Goal: Task Accomplishment & Management: Manage account settings

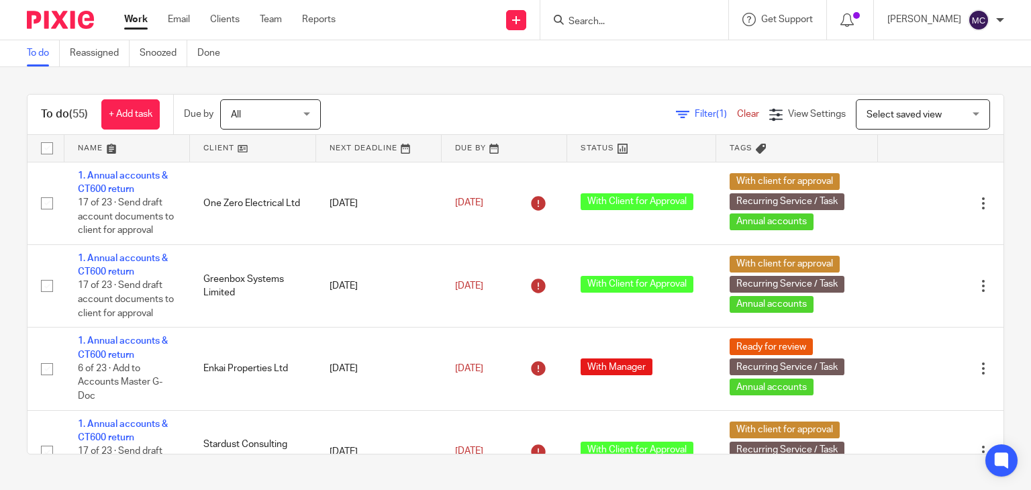
click at [617, 16] on input "Search" at bounding box center [627, 22] width 121 height 12
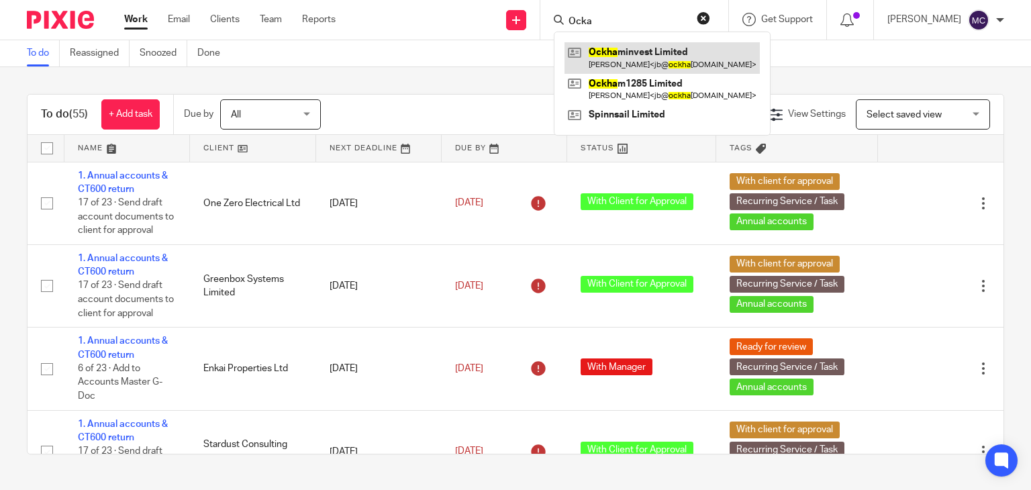
type input "Ocka"
click at [617, 57] on link at bounding box center [661, 57] width 195 height 31
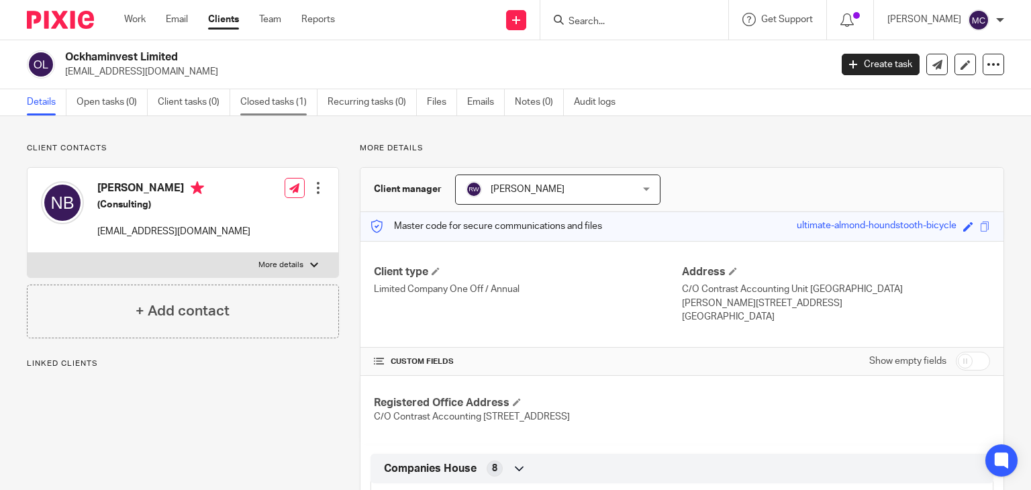
click at [264, 105] on link "Closed tasks (1)" at bounding box center [278, 102] width 77 height 26
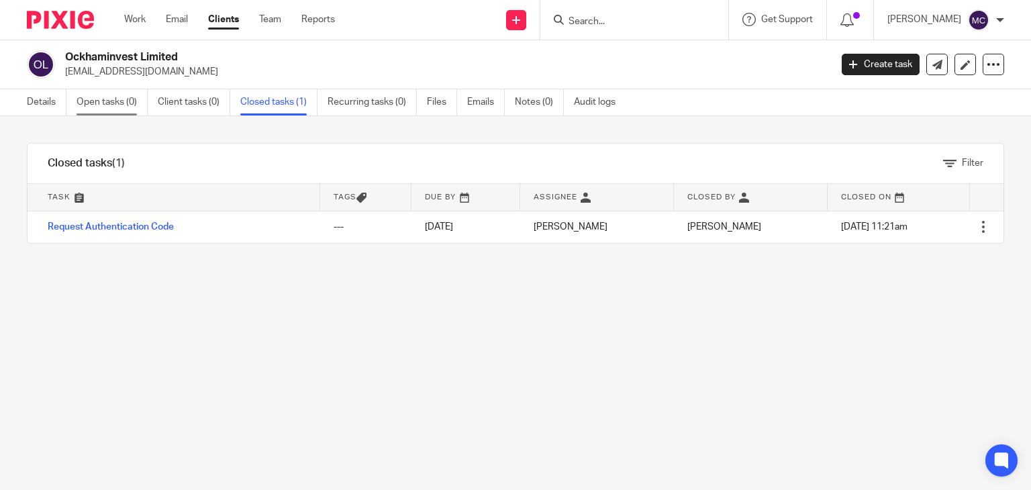
click at [91, 99] on link "Open tasks (0)" at bounding box center [112, 102] width 71 height 26
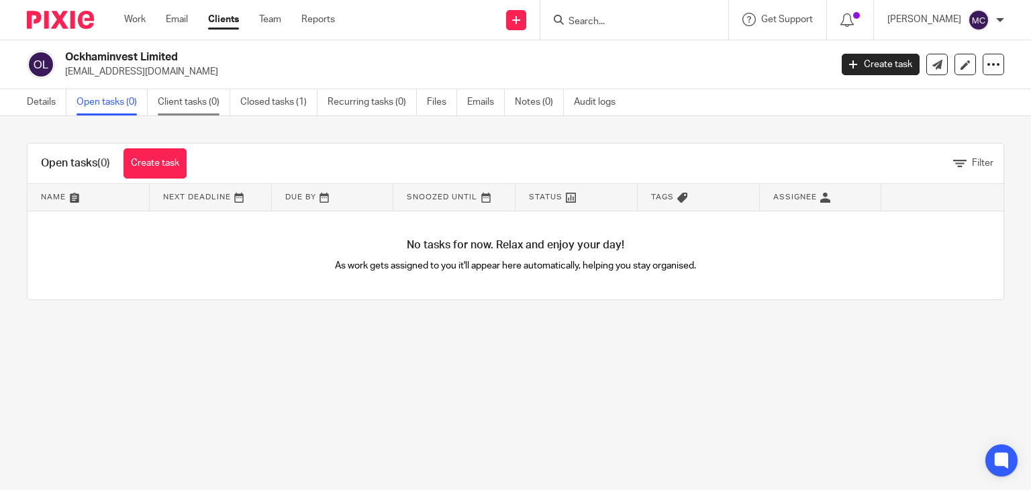
click at [178, 103] on link "Client tasks (0)" at bounding box center [194, 102] width 72 height 26
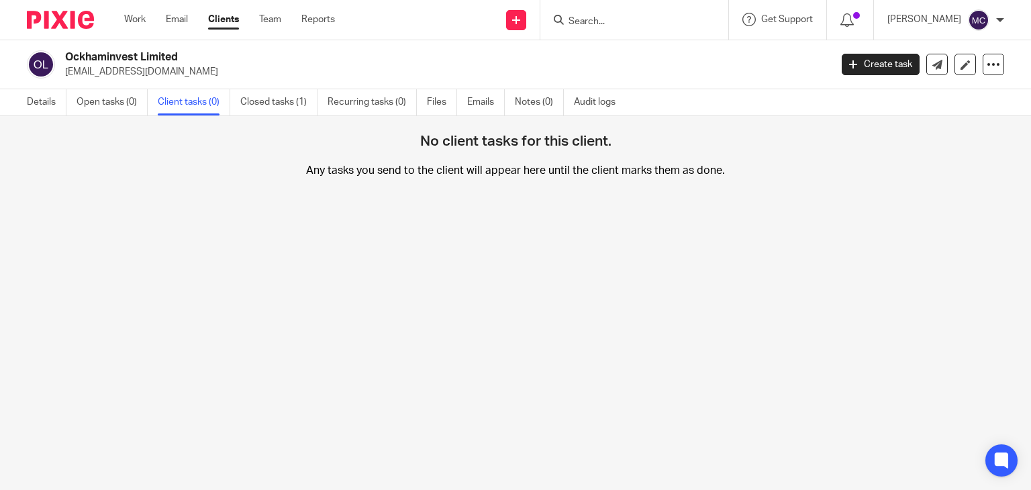
click at [625, 26] on input "Search" at bounding box center [627, 22] width 121 height 12
click at [256, 97] on link "Closed tasks (1)" at bounding box center [278, 102] width 77 height 26
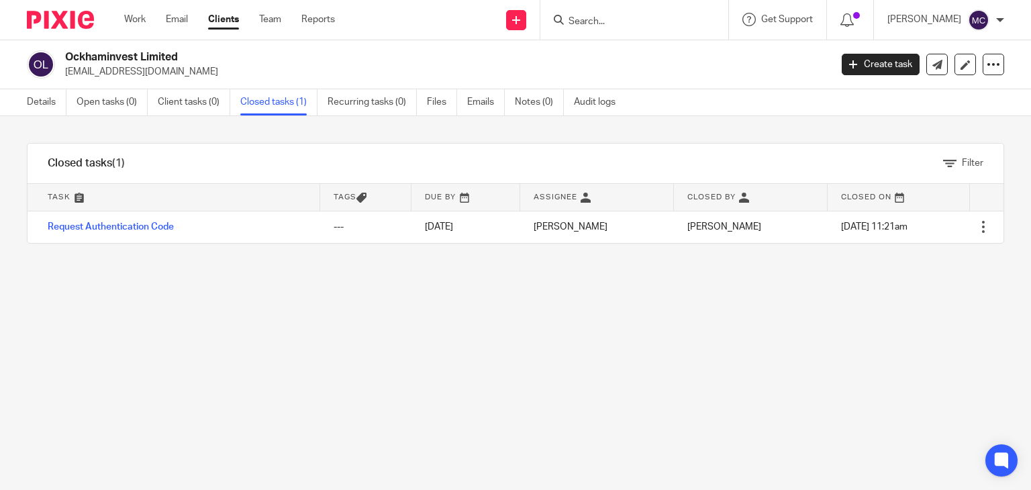
click at [594, 18] on input "Search" at bounding box center [627, 22] width 121 height 12
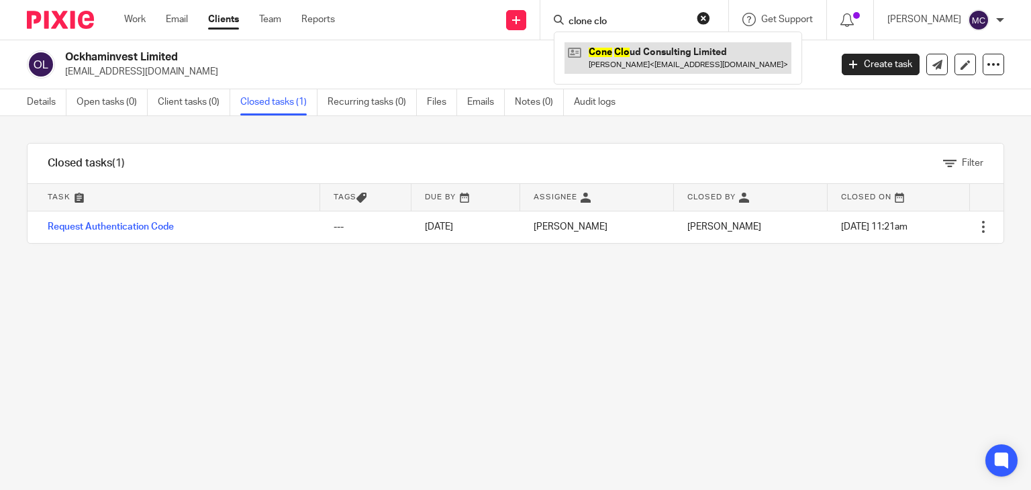
type input "clone clo"
click at [603, 69] on link at bounding box center [677, 57] width 227 height 31
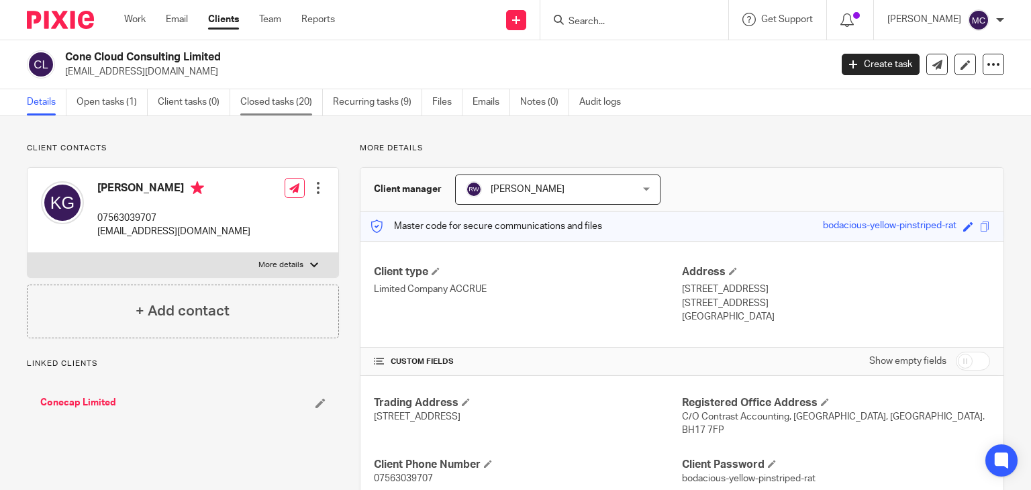
click at [261, 105] on link "Closed tasks (20)" at bounding box center [281, 102] width 83 height 26
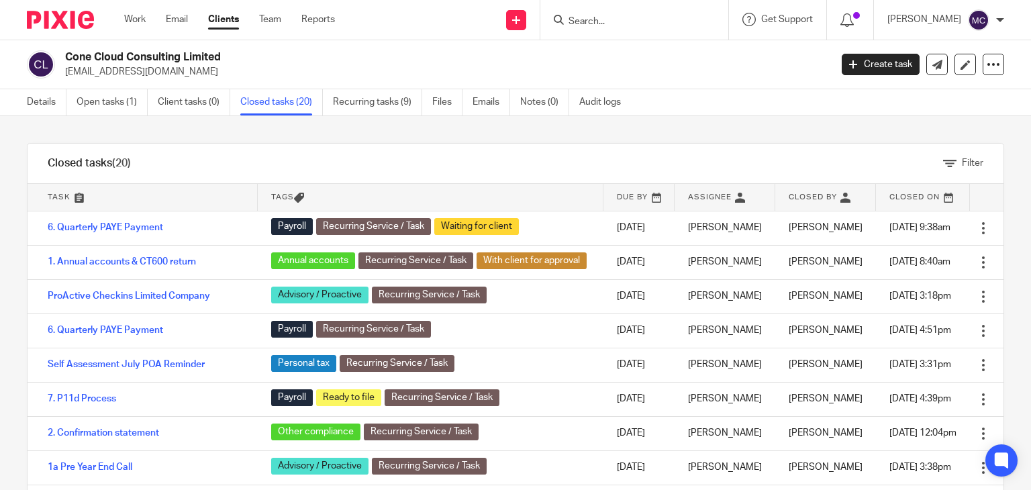
click at [625, 14] on form at bounding box center [638, 19] width 143 height 17
click at [609, 27] on input "Search" at bounding box center [627, 22] width 121 height 12
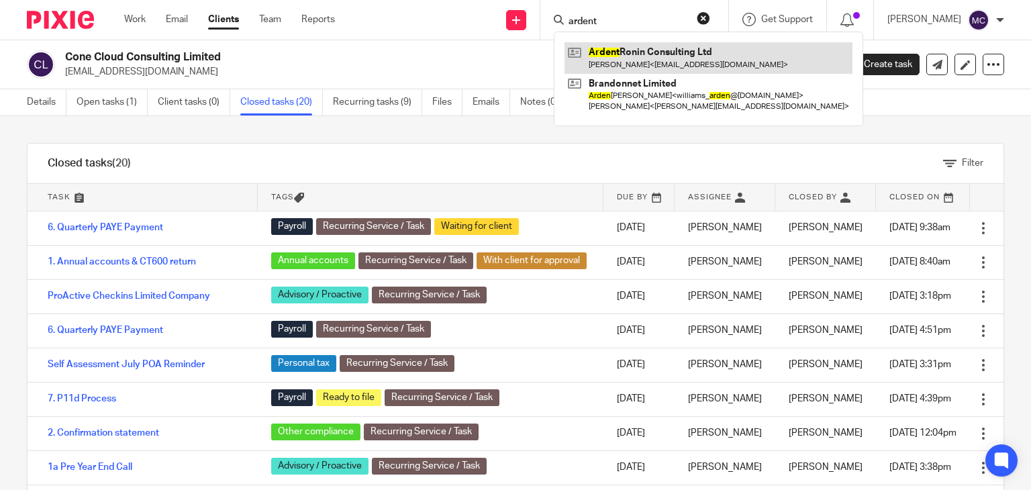
type input "ardent"
click at [636, 49] on link at bounding box center [708, 57] width 288 height 31
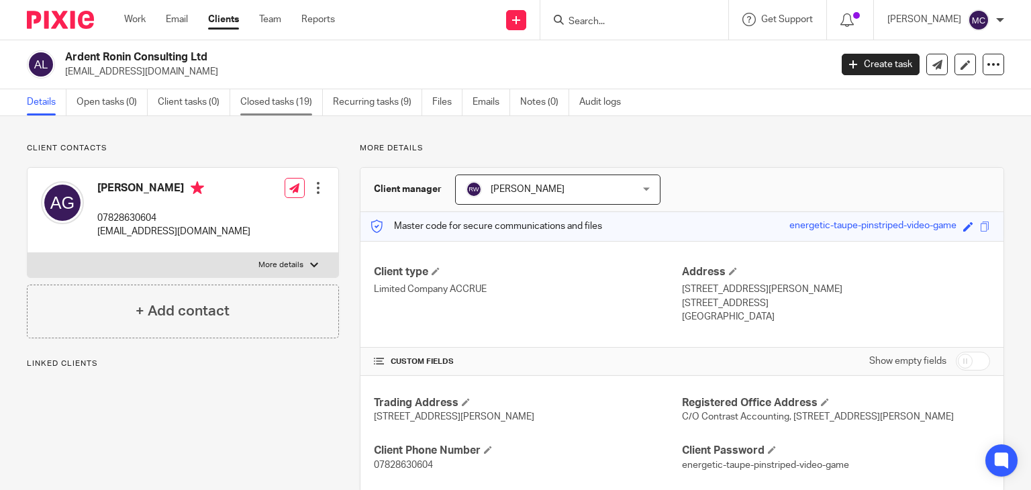
click at [252, 100] on link "Closed tasks (19)" at bounding box center [281, 102] width 83 height 26
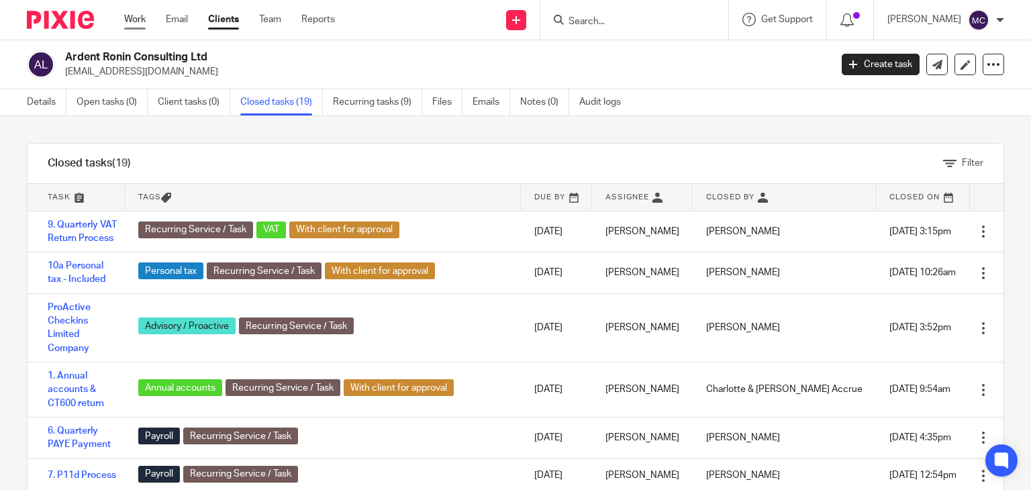
click at [142, 14] on link "Work" at bounding box center [134, 19] width 21 height 13
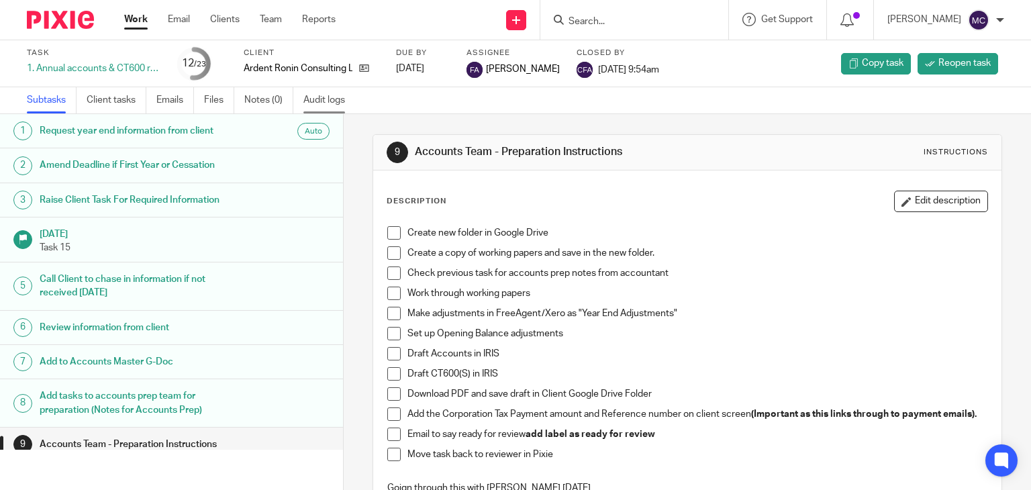
click at [322, 101] on link "Audit logs" at bounding box center [329, 100] width 52 height 26
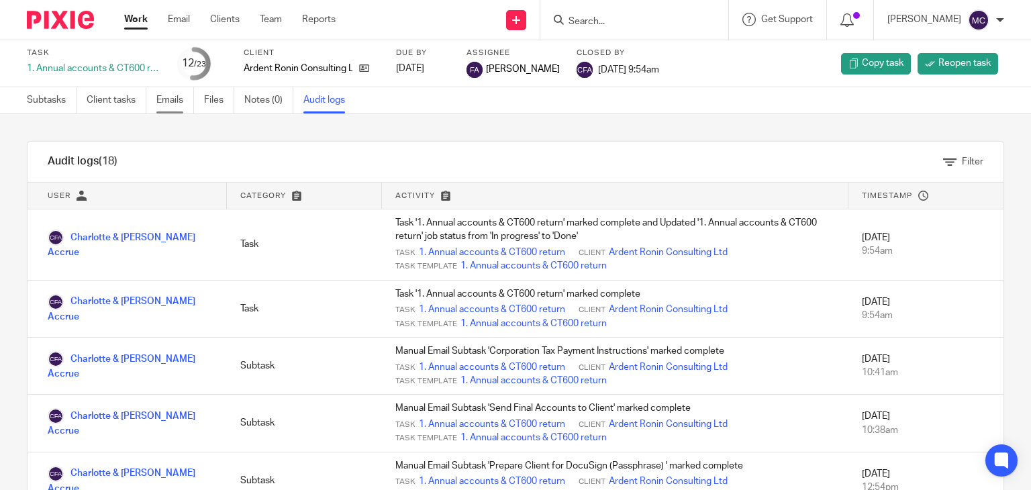
click at [183, 103] on link "Emails" at bounding box center [175, 100] width 38 height 26
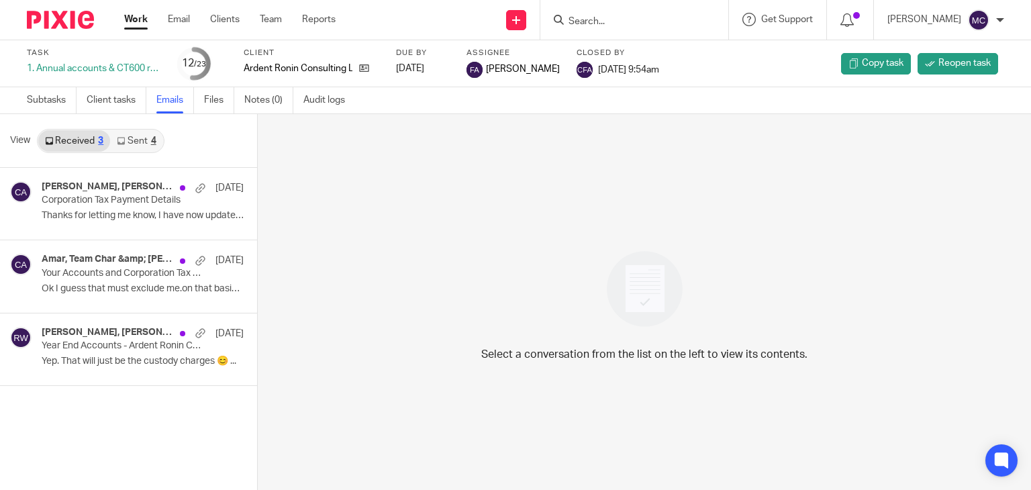
click at [138, 136] on link "Sent 4" at bounding box center [136, 140] width 52 height 21
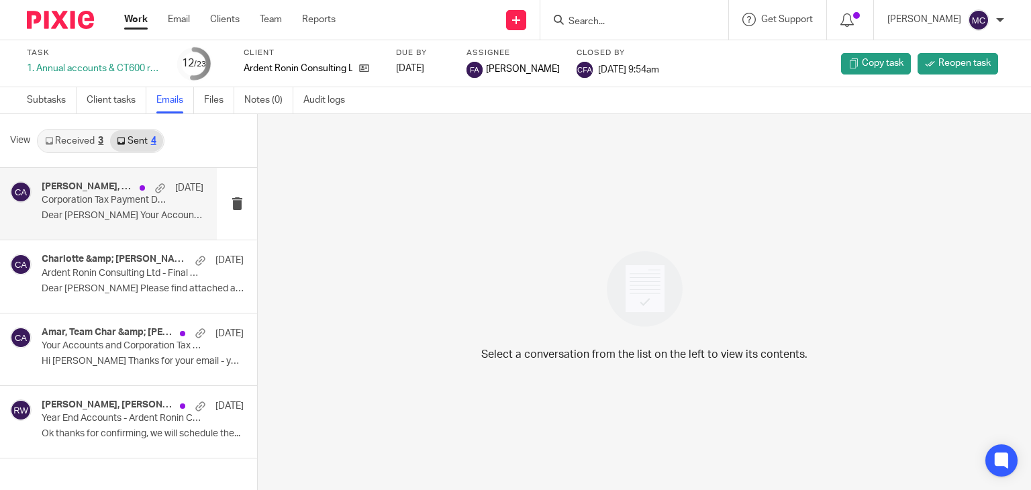
click at [78, 215] on p "Dear [PERSON_NAME] Your Accounts and Corporation Tax..." at bounding box center [123, 215] width 162 height 11
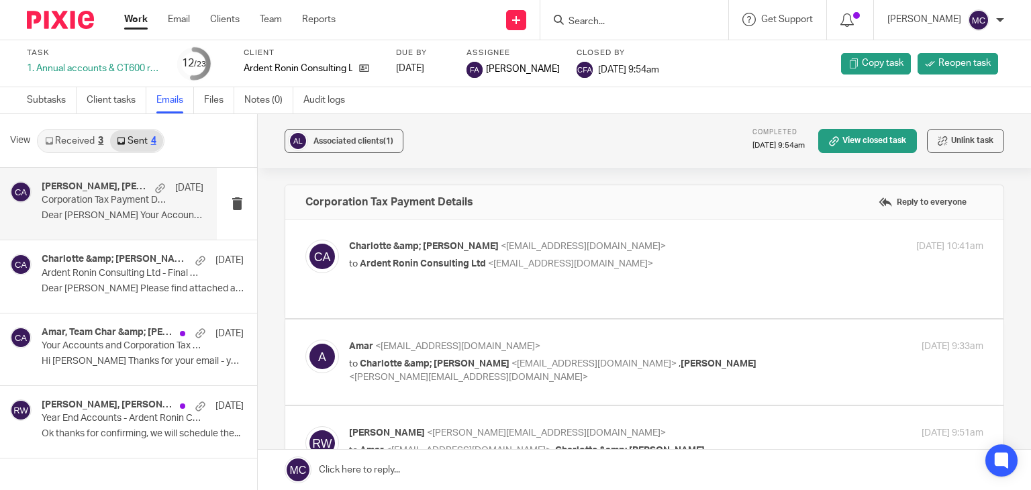
click at [607, 258] on p "to Ardent Ronin Consulting Ltd <amarg@protonmail.com>" at bounding box center [560, 264] width 423 height 14
checkbox input "true"
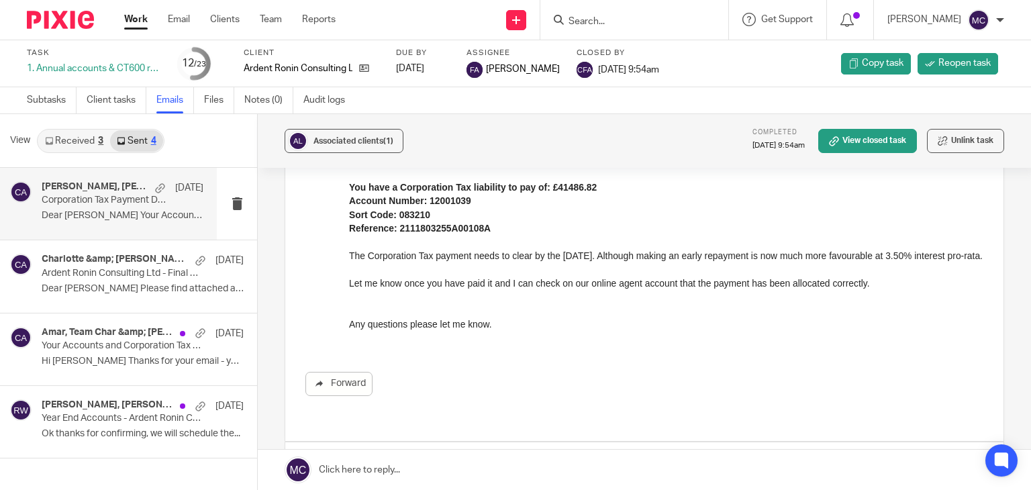
scroll to position [201, 0]
click at [64, 280] on div "Charlotte &amp; Finn Accrue 10 Jul Ardent Ronin Consulting Ltd - Final accounts…" at bounding box center [123, 276] width 162 height 45
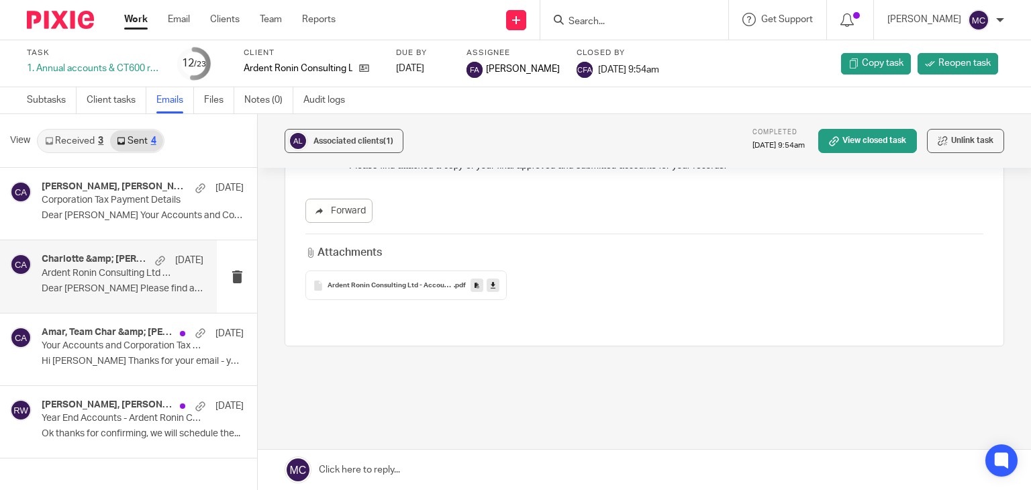
scroll to position [185, 0]
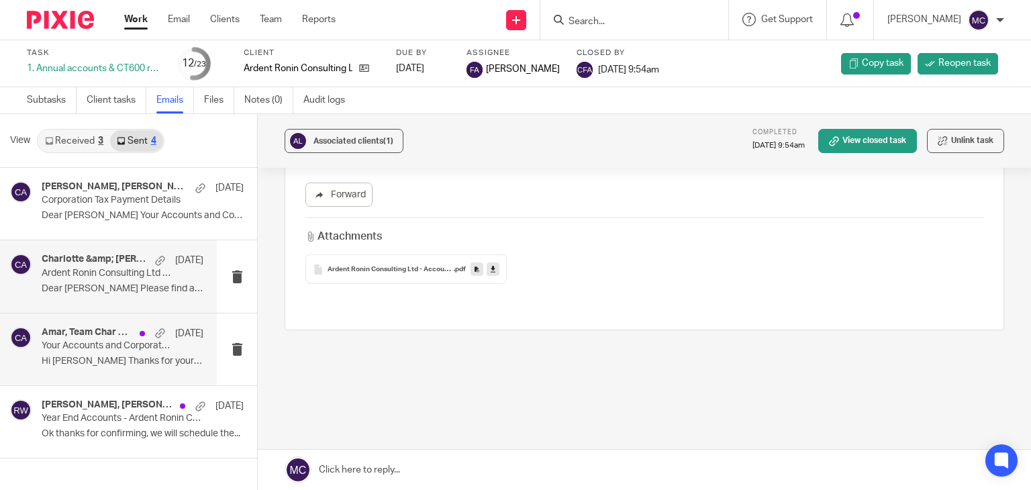
click at [107, 344] on p "Your Accounts and Corporation Tax Return are on the way for your approval." at bounding box center [107, 345] width 130 height 11
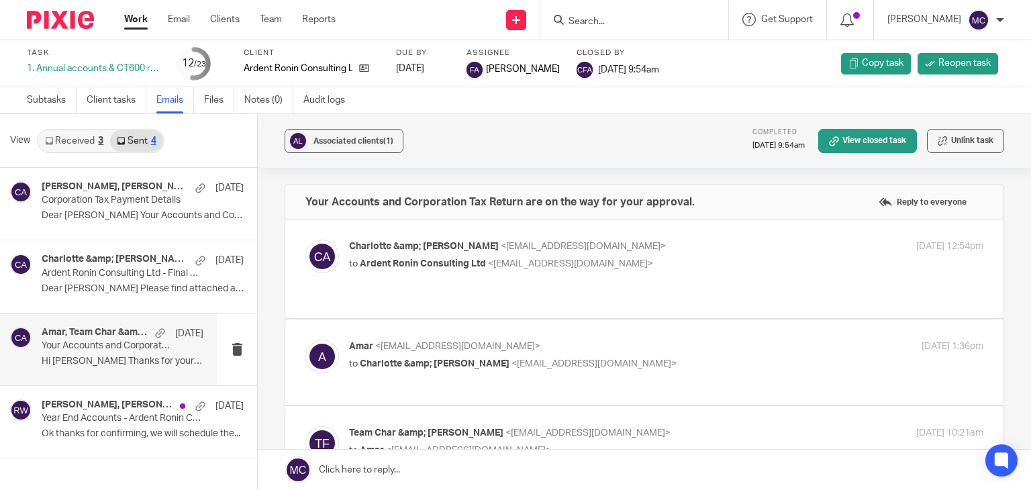
scroll to position [0, 0]
click at [664, 257] on p "to Ardent Ronin Consulting Ltd <amarg@protonmail.com>" at bounding box center [560, 264] width 423 height 14
checkbox input "true"
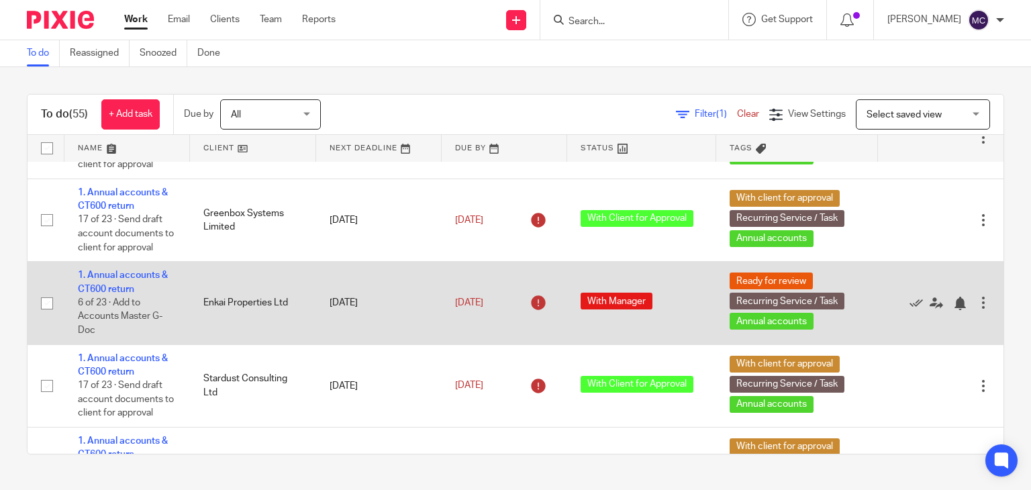
scroll to position [134, 0]
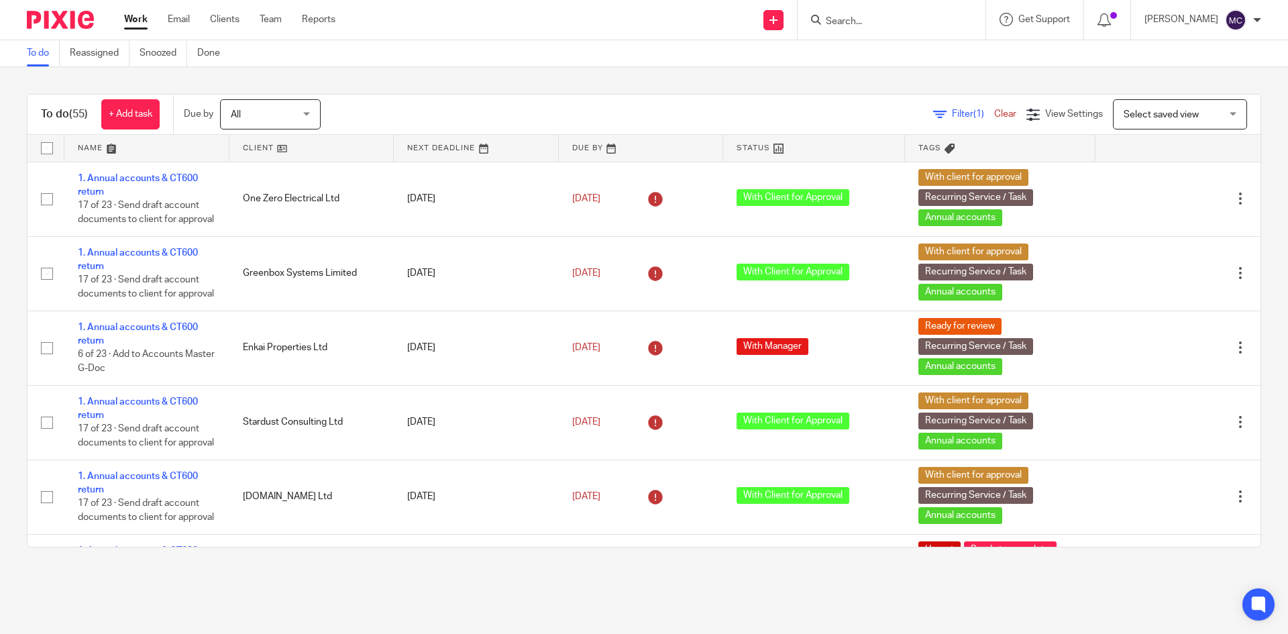
click at [847, 21] on input "Search" at bounding box center [885, 22] width 121 height 12
click at [860, 17] on input "Search" at bounding box center [885, 22] width 121 height 12
type input "r"
click at [876, 17] on input "Search" at bounding box center [885, 22] width 121 height 12
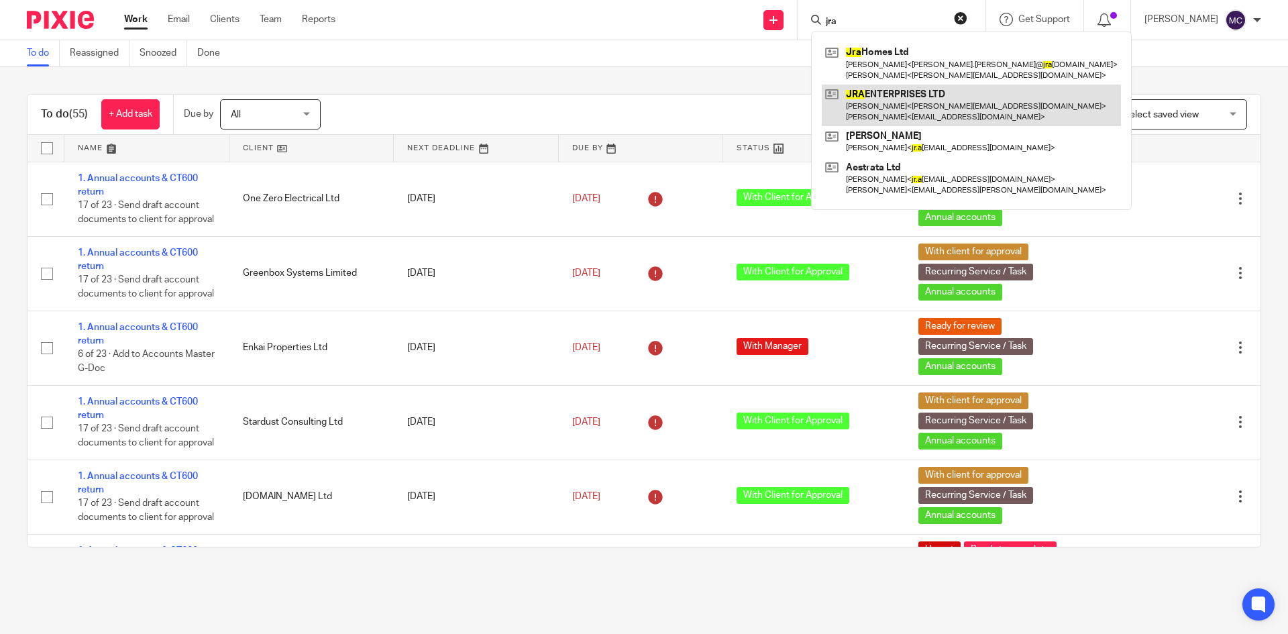
type input "jra"
click at [868, 93] on link at bounding box center [971, 106] width 299 height 42
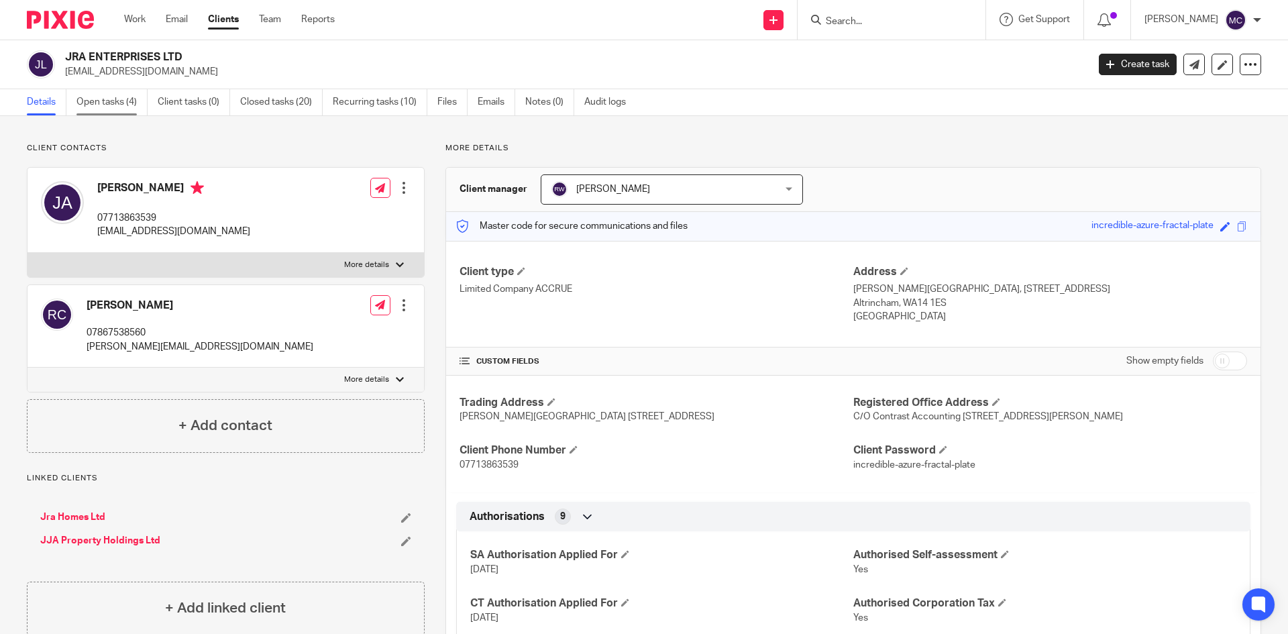
click at [132, 100] on link "Open tasks (4)" at bounding box center [112, 102] width 71 height 26
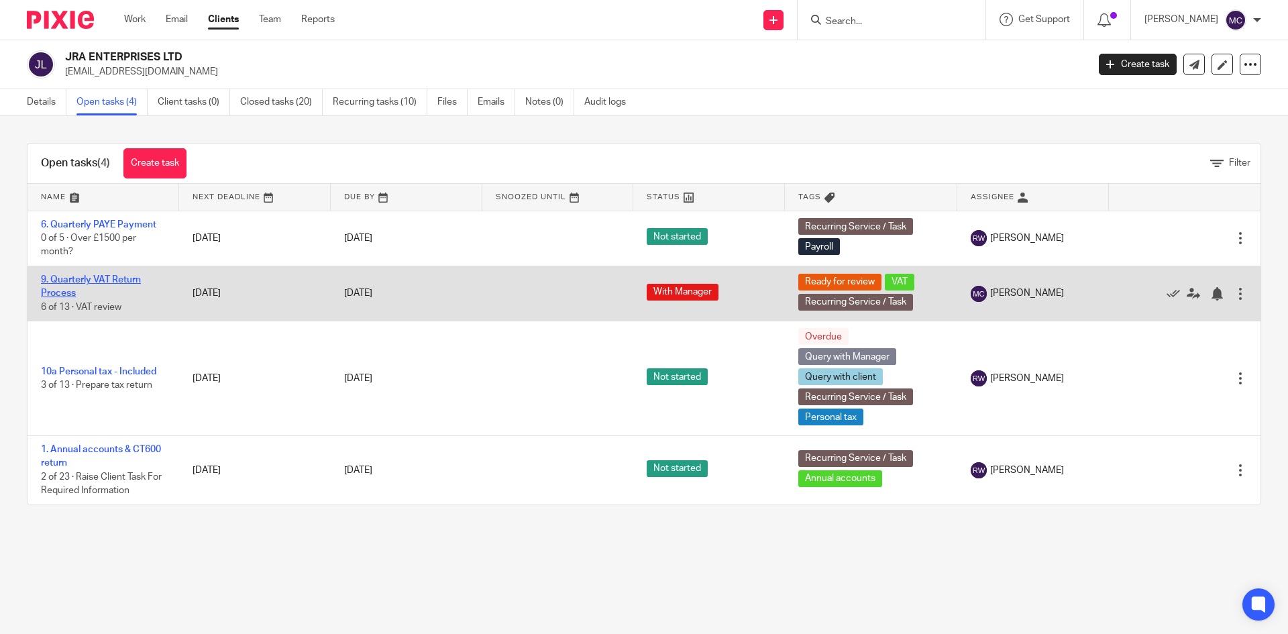
click at [99, 277] on link "9. Quarterly VAT Return Process" at bounding box center [91, 286] width 100 height 23
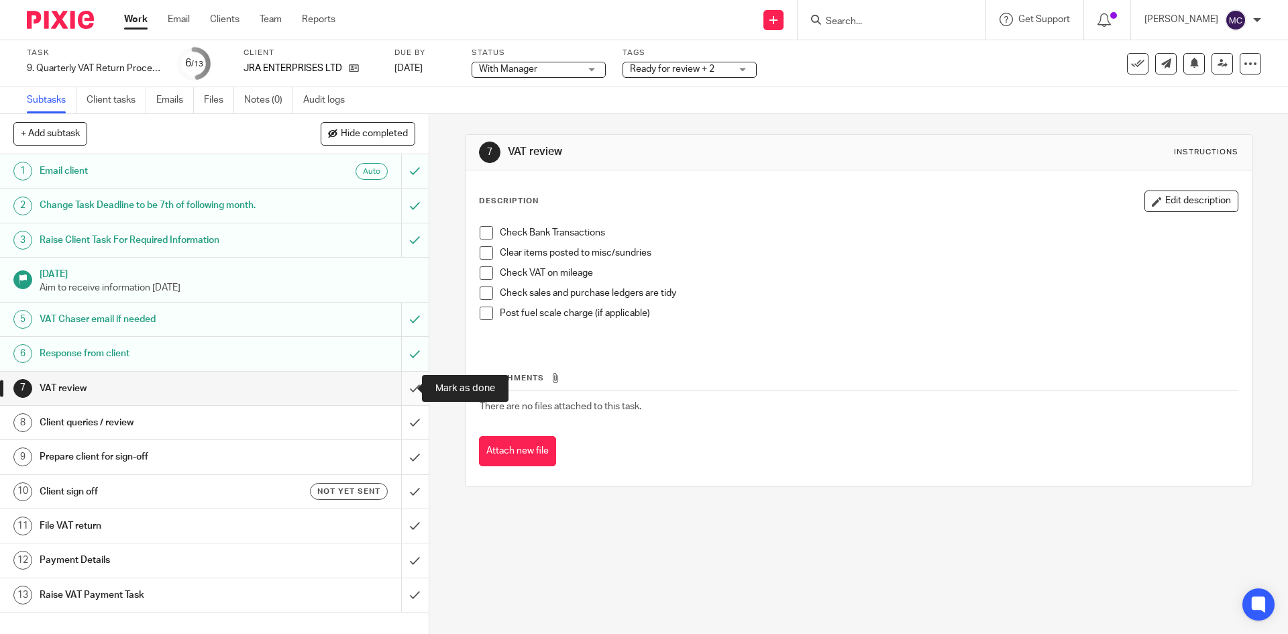
click at [403, 393] on input "submit" at bounding box center [214, 389] width 429 height 34
click at [394, 415] on input "submit" at bounding box center [214, 423] width 429 height 34
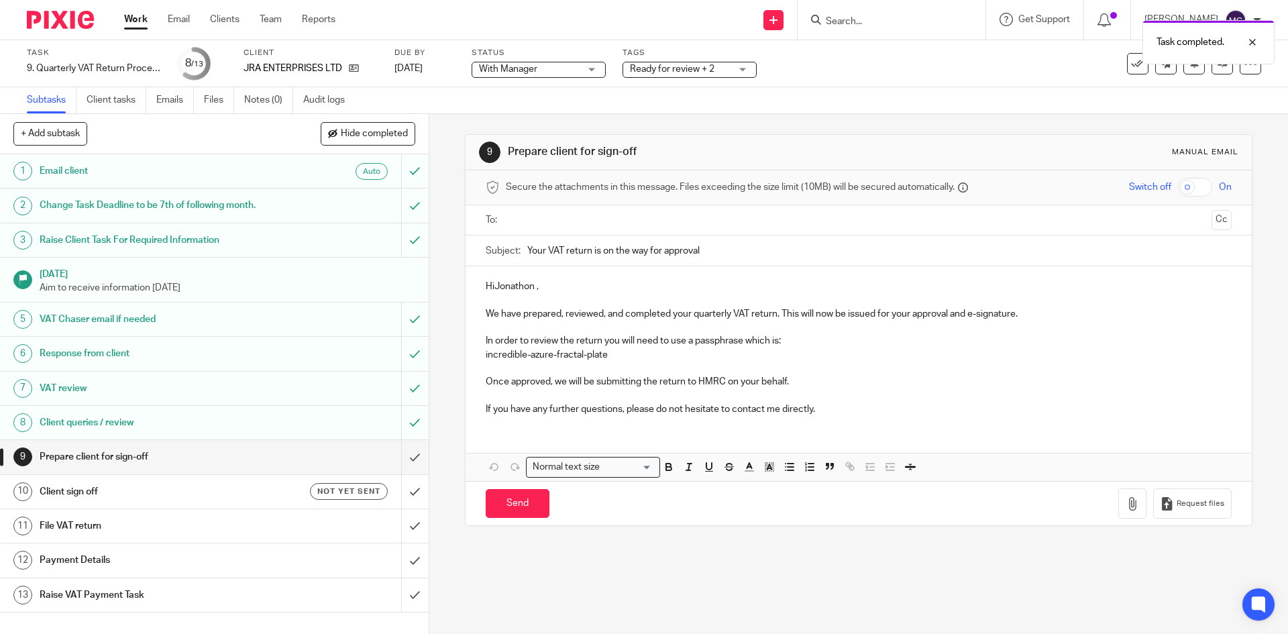
click at [493, 287] on p "HiJonathon ," at bounding box center [859, 286] width 746 height 13
click at [540, 290] on p "Hi Jonathon ," at bounding box center [859, 286] width 746 height 13
click at [833, 407] on p "If you have any further questions, please do not hesitate to contact me directl…" at bounding box center [859, 409] width 746 height 13
click at [574, 221] on input "text" at bounding box center [858, 220] width 695 height 15
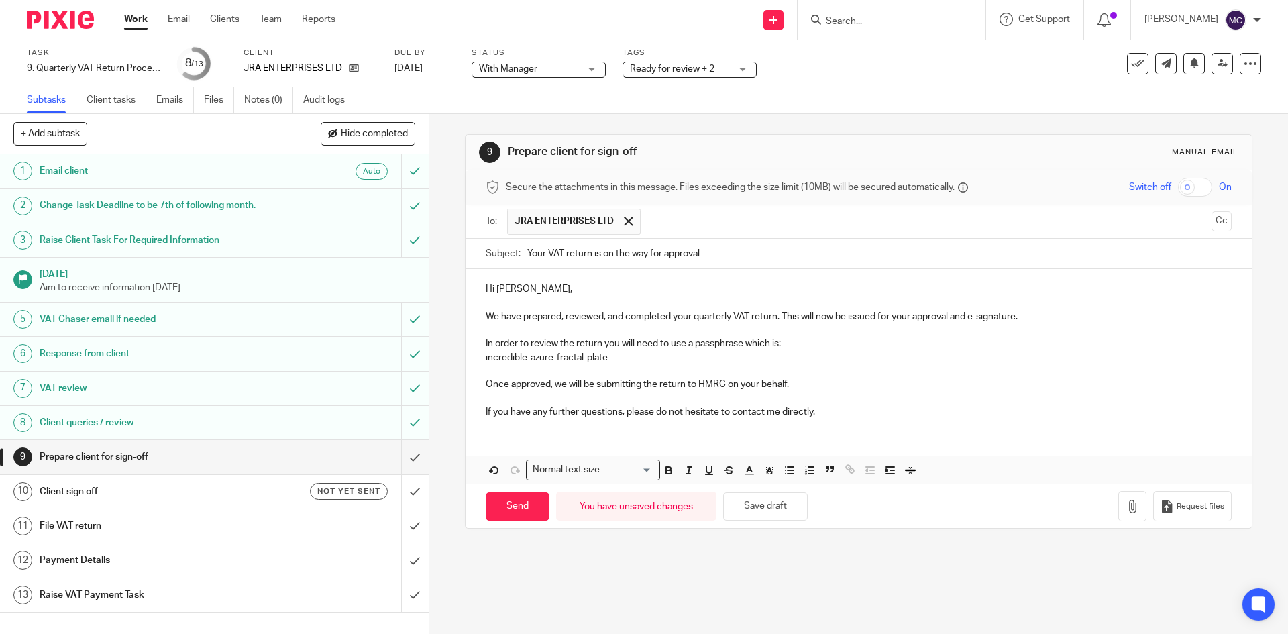
click at [705, 213] on input "text" at bounding box center [927, 222] width 559 height 26
click at [519, 507] on input "Send" at bounding box center [518, 507] width 64 height 29
click at [200, 489] on h1 "Client sign off" at bounding box center [156, 492] width 232 height 20
type input "Sent"
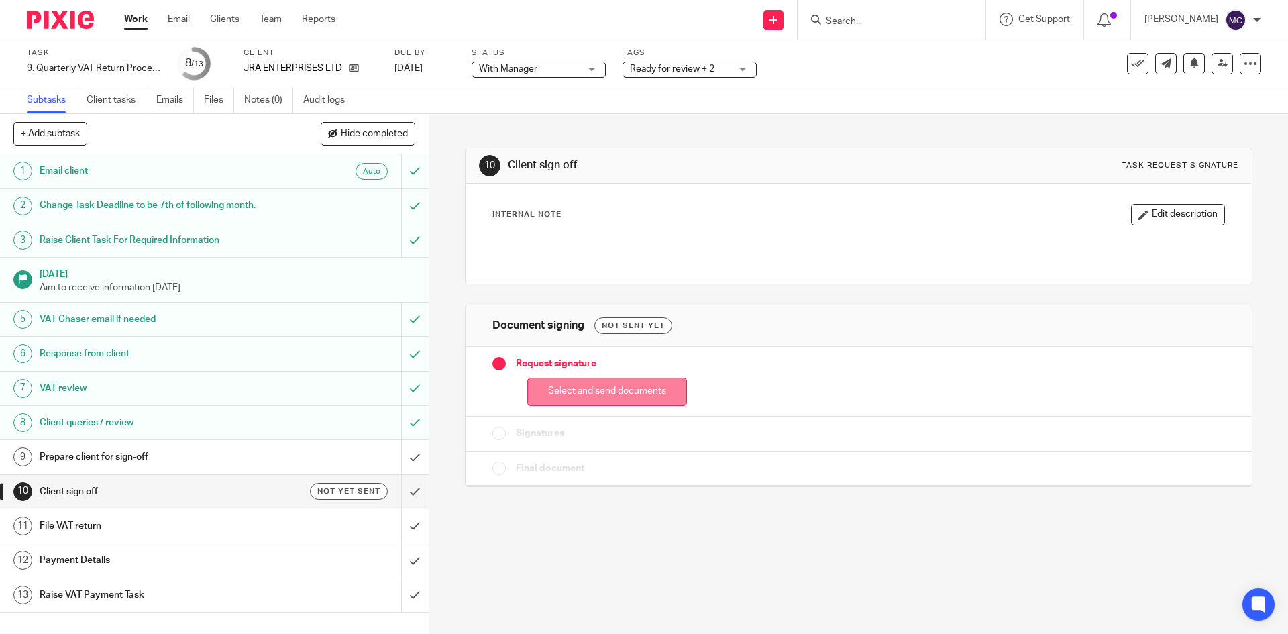
click at [597, 396] on button "Select and send documents" at bounding box center [607, 392] width 160 height 29
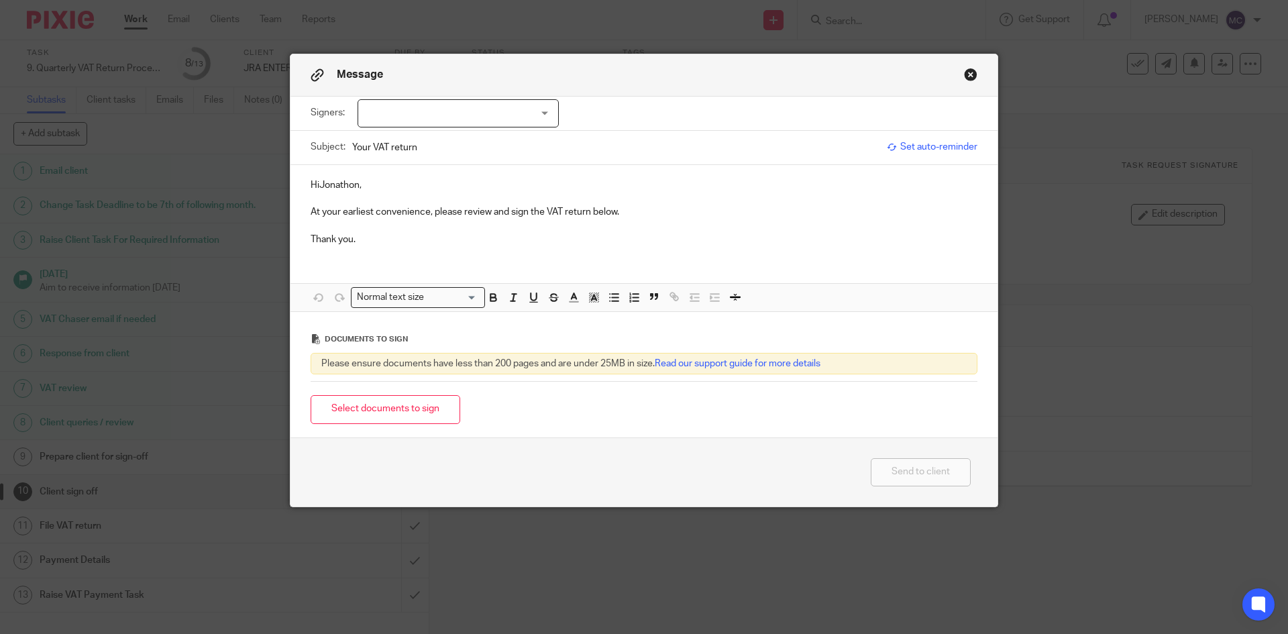
click at [317, 182] on p "HiJonathon," at bounding box center [644, 185] width 667 height 13
click at [399, 403] on button "Select documents to sign" at bounding box center [386, 409] width 150 height 29
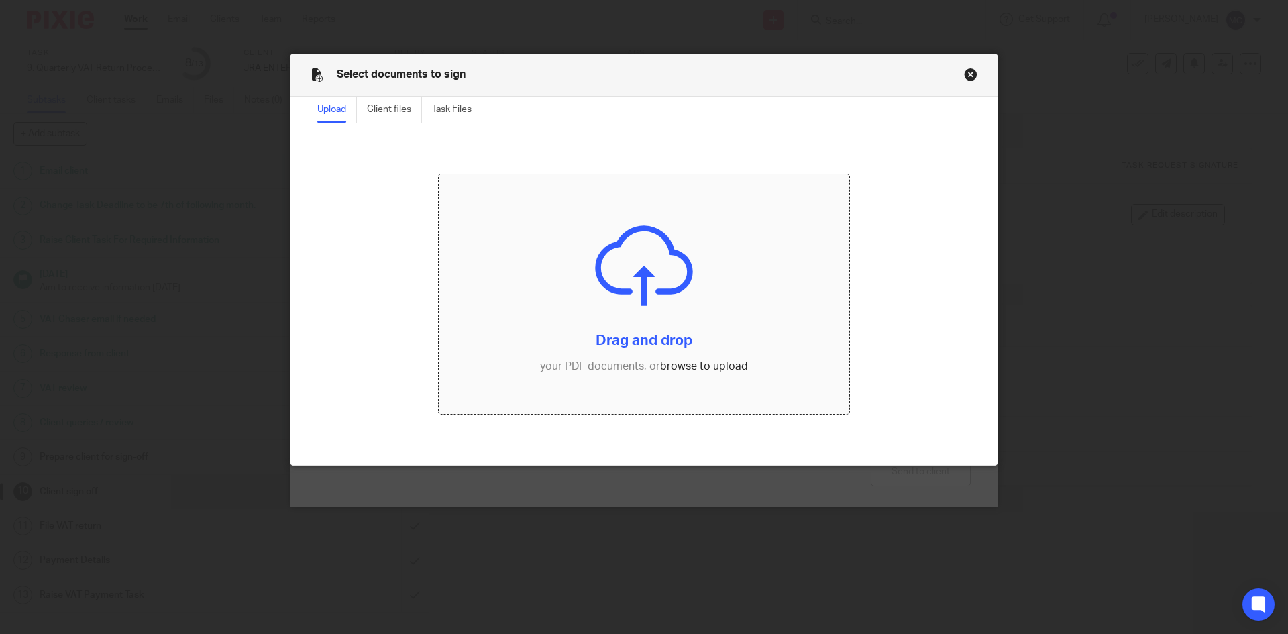
click at [669, 365] on input "file" at bounding box center [644, 294] width 411 height 240
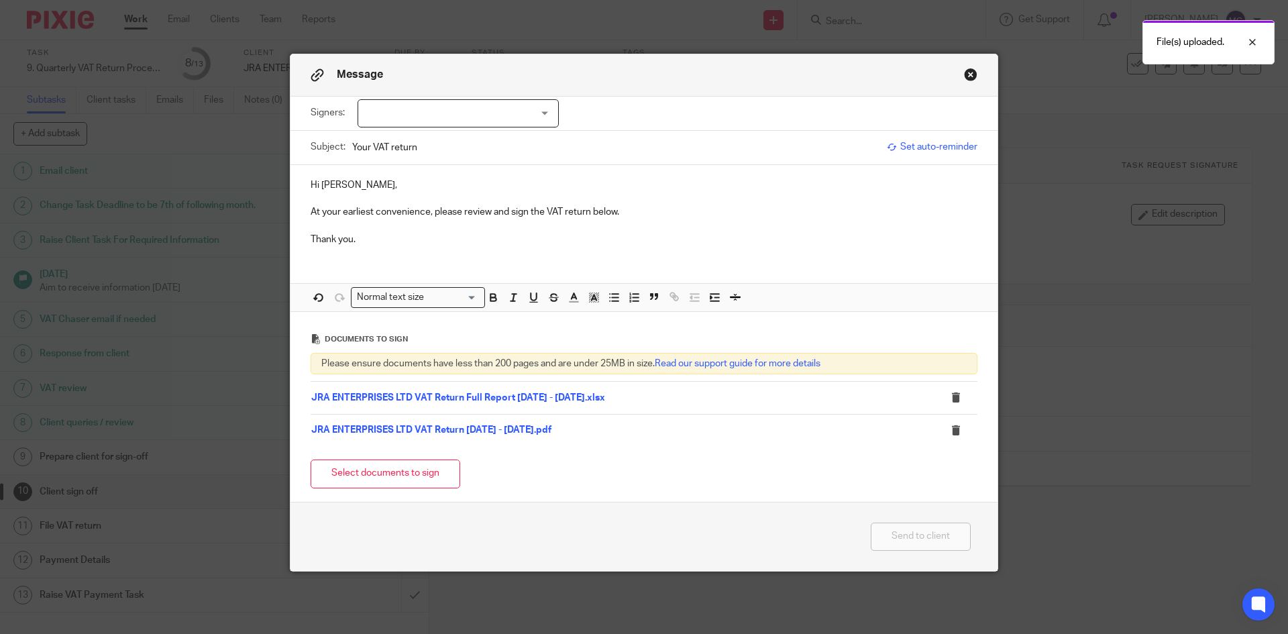
click at [747, 70] on div "Message" at bounding box center [644, 75] width 707 height 42
click at [377, 191] on p "Hi Jonathon," at bounding box center [644, 185] width 667 height 13
click at [368, 242] on p "Thank you." at bounding box center [644, 239] width 667 height 13
click at [405, 193] on p at bounding box center [644, 198] width 667 height 13
click at [379, 184] on p "Hi Jonathon," at bounding box center [644, 185] width 667 height 13
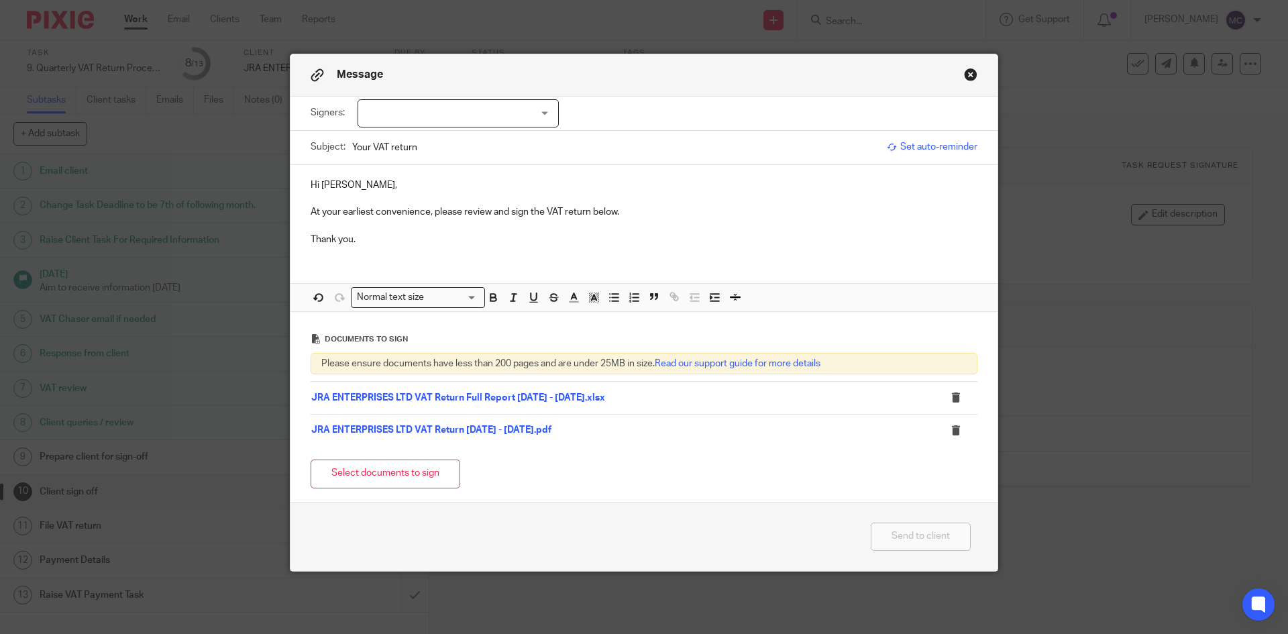
click at [378, 232] on p at bounding box center [644, 225] width 667 height 13
click at [626, 217] on p "At your earliest convenience, please review and sign the VAT return below." at bounding box center [644, 211] width 667 height 13
click at [401, 198] on p at bounding box center [644, 198] width 667 height 13
click at [399, 187] on p "Hi Jonathon," at bounding box center [644, 185] width 667 height 13
click at [454, 118] on div at bounding box center [458, 113] width 201 height 28
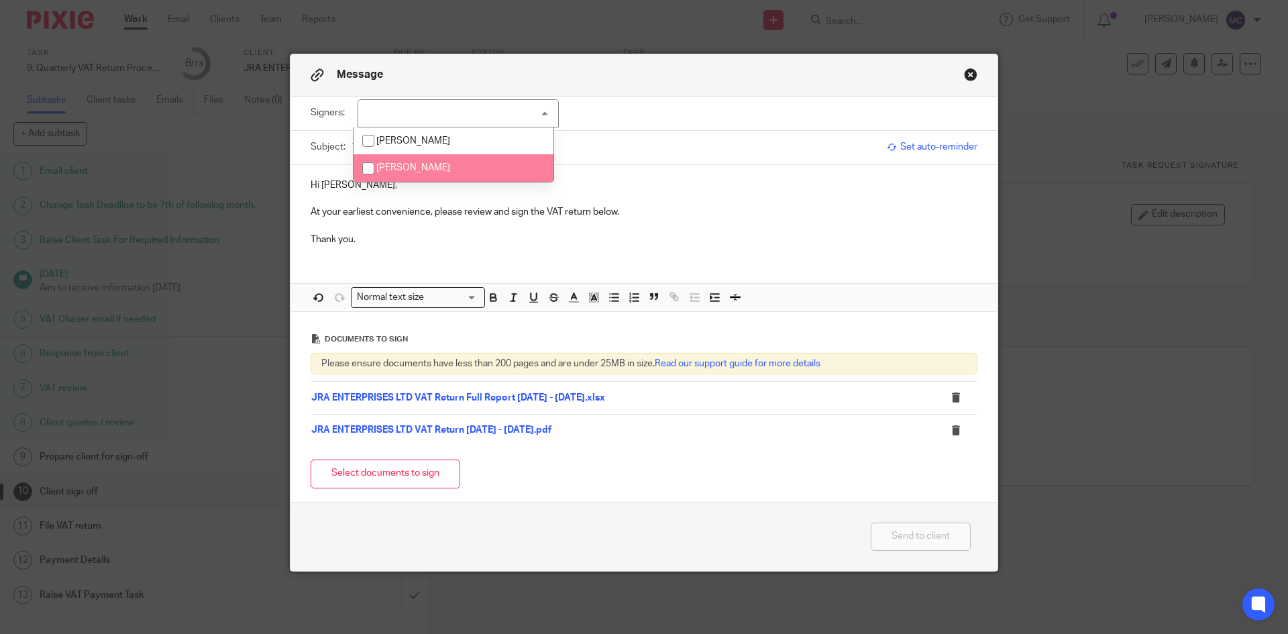
click at [417, 174] on li "Jonathon Armstrong" at bounding box center [454, 168] width 200 height 28
checkbox input "true"
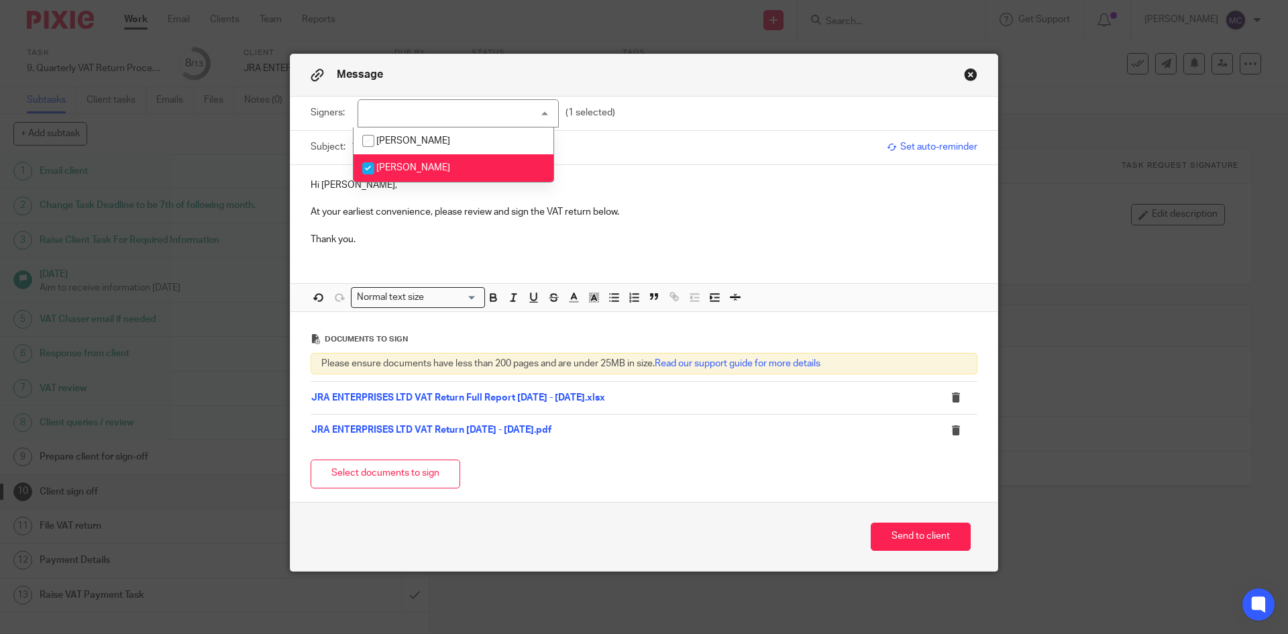
click at [410, 205] on p "At your earliest convenience, please review and sign the VAT return below." at bounding box center [644, 211] width 667 height 13
click at [366, 185] on p "Hi Jonathon," at bounding box center [644, 185] width 667 height 13
click at [665, 221] on p at bounding box center [644, 225] width 667 height 13
click at [664, 217] on p "At your earliest convenience, please review and sign the VAT return below." at bounding box center [644, 211] width 667 height 13
click at [629, 204] on p at bounding box center [644, 198] width 667 height 13
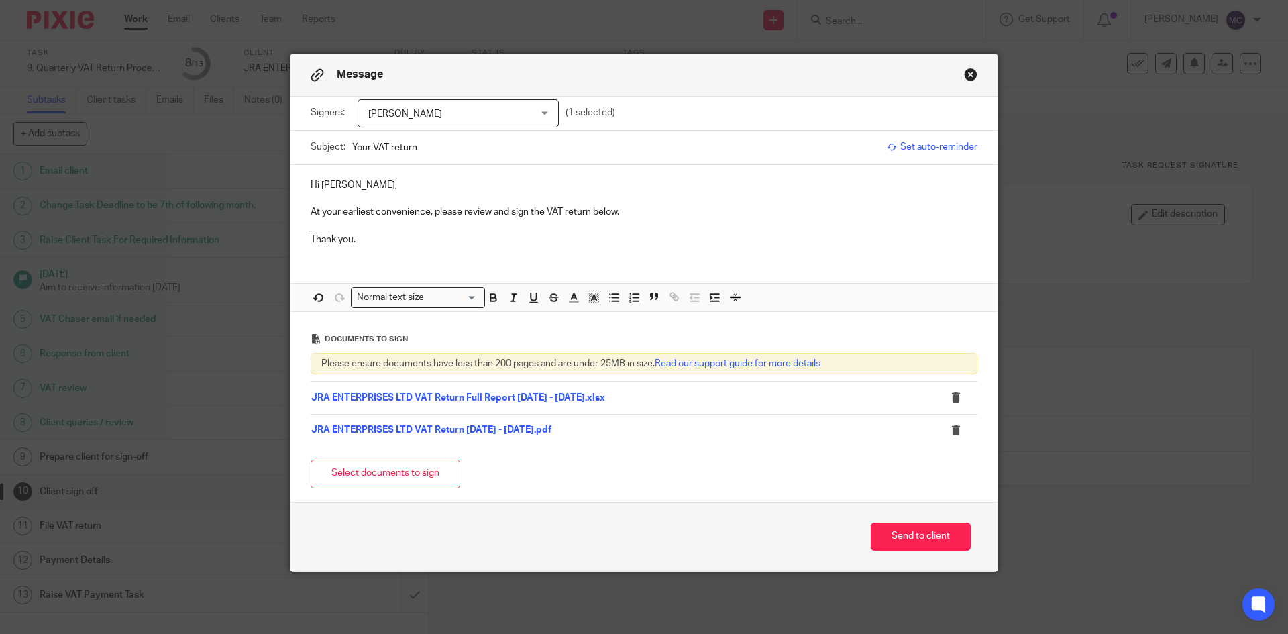
click at [378, 185] on p "Hi Jonathon," at bounding box center [644, 185] width 667 height 13
click at [338, 197] on p at bounding box center [644, 198] width 667 height 13
click at [336, 219] on p "At your earliest convenience, please review and sign the VAT return below." at bounding box center [644, 211] width 667 height 13
click at [333, 227] on p at bounding box center [644, 225] width 667 height 13
click at [401, 242] on p "Thank you." at bounding box center [644, 239] width 667 height 13
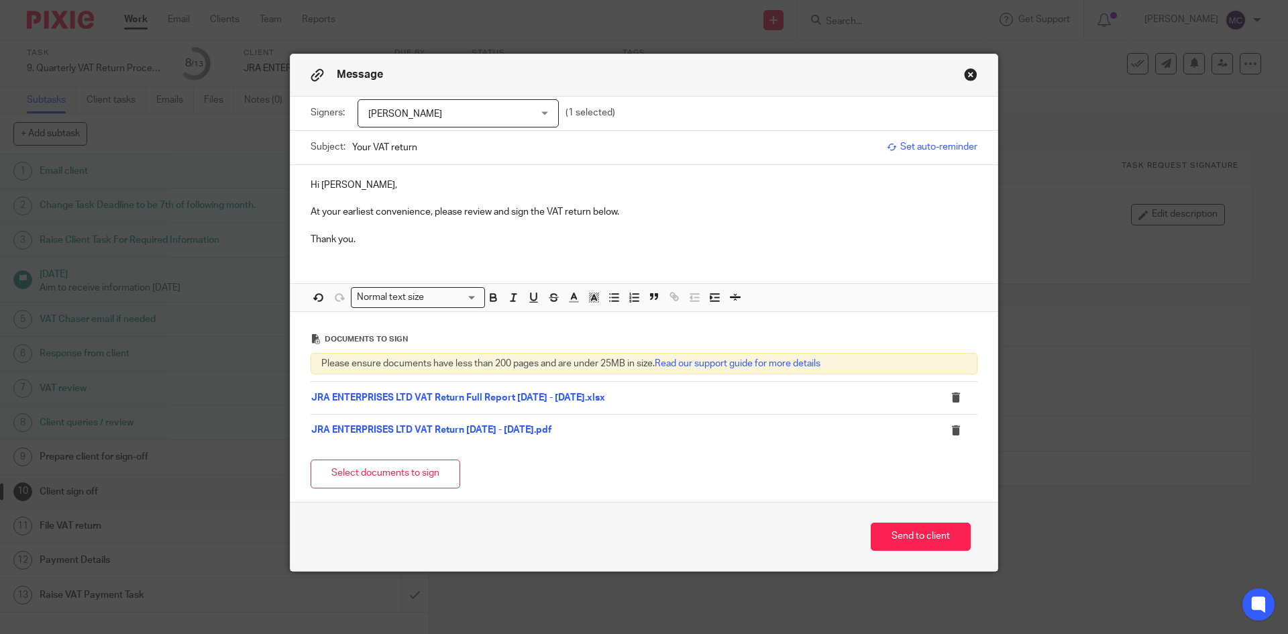
click at [673, 214] on p "At your earliest convenience, please review and sign the VAT return below." at bounding box center [644, 211] width 667 height 13
click at [356, 197] on p at bounding box center [644, 198] width 667 height 13
click at [357, 225] on p at bounding box center [644, 225] width 667 height 13
click at [401, 246] on div "Hi Jonathon, At your earliest convenience, please review and sign the VAT retur…" at bounding box center [644, 210] width 707 height 91
click at [677, 219] on p at bounding box center [644, 225] width 667 height 13
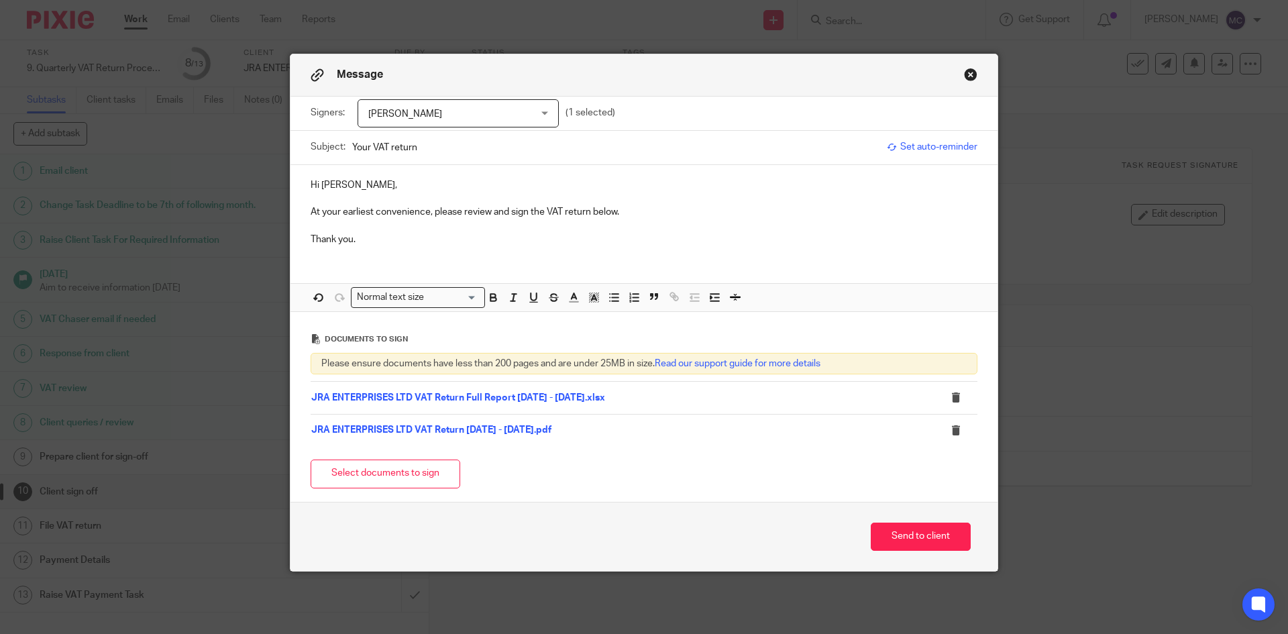
click at [668, 207] on p "At your earliest convenience, please review and sign the VAT return below." at bounding box center [644, 211] width 667 height 13
click at [381, 183] on p "Hi Jonathon," at bounding box center [644, 185] width 667 height 13
click at [621, 248] on div "Hi Jonathon, At your earliest convenience, please review and sign the VAT retur…" at bounding box center [644, 210] width 707 height 91
click at [651, 204] on p at bounding box center [644, 198] width 667 height 13
click at [918, 534] on button "Send to client" at bounding box center [921, 537] width 100 height 29
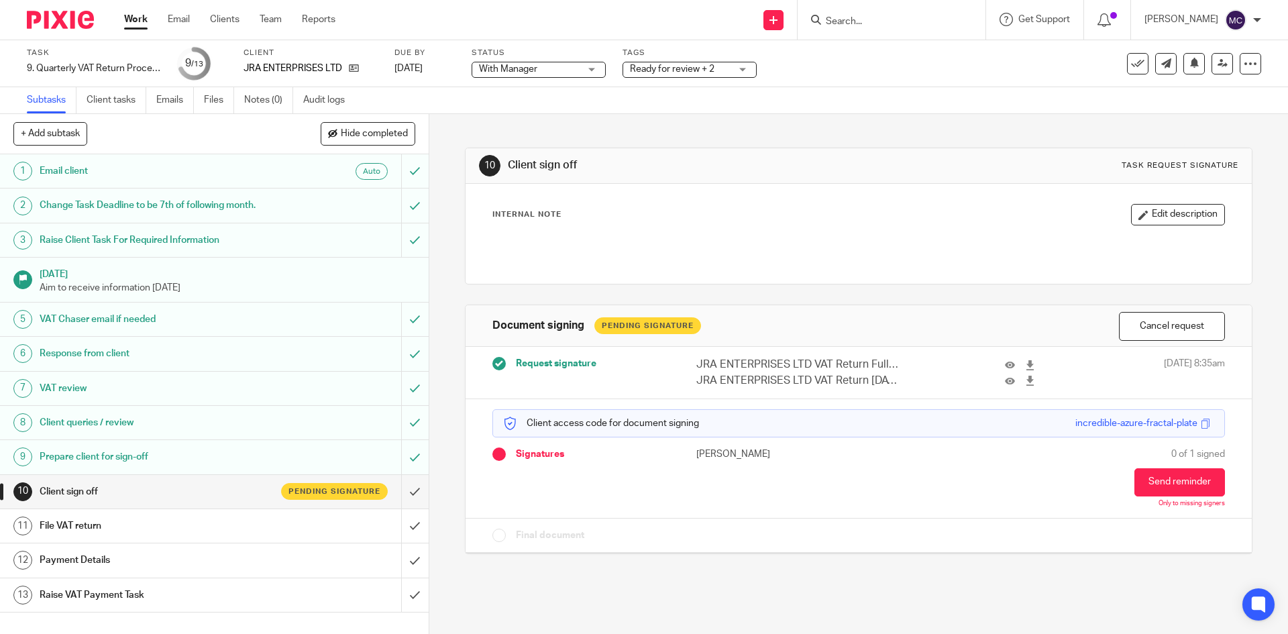
click at [562, 66] on span "With Manager" at bounding box center [529, 69] width 101 height 14
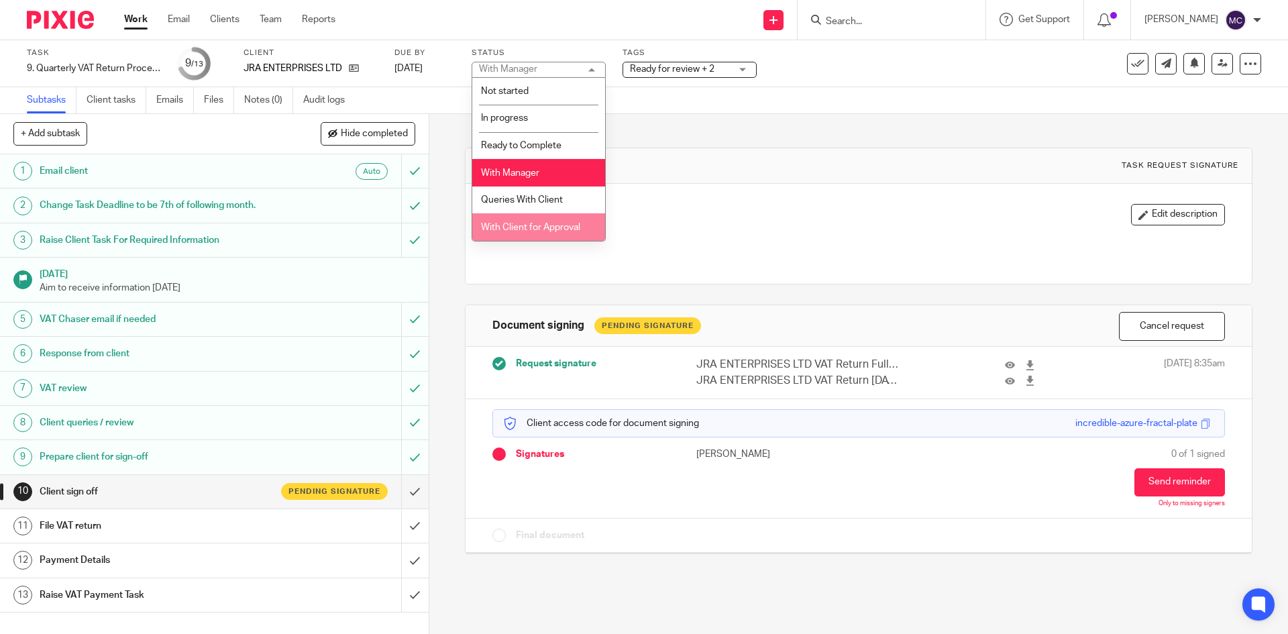
click at [521, 225] on span "With Client for Approval" at bounding box center [530, 227] width 99 height 9
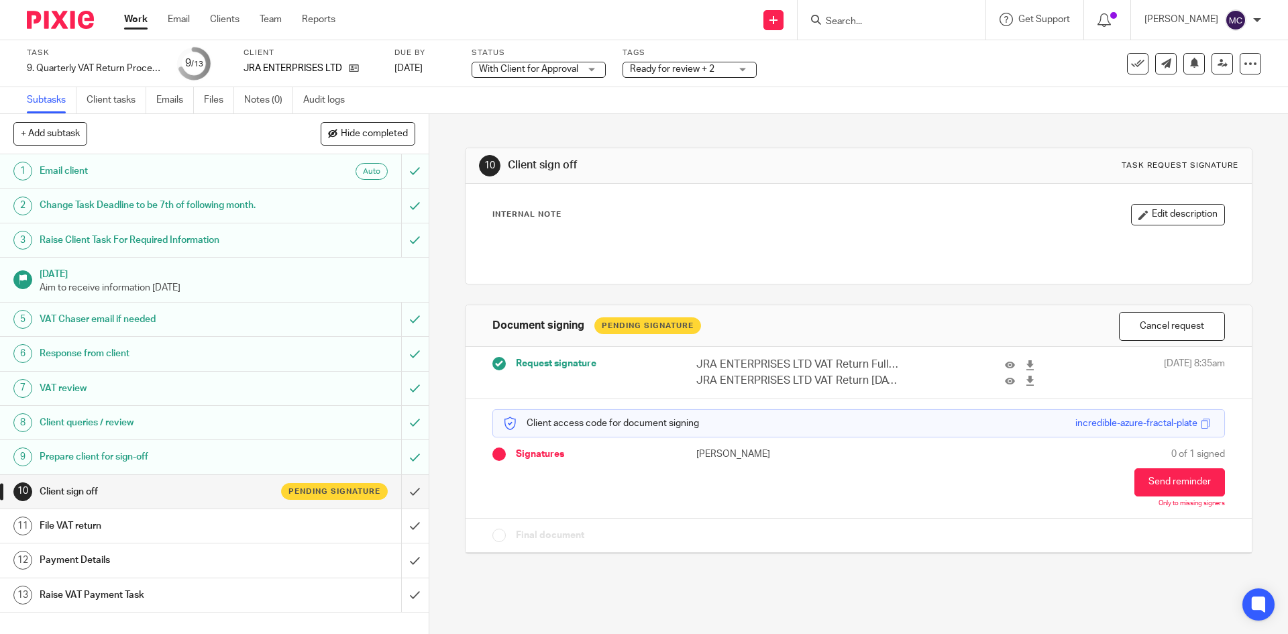
click at [669, 71] on span "Ready for review + 2" at bounding box center [672, 68] width 85 height 9
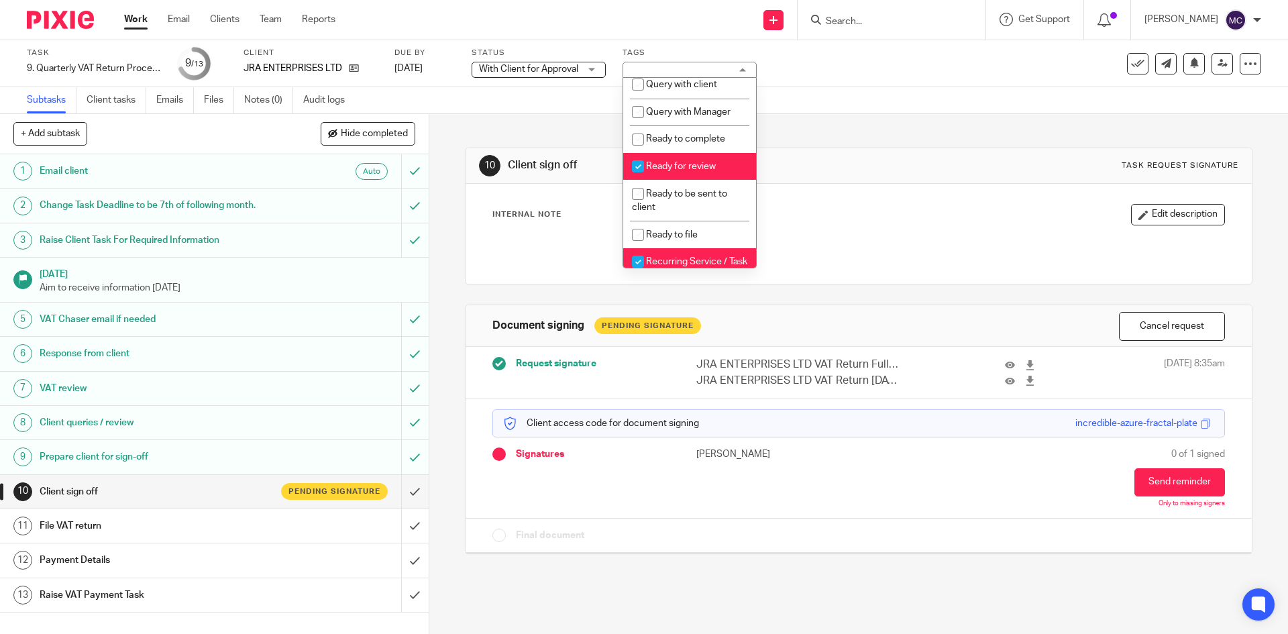
click at [669, 171] on span "Ready for review" at bounding box center [681, 166] width 70 height 9
checkbox input "false"
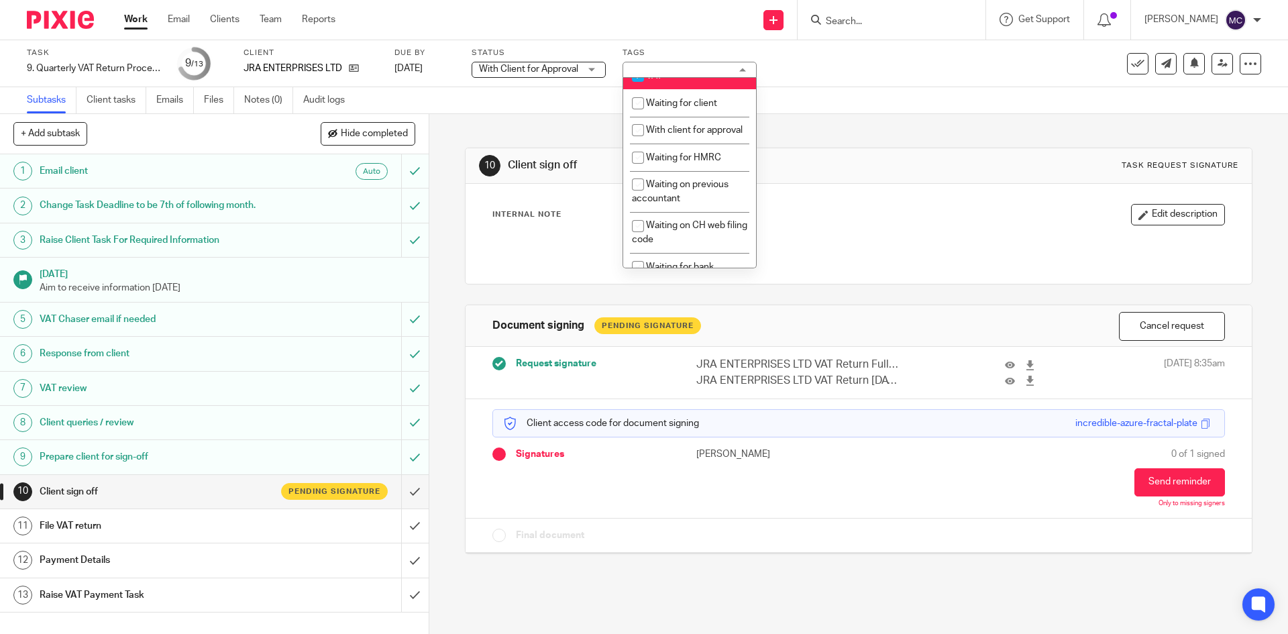
scroll to position [738, 0]
click at [667, 144] on li "With client for approval" at bounding box center [689, 130] width 133 height 28
checkbox input "true"
click at [898, 248] on p at bounding box center [858, 246] width 731 height 13
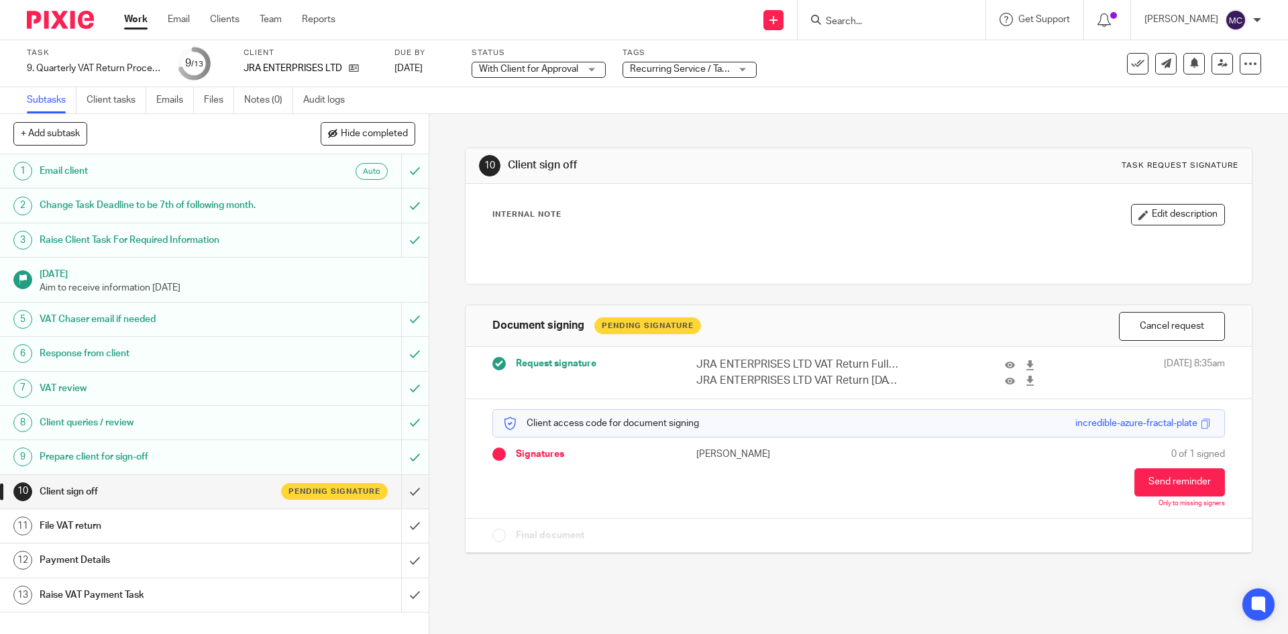
click at [540, 362] on span "Request signature" at bounding box center [556, 363] width 81 height 13
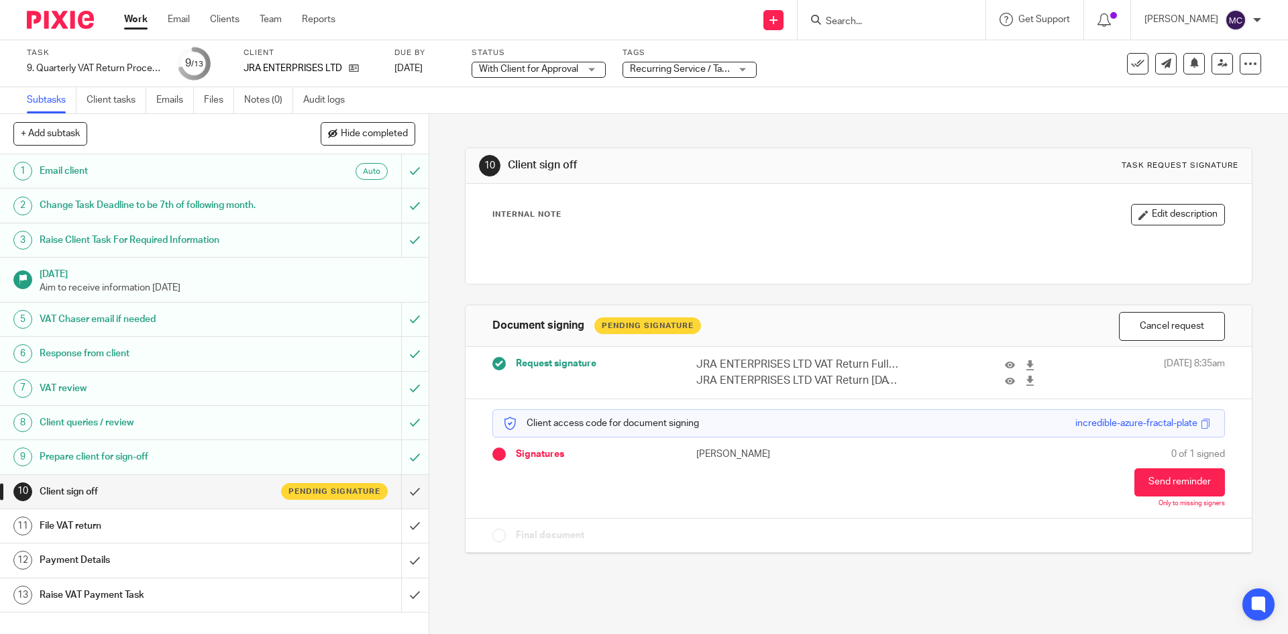
click at [538, 362] on span "Request signature" at bounding box center [556, 363] width 81 height 13
drag, startPoint x: 695, startPoint y: 360, endPoint x: 883, endPoint y: 384, distance: 190.0
click at [883, 384] on div "JRA ENTERPRISES LTD VAT Return Full Report 2025-07-01 - 2025-09-30.xlsx JRA ENT…" at bounding box center [869, 373] width 345 height 32
click at [883, 384] on p "JRA ENTERPRISES LTD VAT Return 2025-07-01 - 2025-09-30.pdf" at bounding box center [798, 380] width 203 height 15
click at [884, 384] on p "JRA ENTERPRISES LTD VAT Return 2025-07-01 - 2025-09-30.pdf" at bounding box center [798, 380] width 203 height 15
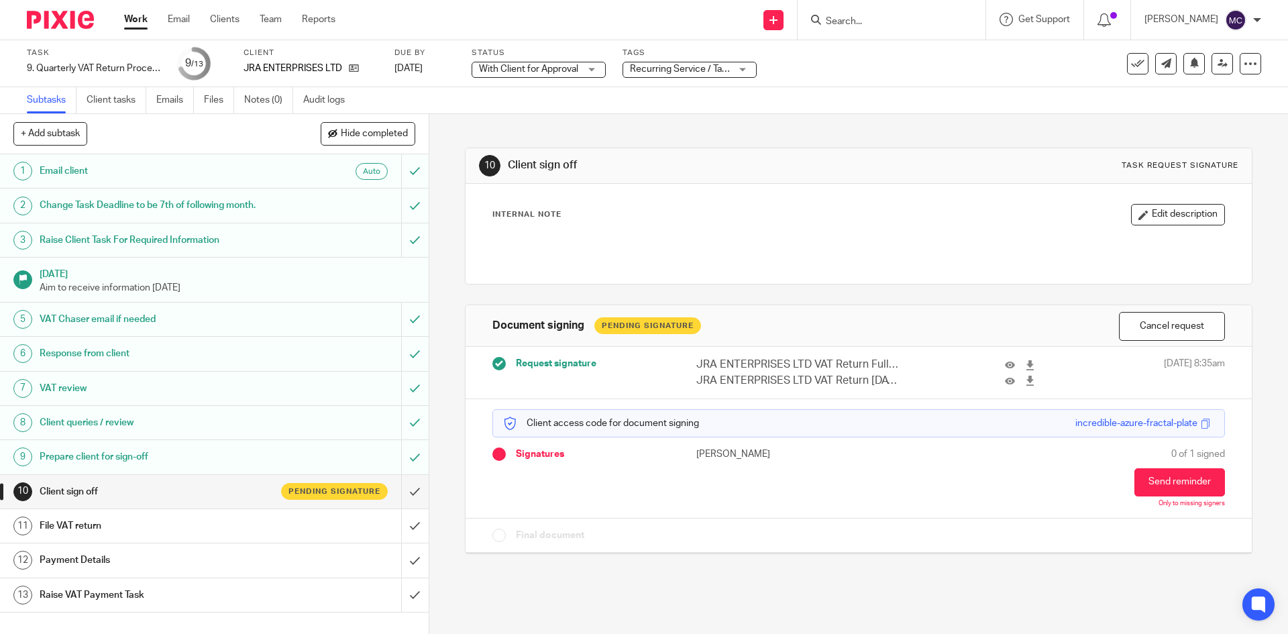
drag, startPoint x: 691, startPoint y: 360, endPoint x: 881, endPoint y: 377, distance: 191.3
click at [881, 377] on div "JRA ENTERPRISES LTD VAT Return Full Report 2025-07-01 - 2025-09-30.xlsx JRA ENT…" at bounding box center [869, 373] width 345 height 32
click at [600, 400] on div "Client access code for document signing incredible-azure-fractal-plate Signatur…" at bounding box center [859, 458] width 786 height 119
drag, startPoint x: 693, startPoint y: 361, endPoint x: 923, endPoint y: 383, distance: 231.9
click at [923, 383] on div "JRA ENTERPRISES LTD VAT Return Full Report 2025-07-01 - 2025-09-30.xlsx JRA ENT…" at bounding box center [869, 373] width 345 height 32
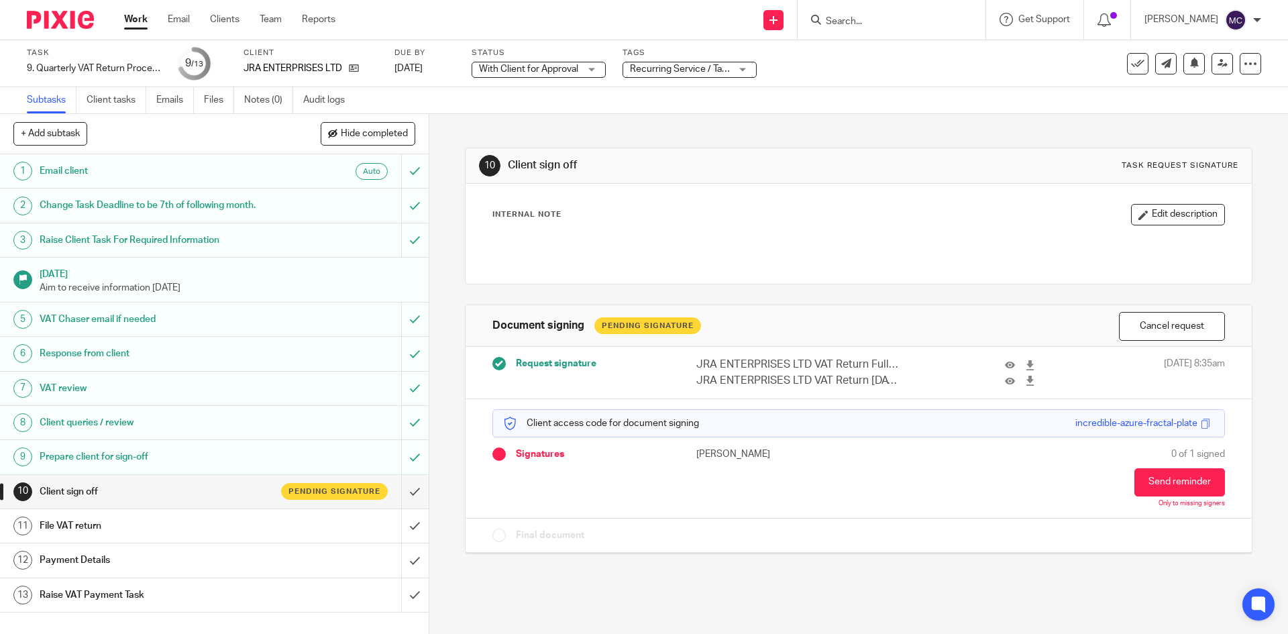
click at [703, 360] on p "JRA ENTERPRISES LTD VAT Return Full Report 2025-07-01 - 2025-09-30.xlsx" at bounding box center [798, 364] width 203 height 15
drag, startPoint x: 691, startPoint y: 362, endPoint x: 848, endPoint y: 381, distance: 157.5
click at [882, 381] on div "JRA ENTERPRISES LTD VAT Return Full Report 2025-07-01 - 2025-09-30.xlsx JRA ENT…" at bounding box center [869, 373] width 345 height 32
click at [708, 364] on p "JRA ENTERPRISES LTD VAT Return Full Report 2025-07-01 - 2025-09-30.xlsx" at bounding box center [798, 364] width 203 height 15
drag, startPoint x: 685, startPoint y: 366, endPoint x: 906, endPoint y: 378, distance: 221.1
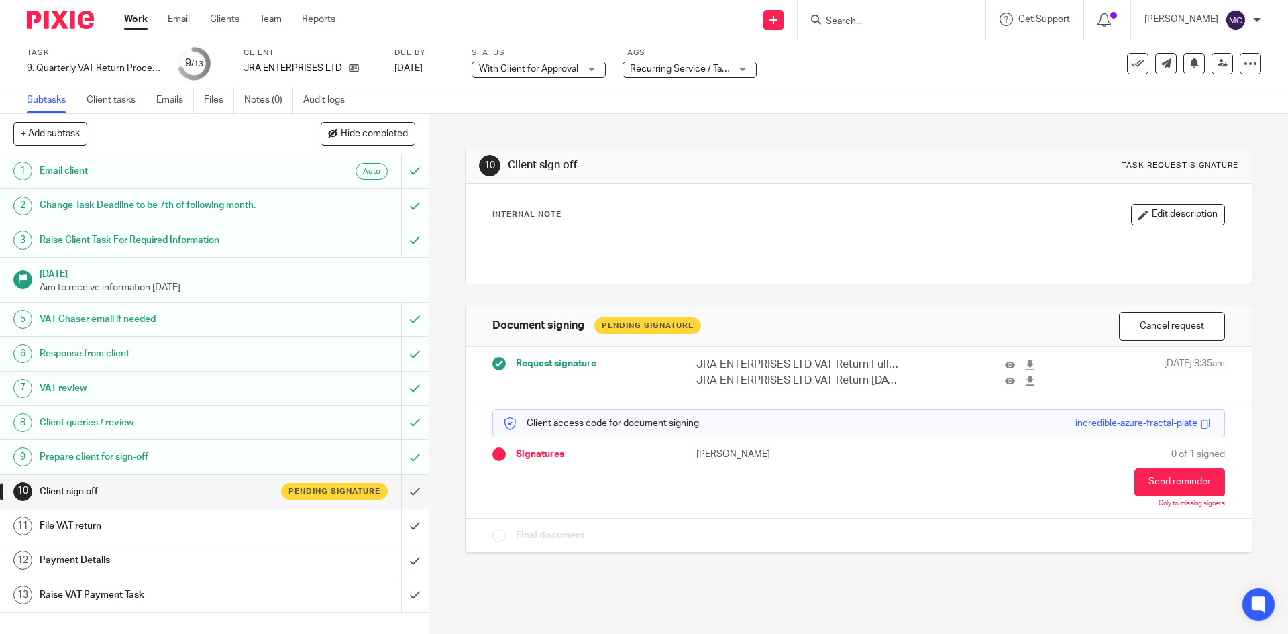
click at [906, 378] on div "JRA ENTERPRISES LTD VAT Return Full Report 2025-07-01 - 2025-09-30.xlsx JRA ENT…" at bounding box center [869, 373] width 345 height 32
click at [786, 374] on p "JRA ENTERPRISES LTD VAT Return 2025-07-01 - 2025-09-30.pdf" at bounding box center [798, 380] width 203 height 15
click at [751, 371] on p "JRA ENTERPRISES LTD VAT Return Full Report 2025-07-01 - 2025-09-30.xlsx" at bounding box center [798, 364] width 203 height 15
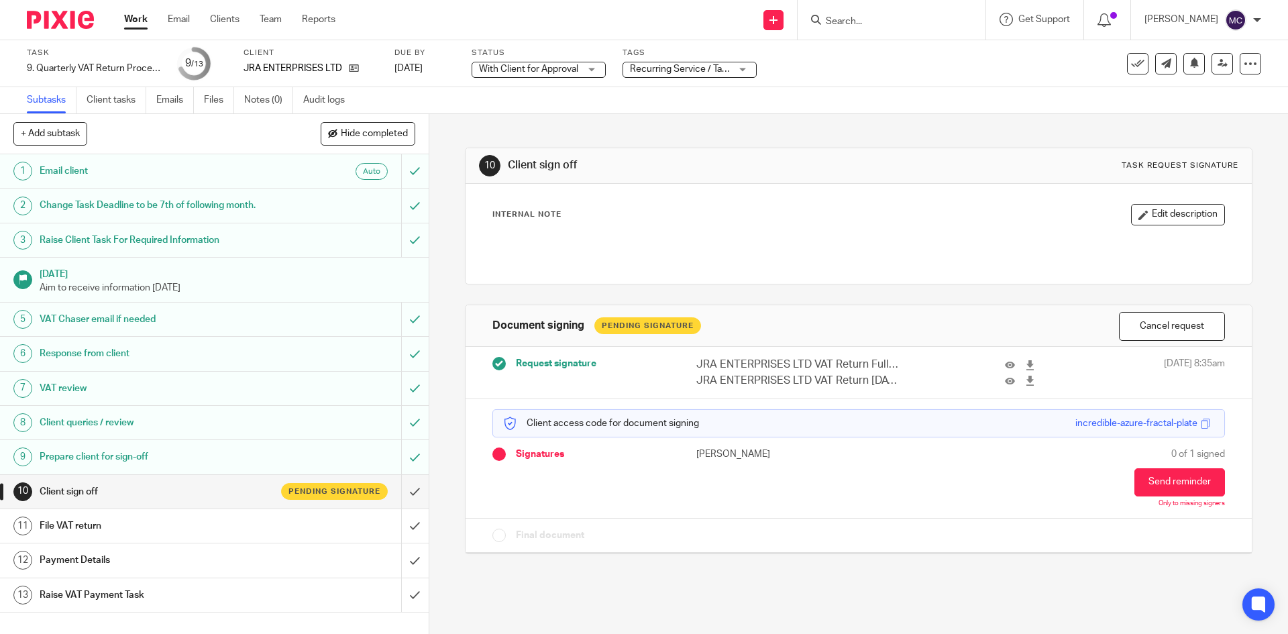
click at [747, 379] on p "JRA ENTERPRISES LTD VAT Return 2025-07-01 - 2025-09-30.pdf" at bounding box center [798, 380] width 203 height 15
click at [754, 365] on p "JRA ENTERPRISES LTD VAT Return Full Report 2025-07-01 - 2025-09-30.xlsx" at bounding box center [798, 364] width 203 height 15
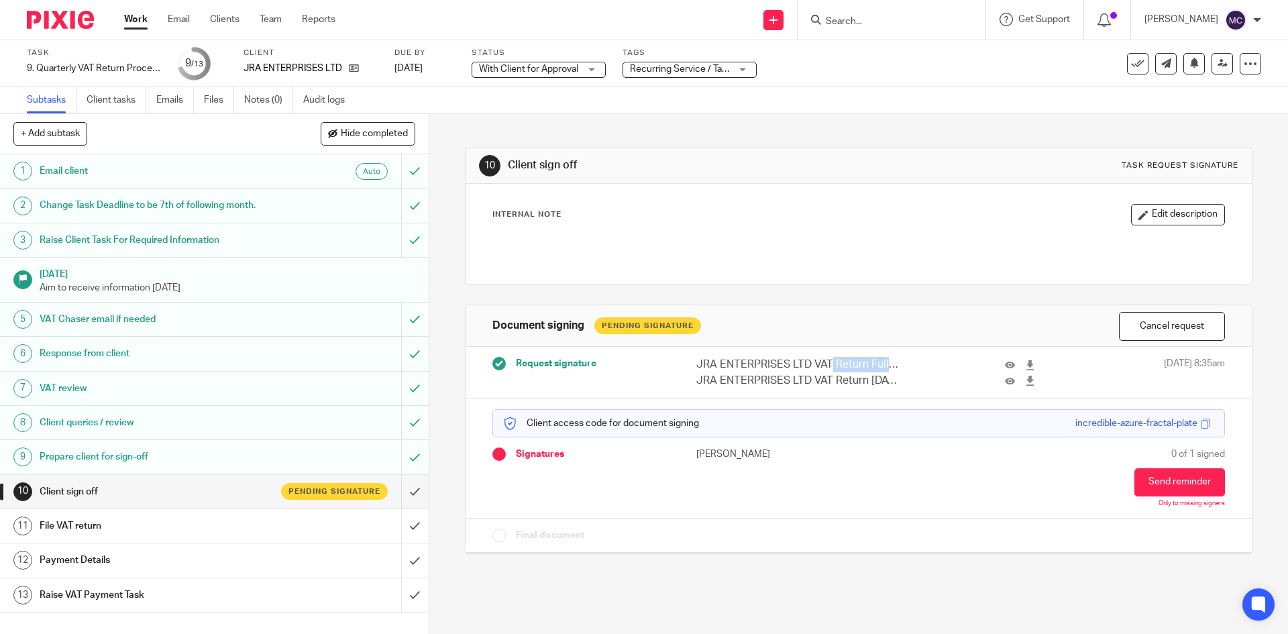
click at [754, 365] on p "JRA ENTERPRISES LTD VAT Return Full Report 2025-07-01 - 2025-09-30.xlsx" at bounding box center [798, 364] width 203 height 15
click at [823, 373] on p "JRA ENTERPRISES LTD VAT Return 2025-07-01 - 2025-09-30.pdf" at bounding box center [798, 380] width 203 height 15
click at [833, 366] on p "JRA ENTERPRISES LTD VAT Return Full Report 2025-07-01 - 2025-09-30.xlsx" at bounding box center [798, 364] width 203 height 15
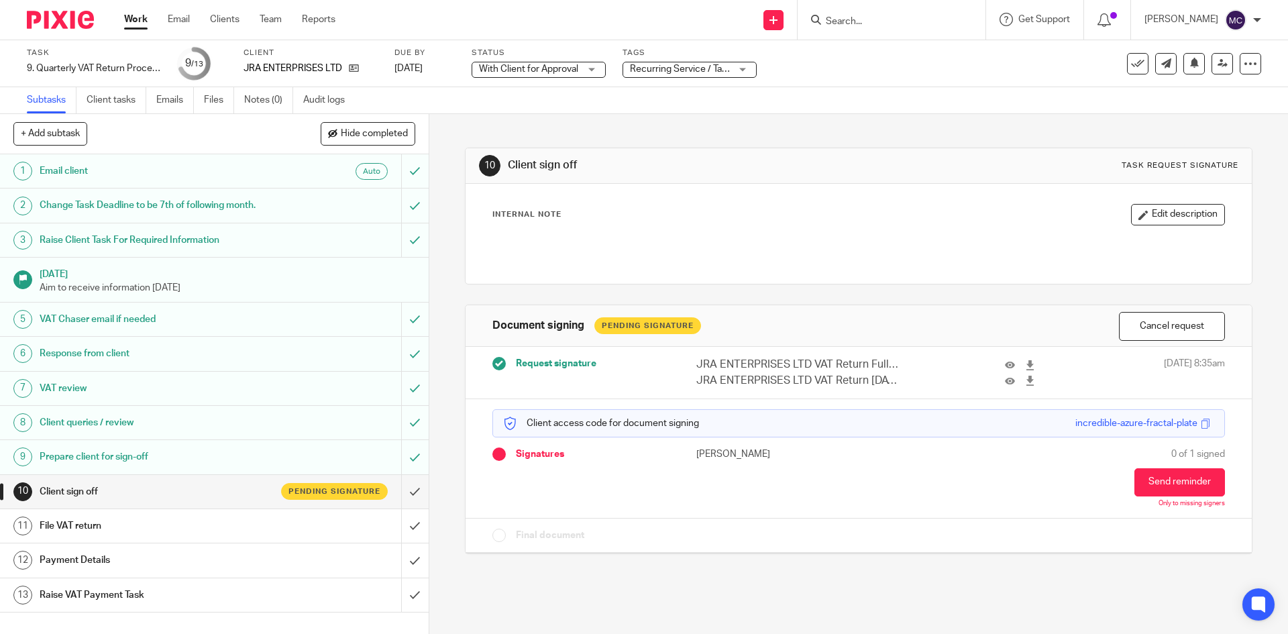
click at [833, 366] on p "JRA ENTERPRISES LTD VAT Return Full Report 2025-07-01 - 2025-09-30.xlsx" at bounding box center [798, 364] width 203 height 15
click at [822, 383] on p "JRA ENTERPRISES LTD VAT Return 2025-07-01 - 2025-09-30.pdf" at bounding box center [798, 380] width 203 height 15
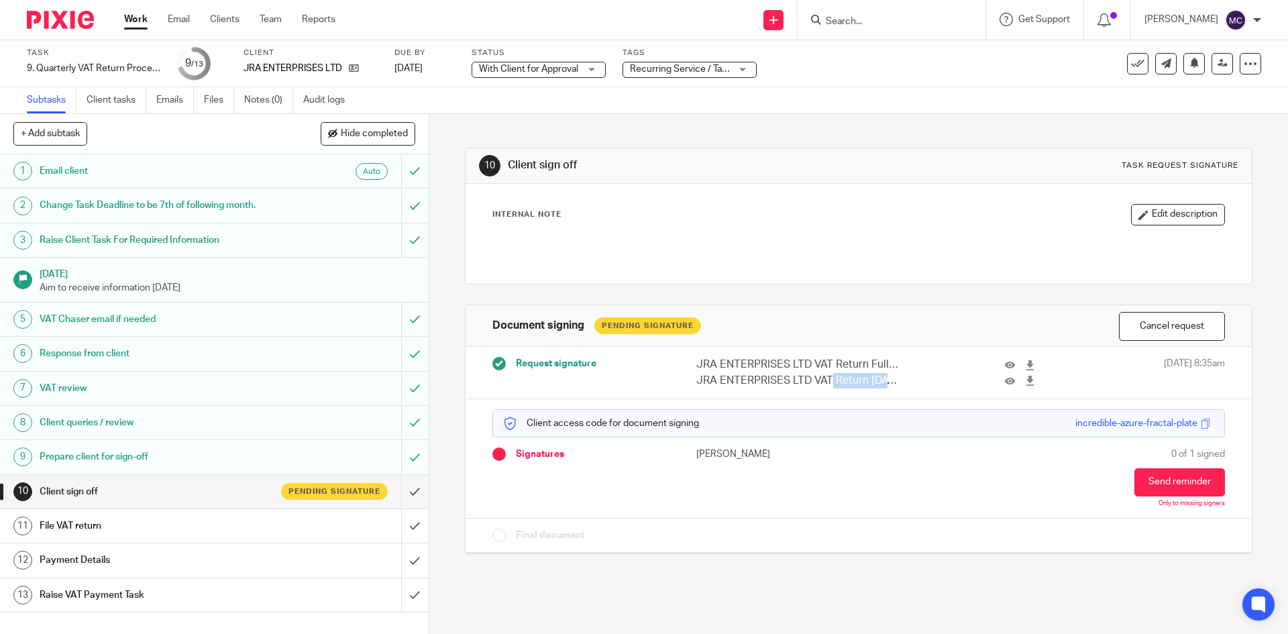
click at [822, 383] on p "JRA ENTERPRISES LTD VAT Return 2025-07-01 - 2025-09-30.pdf" at bounding box center [798, 380] width 203 height 15
click at [829, 362] on p "JRA ENTERPRISES LTD VAT Return Full Report 2025-07-01 - 2025-09-30.xlsx" at bounding box center [798, 364] width 203 height 15
click at [818, 383] on p "JRA ENTERPRISES LTD VAT Return 2025-07-01 - 2025-09-30.pdf" at bounding box center [798, 380] width 203 height 15
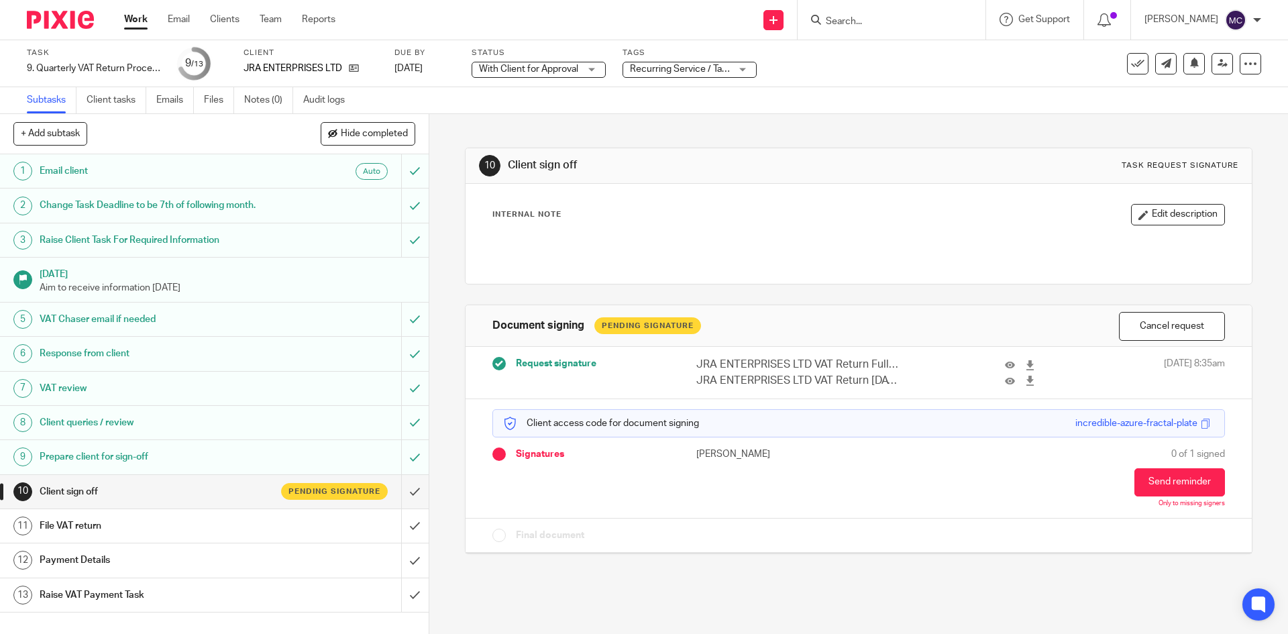
click at [818, 383] on p "JRA ENTERPRISES LTD VAT Return 2025-07-01 - 2025-09-30.pdf" at bounding box center [798, 380] width 203 height 15
click at [756, 362] on p "JRA ENTERPRISES LTD VAT Return Full Report 2025-07-01 - 2025-09-30.xlsx" at bounding box center [798, 364] width 203 height 15
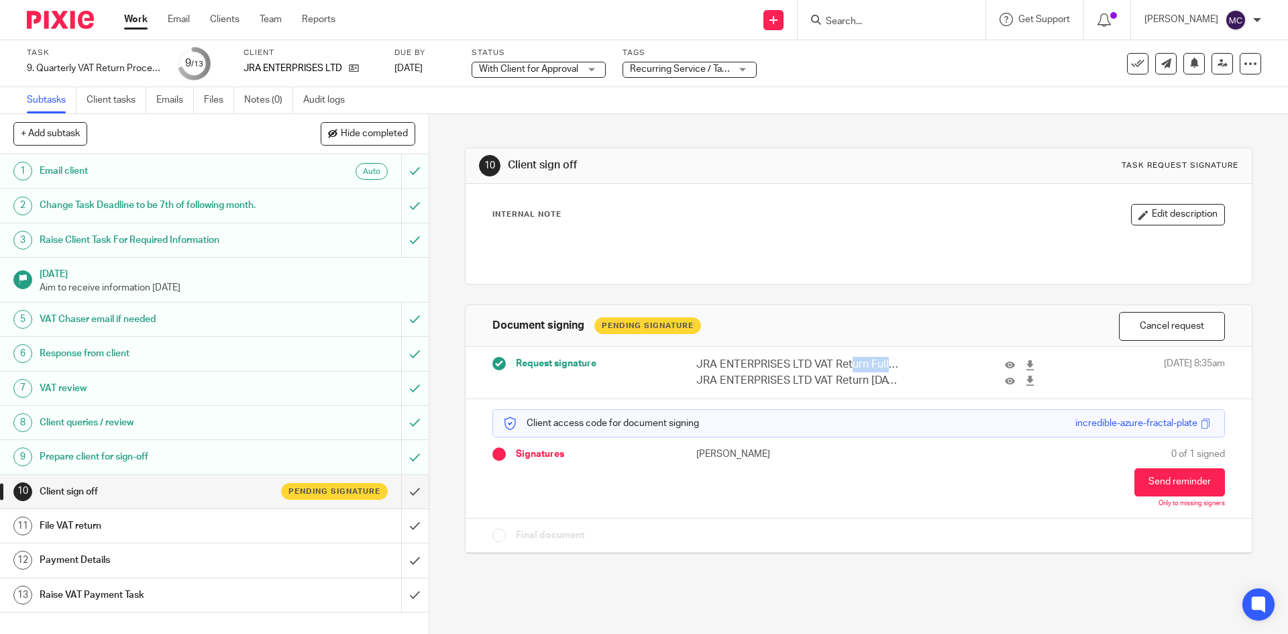
click at [756, 362] on p "JRA ENTERPRISES LTD VAT Return Full Report 2025-07-01 - 2025-09-30.xlsx" at bounding box center [798, 364] width 203 height 15
click at [756, 376] on p "JRA ENTERPRISES LTD VAT Return 2025-07-01 - 2025-09-30.pdf" at bounding box center [798, 380] width 203 height 15
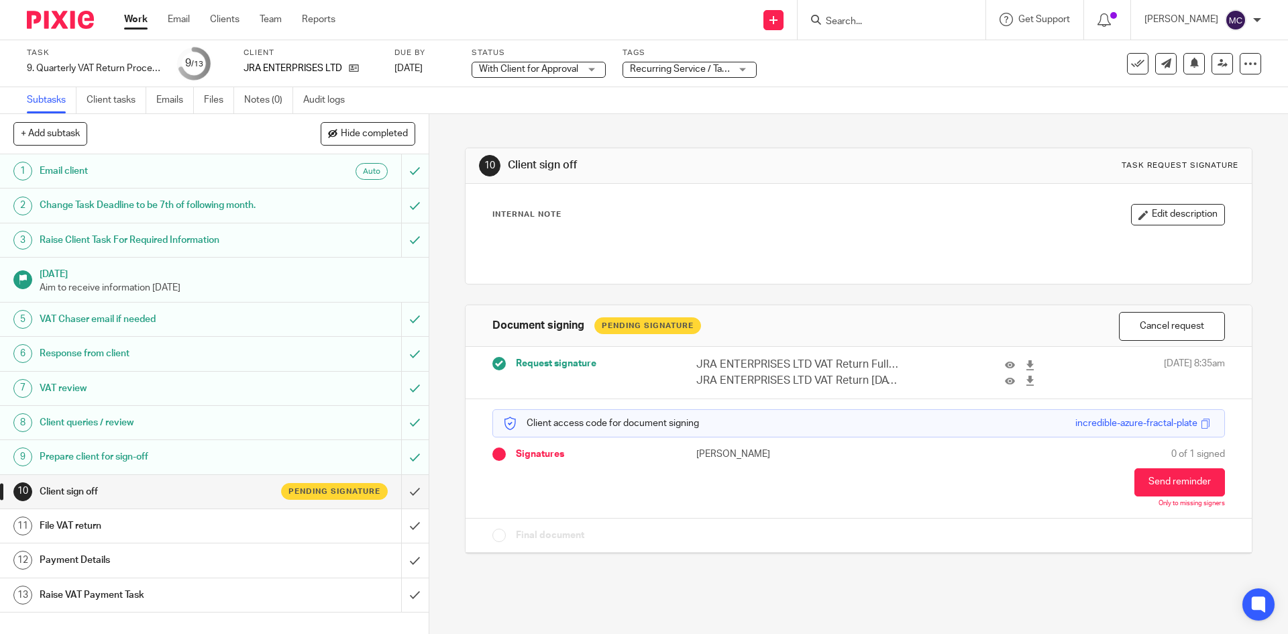
click at [687, 359] on div "JRA ENTERPRISES LTD VAT Return Full Report 2025-07-01 - 2025-09-30.xlsx" at bounding box center [813, 364] width 274 height 15
drag, startPoint x: 687, startPoint y: 362, endPoint x: 885, endPoint y: 375, distance: 198.4
click at [885, 375] on div "JRA ENTERPRISES LTD VAT Return Full Report 2025-07-01 - 2025-09-30.xlsx JRA ENT…" at bounding box center [869, 373] width 345 height 32
click at [695, 143] on div "10 Client sign off Task request signature Internal Note Edit description Docume…" at bounding box center [858, 341] width 787 height 454
click at [864, 19] on input "Search" at bounding box center [885, 22] width 121 height 12
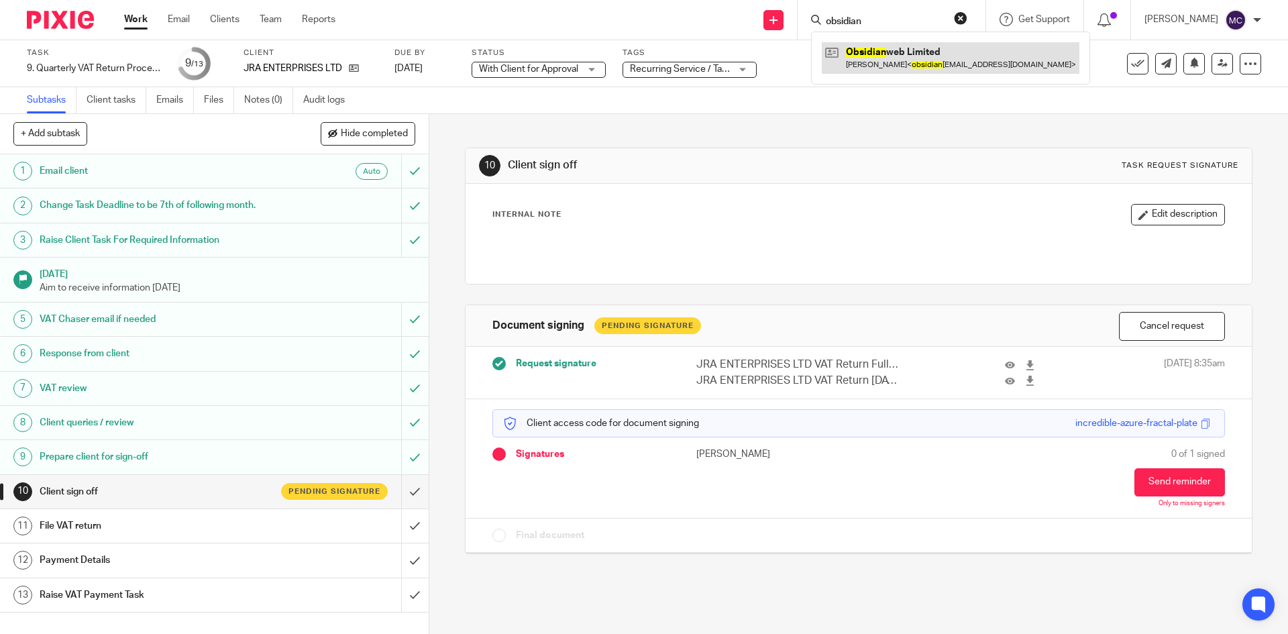
type input "obsidian"
click at [879, 60] on link at bounding box center [951, 57] width 258 height 31
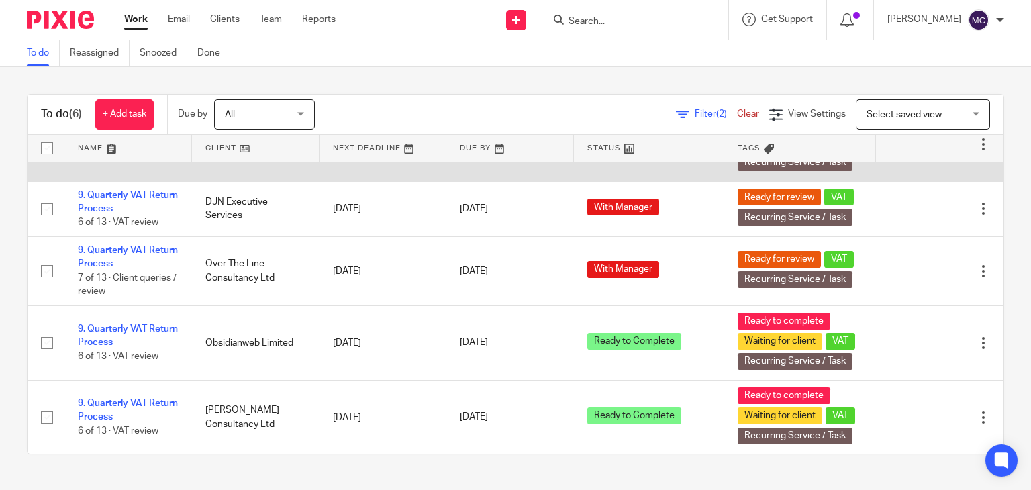
scroll to position [111, 0]
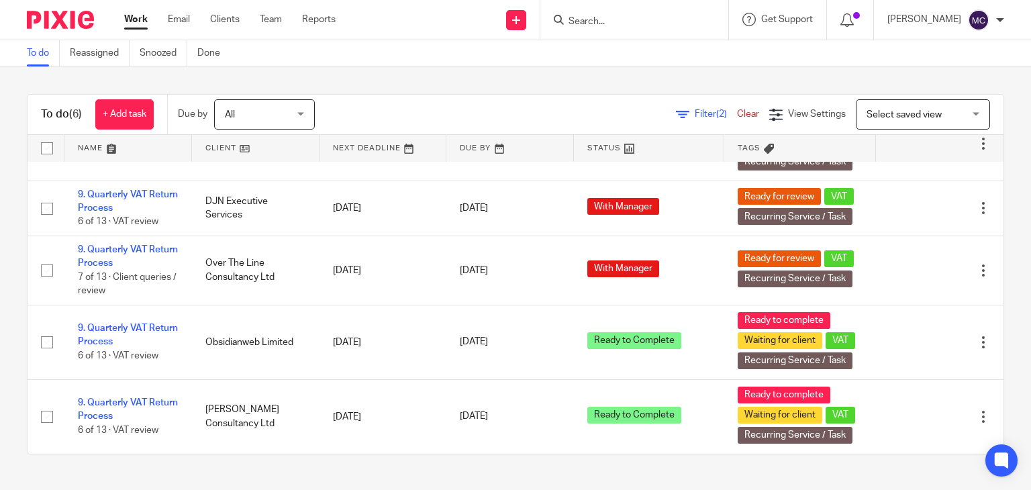
click at [621, 19] on input "Search" at bounding box center [627, 22] width 121 height 12
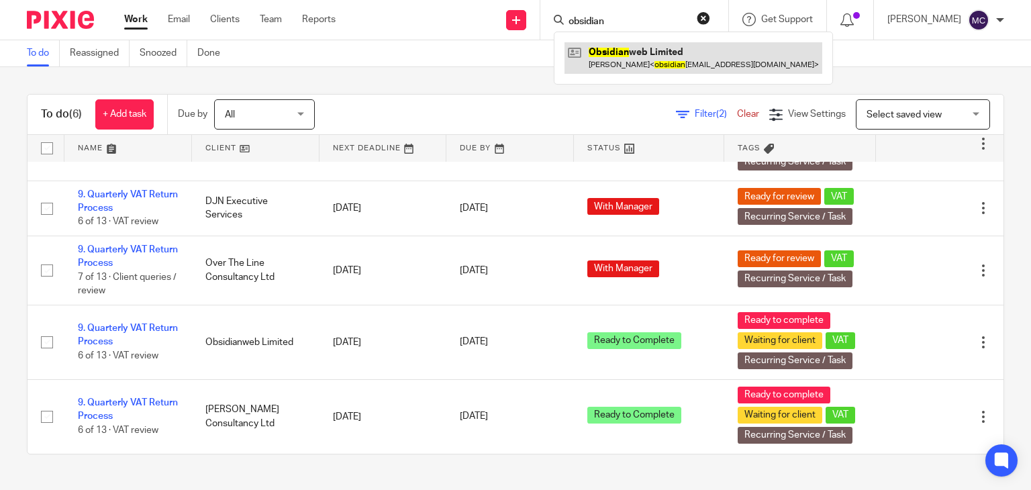
type input "obsidian"
click at [615, 53] on link at bounding box center [693, 57] width 258 height 31
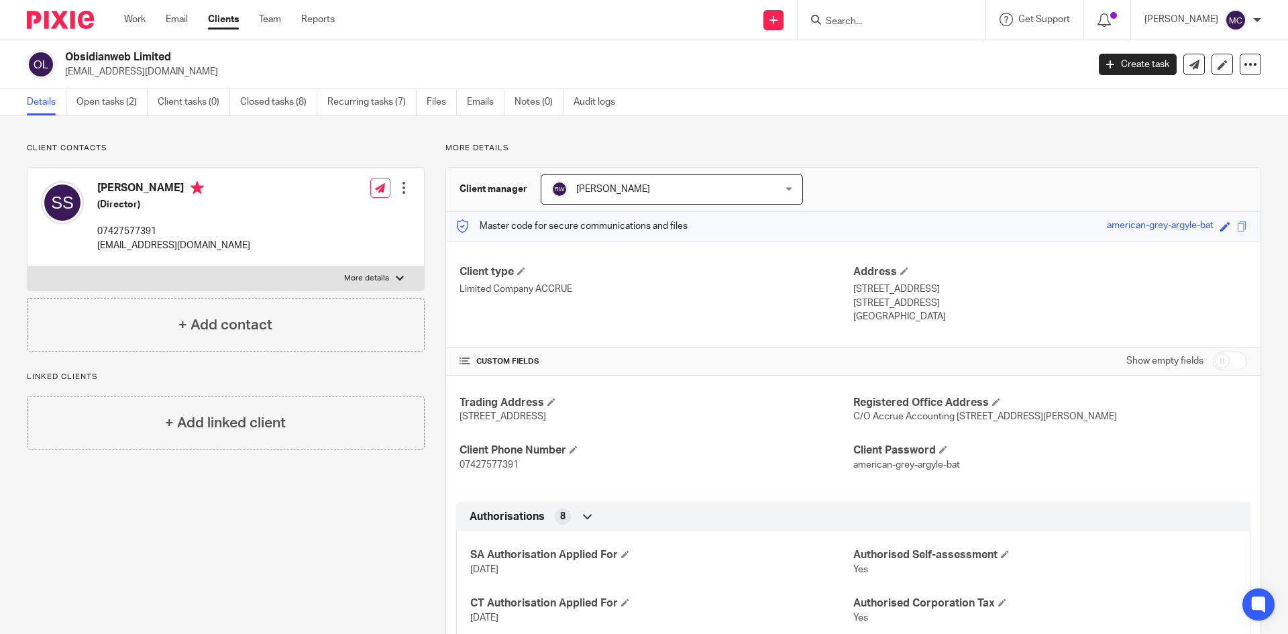
click at [870, 19] on input "Search" at bounding box center [885, 22] width 121 height 12
type input "obsidian"
click at [899, 58] on link at bounding box center [951, 57] width 258 height 31
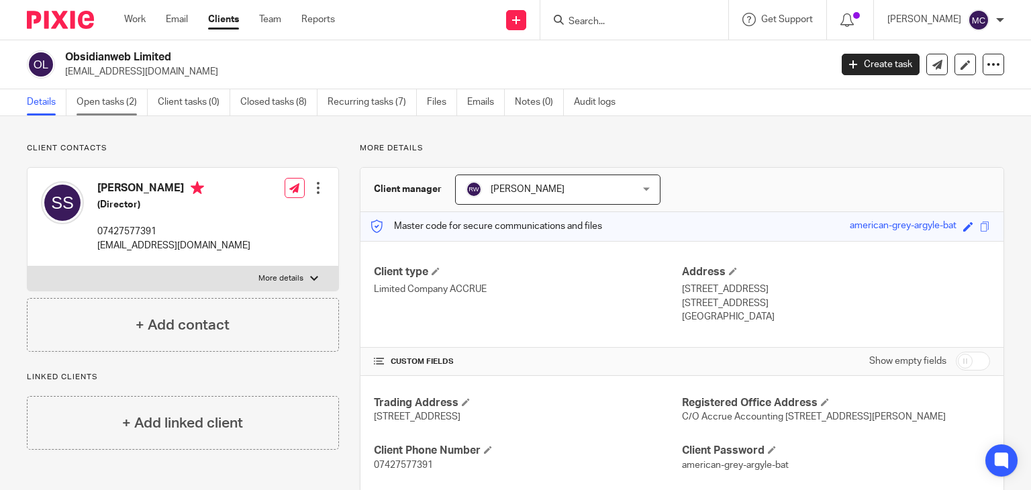
click at [115, 111] on link "Open tasks (2)" at bounding box center [112, 102] width 71 height 26
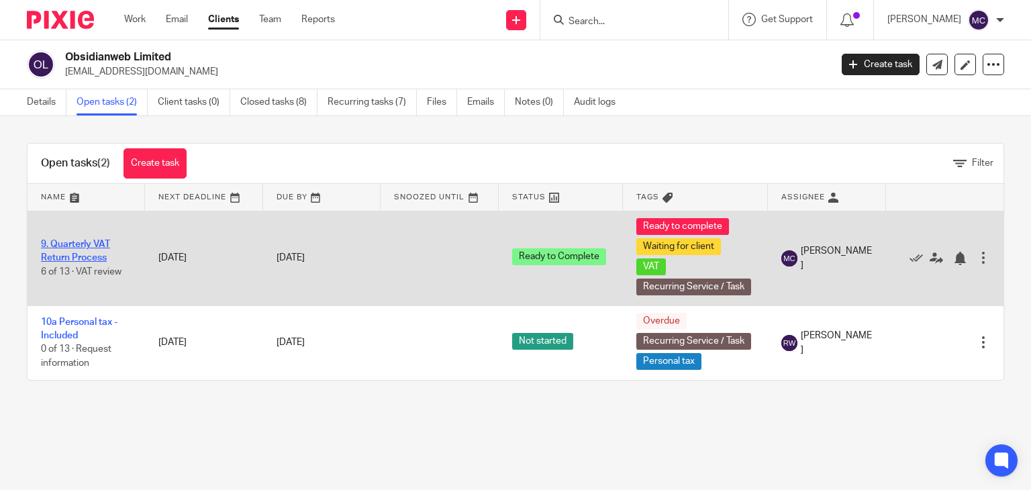
click at [84, 242] on link "9. Quarterly VAT Return Process" at bounding box center [75, 251] width 69 height 23
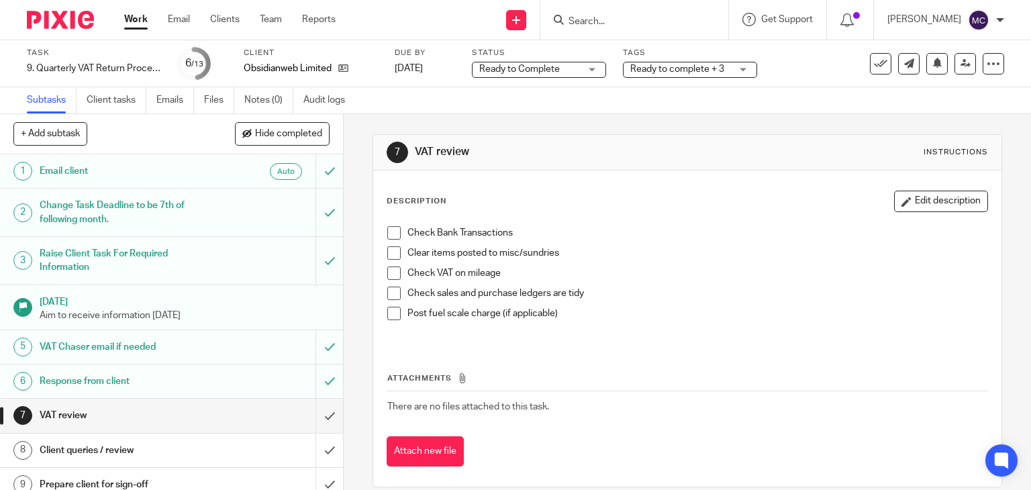
click at [542, 64] on span "Ready to Complete" at bounding box center [519, 68] width 81 height 9
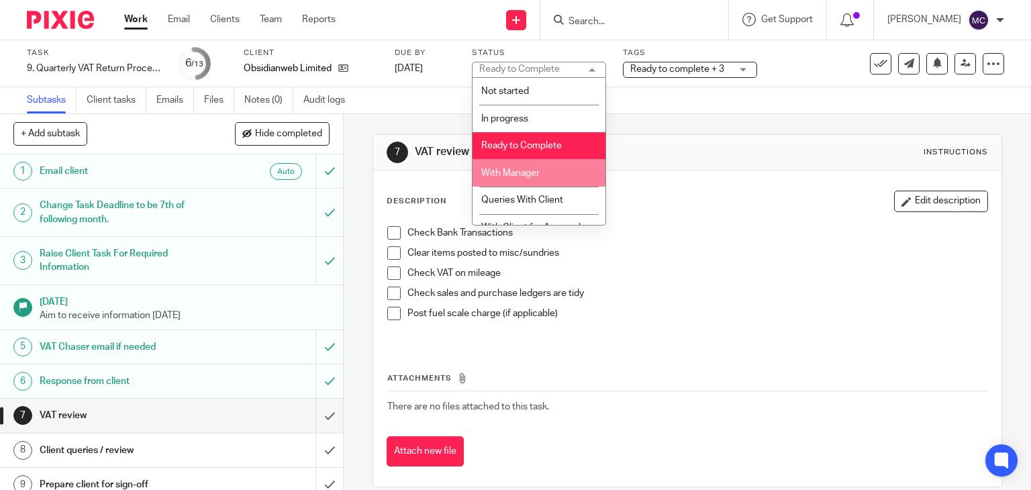
click at [529, 171] on span "With Manager" at bounding box center [510, 172] width 58 height 9
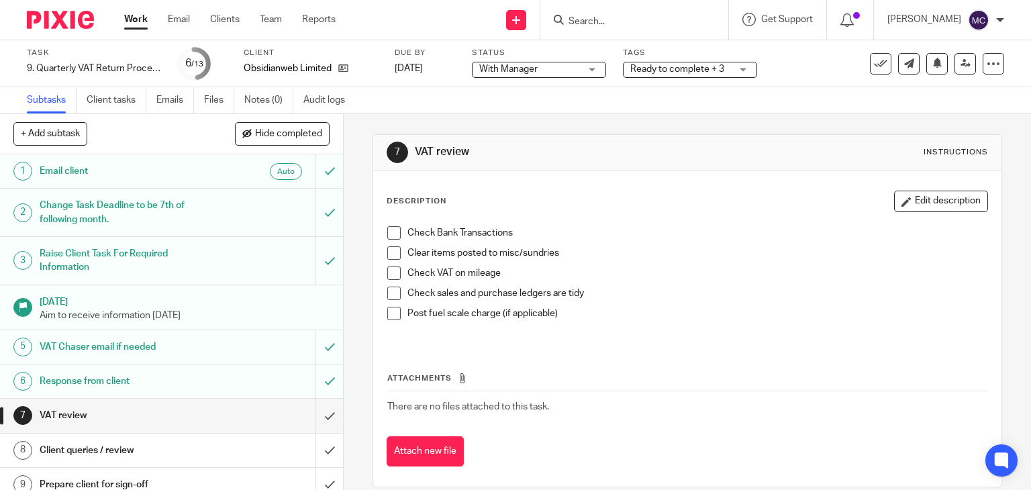
click at [681, 70] on span "Ready to complete + 3" at bounding box center [677, 68] width 94 height 9
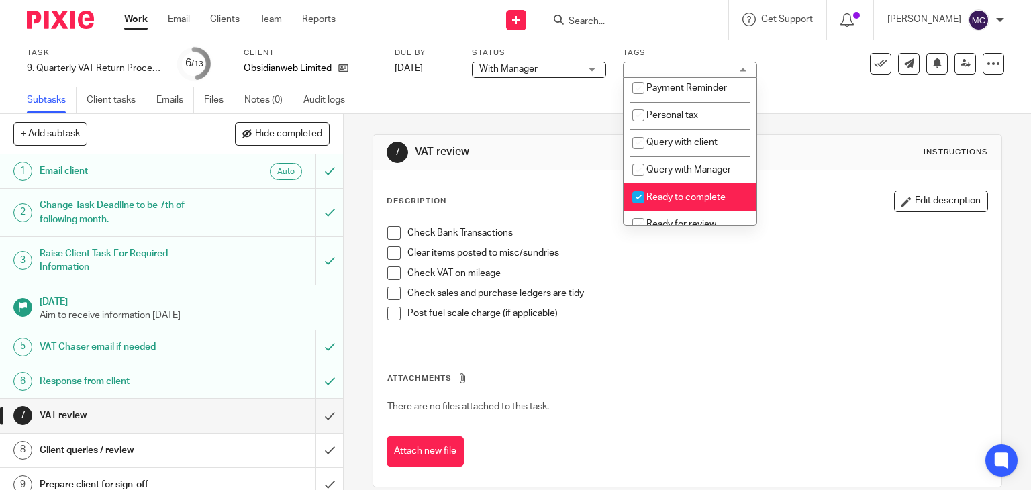
scroll to position [470, 0]
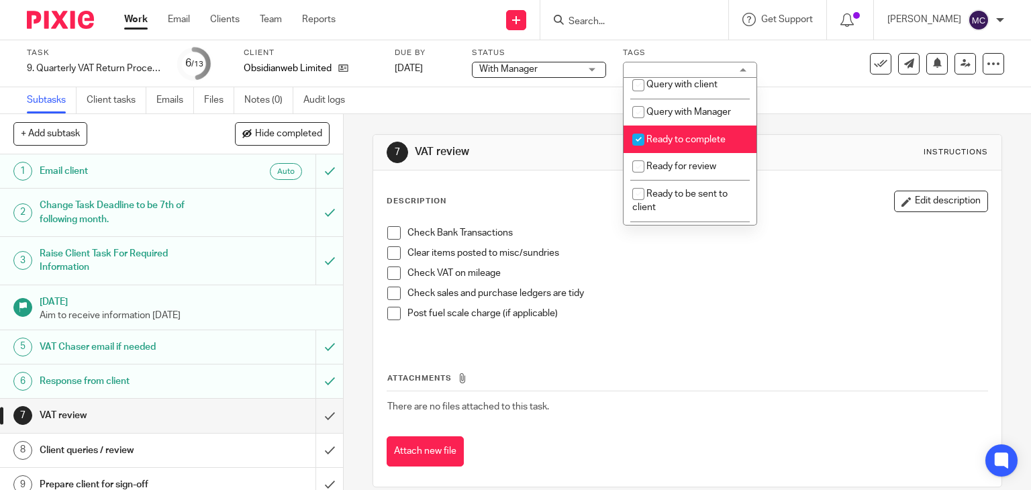
click at [655, 153] on li "Ready to complete" at bounding box center [689, 139] width 133 height 28
checkbox input "false"
click at [656, 181] on li "Ready for review" at bounding box center [689, 167] width 133 height 28
checkbox input "true"
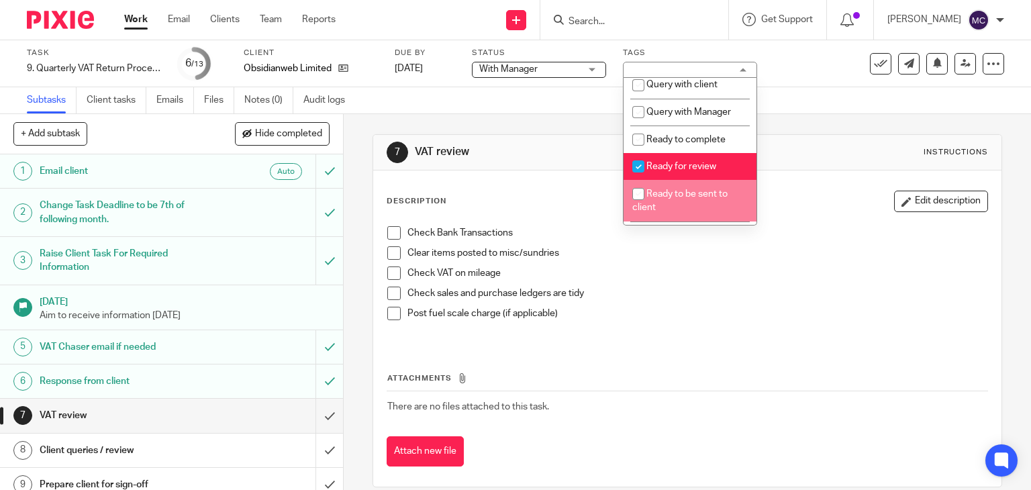
click at [709, 257] on p "Clear items posted to misc/sundries" at bounding box center [697, 252] width 580 height 13
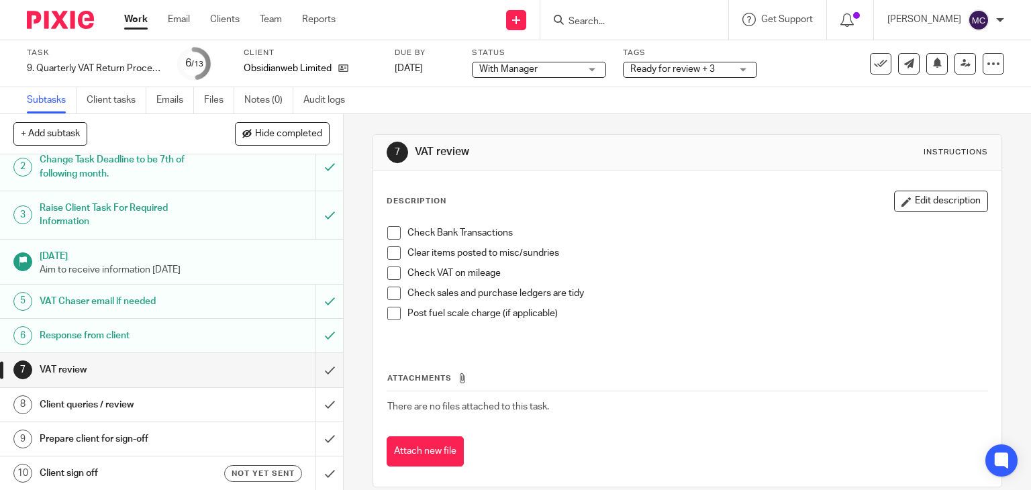
scroll to position [67, 0]
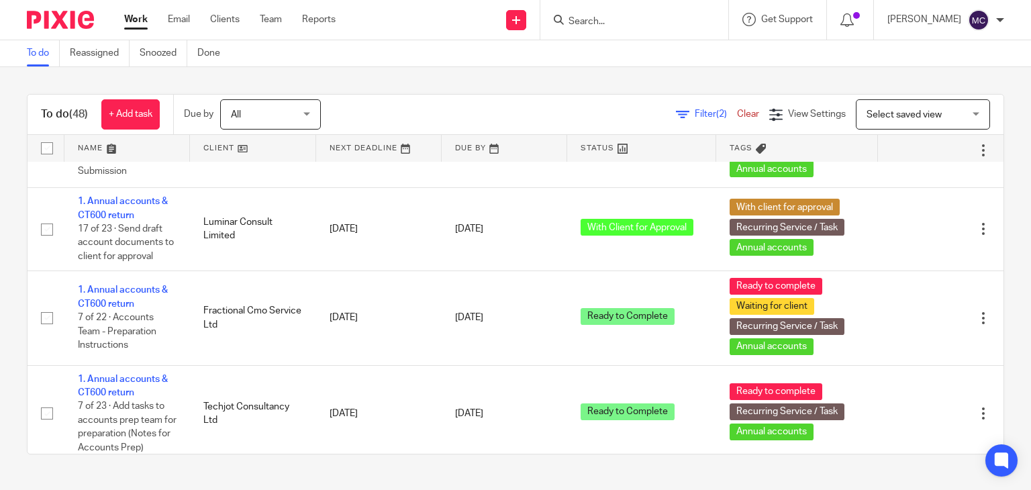
scroll to position [2349, 0]
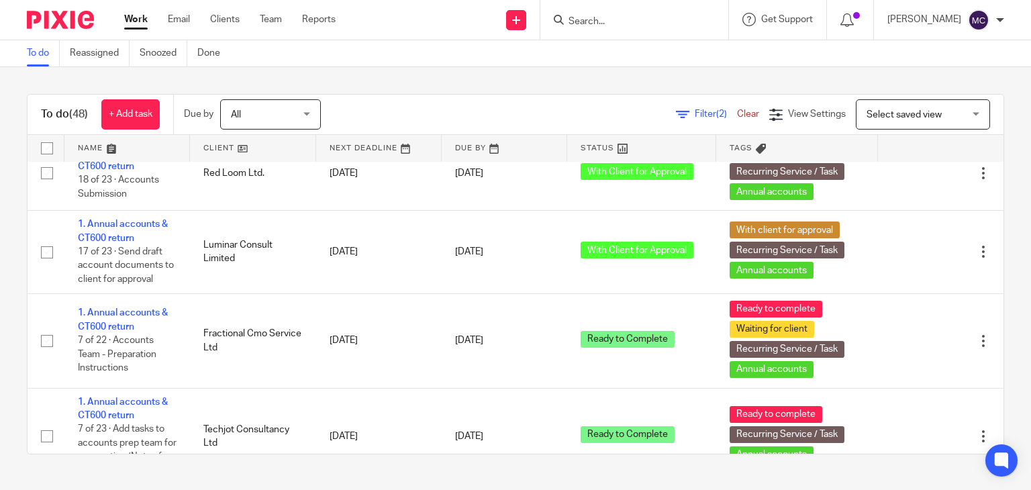
click at [601, 14] on form at bounding box center [638, 19] width 143 height 17
click at [587, 20] on input "Search" at bounding box center [627, 22] width 121 height 12
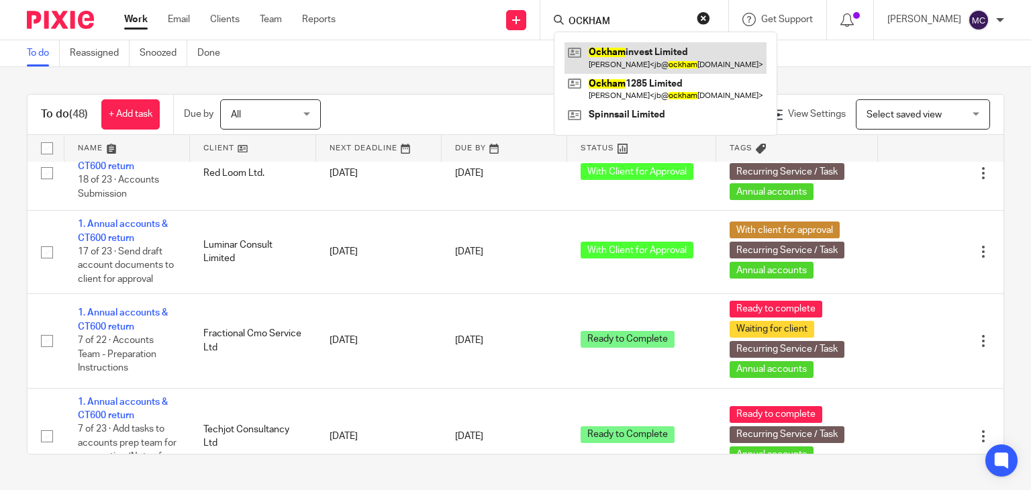
type input "OCKHAM"
drag, startPoint x: 630, startPoint y: 56, endPoint x: 627, endPoint y: 49, distance: 7.5
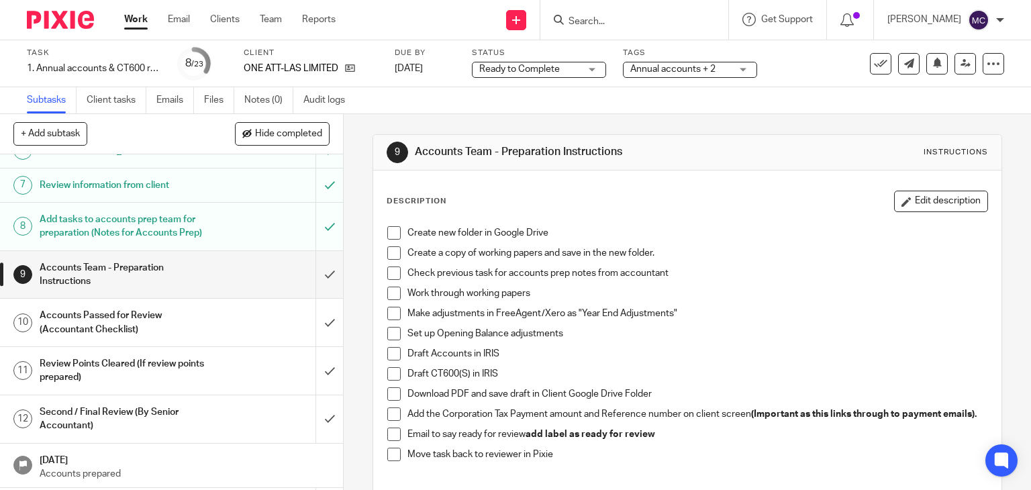
scroll to position [268, 0]
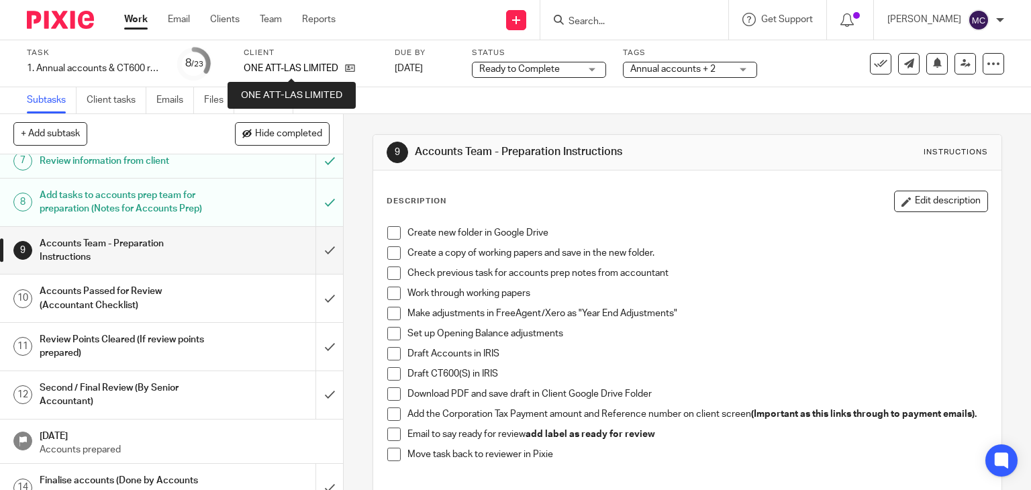
click at [267, 65] on p "ONE ATT-LAS LIMITED" at bounding box center [291, 68] width 95 height 13
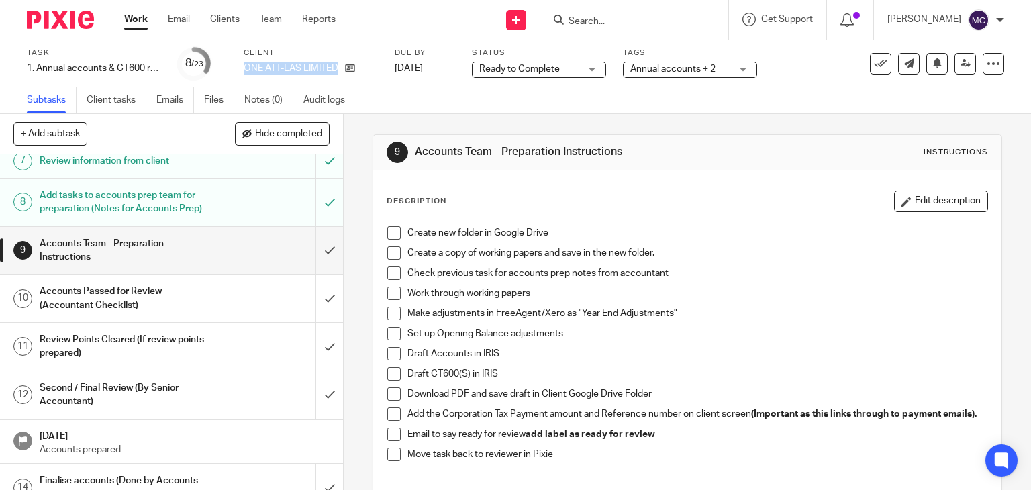
click at [267, 65] on p "ONE ATT-LAS LIMITED" at bounding box center [291, 68] width 95 height 13
copy div "ONE ATT-LAS LIMITED"
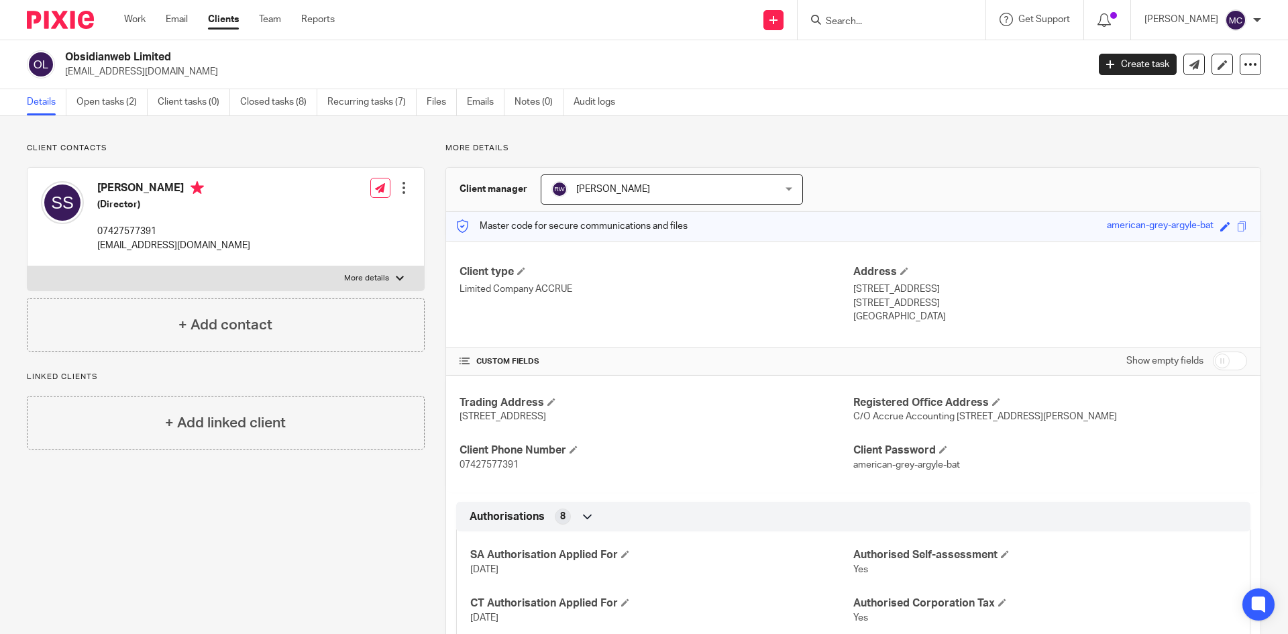
click at [855, 23] on input "Search" at bounding box center [885, 22] width 121 height 12
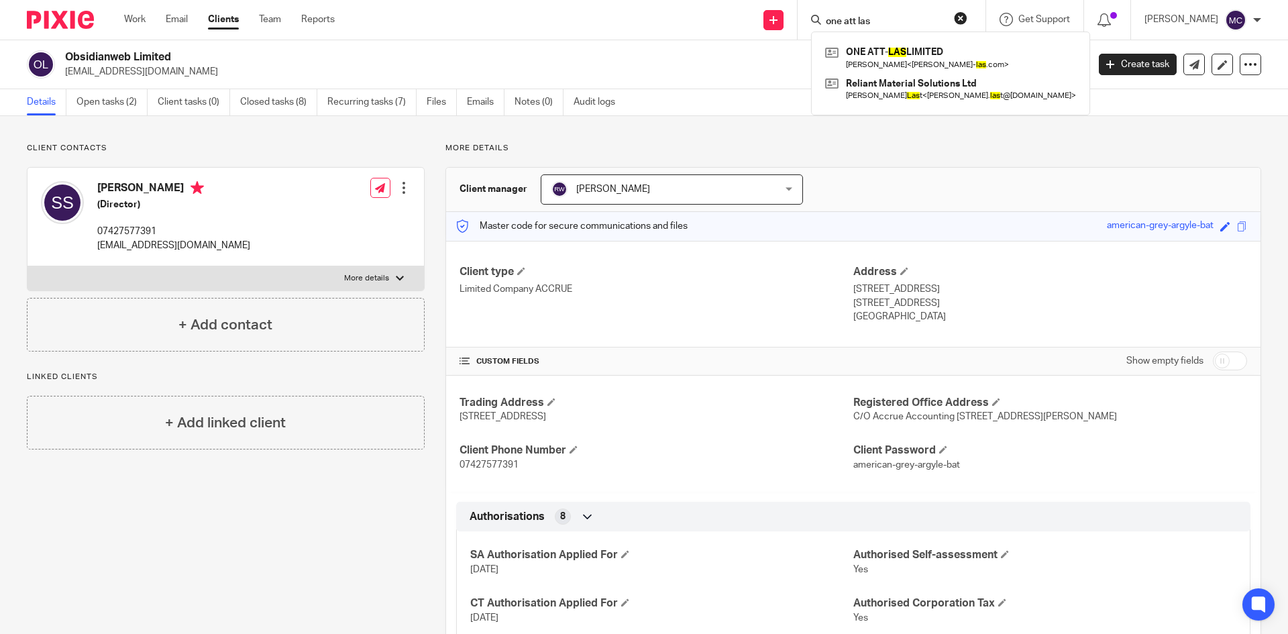
type input "one att las"
click at [882, 47] on link at bounding box center [951, 57] width 258 height 31
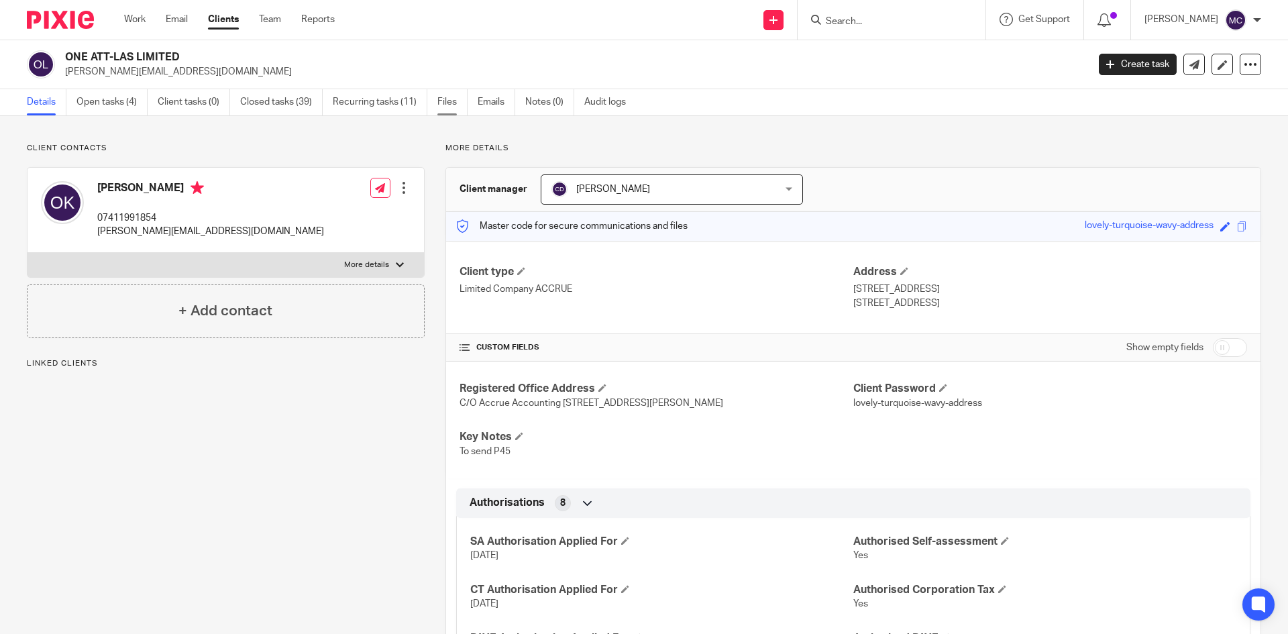
click at [440, 107] on link "Files" at bounding box center [453, 102] width 30 height 26
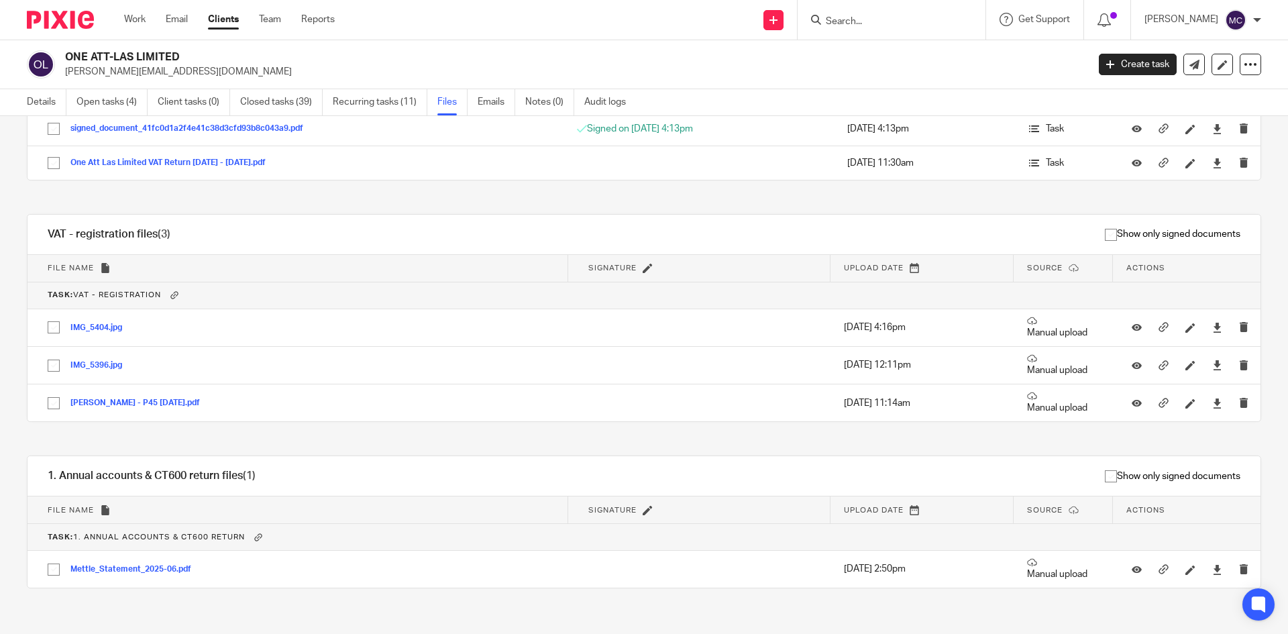
scroll to position [893, 0]
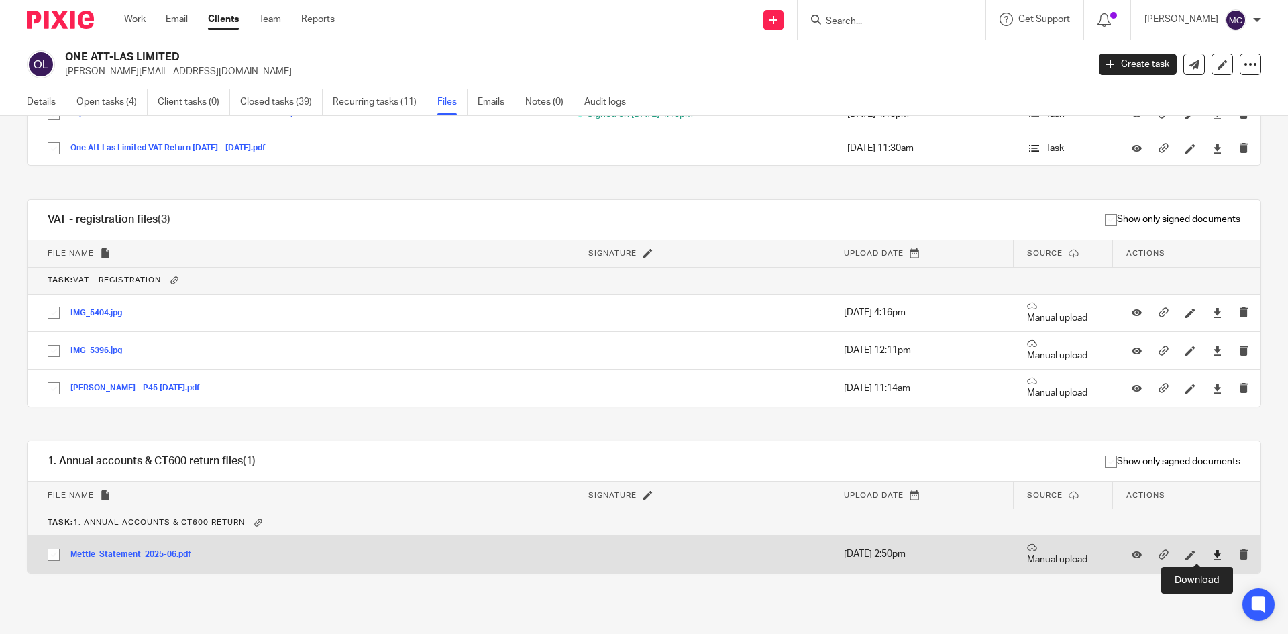
click at [1213, 556] on icon at bounding box center [1218, 555] width 10 height 10
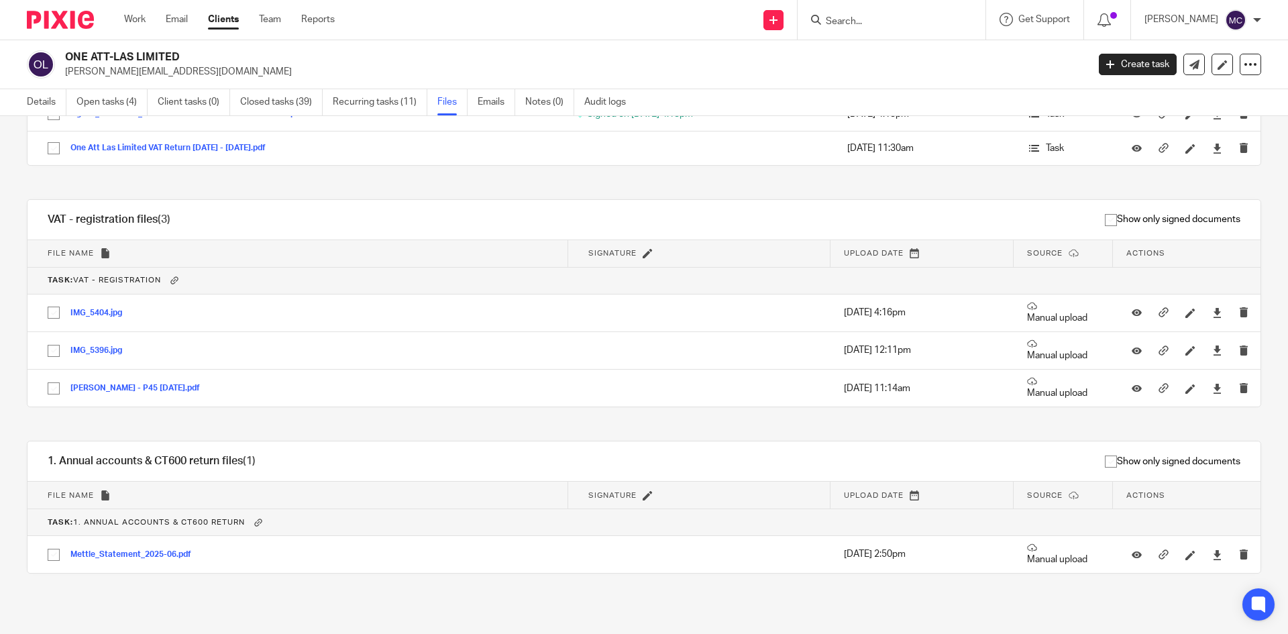
click at [872, 28] on form at bounding box center [896, 19] width 143 height 17
click at [865, 21] on input "Search" at bounding box center [885, 22] width 121 height 12
type input "obsidianweb"
click at [862, 52] on link at bounding box center [935, 57] width 227 height 31
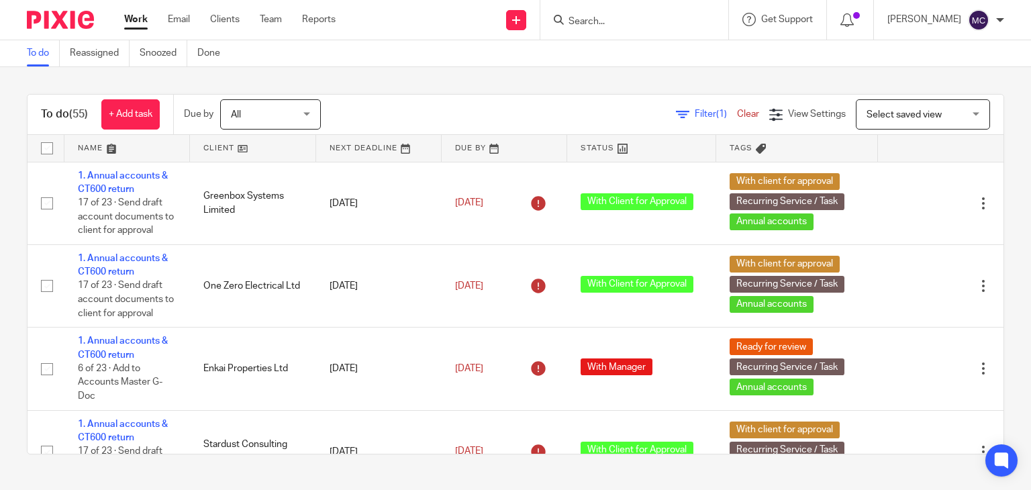
click at [592, 20] on input "Search" at bounding box center [627, 22] width 121 height 12
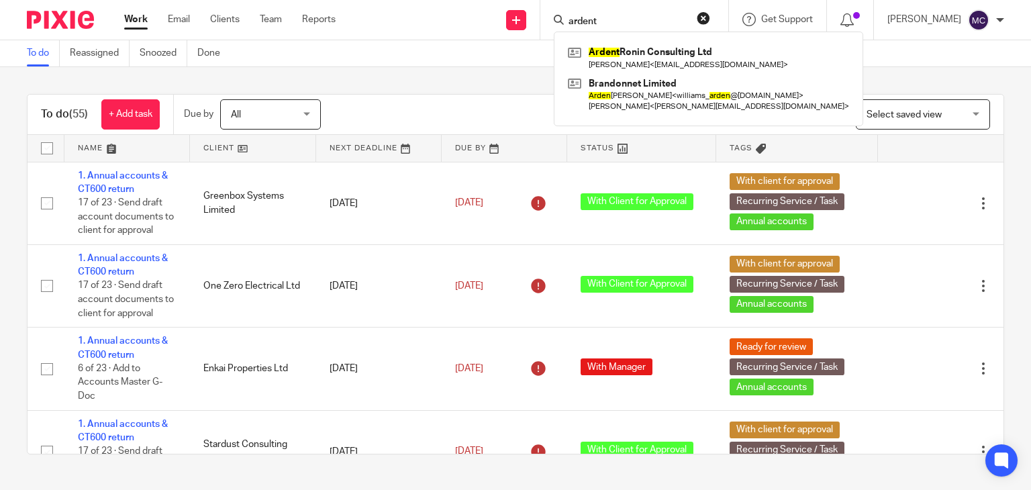
click at [636, 19] on input "ardent" at bounding box center [627, 22] width 121 height 12
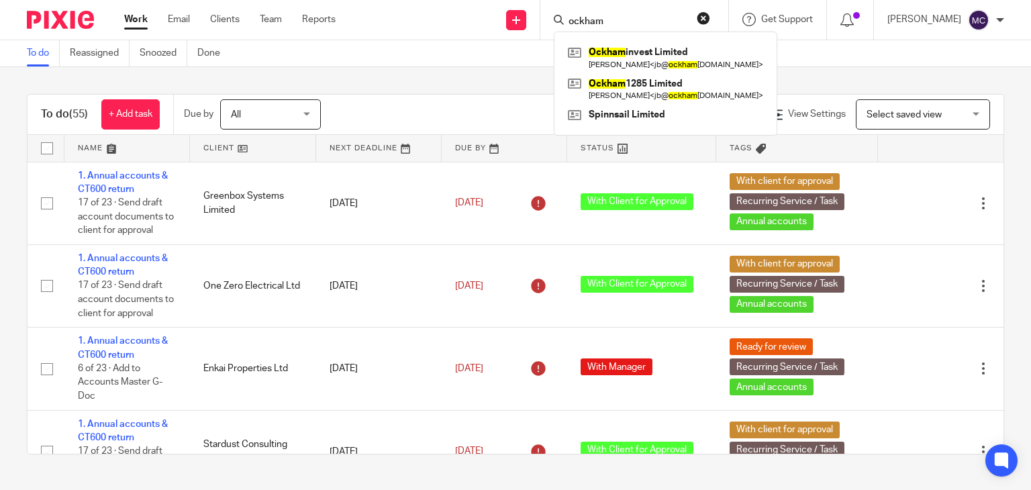
click at [599, 14] on form "ockham" at bounding box center [638, 19] width 143 height 17
click at [620, 26] on input "ockham" at bounding box center [627, 22] width 121 height 12
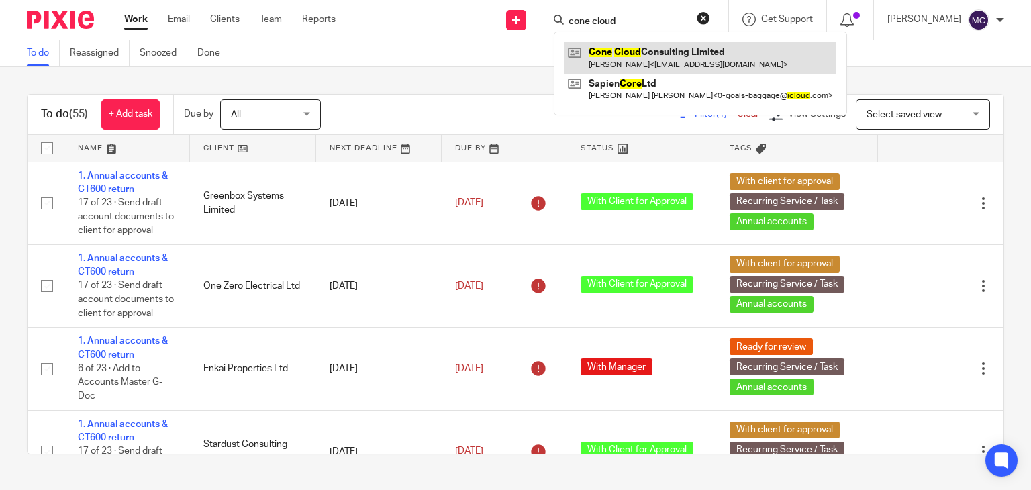
type input "cone cloud"
click at [627, 54] on link at bounding box center [700, 57] width 272 height 31
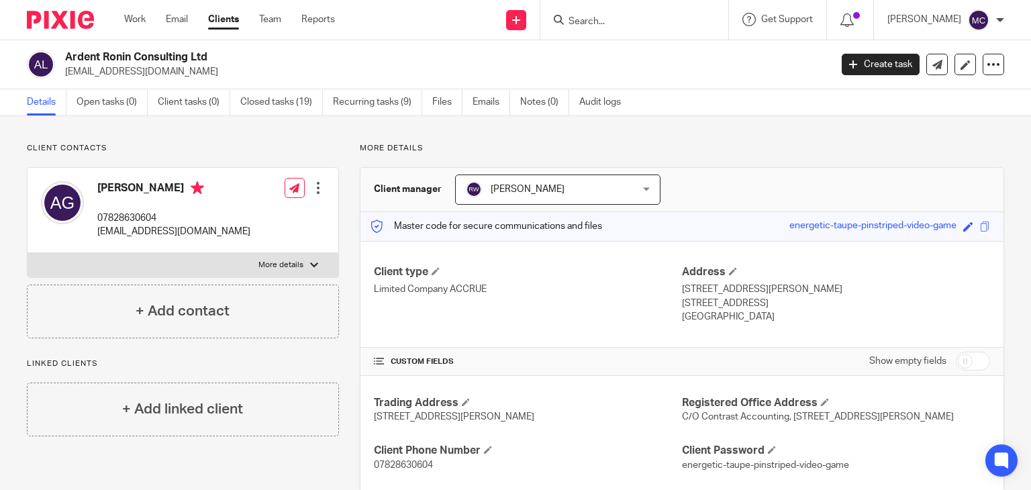
click at [107, 52] on h2 "Ardent Ronin Consulting Ltd" at bounding box center [367, 57] width 605 height 14
copy div "Ardent Ronin Consulting Ltd"
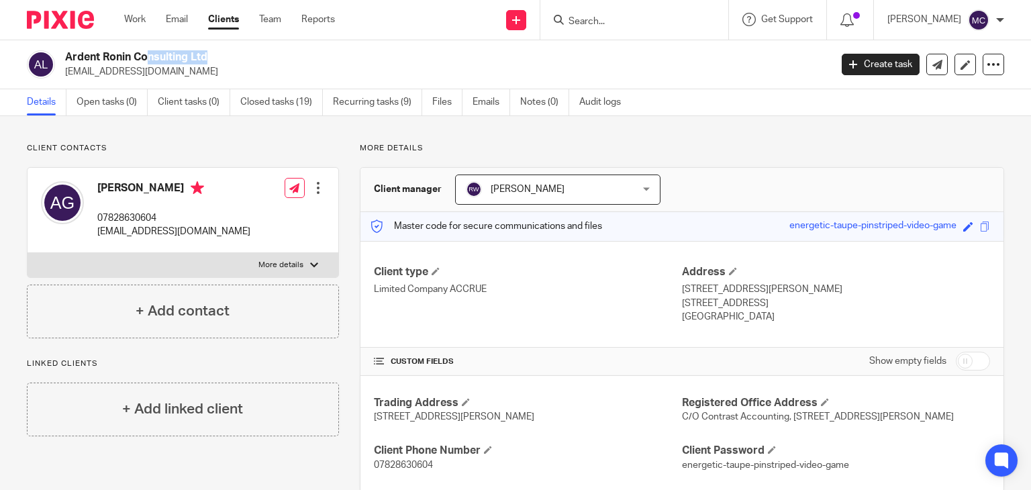
click at [444, 54] on h2 "Ardent Ronin Consulting Ltd" at bounding box center [367, 57] width 605 height 14
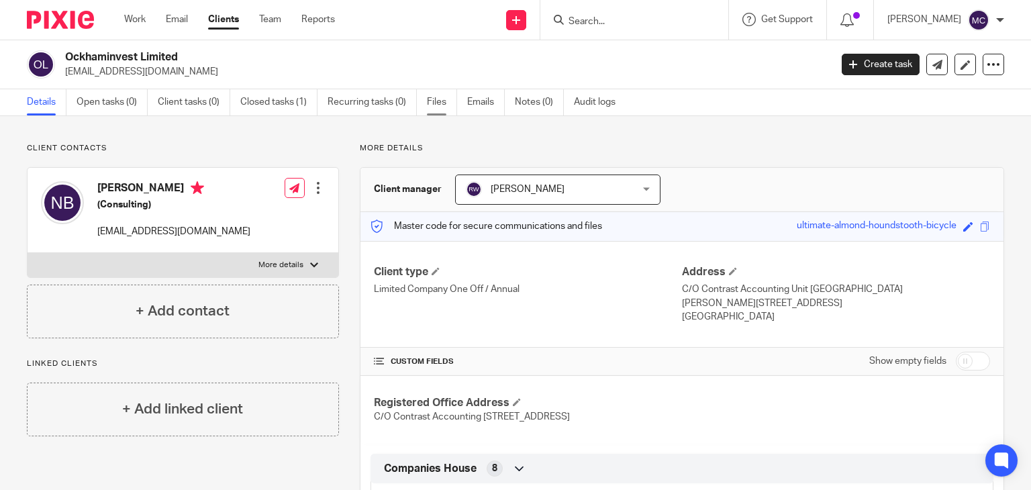
click at [438, 102] on link "Files" at bounding box center [442, 102] width 30 height 26
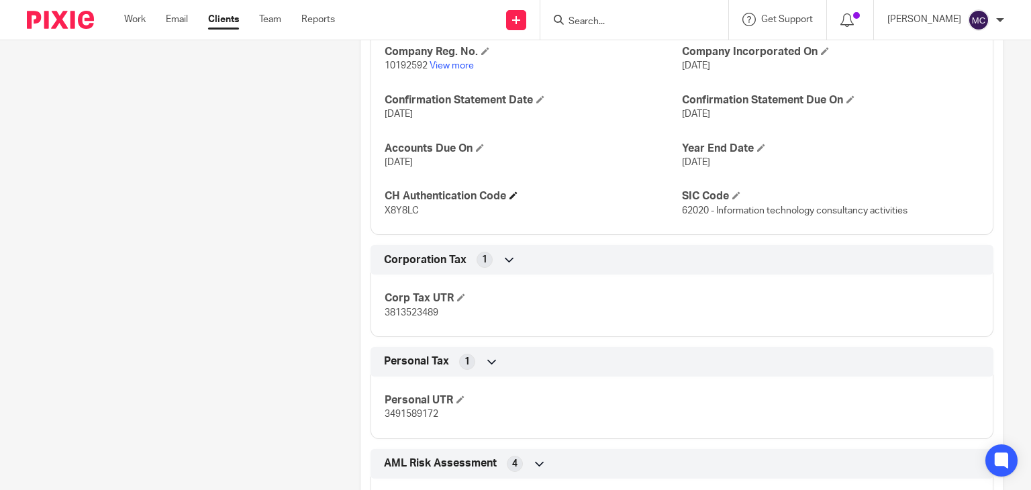
scroll to position [1476, 0]
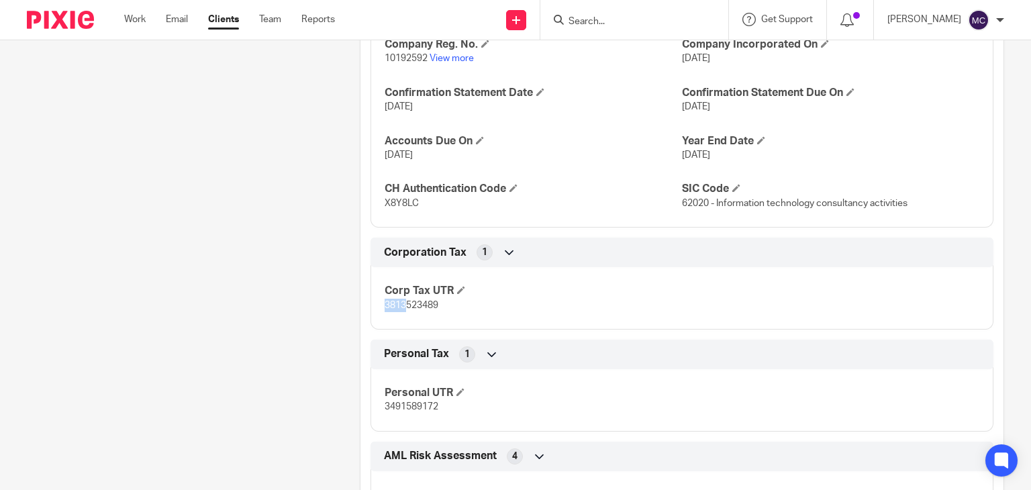
drag, startPoint x: 382, startPoint y: 309, endPoint x: 403, endPoint y: 309, distance: 20.8
click at [403, 309] on p "3813523489" at bounding box center [533, 305] width 297 height 13
click at [459, 307] on p "3813523489" at bounding box center [533, 305] width 297 height 13
drag, startPoint x: 405, startPoint y: 305, endPoint x: 425, endPoint y: 307, distance: 20.8
click at [425, 307] on span "3813523489" at bounding box center [412, 305] width 54 height 9
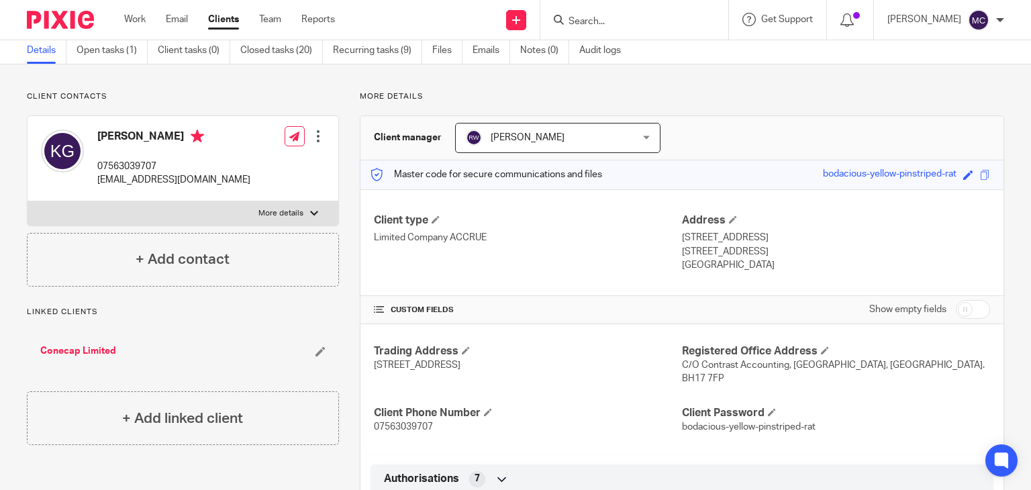
scroll to position [0, 0]
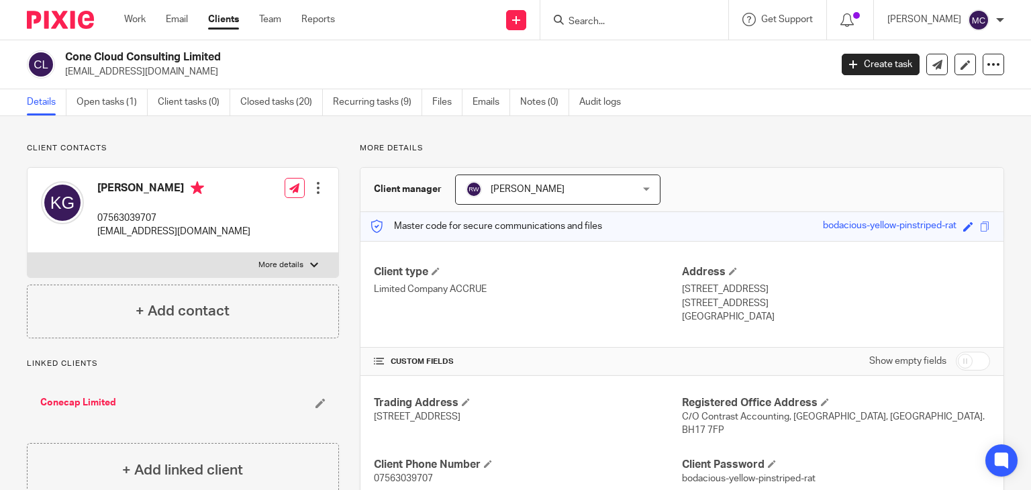
click at [146, 69] on p "stolovits@gmail.com" at bounding box center [443, 71] width 756 height 13
click at [147, 62] on h2 "Cone Cloud Consulting Limited" at bounding box center [367, 57] width 605 height 14
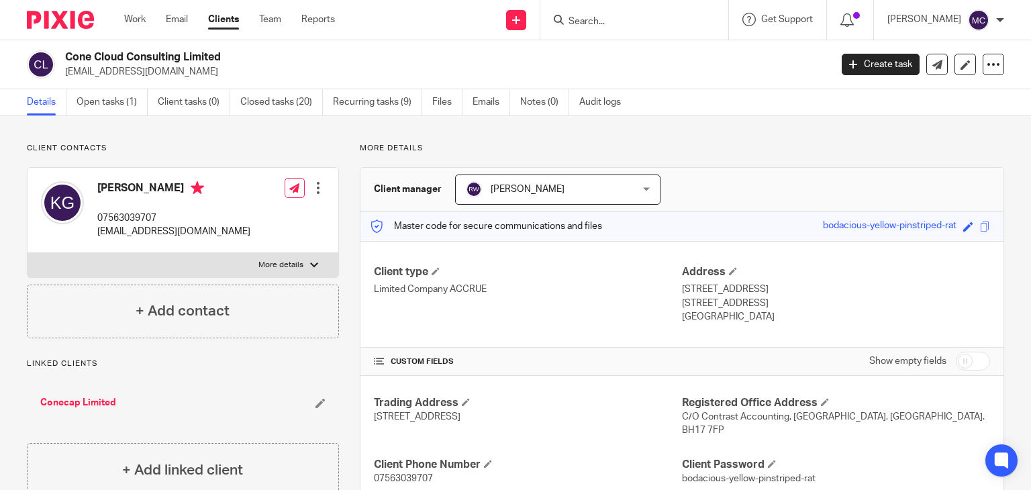
click at [152, 52] on h2 "Cone Cloud Consulting Limited" at bounding box center [367, 57] width 605 height 14
click at [246, 52] on h2 "Cone Cloud Consulting Limited" at bounding box center [367, 57] width 605 height 14
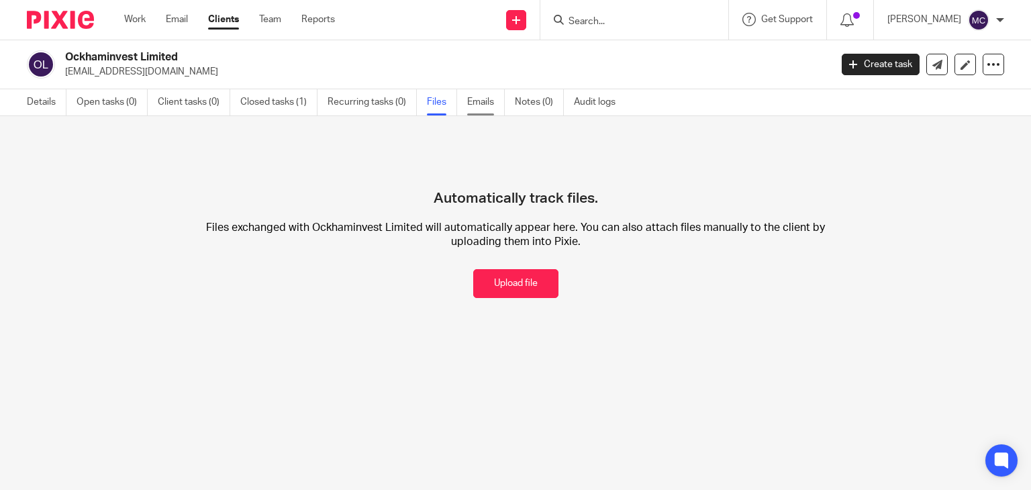
click at [478, 105] on link "Emails" at bounding box center [486, 102] width 38 height 26
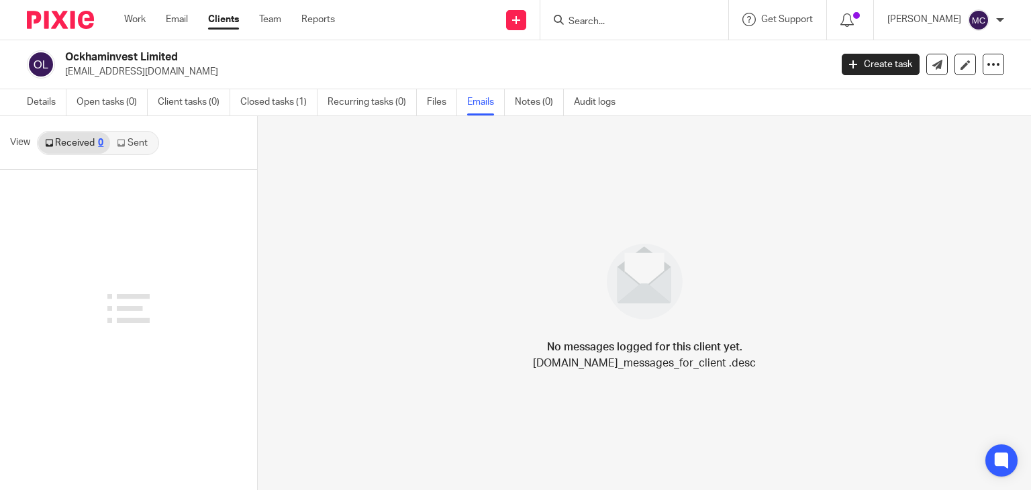
click at [138, 143] on link "Sent" at bounding box center [133, 142] width 47 height 21
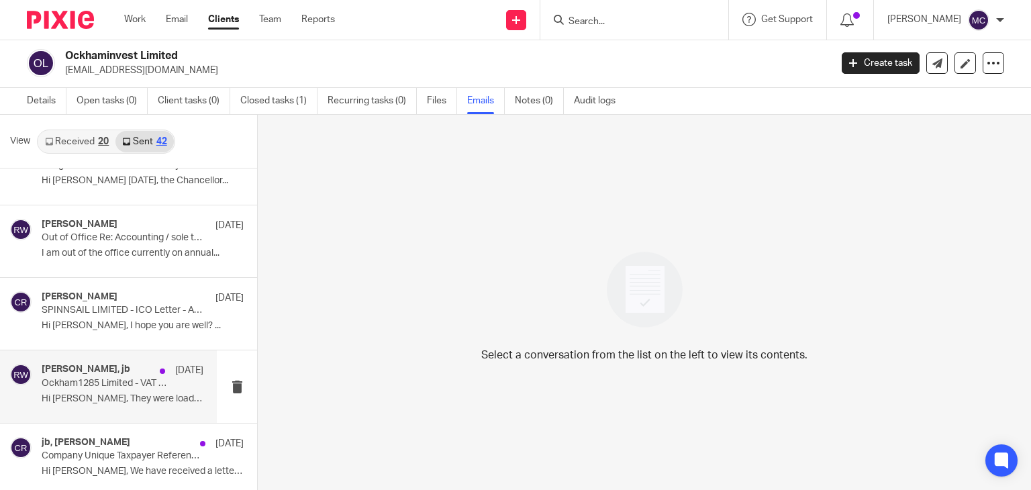
scroll to position [2, 0]
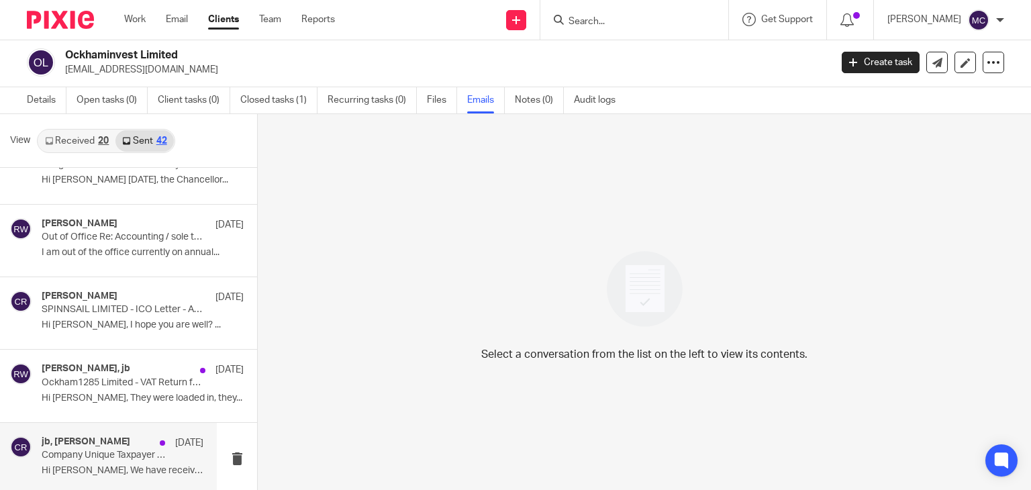
click at [90, 450] on p "Company Unique Taxpayer Reference letter" at bounding box center [107, 455] width 130 height 11
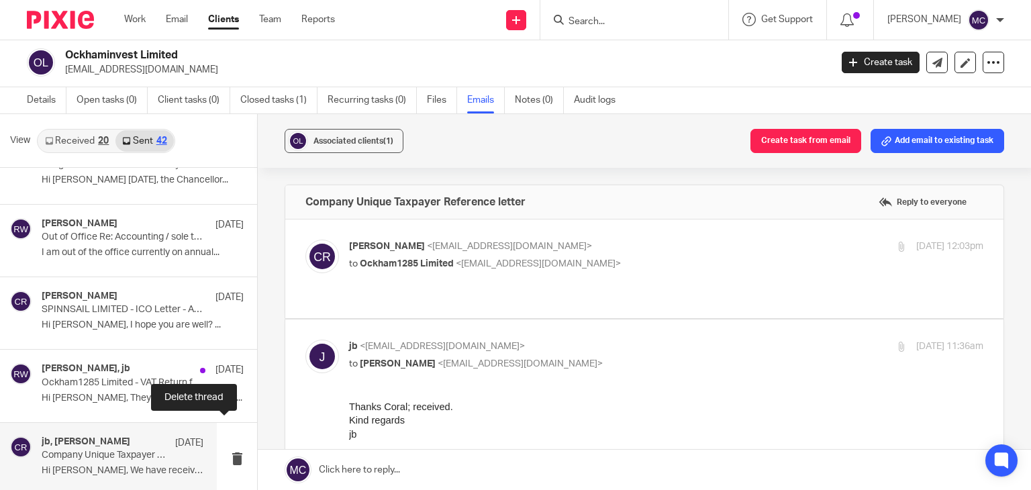
scroll to position [0, 0]
click at [601, 255] on div "[PERSON_NAME] <[EMAIL_ADDRESS][DOMAIN_NAME]> to Ockham1285 Limited <[EMAIL_ADDR…" at bounding box center [560, 255] width 423 height 31
checkbox input "true"
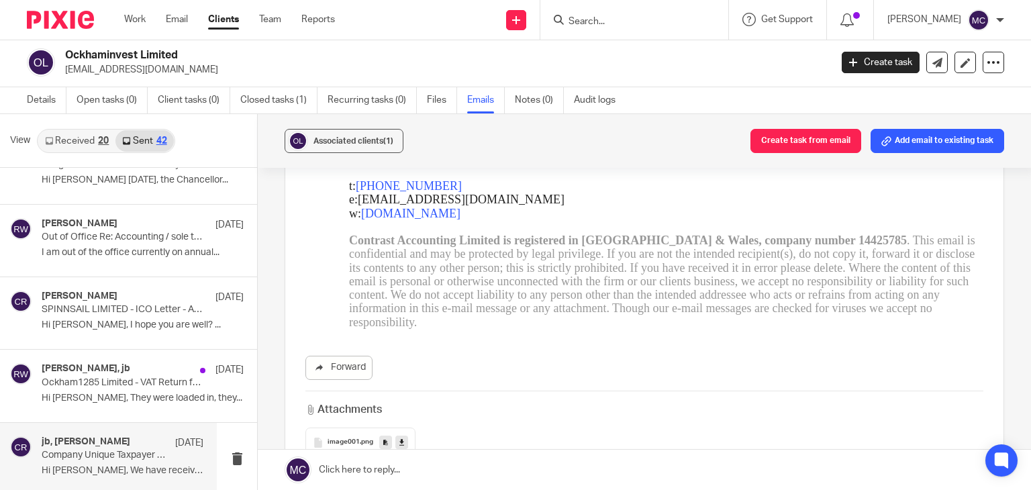
scroll to position [1139, 0]
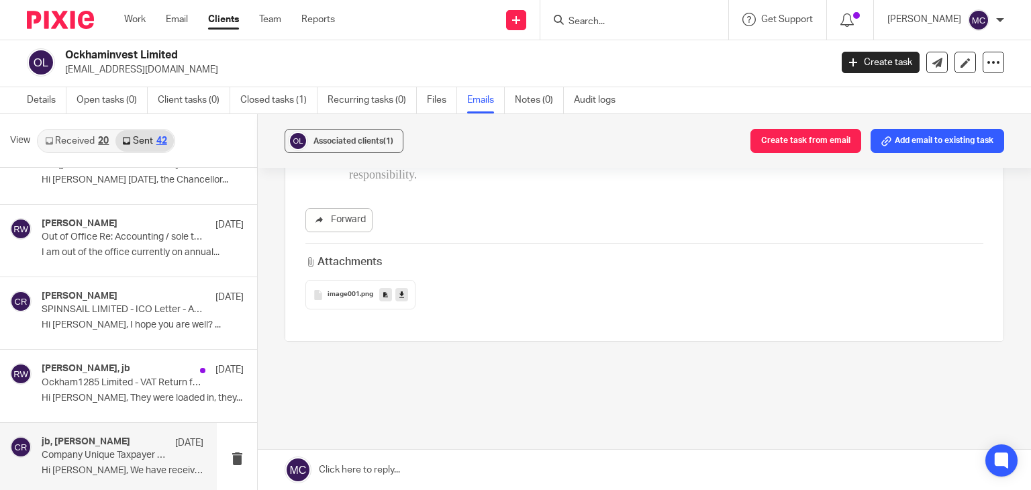
click at [342, 280] on div "image001 .png" at bounding box center [360, 295] width 110 height 30
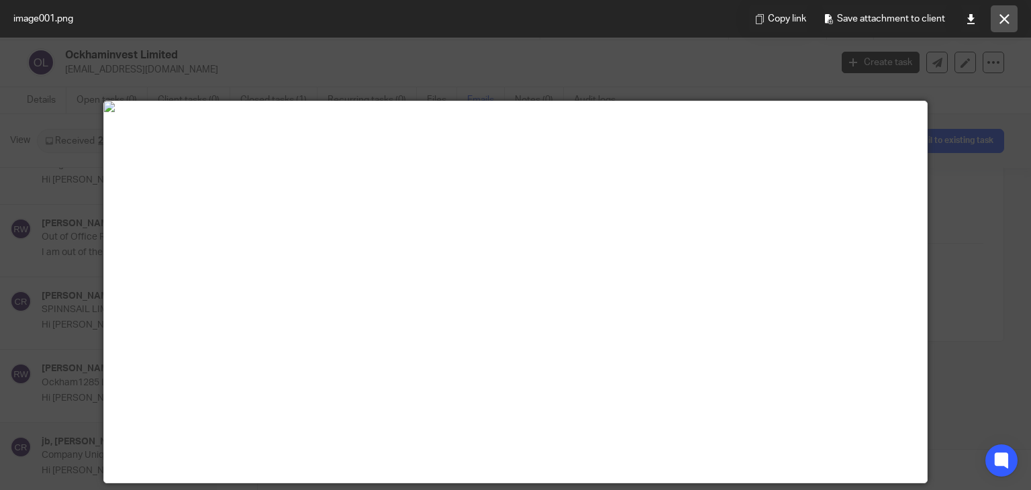
click at [998, 14] on button at bounding box center [1004, 18] width 27 height 27
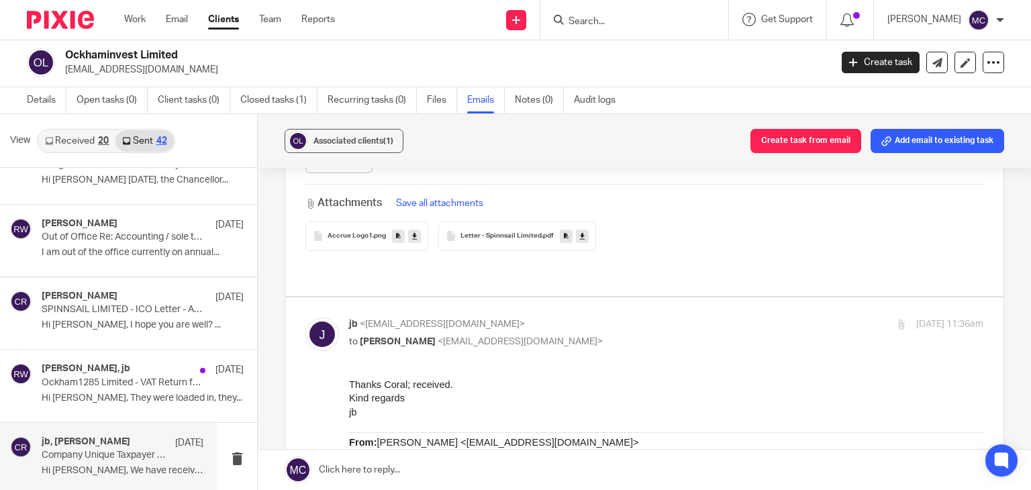
scroll to position [468, 0]
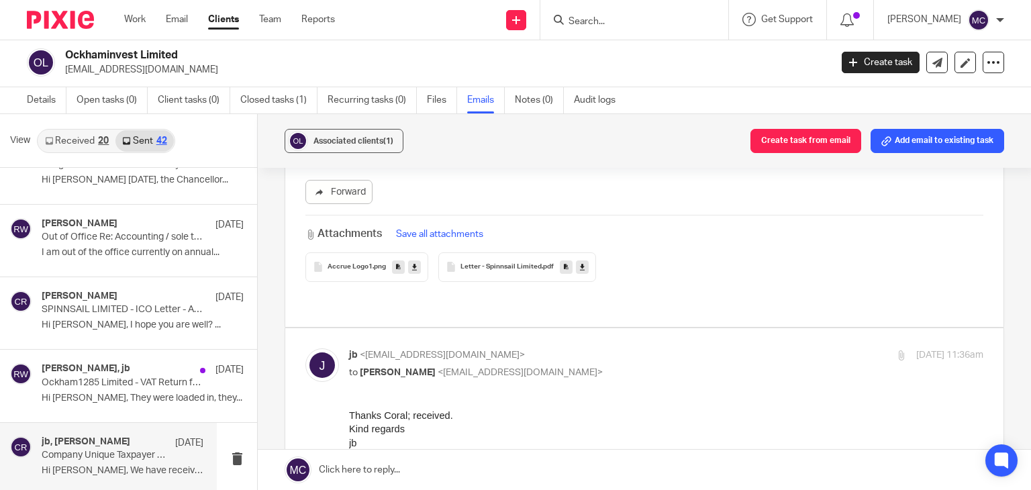
click at [485, 260] on div "Letter - Spinnsail Limited .pdf" at bounding box center [517, 267] width 158 height 30
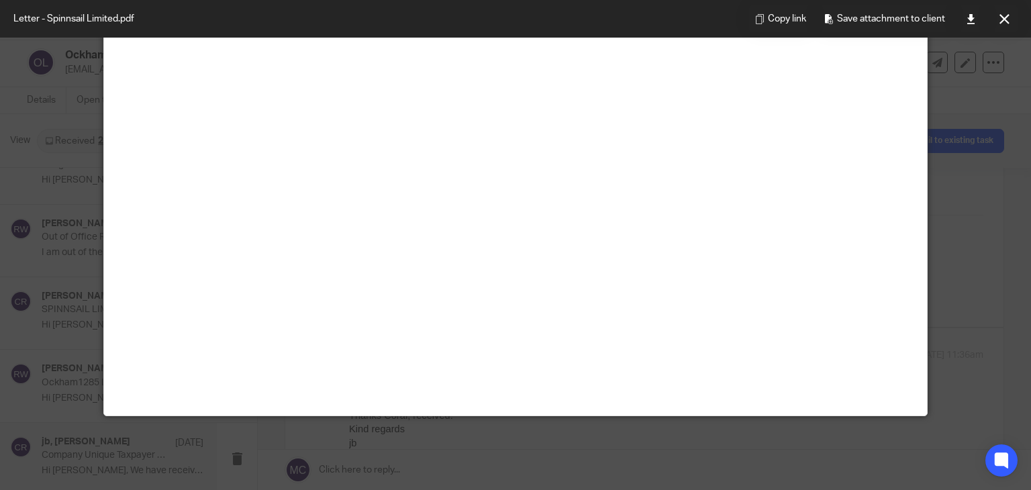
scroll to position [0, 0]
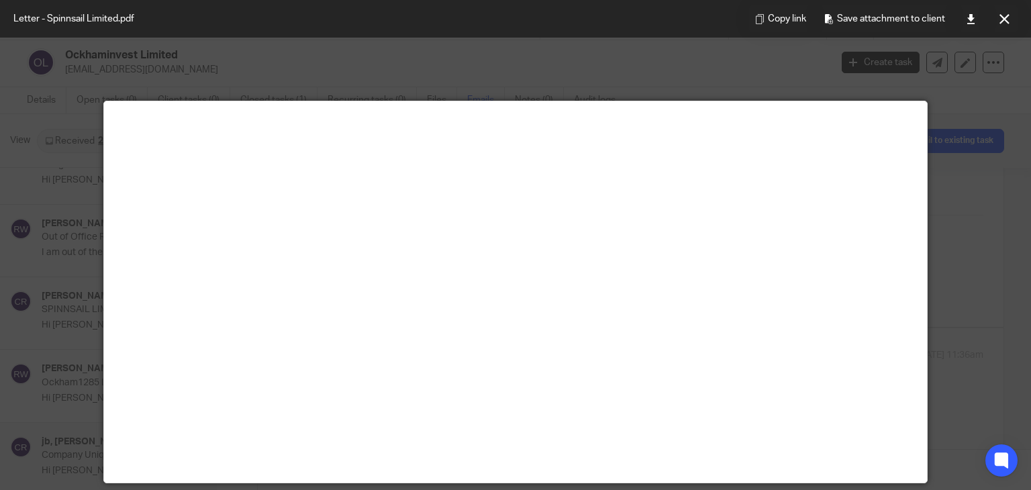
drag, startPoint x: 1002, startPoint y: 23, endPoint x: 991, endPoint y: 31, distance: 14.0
click at [1002, 23] on icon at bounding box center [1004, 19] width 10 height 10
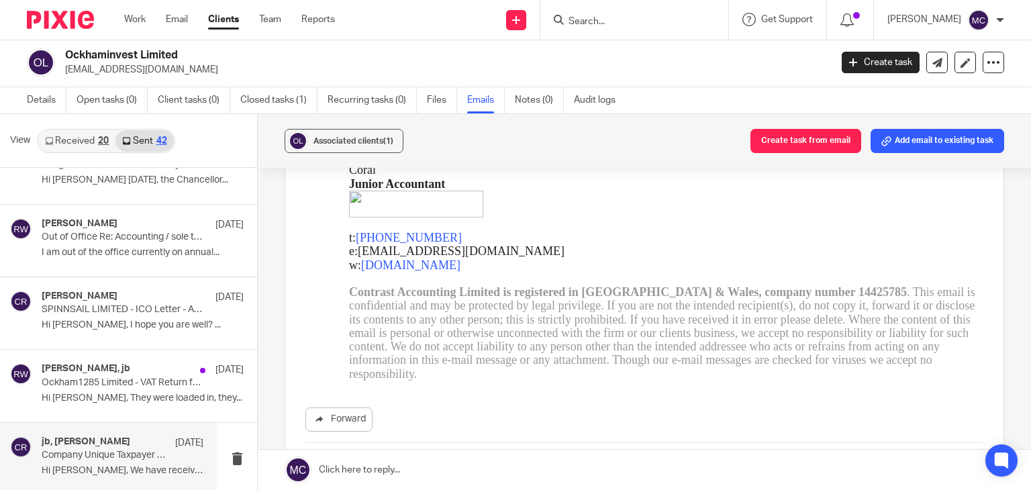
scroll to position [1139, 0]
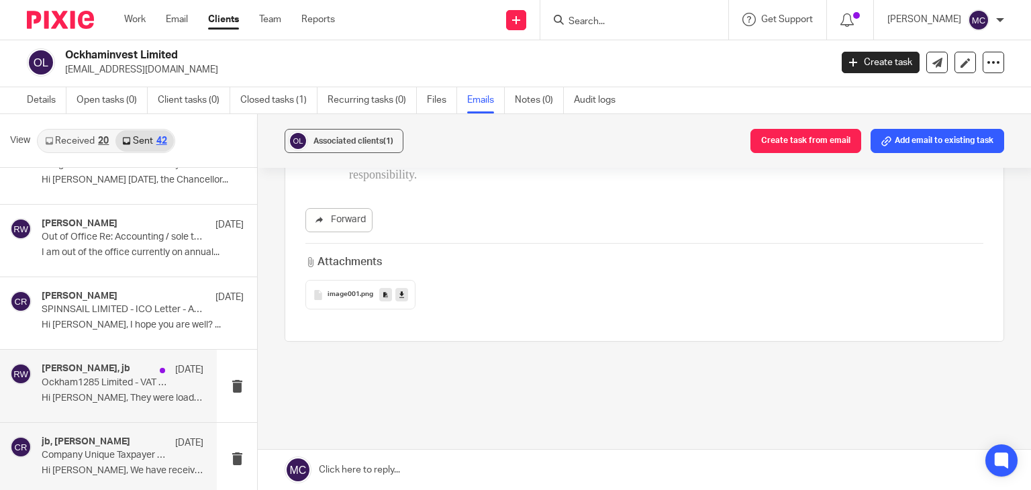
click at [131, 394] on p "Hi Jonathan, They were loaded in, they..." at bounding box center [123, 398] width 162 height 11
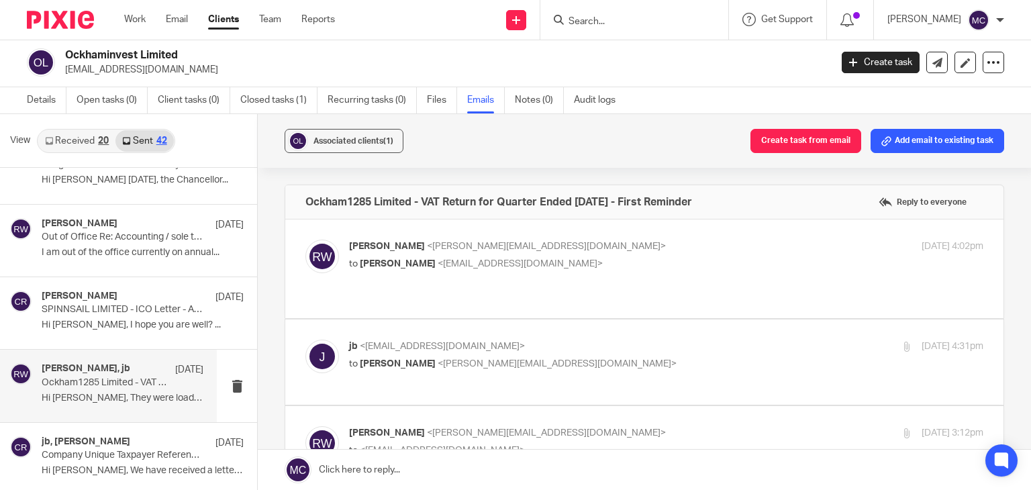
scroll to position [0, 0]
click at [571, 250] on p "Ricky Whitfield <ricky@accrueaccounting.co.uk>" at bounding box center [560, 247] width 423 height 14
checkbox input "true"
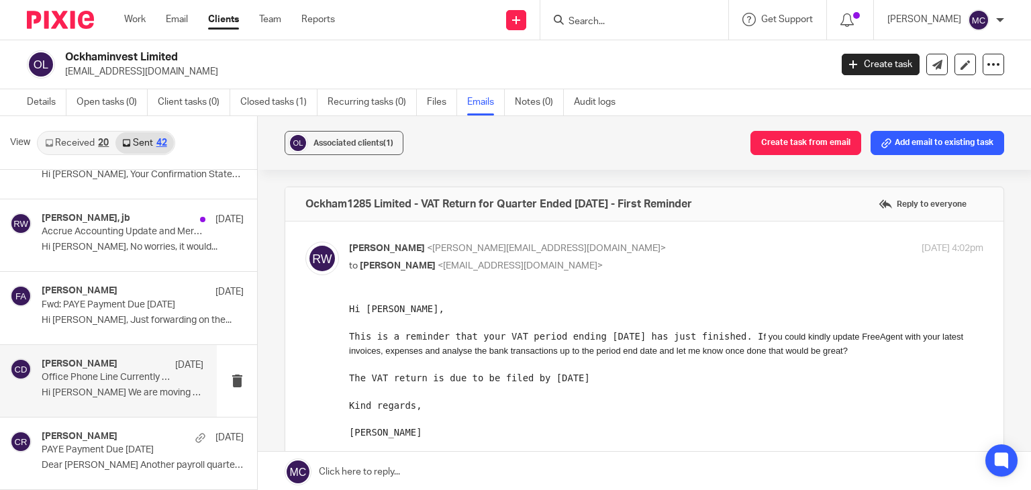
scroll to position [2123, 0]
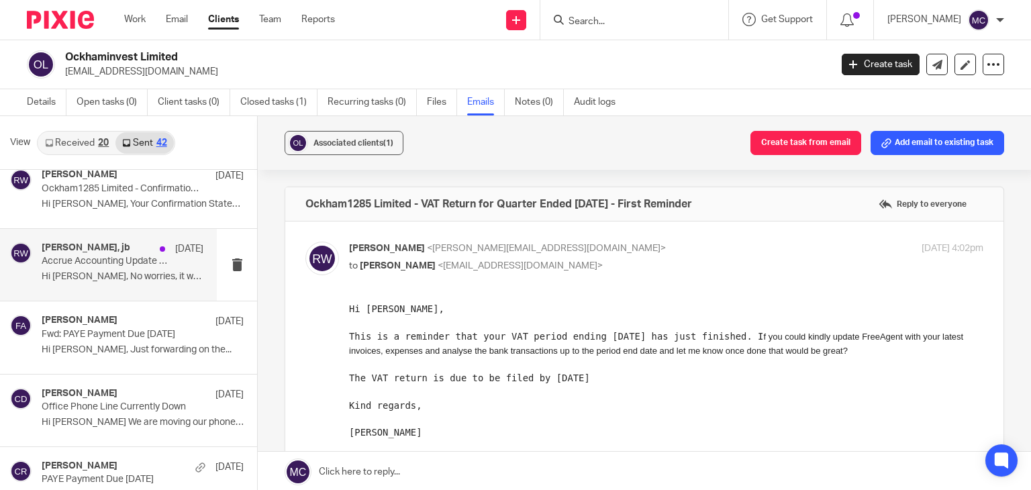
click at [118, 272] on p "Hi Jonathan, No worries, it would..." at bounding box center [123, 276] width 162 height 11
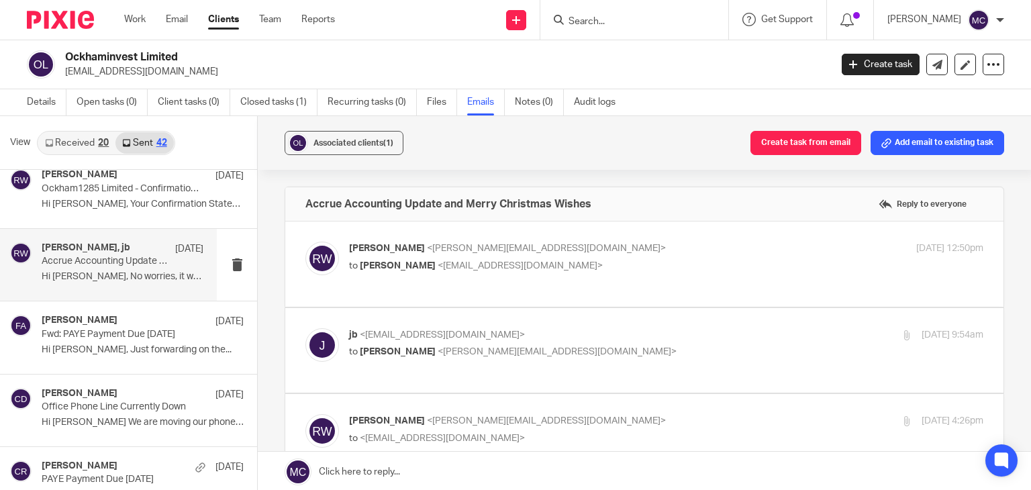
scroll to position [0, 0]
click at [27, 103] on link "Details" at bounding box center [47, 102] width 40 height 26
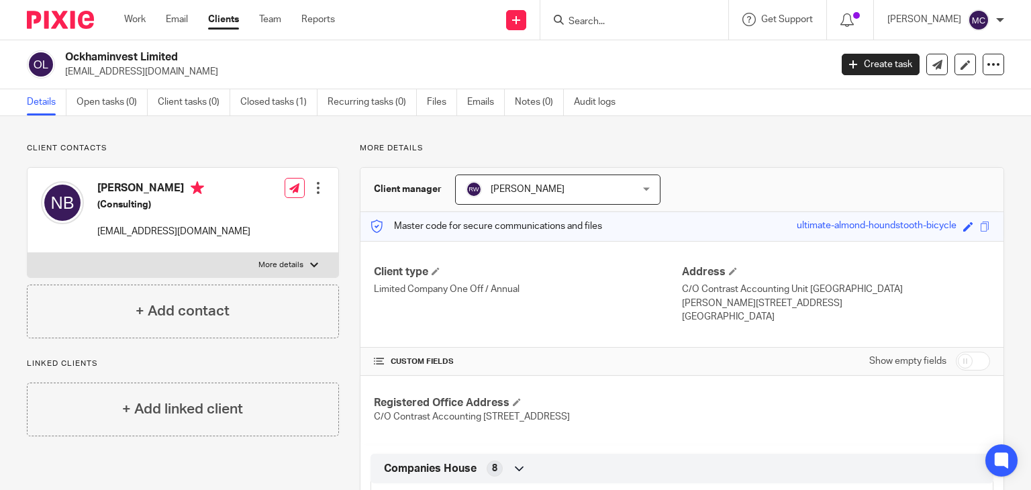
click at [150, 55] on h2 "Ockhaminvest Limited" at bounding box center [367, 57] width 605 height 14
copy div "Ockhaminvest Limited"
click at [285, 262] on p "More details" at bounding box center [280, 265] width 45 height 11
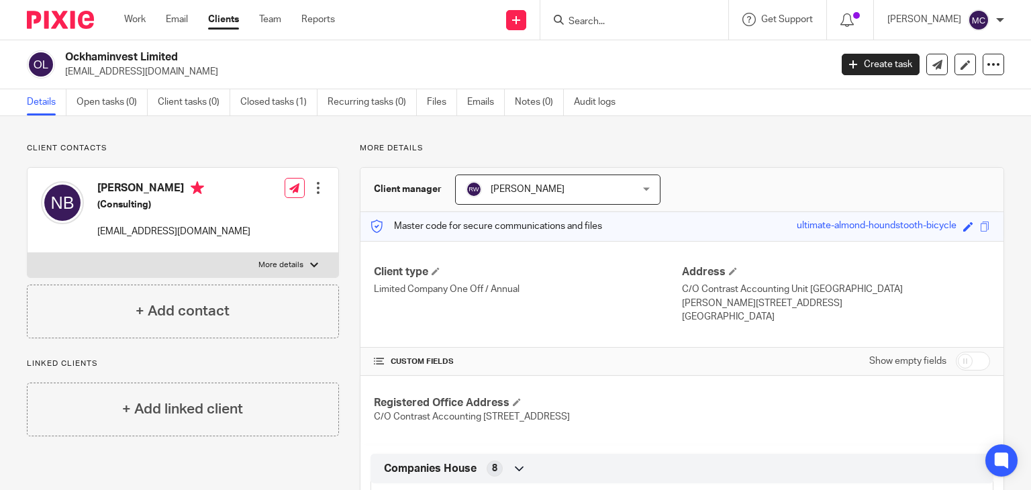
click at [28, 253] on input "More details" at bounding box center [27, 252] width 1 height 1
checkbox input "true"
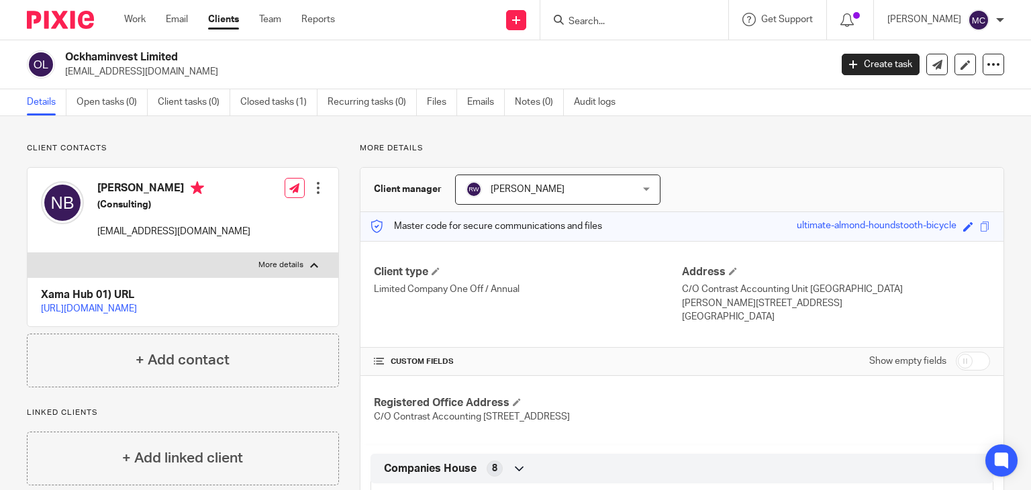
click at [137, 305] on link "[URL][DOMAIN_NAME]" at bounding box center [89, 308] width 96 height 9
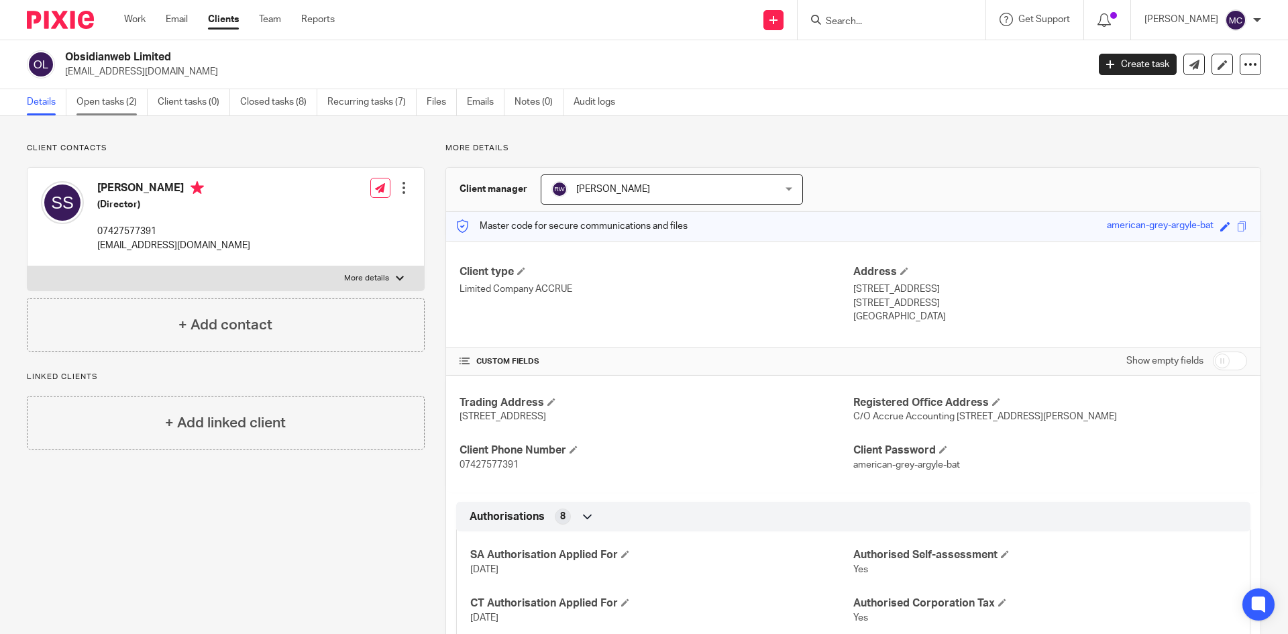
click at [119, 108] on link "Open tasks (2)" at bounding box center [112, 102] width 71 height 26
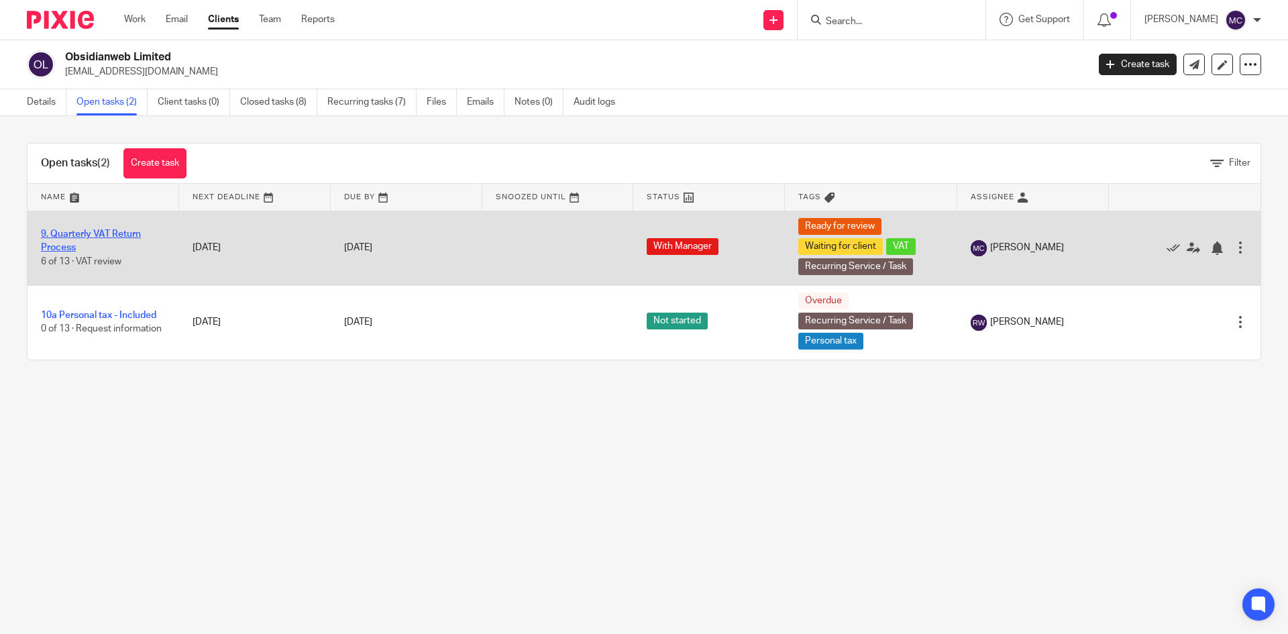
click at [87, 235] on link "9. Quarterly VAT Return Process" at bounding box center [91, 241] width 100 height 23
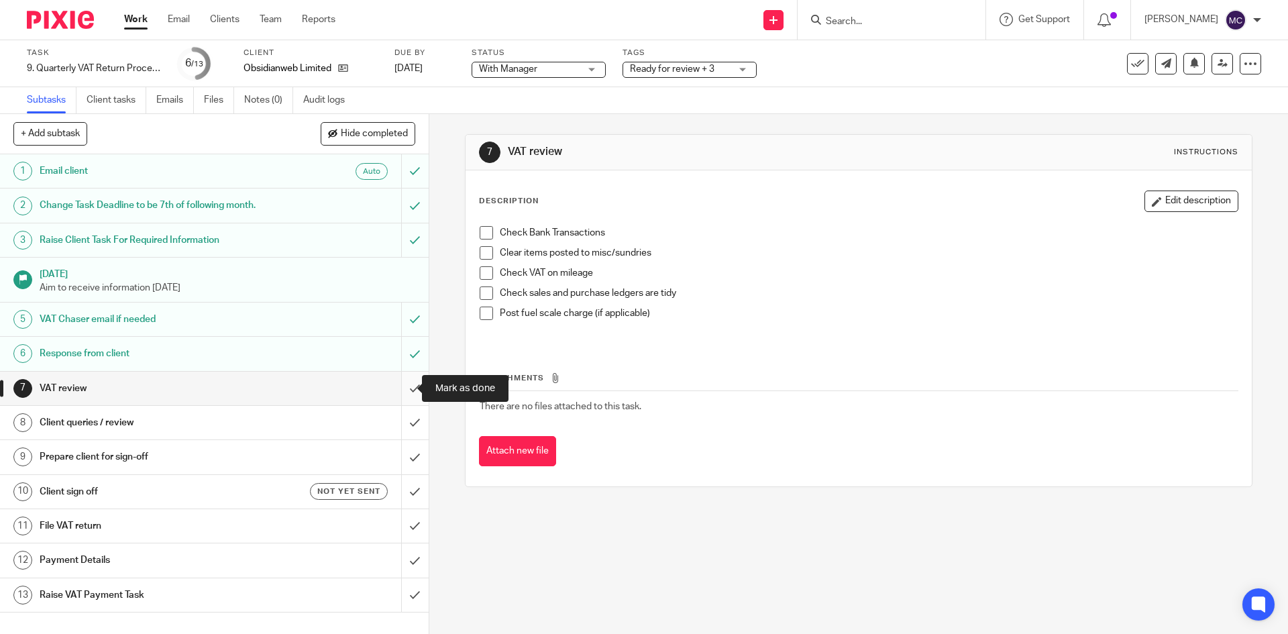
click at [399, 383] on input "submit" at bounding box center [214, 389] width 429 height 34
click at [401, 408] on input "submit" at bounding box center [214, 423] width 429 height 34
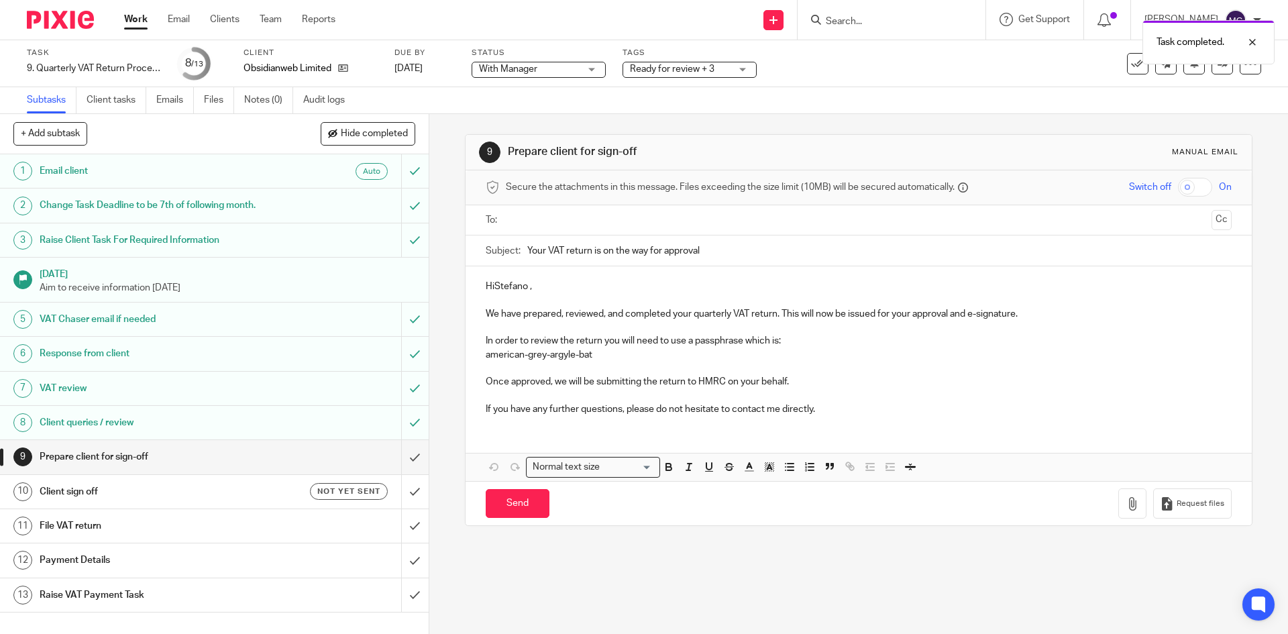
click at [493, 289] on p "HiStefano ," at bounding box center [859, 286] width 746 height 13
click at [531, 289] on p "Hi [PERSON_NAME] ," at bounding box center [859, 286] width 746 height 13
click at [554, 217] on input "text" at bounding box center [858, 220] width 695 height 15
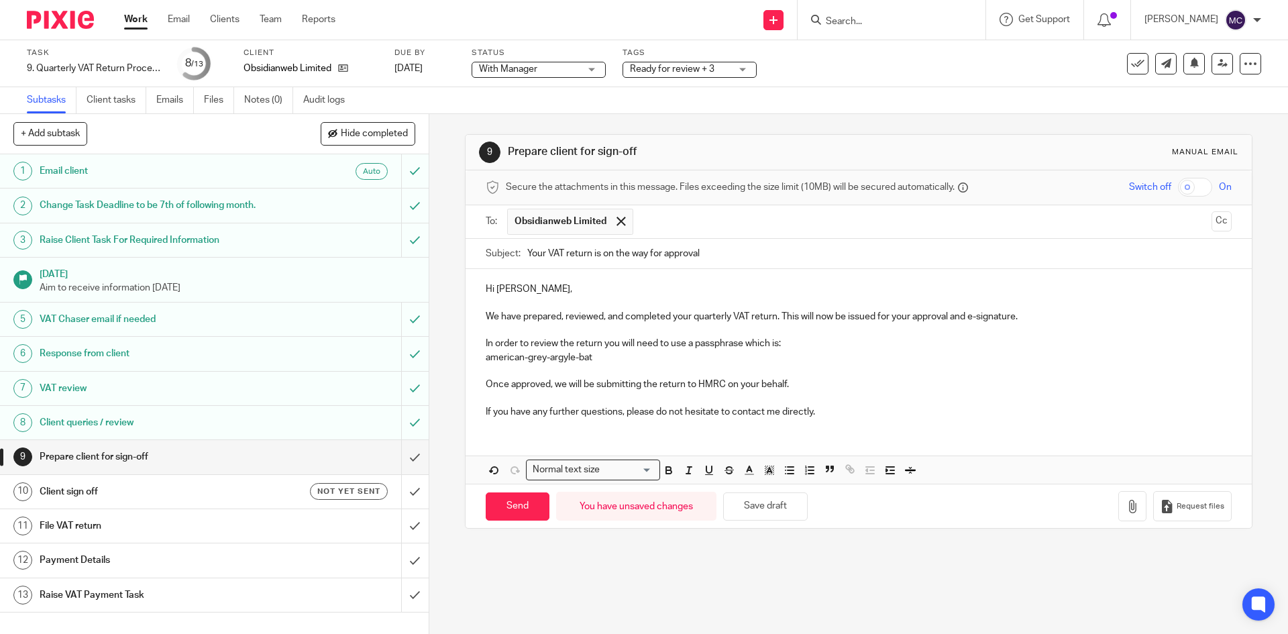
click at [842, 415] on p "If you have any further questions, please do not hesitate to contact me directl…" at bounding box center [859, 411] width 746 height 13
click at [516, 511] on input "Send" at bounding box center [518, 507] width 64 height 29
click at [196, 496] on h1 "Client sign off" at bounding box center [156, 492] width 232 height 20
type input "Sent"
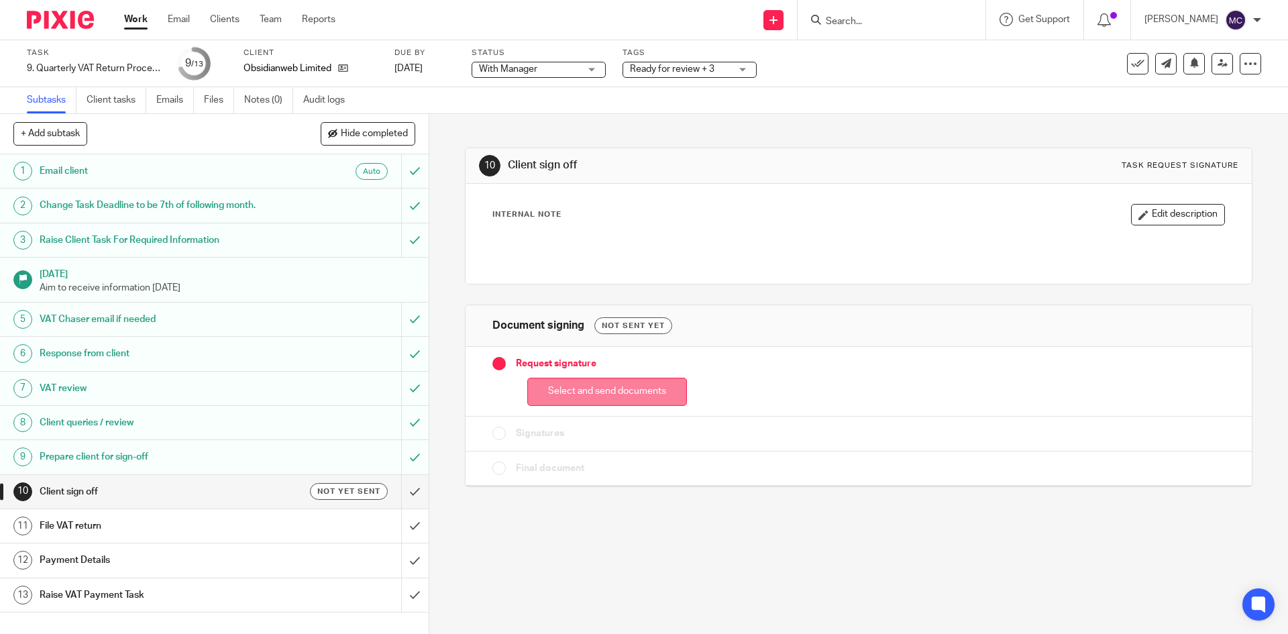
click at [583, 399] on button "Select and send documents" at bounding box center [607, 392] width 160 height 29
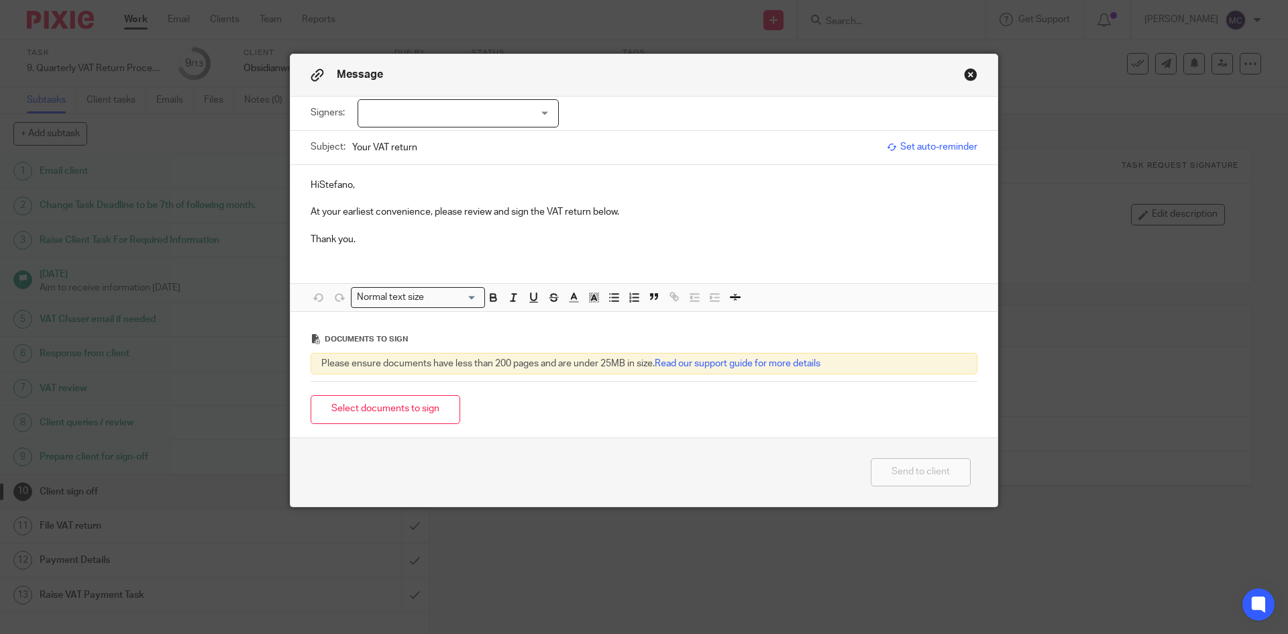
click at [314, 182] on p "HiStefano," at bounding box center [644, 185] width 667 height 13
click at [466, 107] on div at bounding box center [458, 113] width 201 height 28
click at [460, 142] on li "Stefano Solinas" at bounding box center [454, 142] width 200 height 28
checkbox input "true"
click at [387, 233] on p "Thank you." at bounding box center [644, 239] width 667 height 13
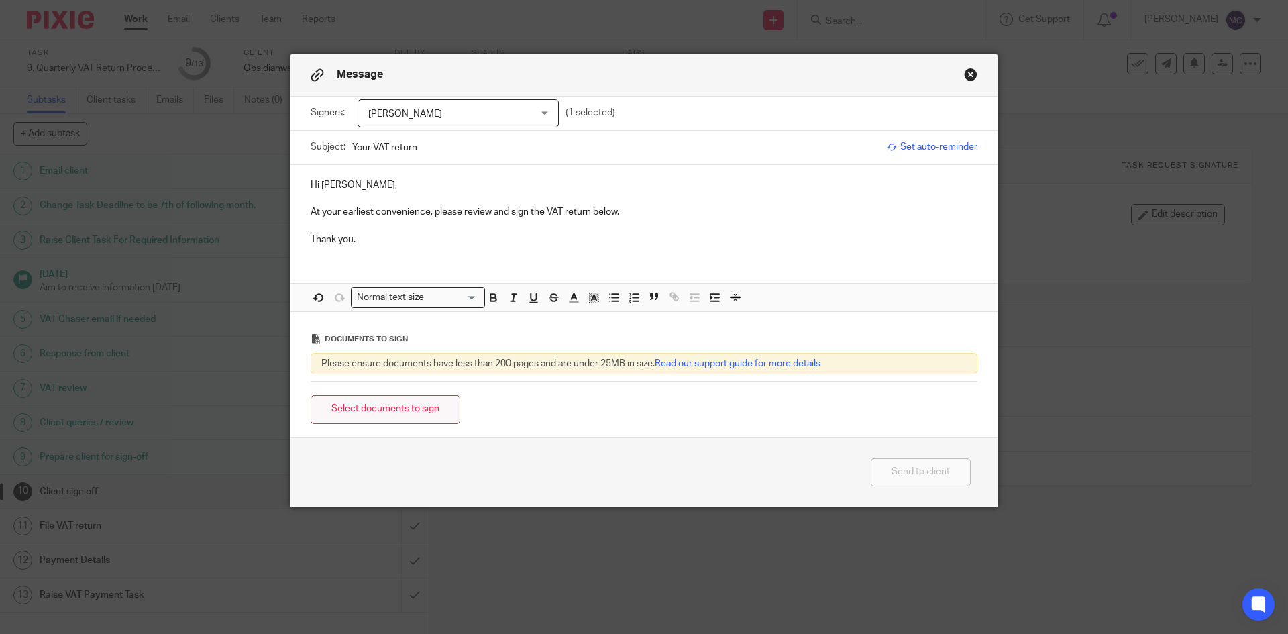
click at [378, 401] on button "Select documents to sign" at bounding box center [386, 409] width 150 height 29
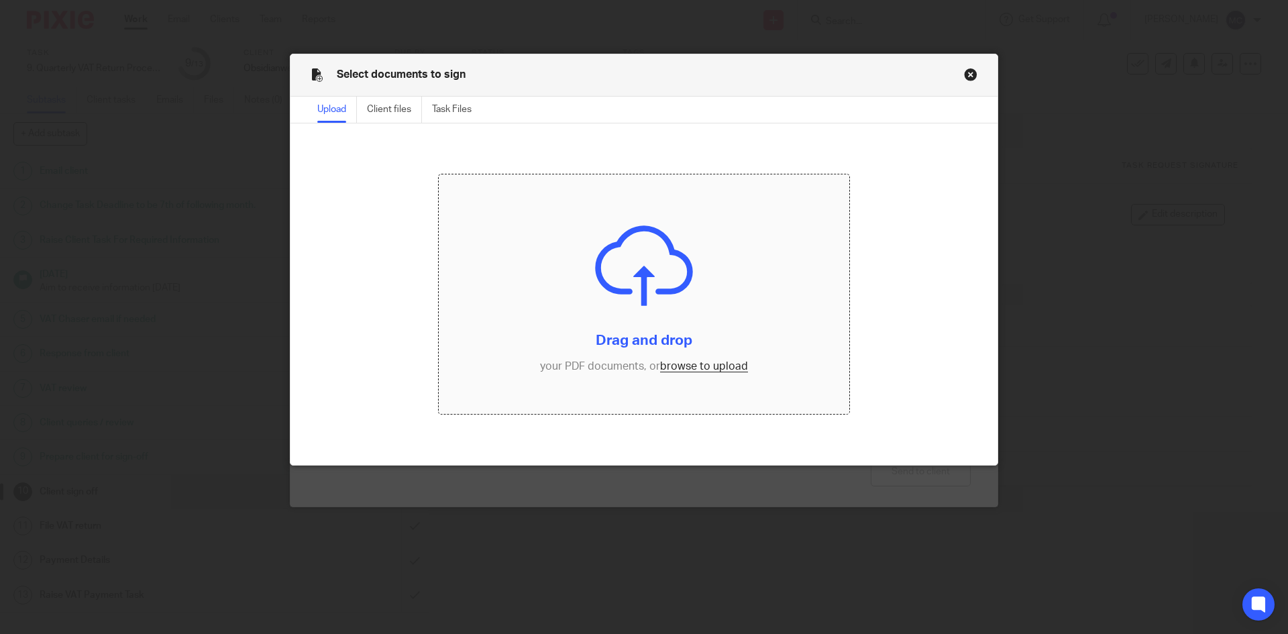
click at [674, 366] on input "file" at bounding box center [644, 294] width 411 height 240
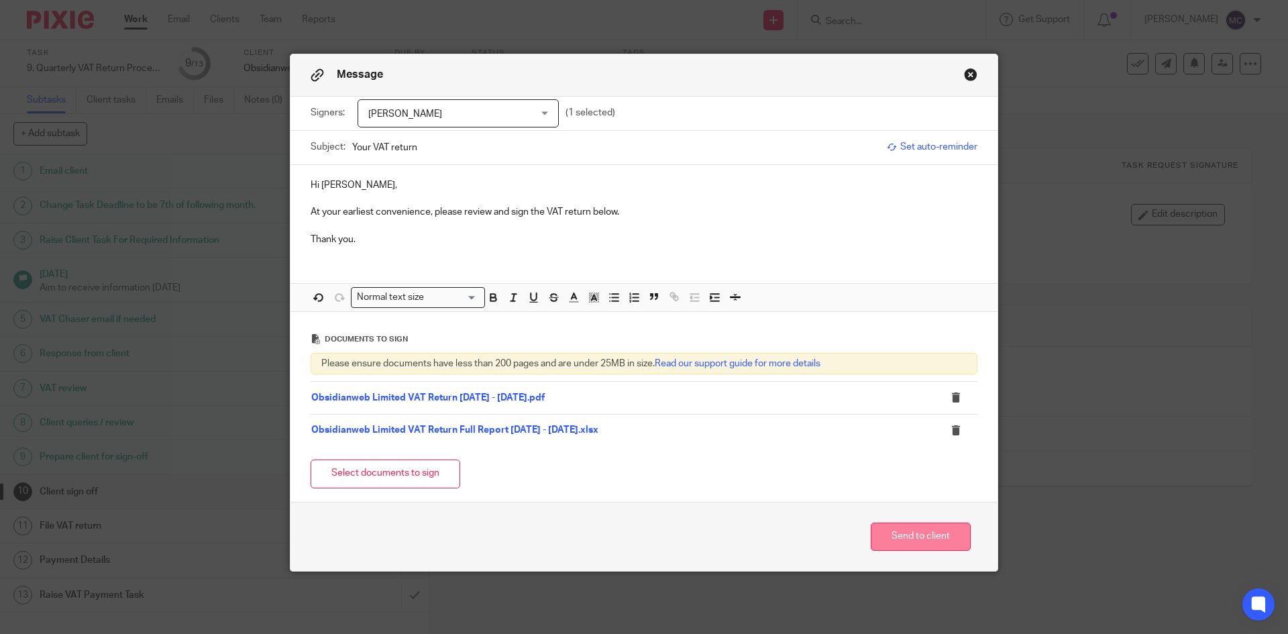
click at [894, 536] on button "Send to client" at bounding box center [921, 537] width 100 height 29
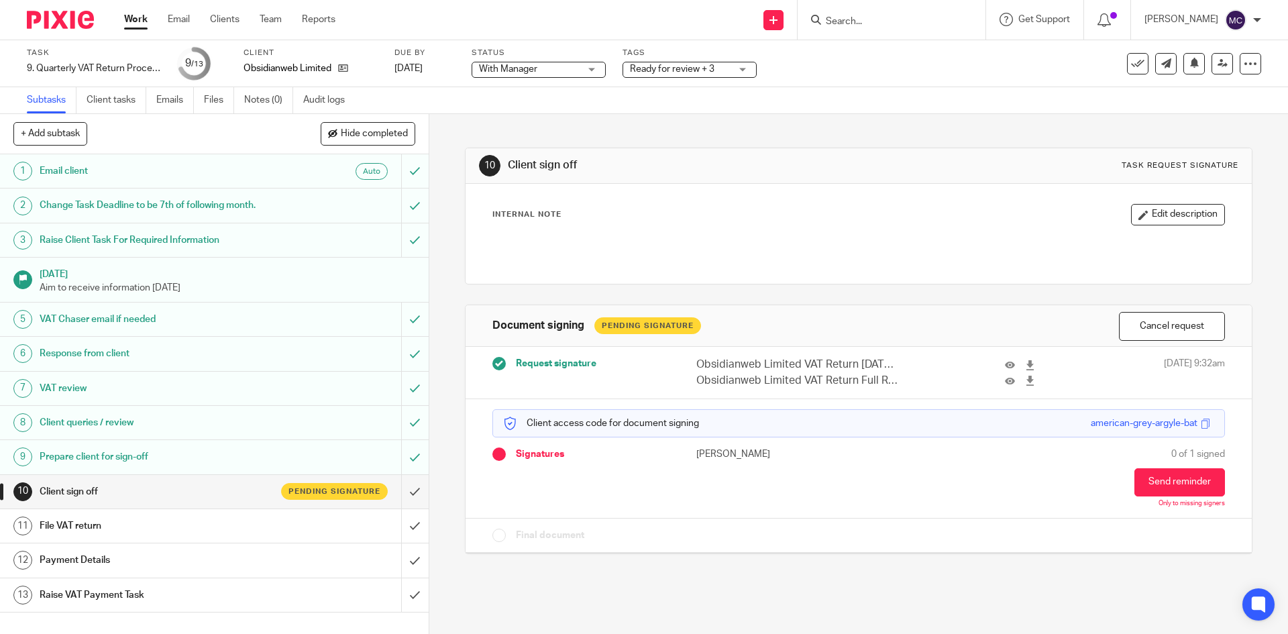
click at [529, 72] on span "With Manager" at bounding box center [508, 68] width 58 height 9
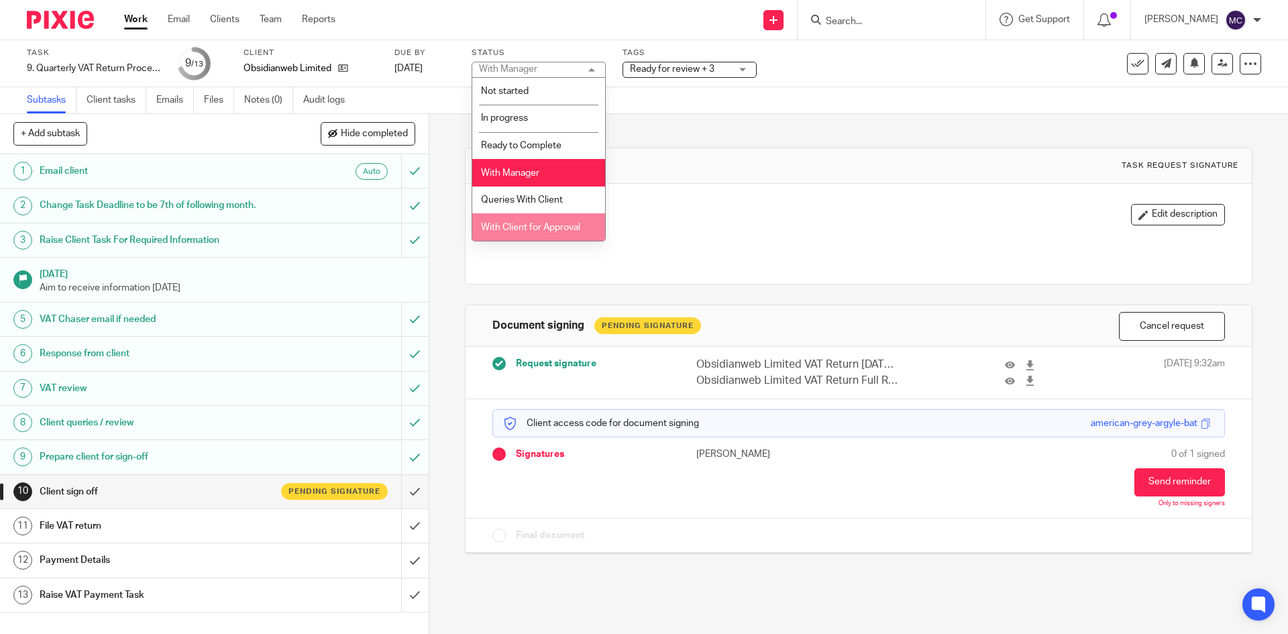
click at [535, 223] on span "With Client for Approval" at bounding box center [530, 227] width 99 height 9
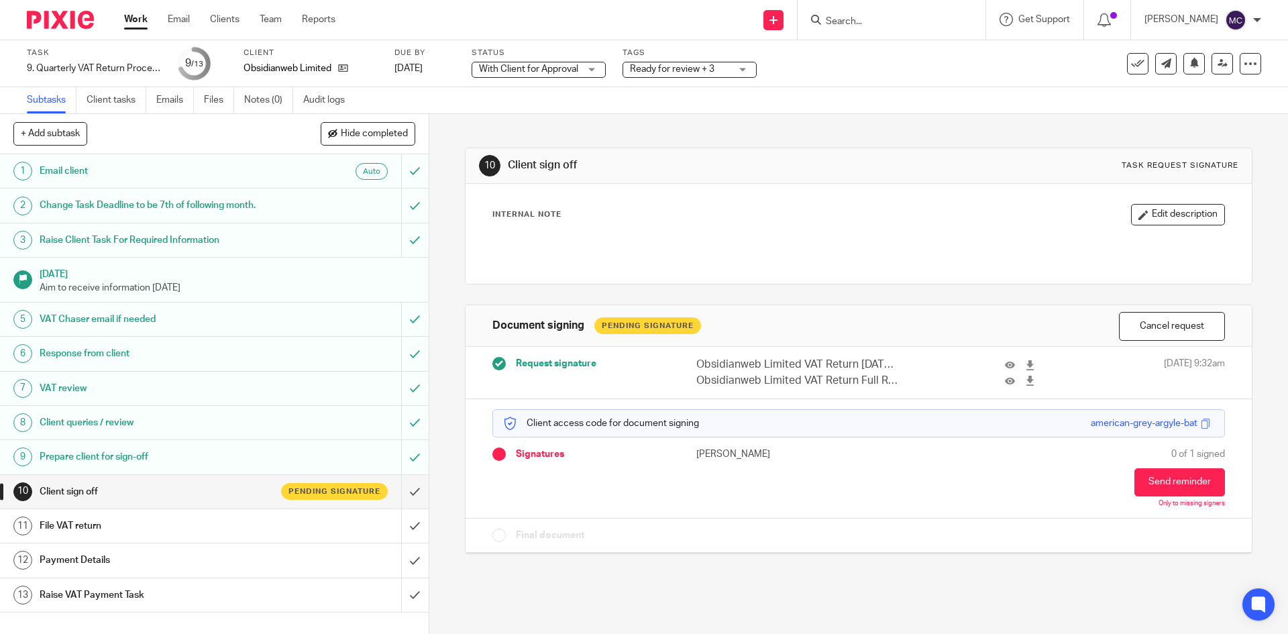
click at [652, 70] on span "Ready for review + 3" at bounding box center [672, 68] width 85 height 9
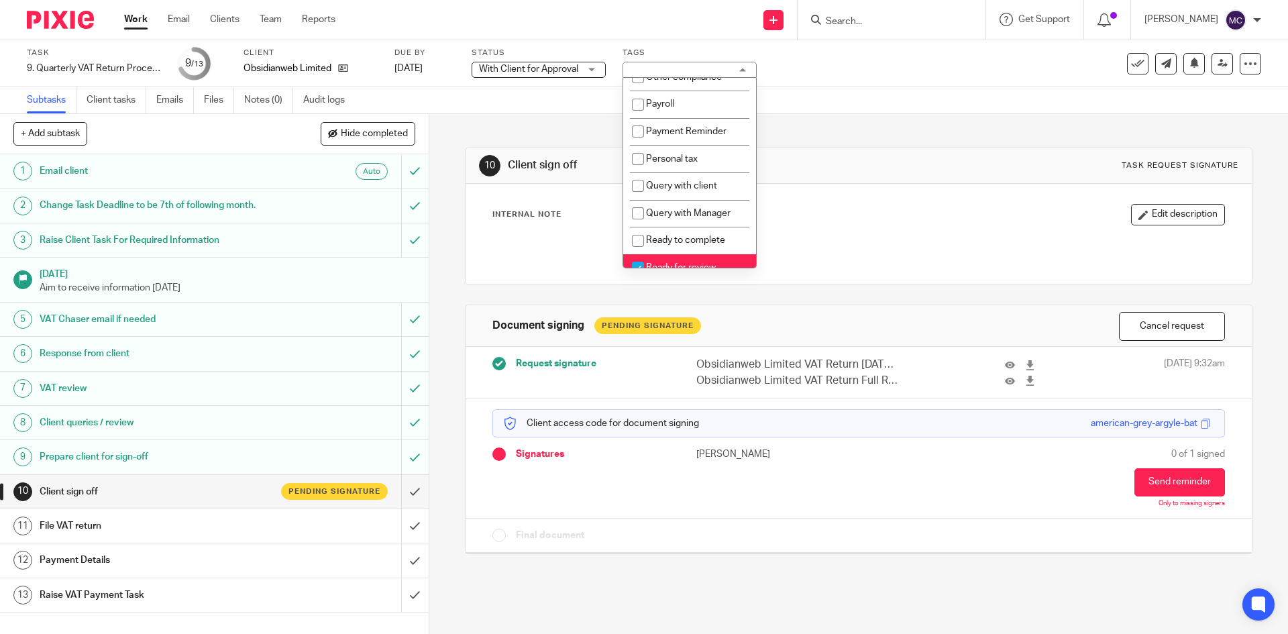
scroll to position [537, 0]
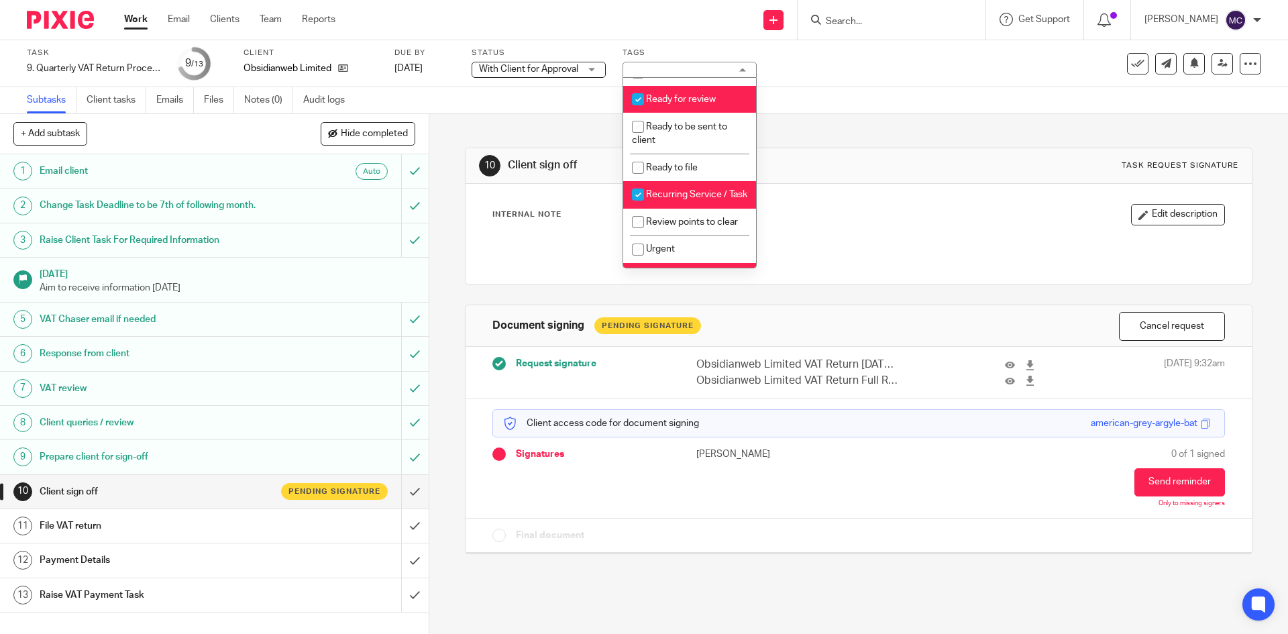
click at [660, 105] on li "Ready for review" at bounding box center [689, 100] width 133 height 28
checkbox input "false"
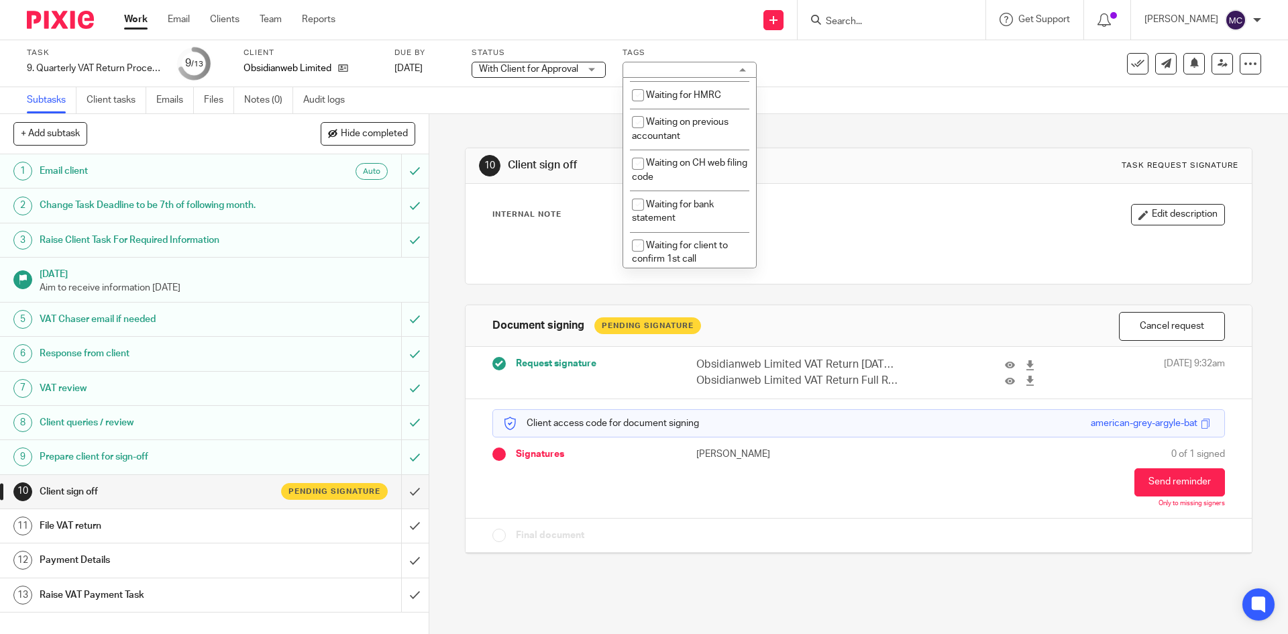
scroll to position [805, 0]
click at [665, 67] on span "With client for approval" at bounding box center [694, 62] width 97 height 9
checkbox input "true"
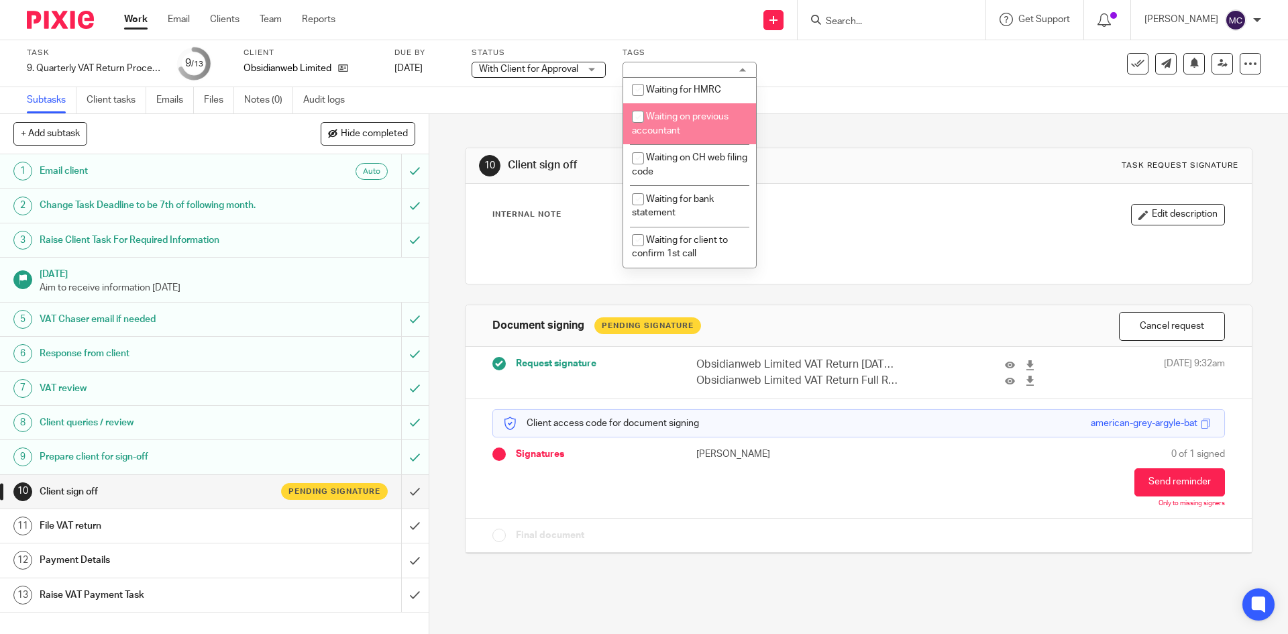
click at [905, 232] on div "Internal Note Edit description" at bounding box center [859, 234] width 732 height 60
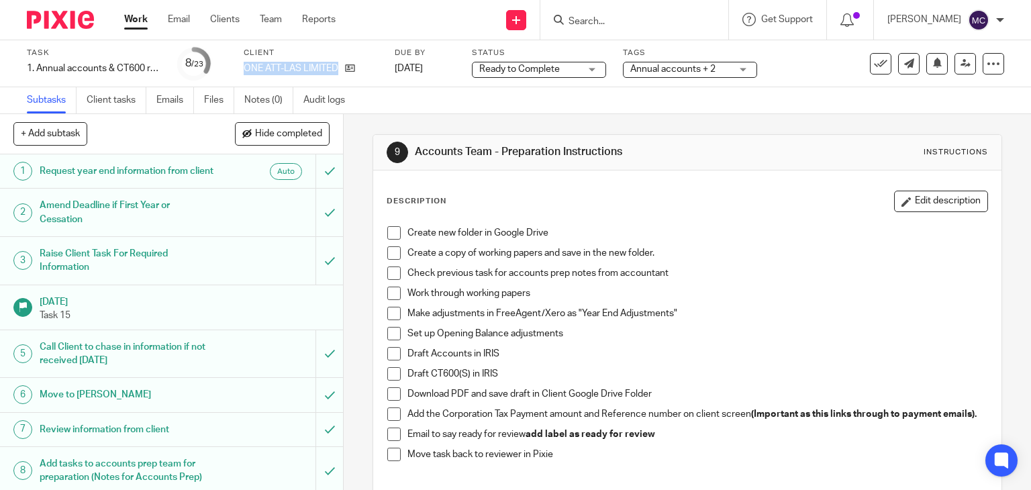
scroll to position [268, 0]
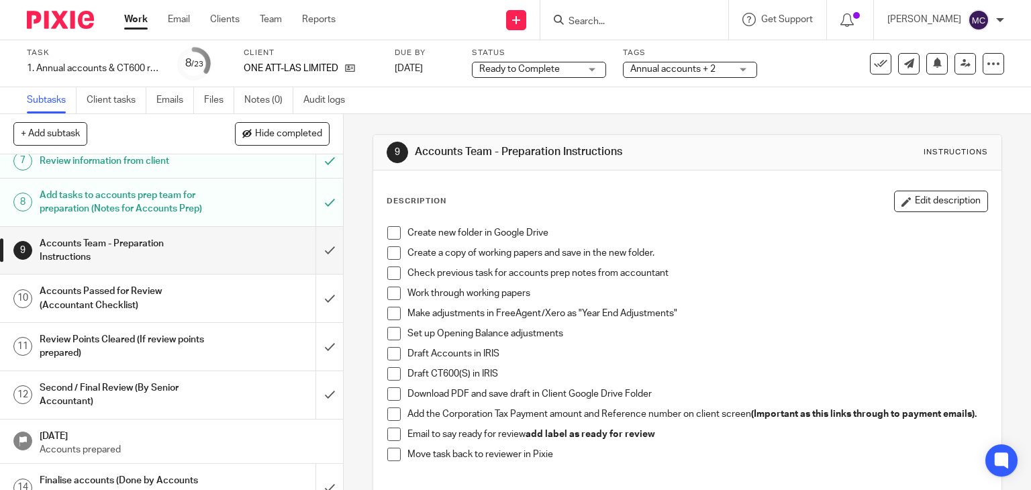
click at [617, 21] on input "Search" at bounding box center [627, 22] width 121 height 12
click at [613, 13] on form at bounding box center [638, 19] width 143 height 17
click at [612, 17] on input "Search" at bounding box center [627, 22] width 121 height 12
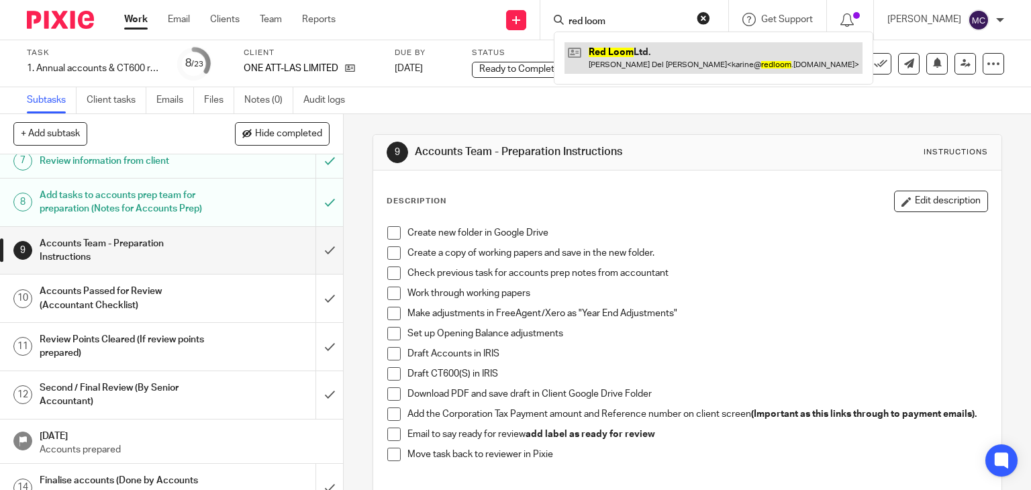
type input "red loom"
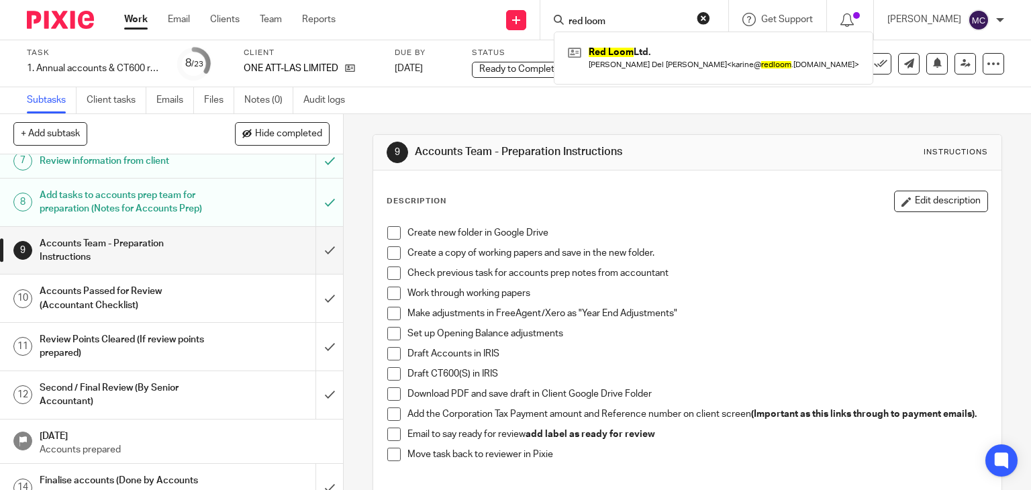
drag, startPoint x: 760, startPoint y: 145, endPoint x: 731, endPoint y: 134, distance: 30.8
click at [760, 145] on div "9 Accounts Team - Preparation Instructions Instructions" at bounding box center [688, 152] width 602 height 21
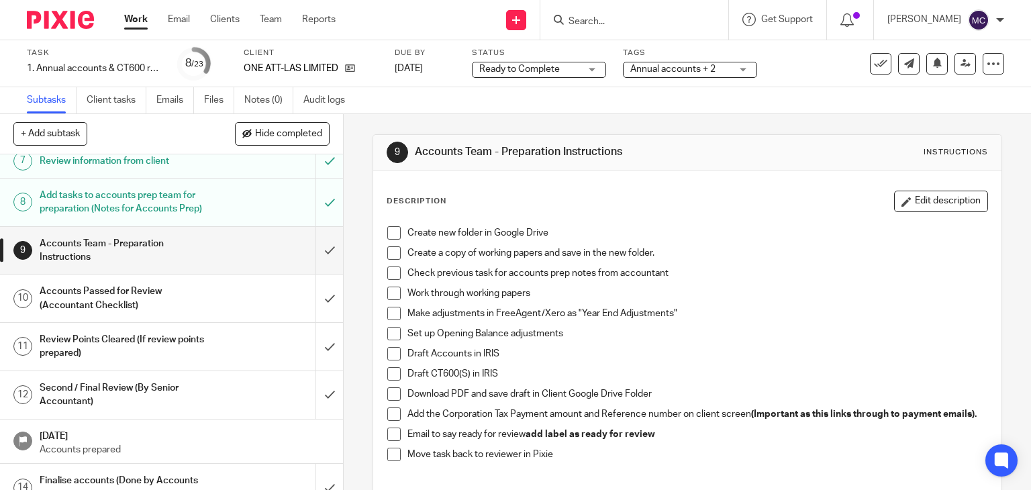
click at [513, 74] on span "Ready to Complete" at bounding box center [529, 69] width 101 height 14
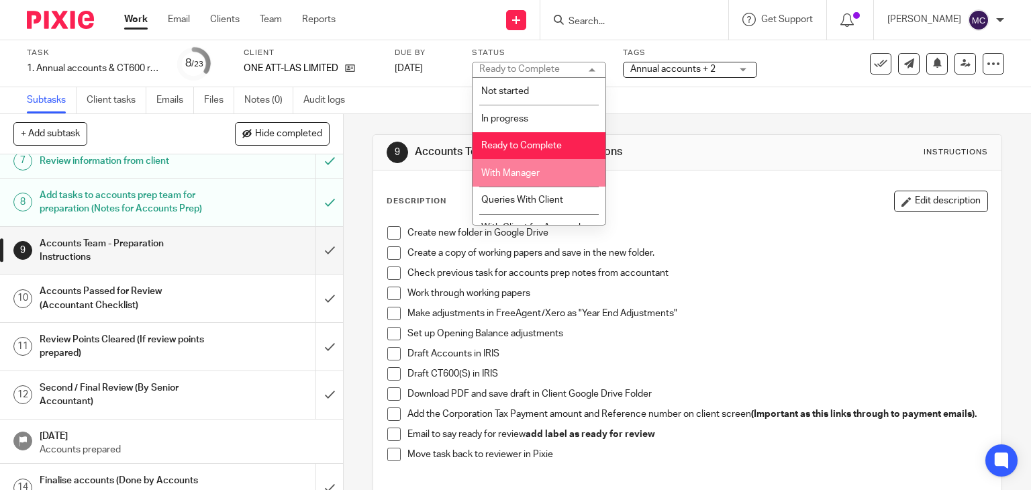
click at [527, 168] on li "With Manager" at bounding box center [538, 173] width 133 height 28
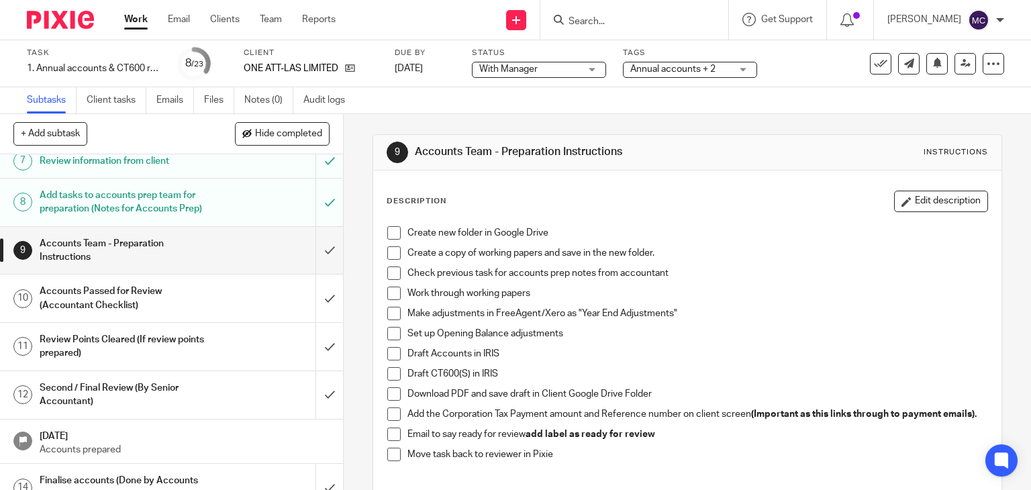
click at [654, 62] on span "Annual accounts + 2" at bounding box center [680, 69] width 101 height 14
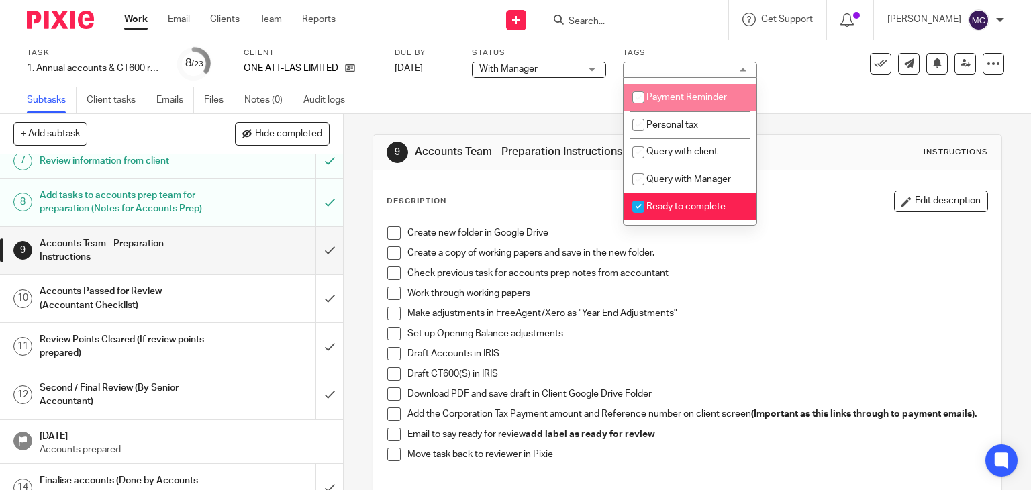
scroll to position [470, 0]
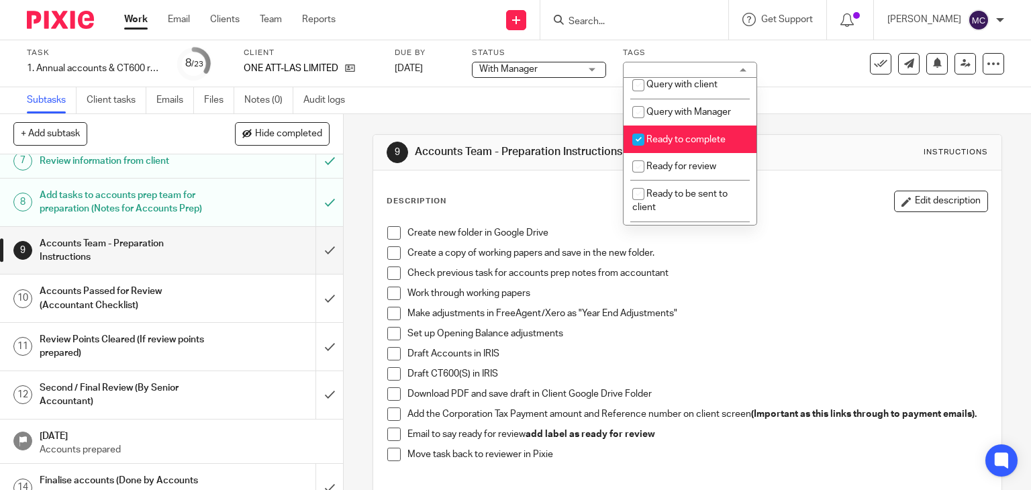
click at [680, 153] on li "Ready to complete" at bounding box center [689, 139] width 133 height 28
checkbox input "false"
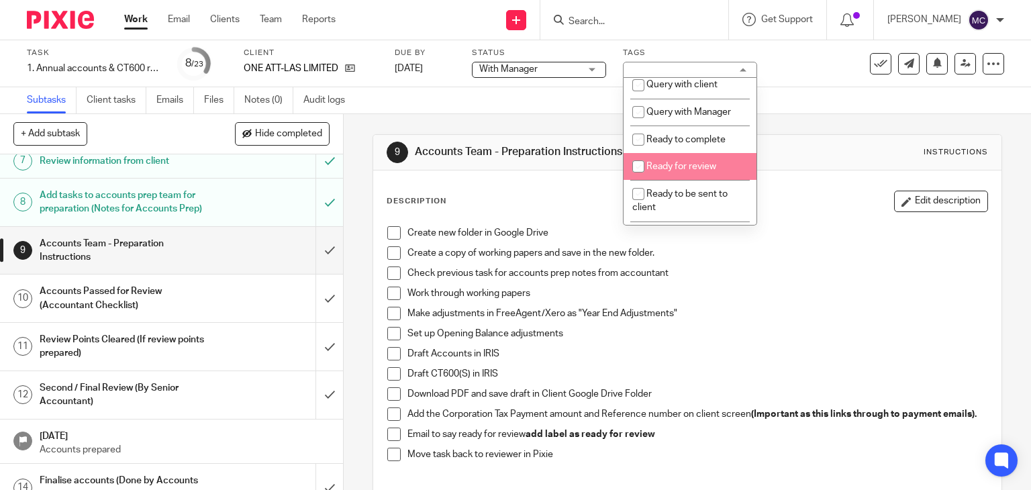
click at [681, 178] on li "Ready for review" at bounding box center [689, 167] width 133 height 28
checkbox input "true"
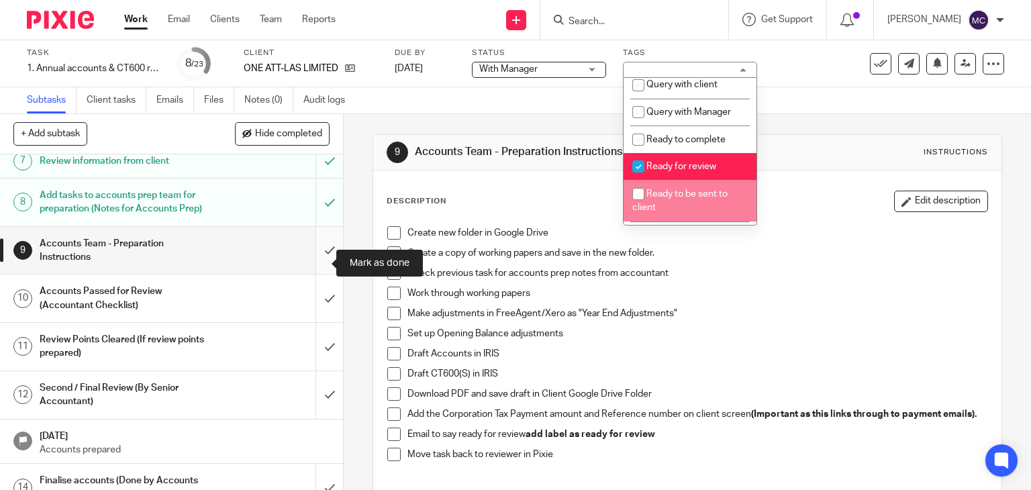
click at [311, 253] on input "submit" at bounding box center [171, 251] width 343 height 48
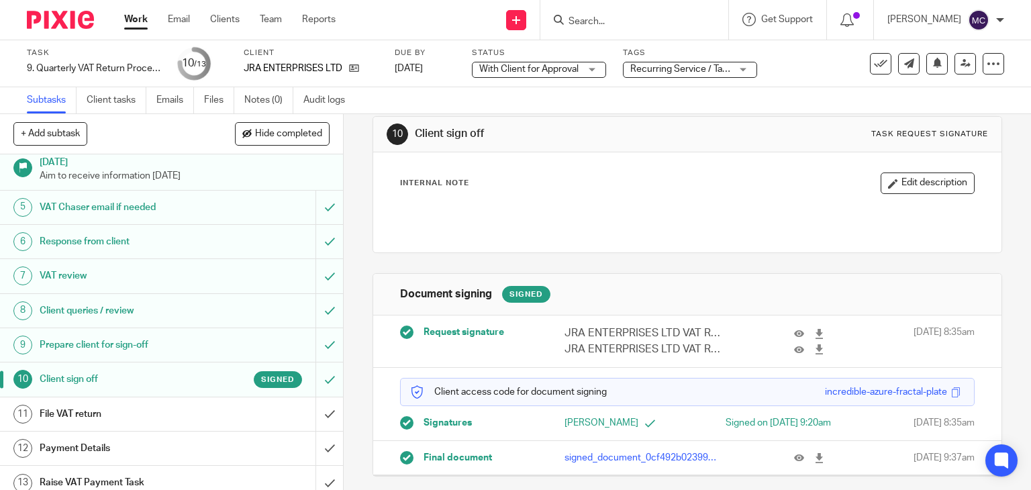
scroll to position [148, 0]
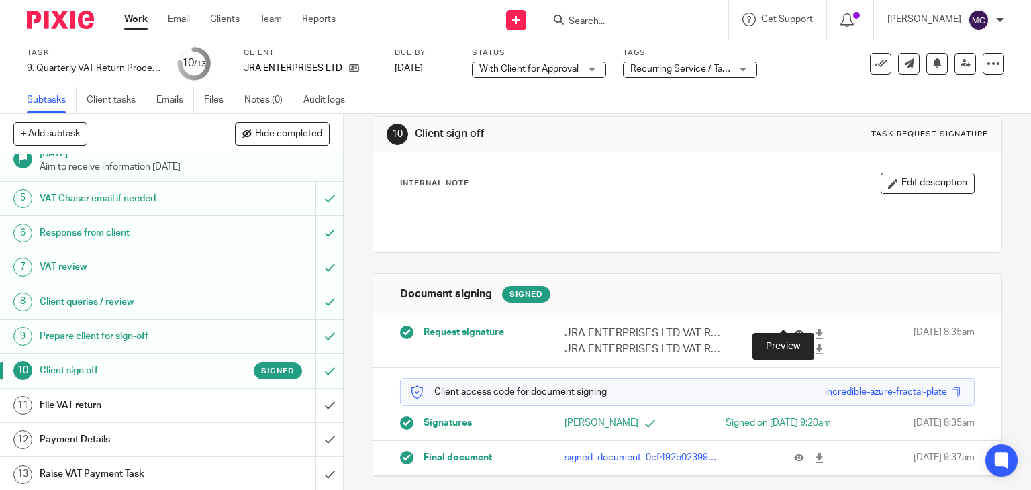
click at [794, 329] on icon at bounding box center [799, 334] width 10 height 10
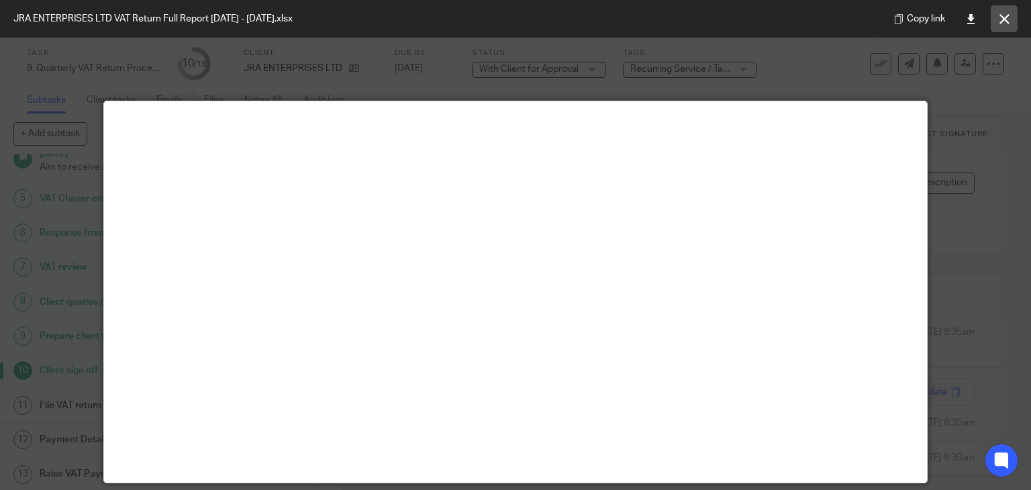
click at [1007, 15] on icon at bounding box center [1004, 19] width 10 height 10
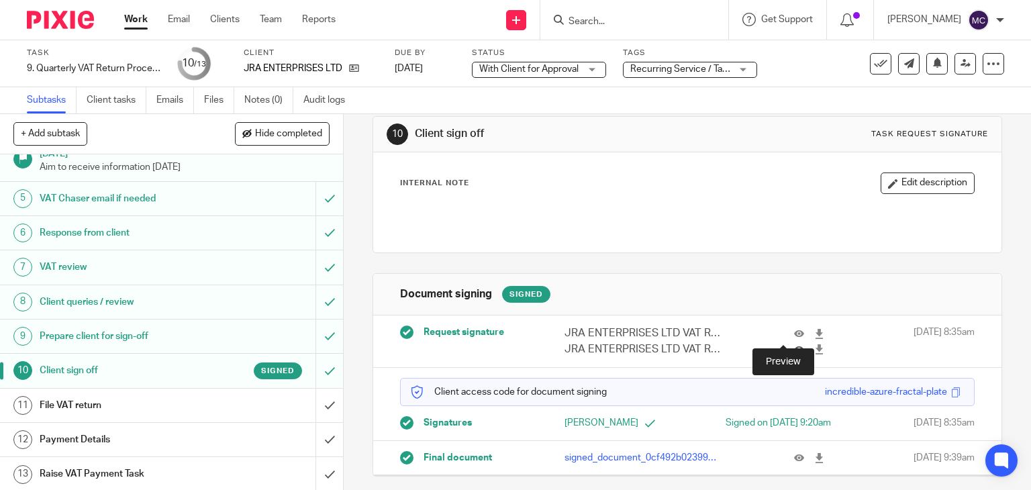
click at [794, 344] on icon at bounding box center [799, 349] width 10 height 10
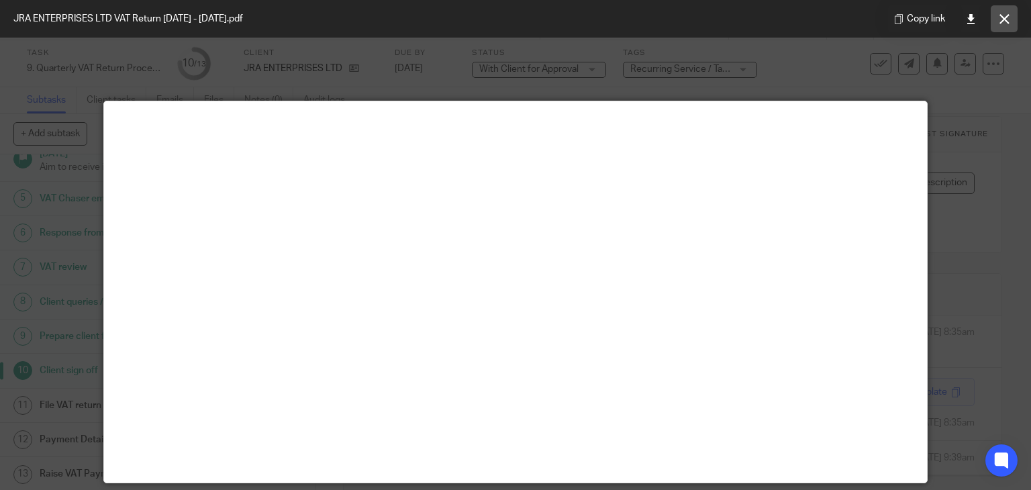
click at [997, 15] on button at bounding box center [1004, 18] width 27 height 27
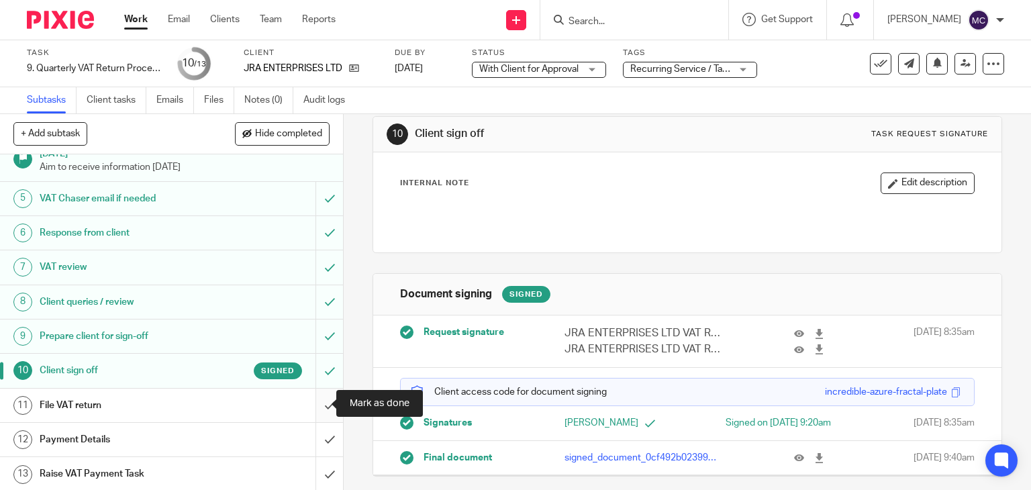
click at [325, 403] on input "submit" at bounding box center [171, 406] width 343 height 34
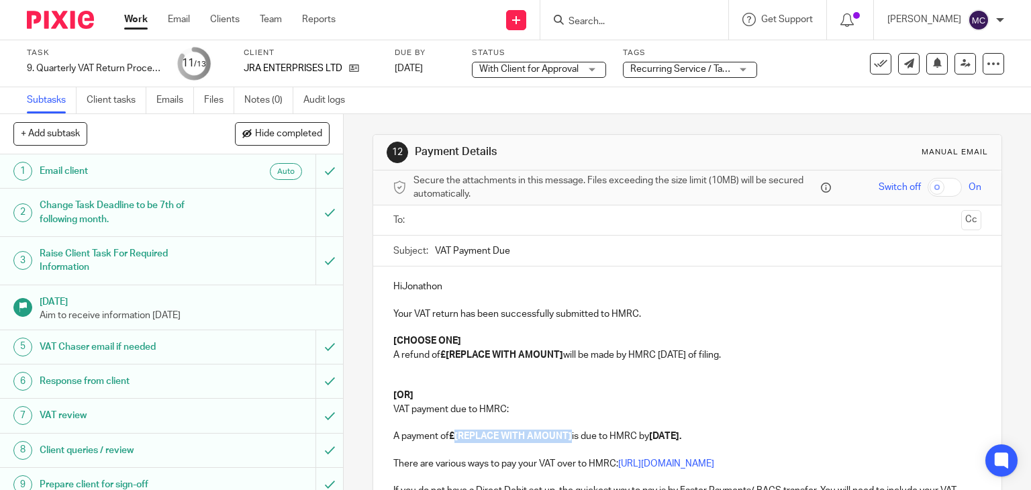
drag, startPoint x: 454, startPoint y: 433, endPoint x: 570, endPoint y: 442, distance: 116.4
click at [570, 442] on p "A payment of £[REPLACE WITH AMOUNT] is due to HMRC by [DATE]." at bounding box center [687, 435] width 589 height 13
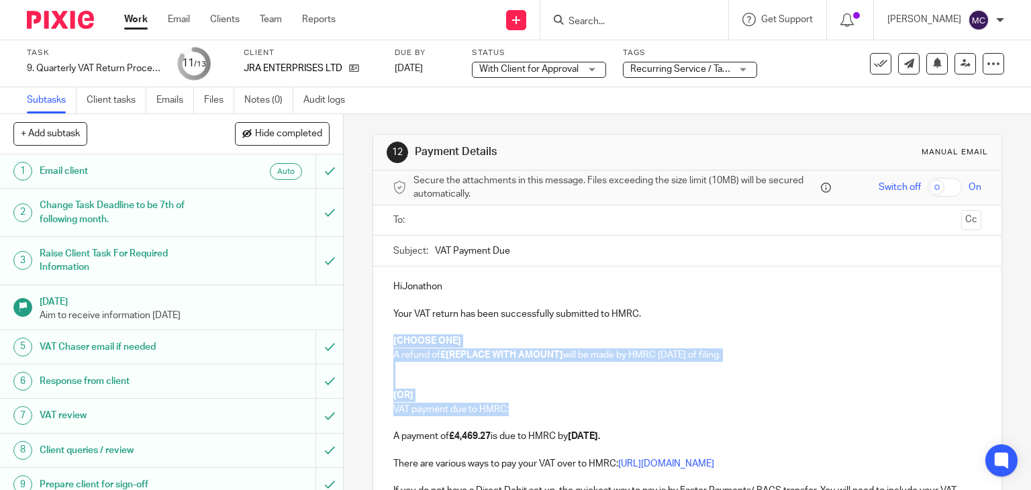
drag, startPoint x: 389, startPoint y: 336, endPoint x: 580, endPoint y: 407, distance: 204.3
click at [580, 407] on div "HiJonathon Your VAT return has been successfully submitted to HMRC. [CHOOSE ONE…" at bounding box center [687, 448] width 629 height 364
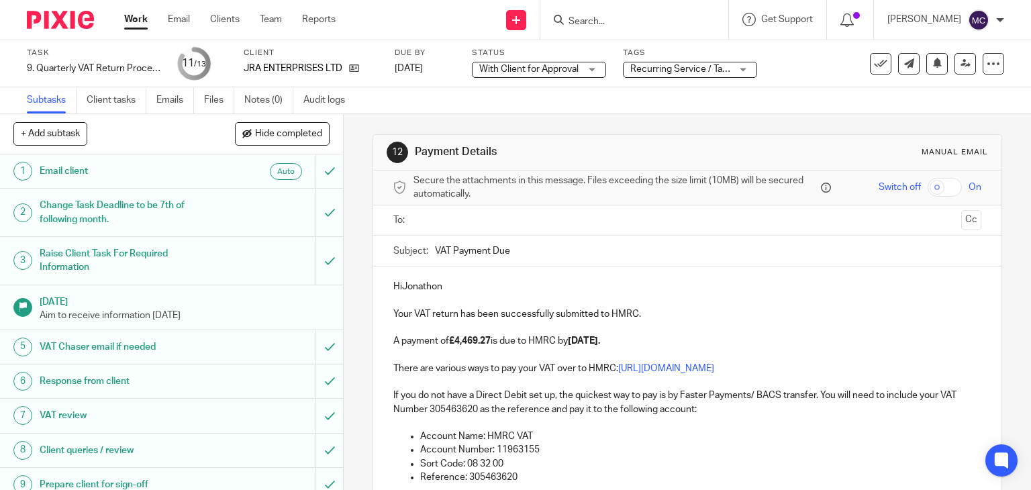
click at [398, 285] on p "HiJonathon" at bounding box center [687, 286] width 589 height 13
click at [451, 289] on p "Hi [PERSON_NAME]" at bounding box center [687, 286] width 589 height 13
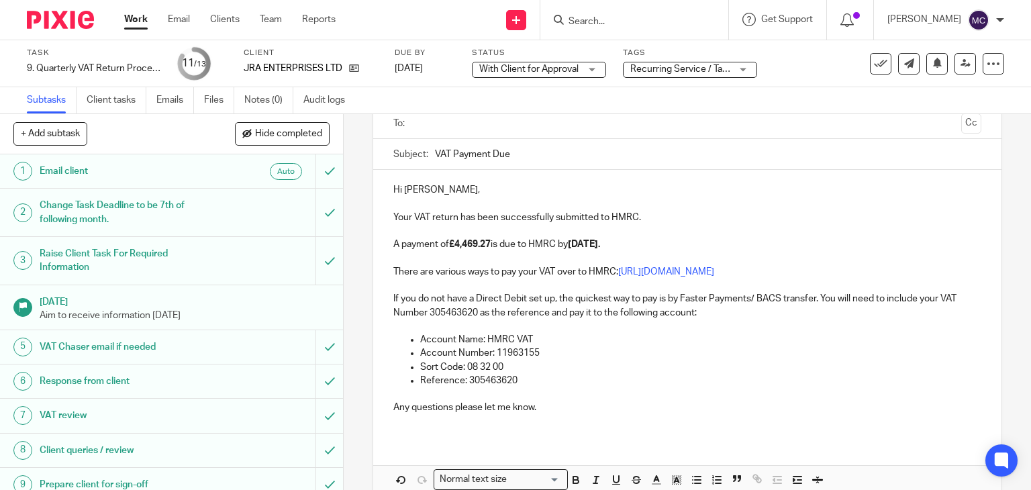
scroll to position [30, 0]
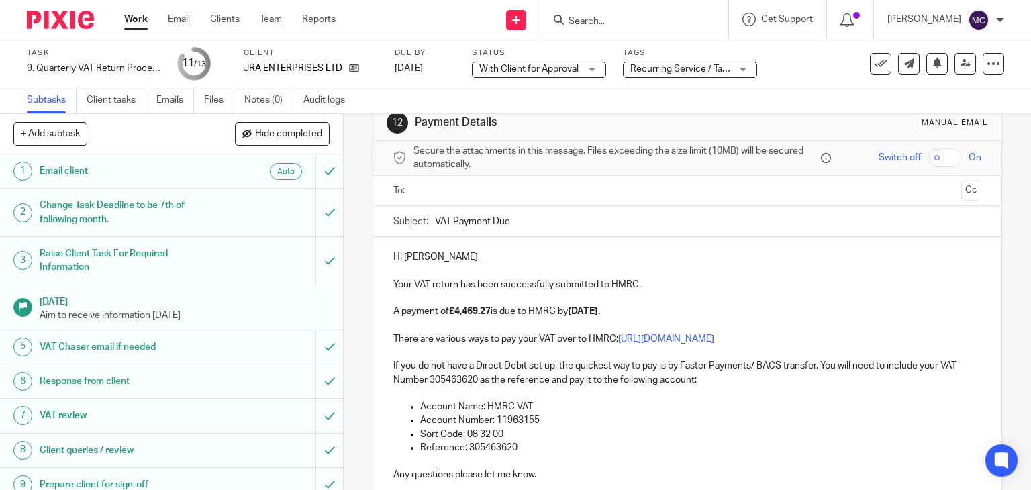
click at [552, 185] on input "text" at bounding box center [687, 190] width 538 height 15
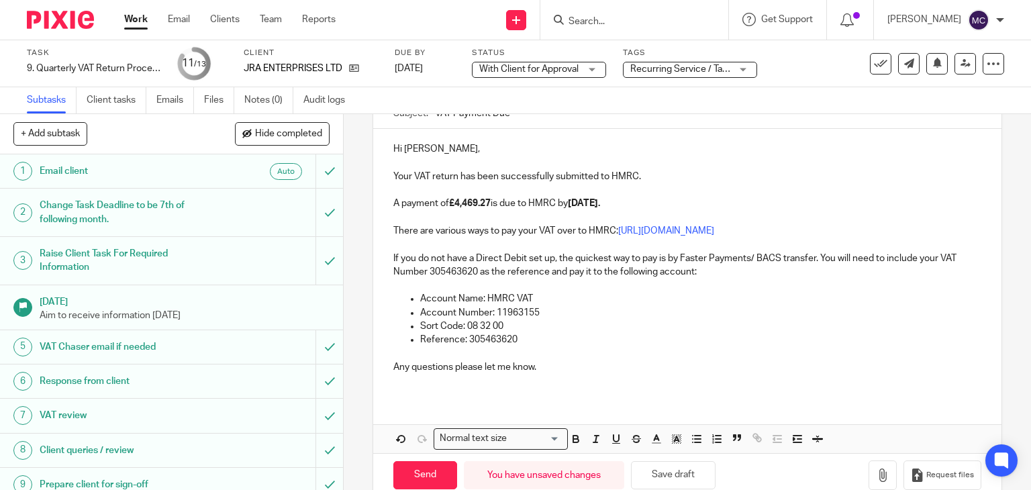
scroll to position [164, 0]
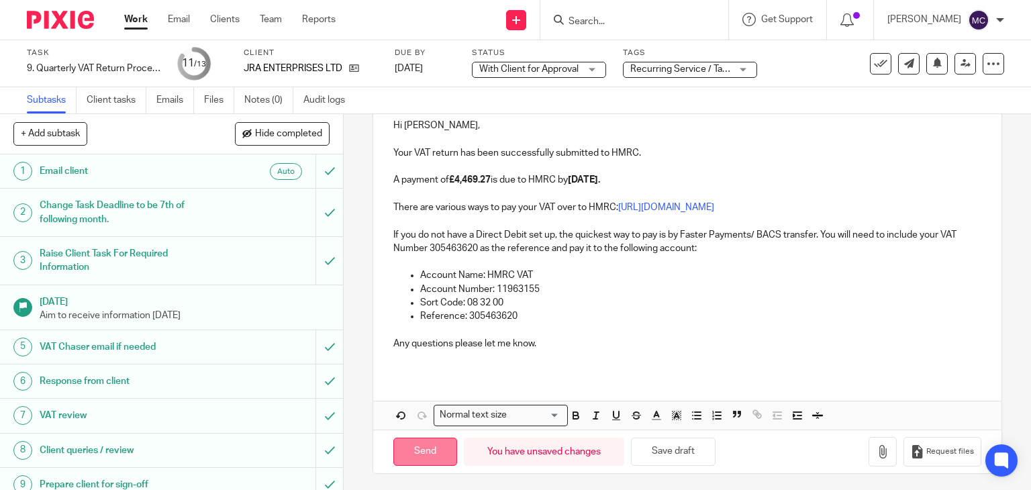
click at [427, 442] on input "Send" at bounding box center [425, 452] width 64 height 29
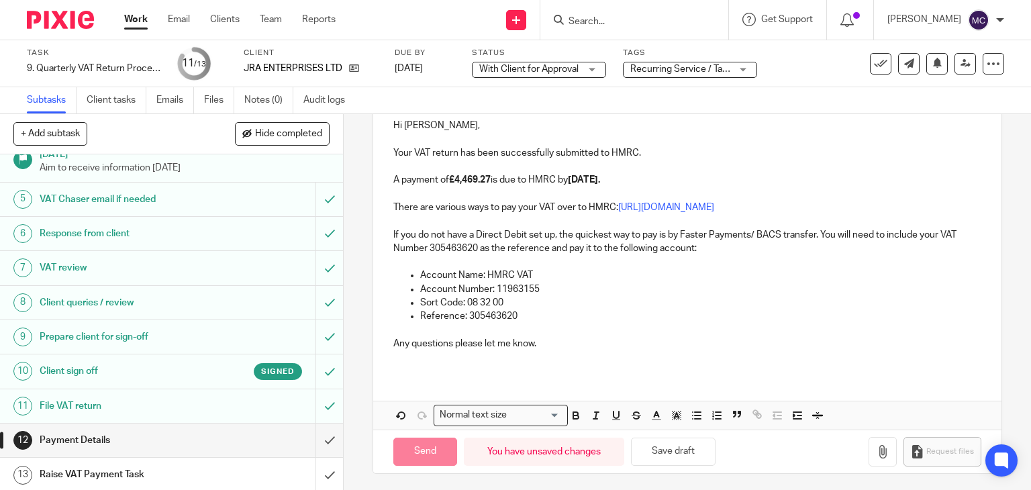
scroll to position [148, 0]
type input "Sent"
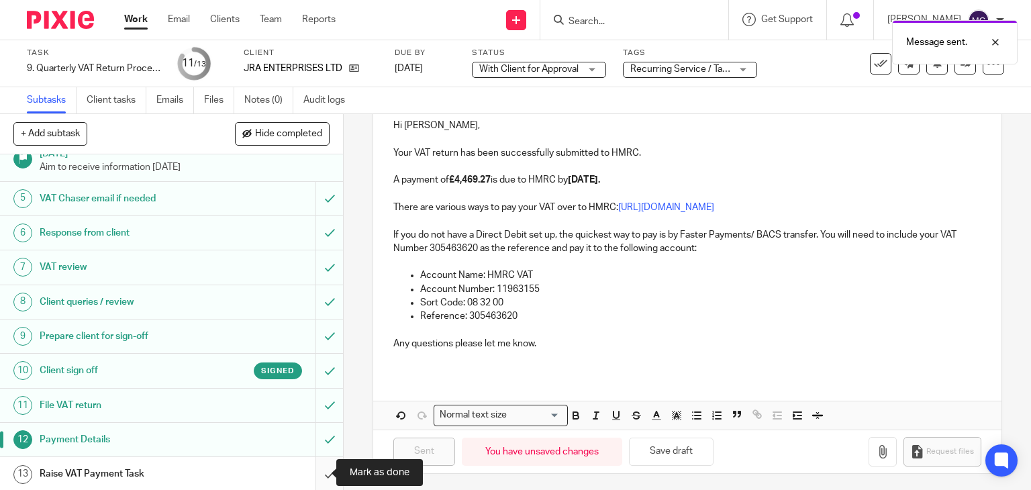
click at [318, 472] on input "submit" at bounding box center [171, 474] width 343 height 34
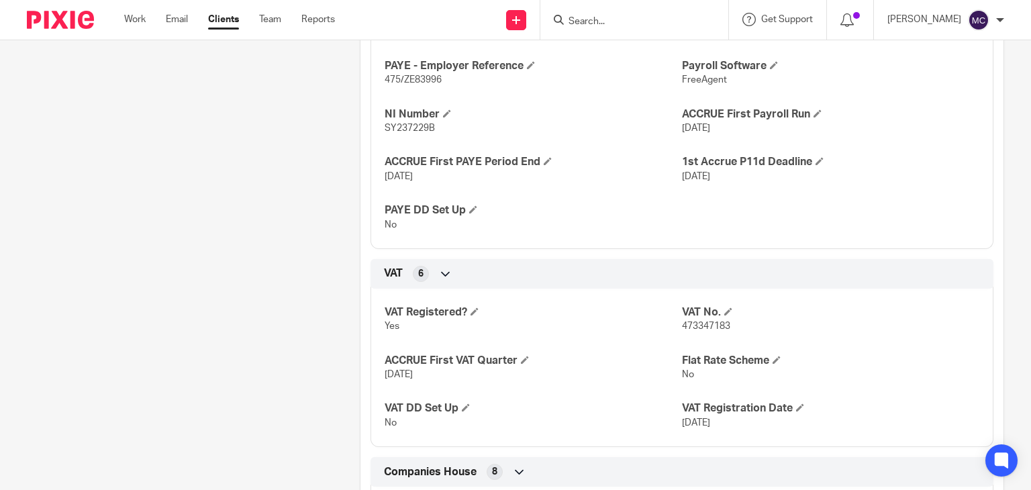
scroll to position [1074, 0]
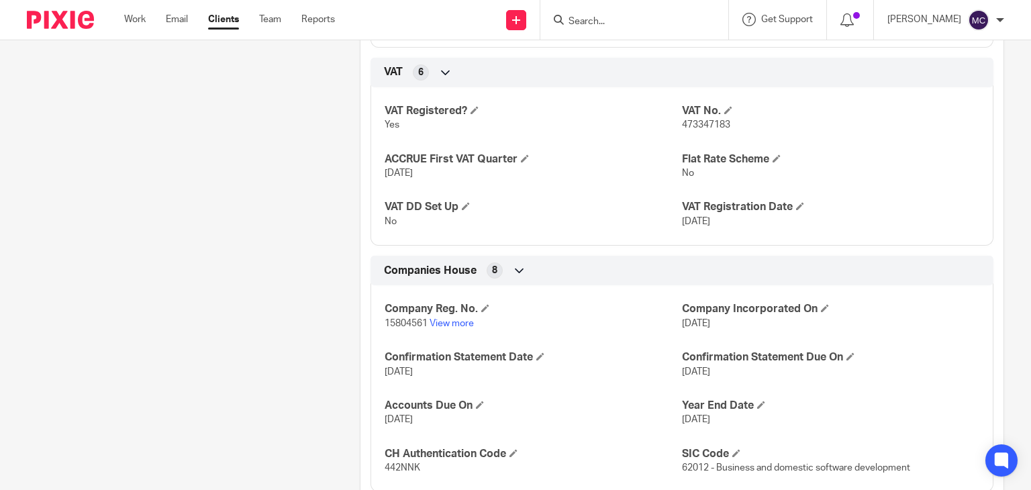
click at [399, 328] on span "15804561" at bounding box center [406, 323] width 43 height 9
copy p "15804561"
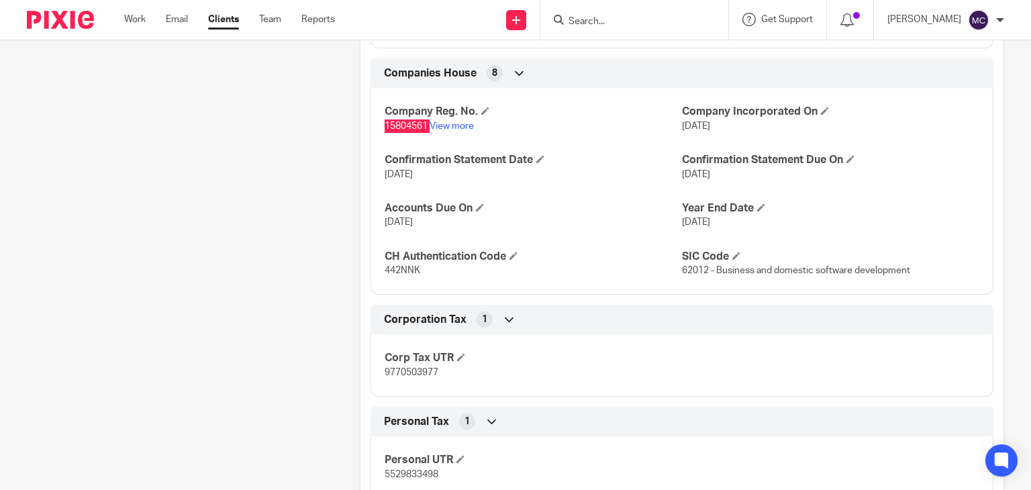
scroll to position [1275, 0]
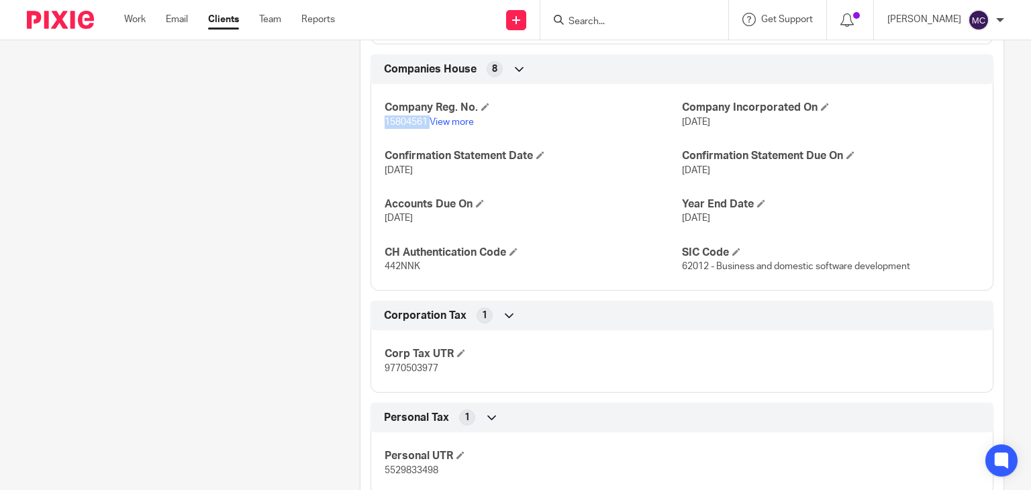
click at [406, 373] on span "9770503977" at bounding box center [412, 368] width 54 height 9
copy span "9770503977"
click at [403, 271] on span "442NNK" at bounding box center [403, 266] width 36 height 9
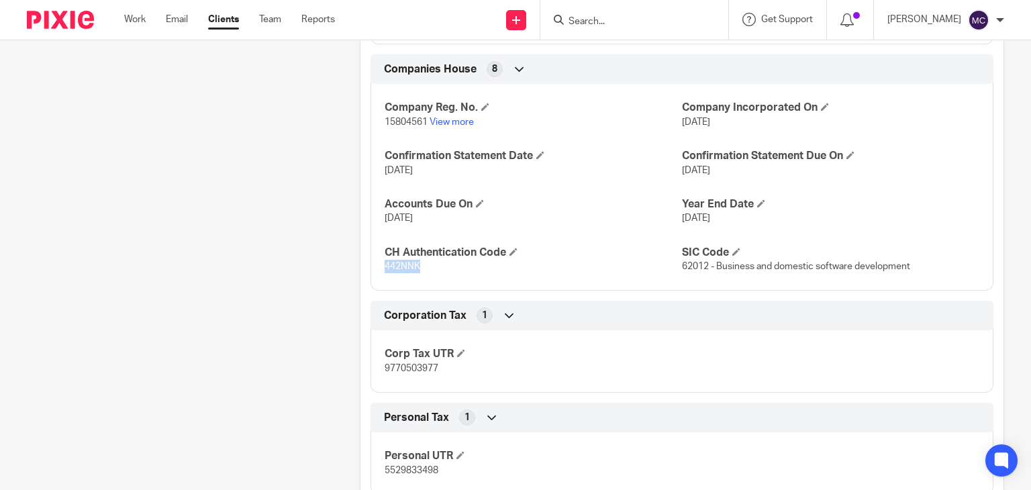
copy span "442NNK"
click at [562, 225] on p "26 Mar 2026" at bounding box center [533, 217] width 297 height 13
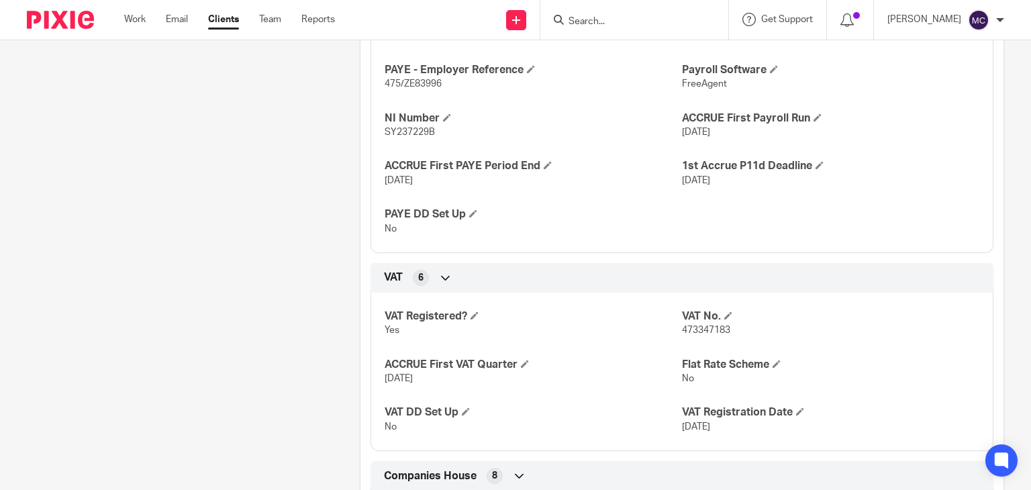
scroll to position [872, 0]
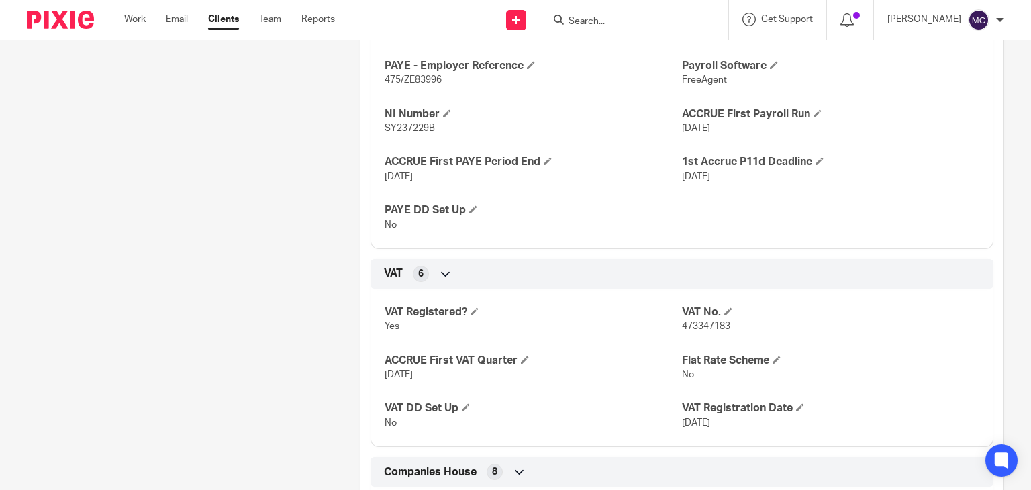
click at [703, 331] on span "473347183" at bounding box center [706, 325] width 48 height 9
copy span "473347183"
click at [738, 268] on div "Client type Limited Company ACCRUE Address 116 Ritherdon Road, Ground Floor Lon…" at bounding box center [681, 481] width 643 height 2225
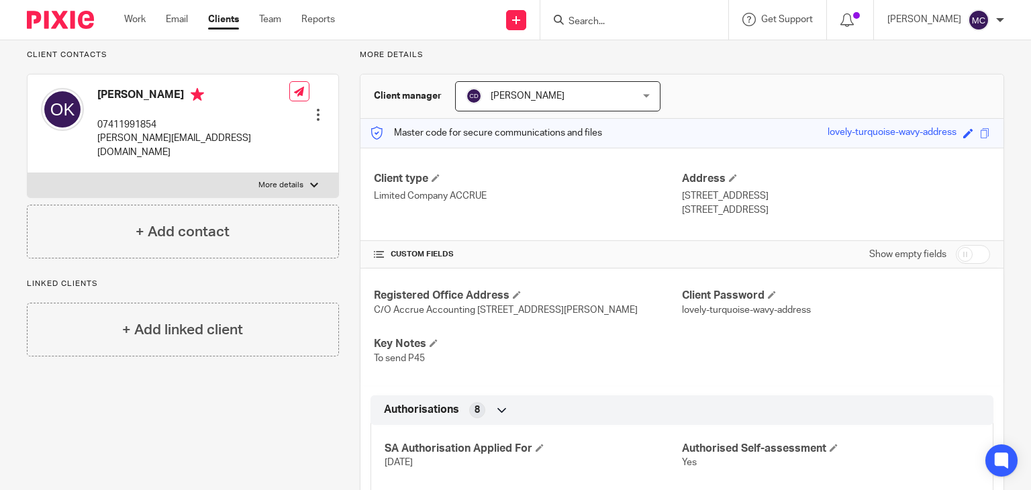
scroll to position [0, 0]
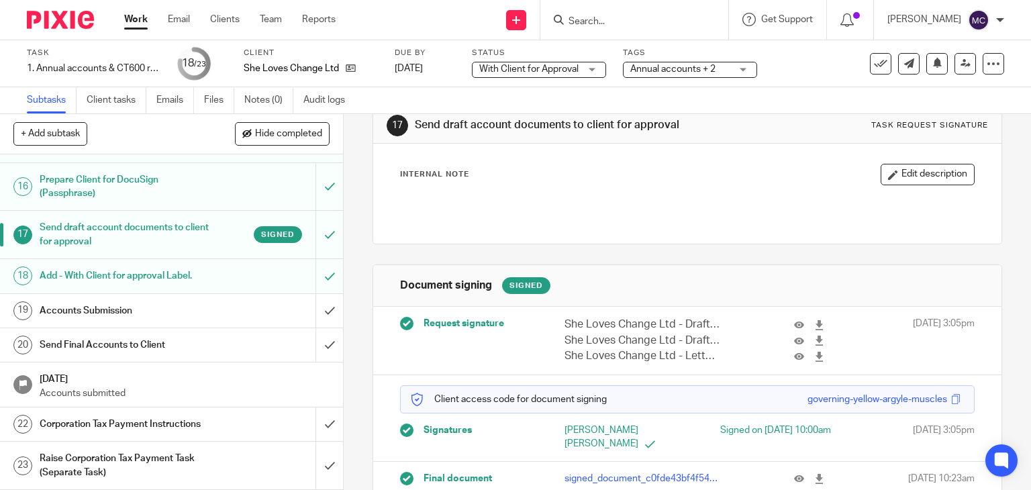
scroll to position [59, 0]
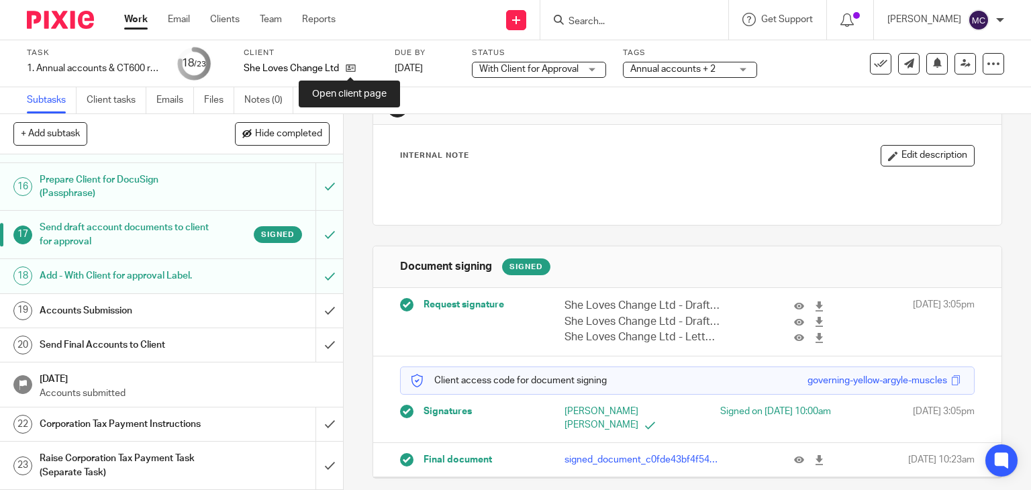
drag, startPoint x: 349, startPoint y: 66, endPoint x: 368, endPoint y: 44, distance: 29.5
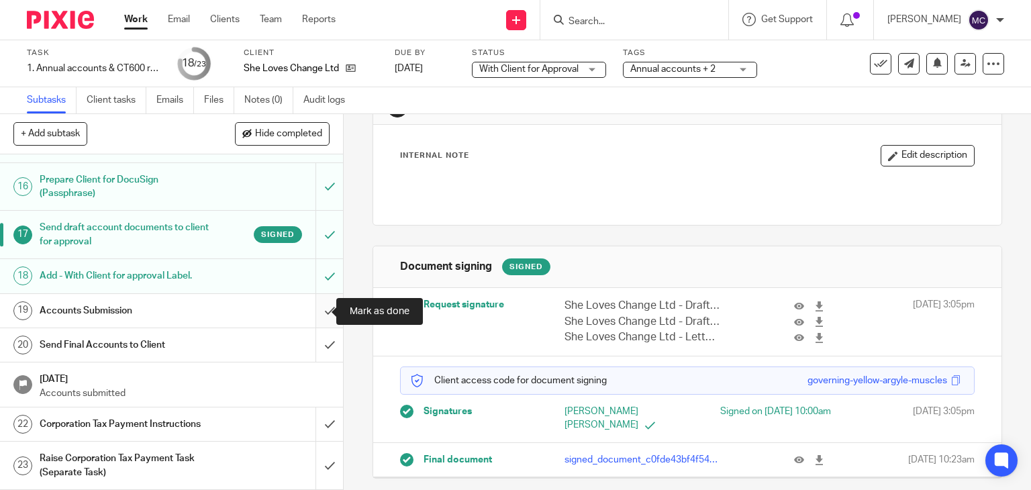
click at [315, 310] on input "submit" at bounding box center [171, 311] width 343 height 34
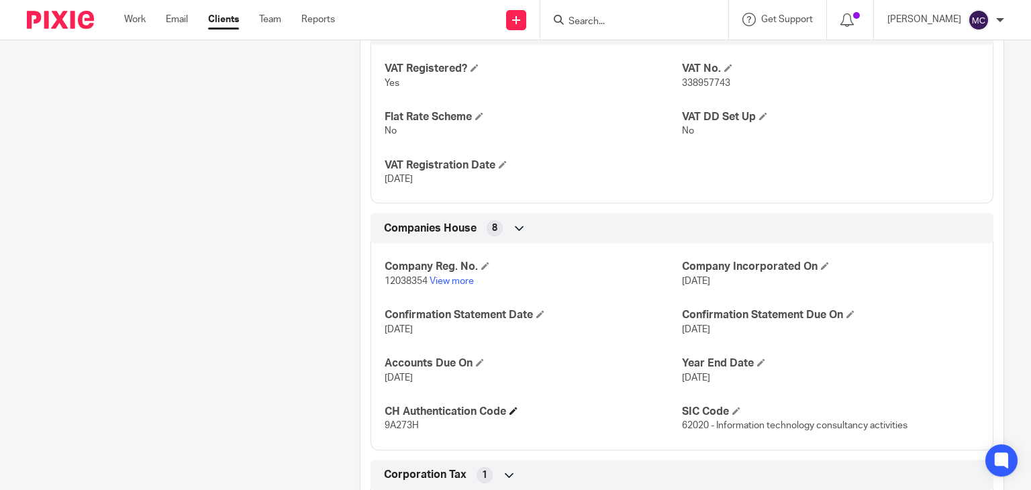
scroll to position [1141, 0]
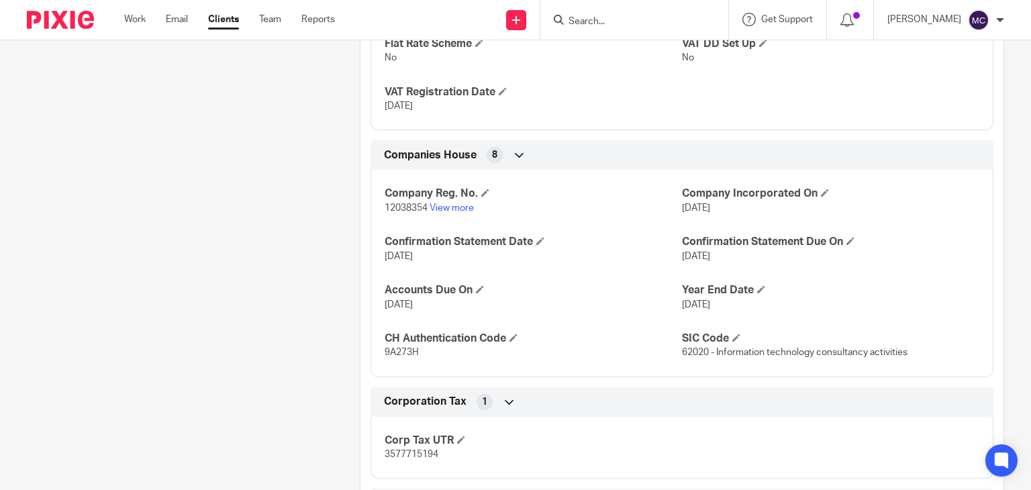
click at [401, 359] on p "9A273H" at bounding box center [533, 352] width 297 height 13
copy span "9A273H"
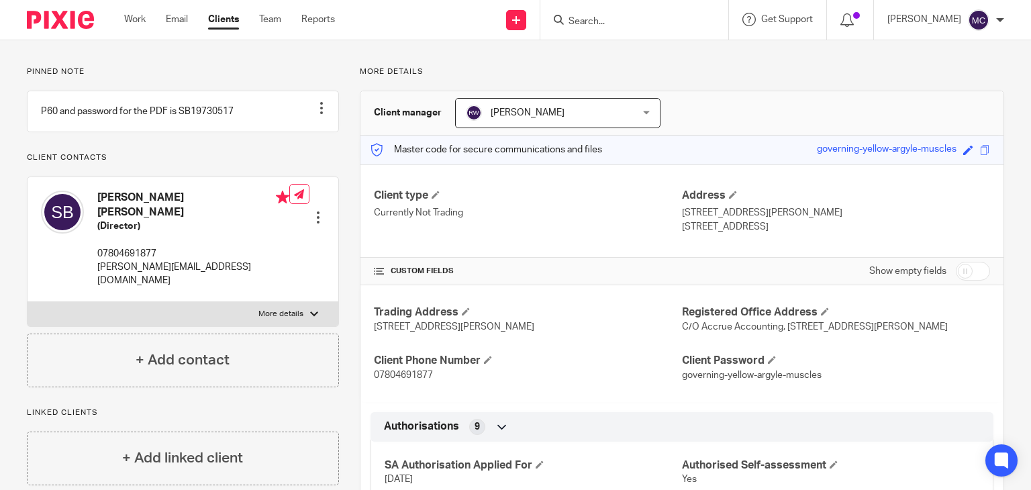
scroll to position [0, 0]
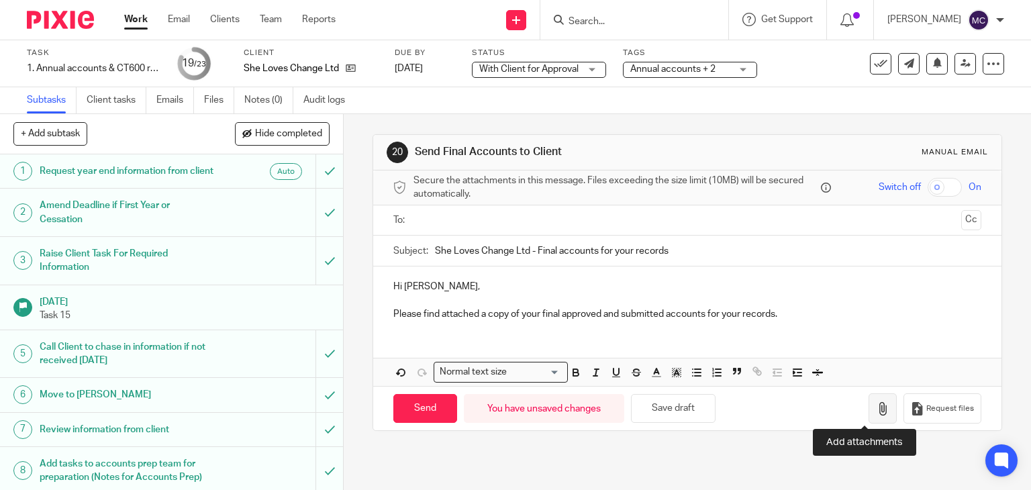
click at [868, 407] on button "button" at bounding box center [882, 408] width 28 height 30
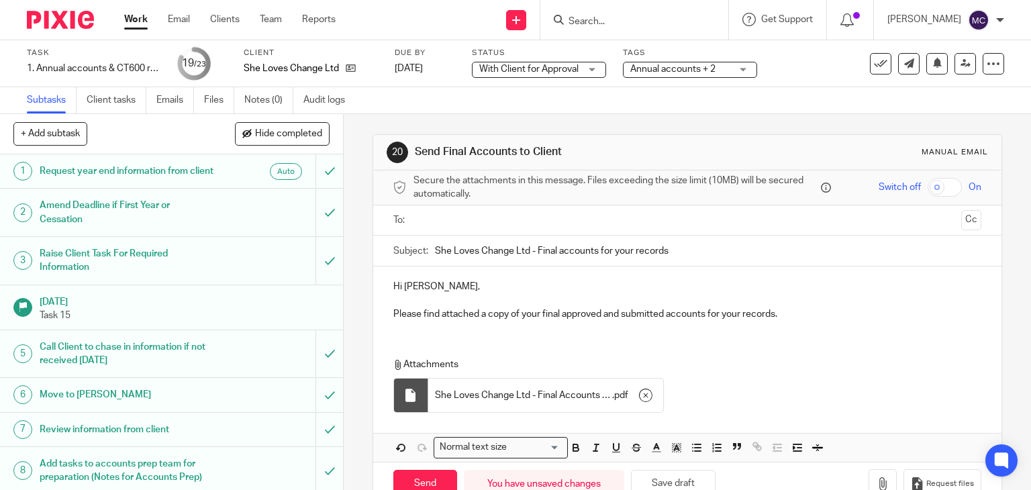
click at [494, 227] on ul at bounding box center [688, 220] width 547 height 22
click at [510, 223] on input "text" at bounding box center [687, 220] width 538 height 15
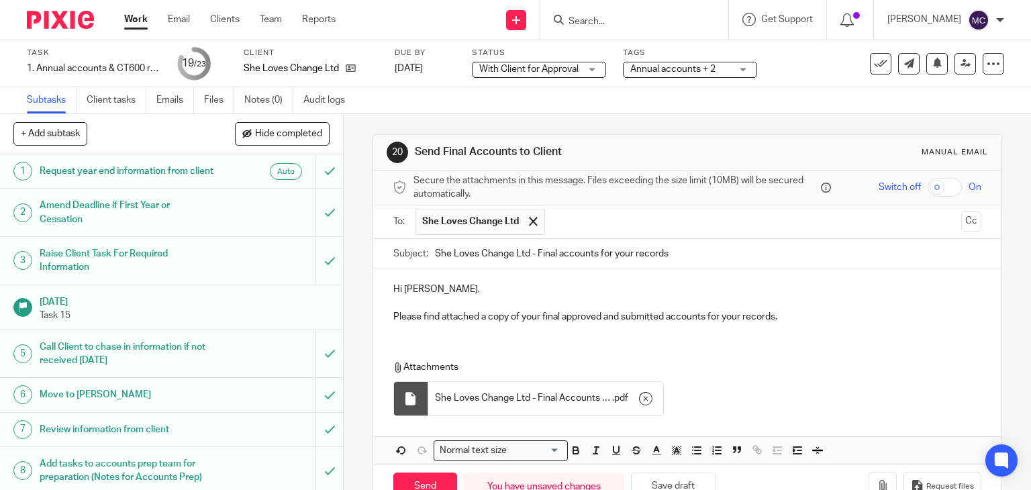
click at [497, 299] on p at bounding box center [687, 303] width 589 height 13
click at [823, 320] on p "Please find attached a copy of your final approved and submitted accounts for y…" at bounding box center [687, 316] width 589 height 13
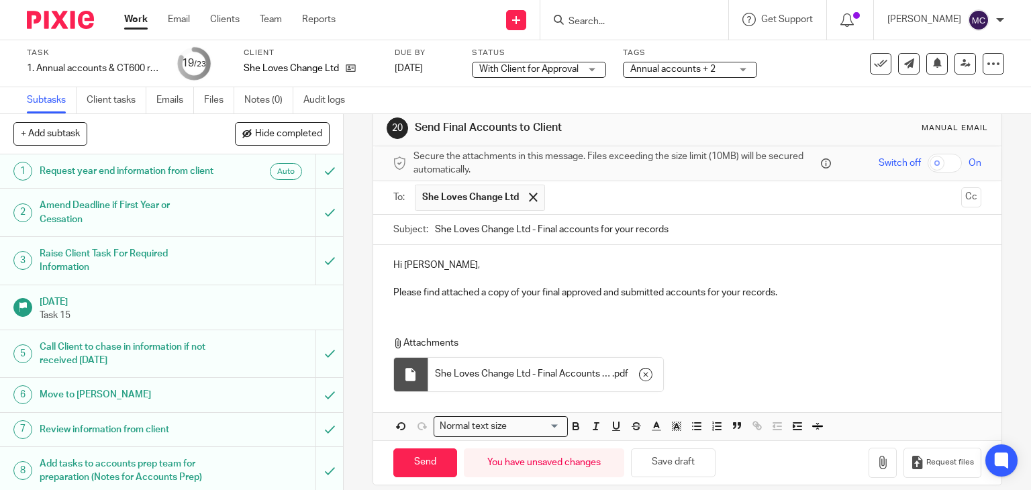
scroll to position [38, 0]
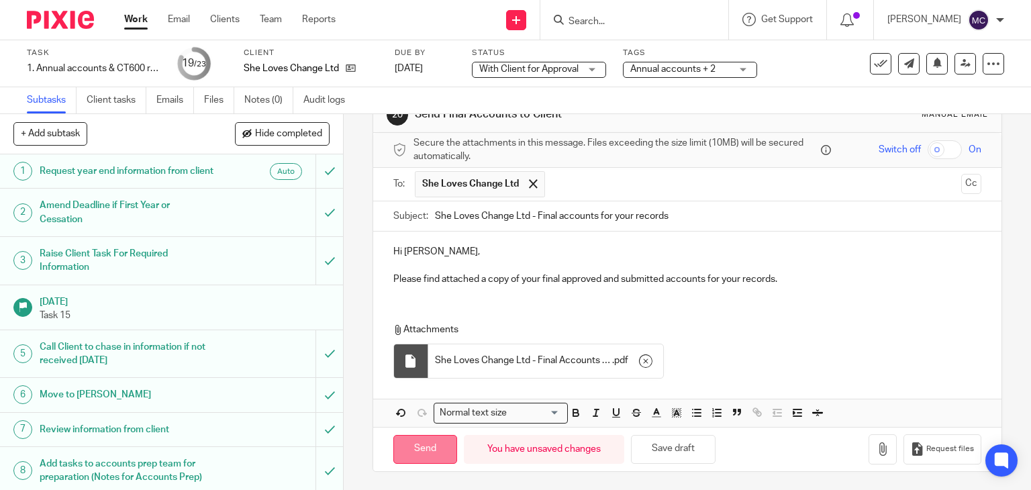
click at [418, 449] on input "Send" at bounding box center [425, 449] width 64 height 29
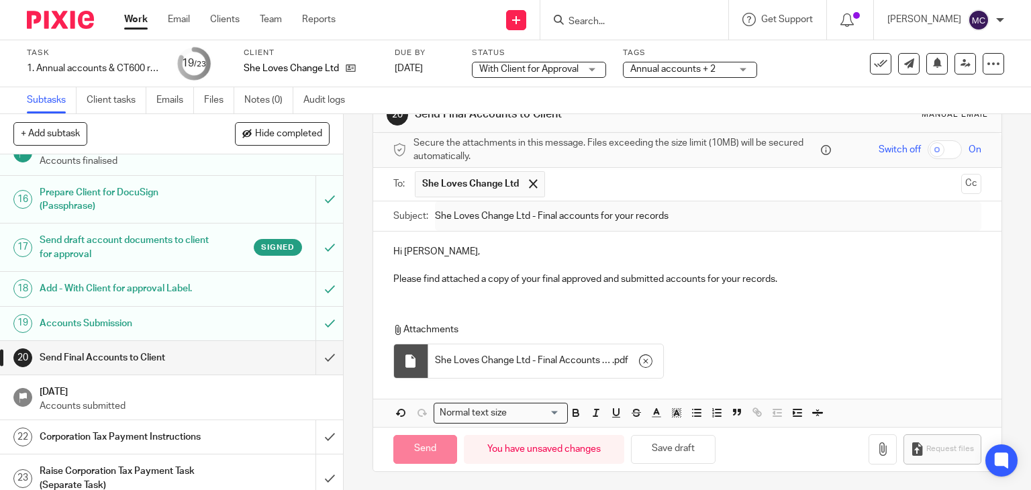
scroll to position [673, 0]
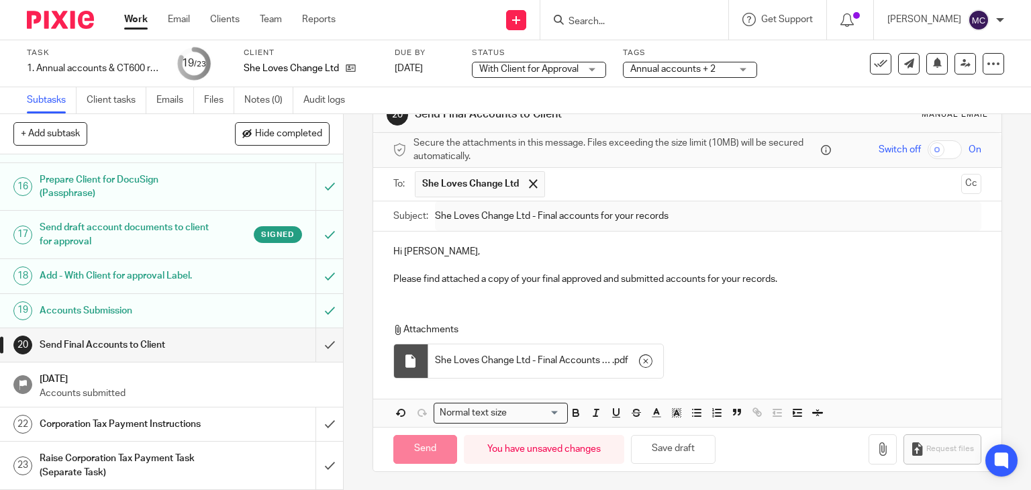
type input "Sent"
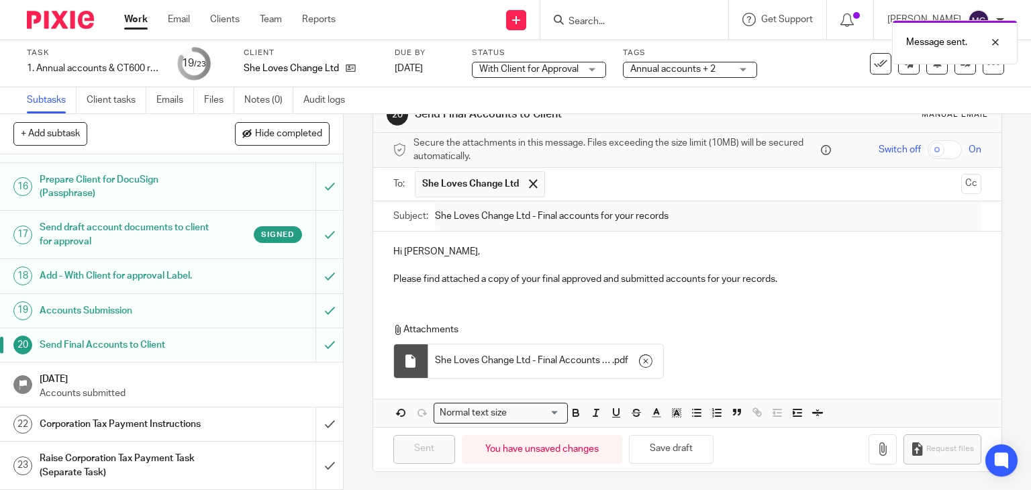
click at [225, 411] on link "22 Corporation Tax Payment Instructions" at bounding box center [157, 424] width 315 height 34
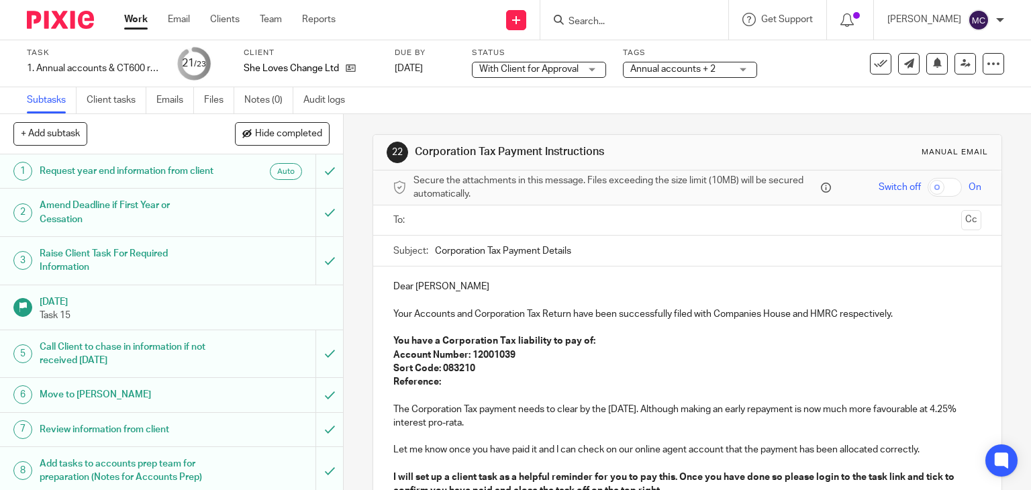
click at [393, 285] on p "Dear [PERSON_NAME]" at bounding box center [687, 286] width 589 height 13
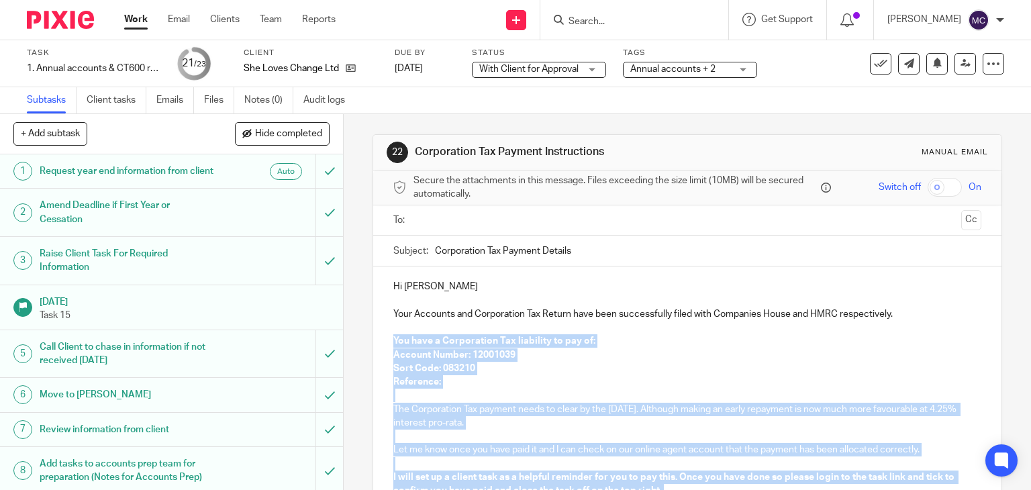
scroll to position [191, 0]
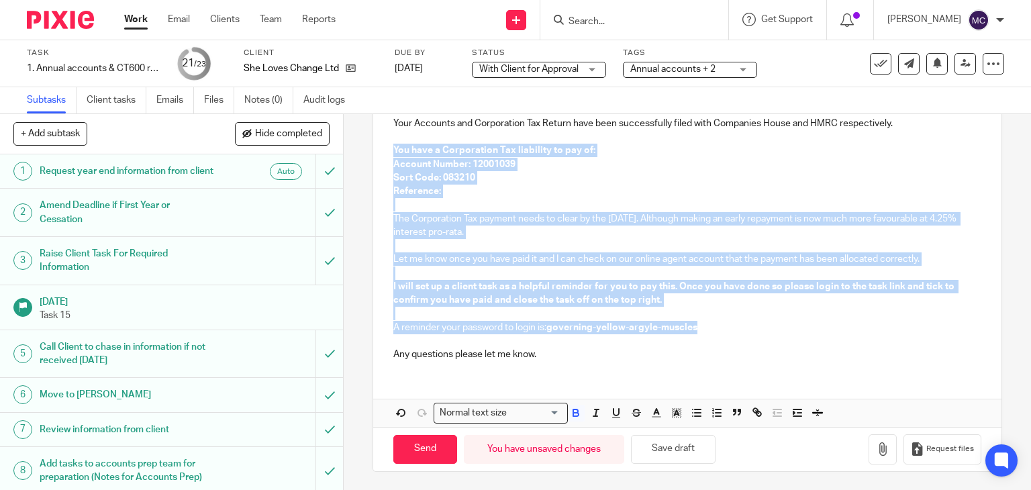
drag, startPoint x: 388, startPoint y: 337, endPoint x: 699, endPoint y: 333, distance: 311.4
click at [699, 333] on div "Hi [PERSON_NAME] Your Accounts and Corporation Tax Return have been successfull…" at bounding box center [687, 223] width 629 height 295
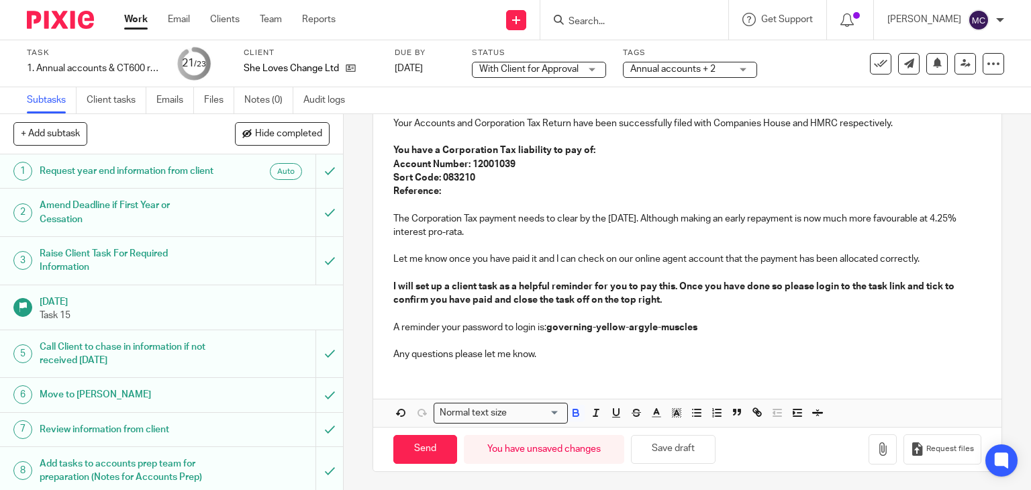
scroll to position [88, 0]
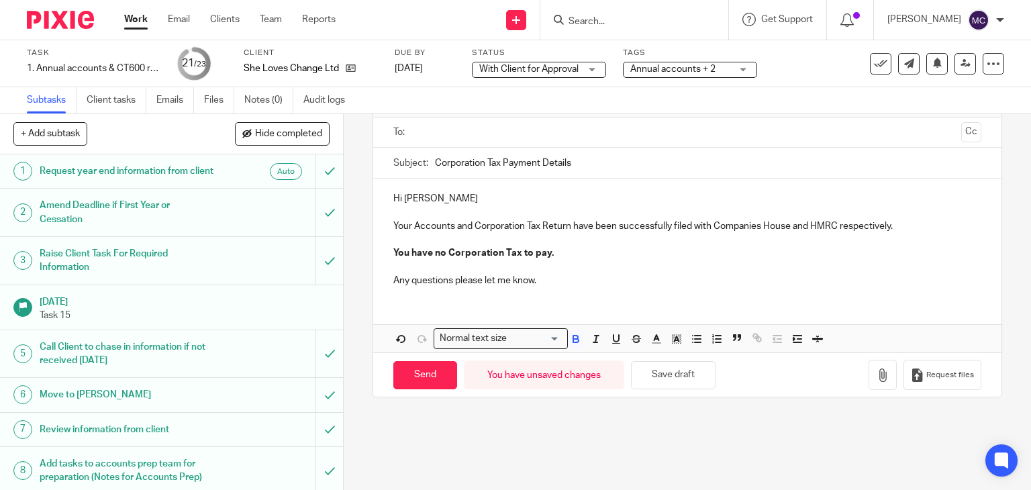
click at [485, 130] on input "text" at bounding box center [687, 132] width 538 height 15
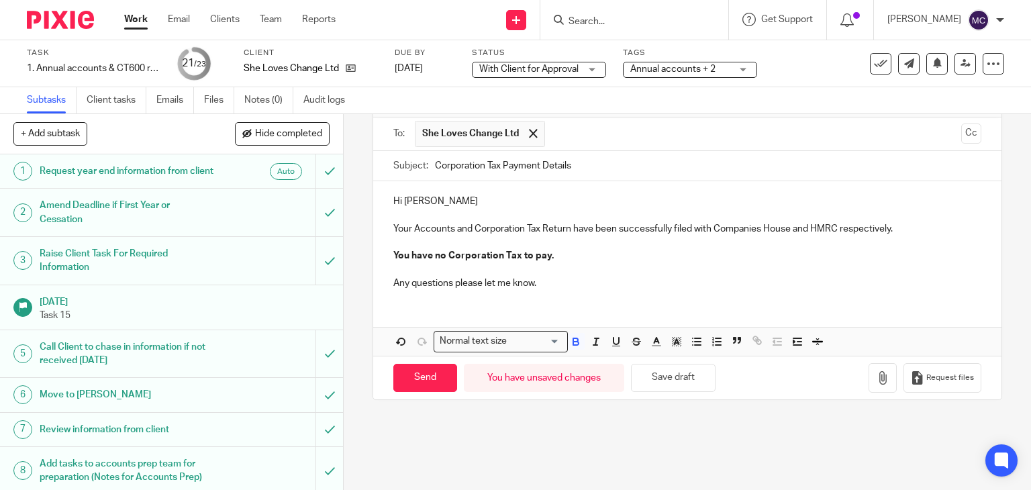
click at [519, 170] on input "Corporation Tax Payment Details" at bounding box center [708, 166] width 547 height 30
type input "Corporation Tax Details"
click at [422, 372] on input "Send" at bounding box center [425, 378] width 64 height 29
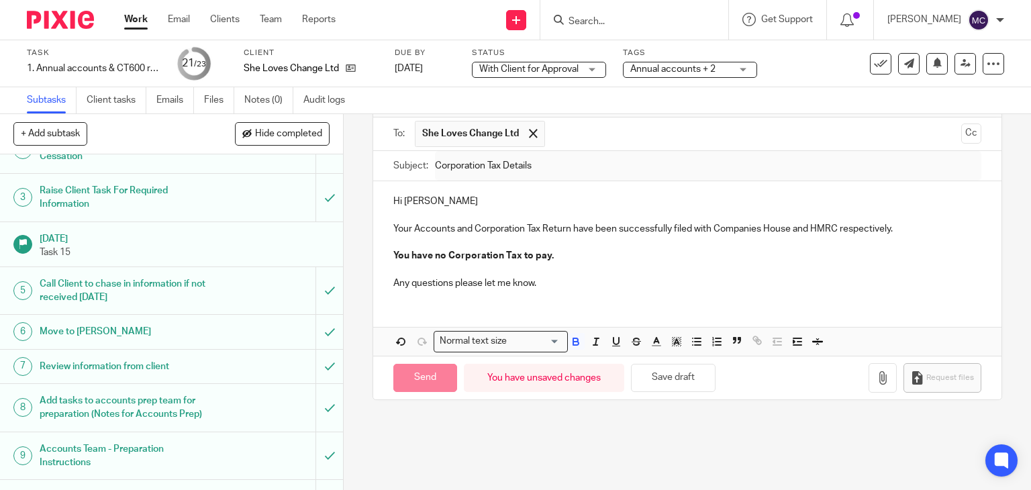
type input "Sent"
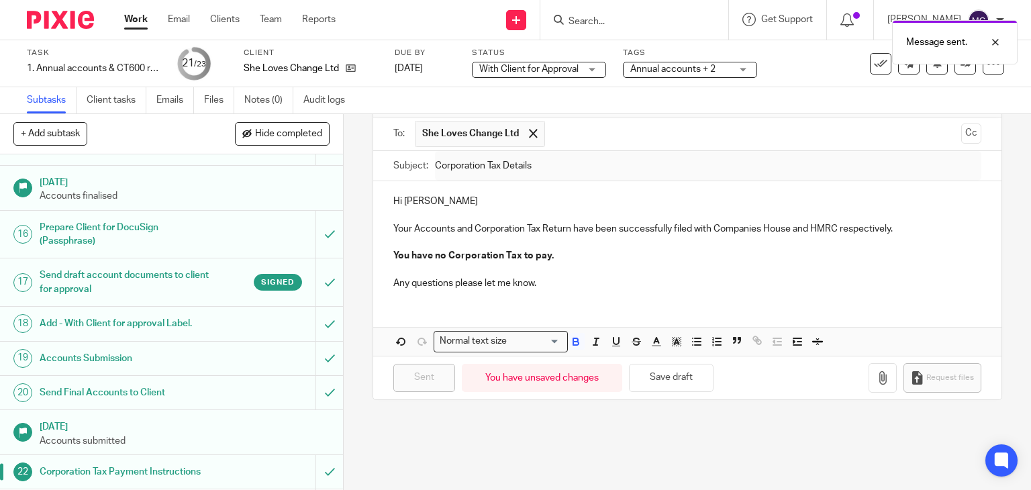
scroll to position [673, 0]
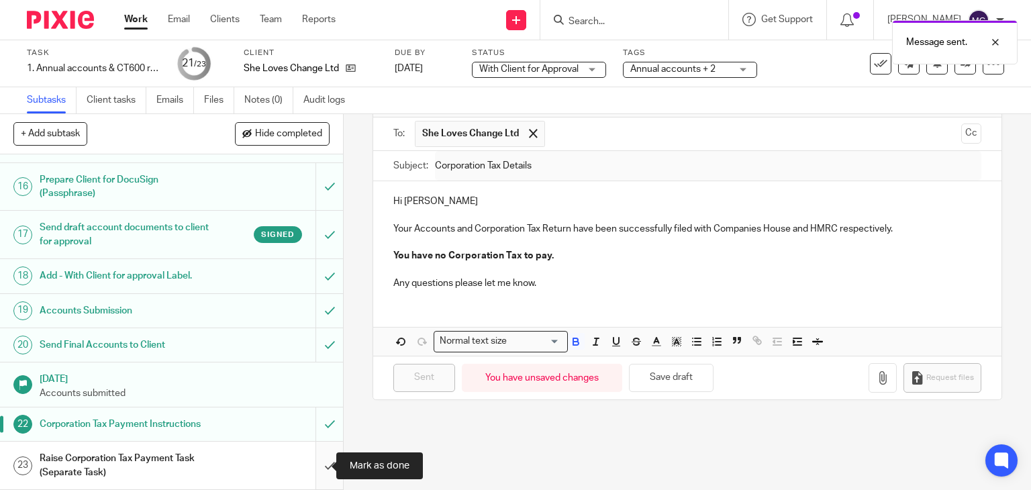
click at [307, 457] on input "submit" at bounding box center [171, 466] width 343 height 48
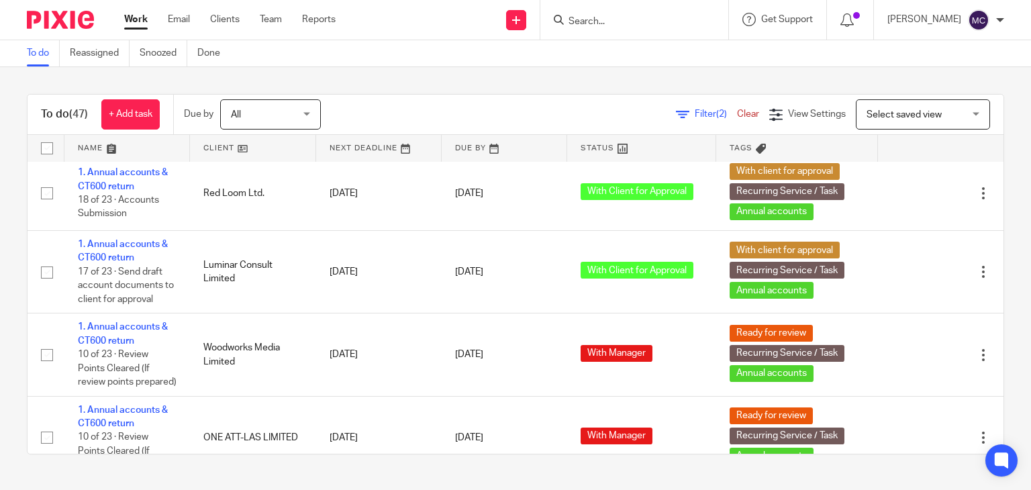
scroll to position [2013, 0]
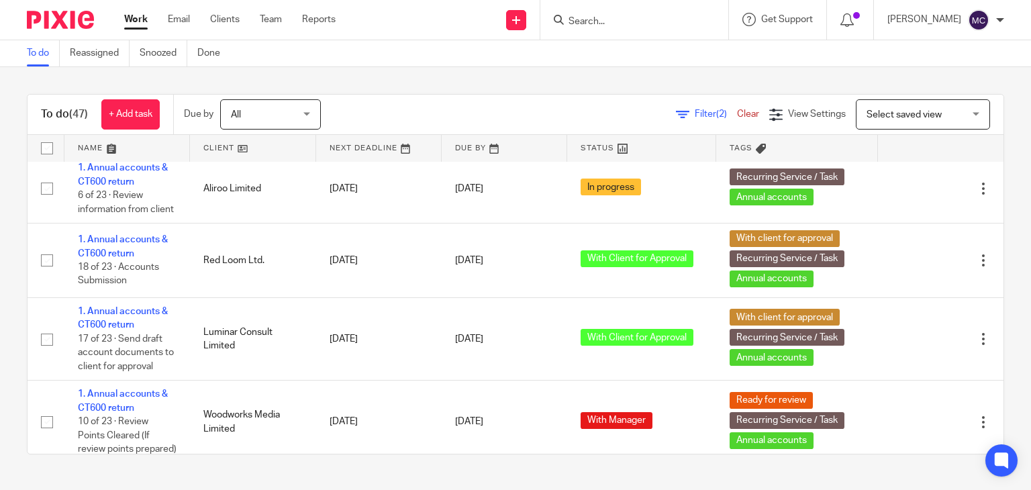
click at [587, 14] on form at bounding box center [638, 19] width 143 height 17
click at [587, 19] on input "Search" at bounding box center [627, 22] width 121 height 12
click at [623, 13] on form at bounding box center [638, 19] width 143 height 17
click at [613, 21] on input "Search" at bounding box center [627, 22] width 121 height 12
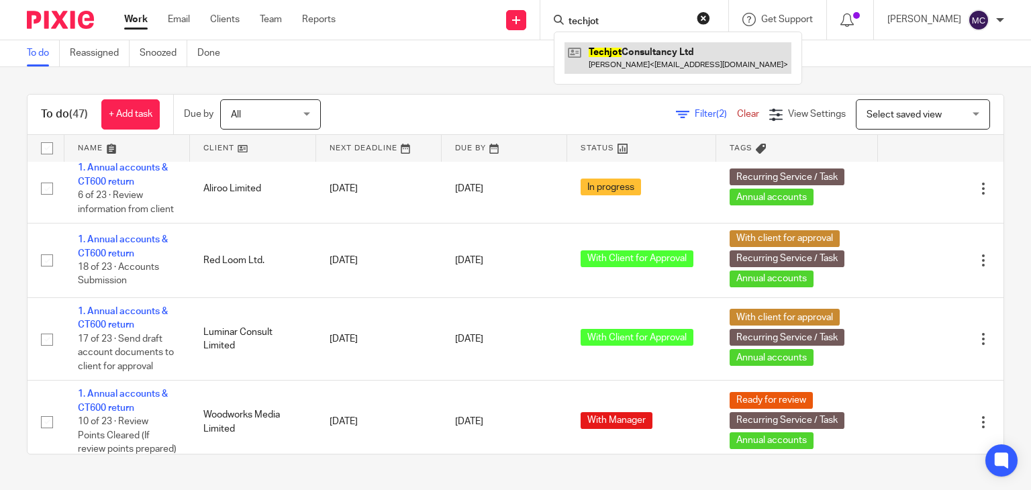
type input "techjot"
click at [616, 42] on link at bounding box center [677, 57] width 227 height 31
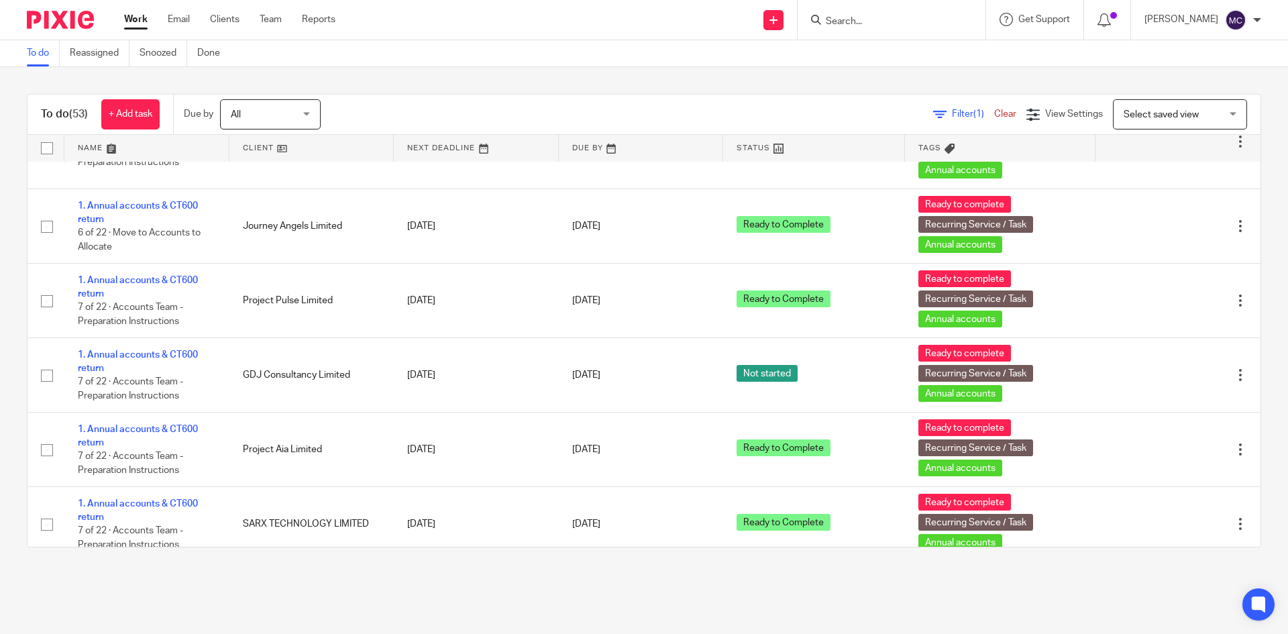
scroll to position [3154, 0]
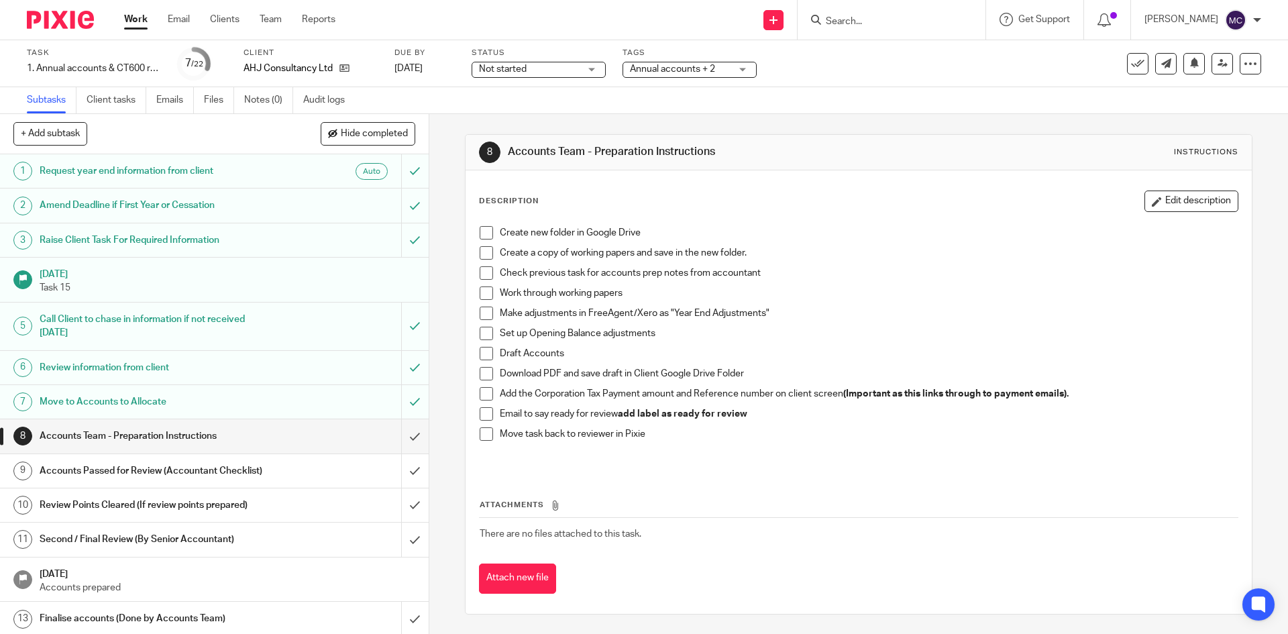
click at [525, 62] on span "Not started" at bounding box center [529, 69] width 101 height 14
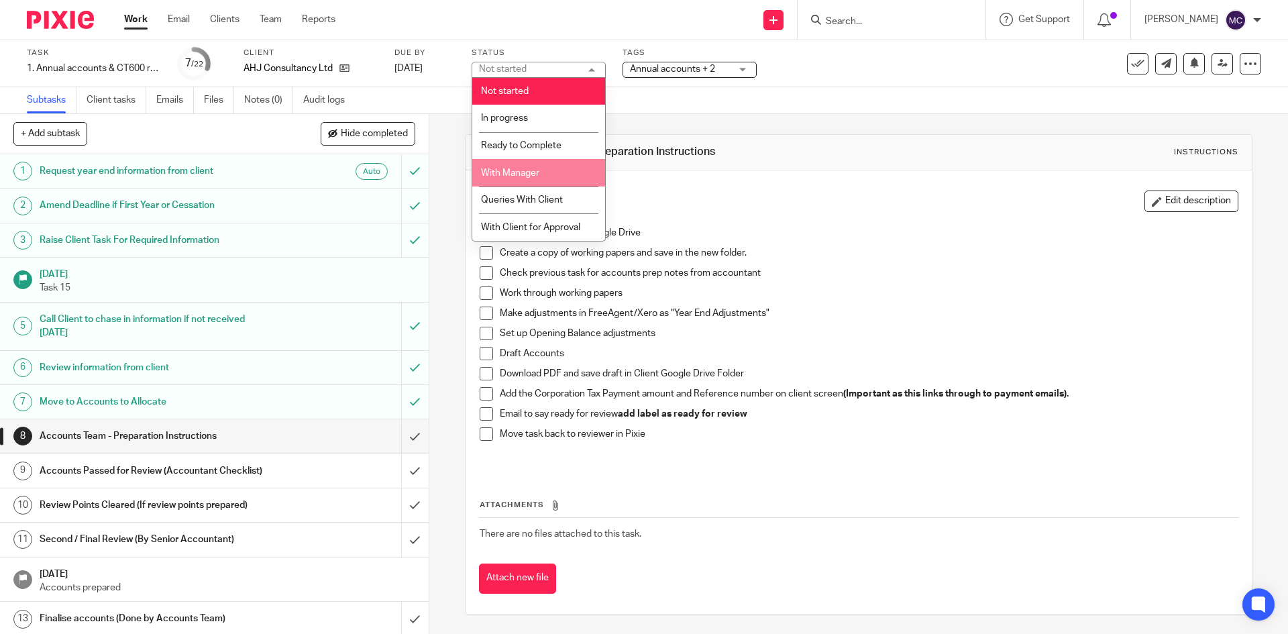
click at [527, 180] on li "With Manager" at bounding box center [538, 173] width 133 height 28
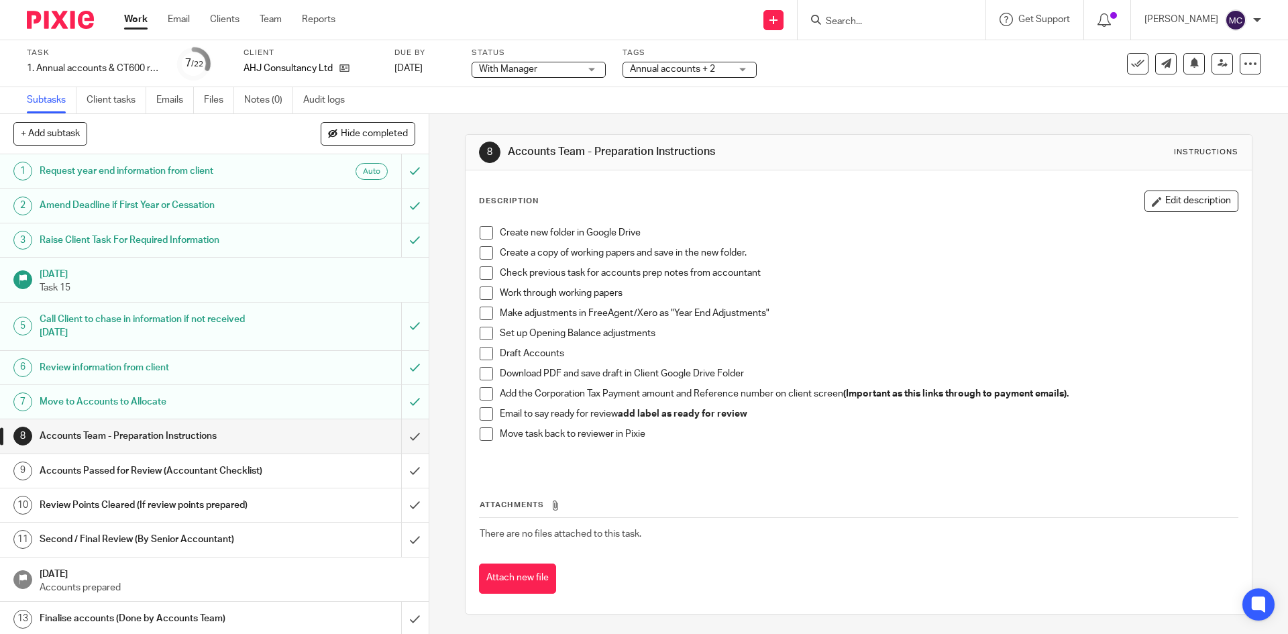
click at [662, 69] on span "Annual accounts + 2" at bounding box center [672, 68] width 85 height 9
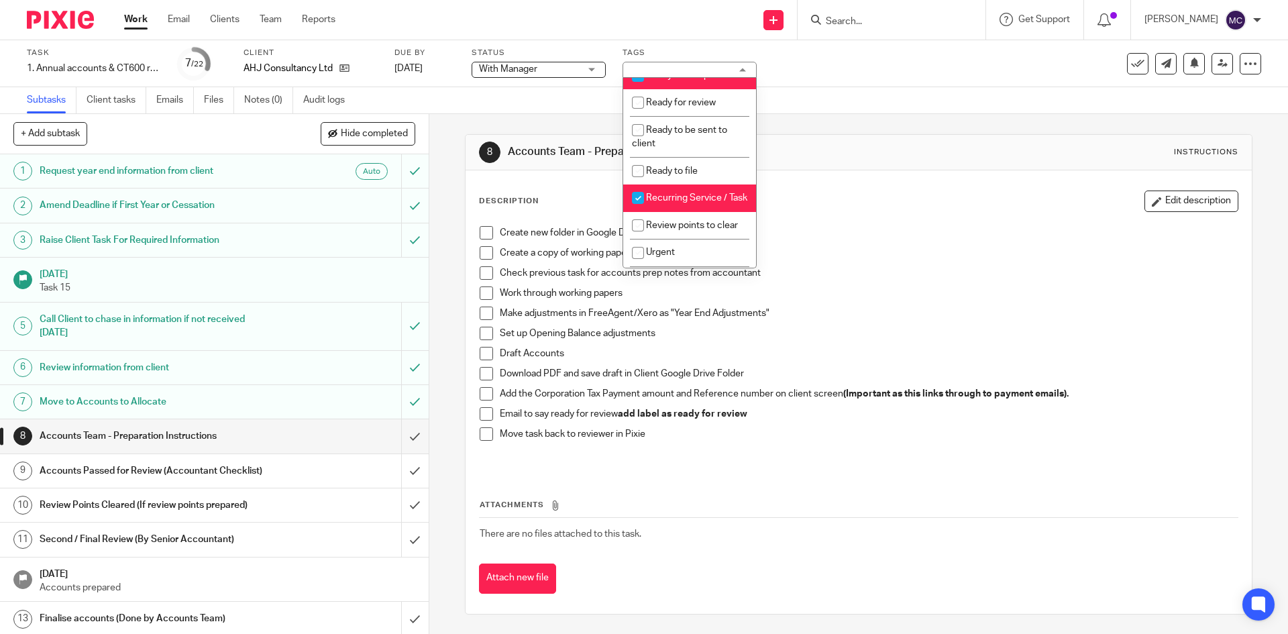
scroll to position [537, 0]
click at [668, 77] on span "Ready to complete" at bounding box center [685, 71] width 79 height 9
checkbox input "false"
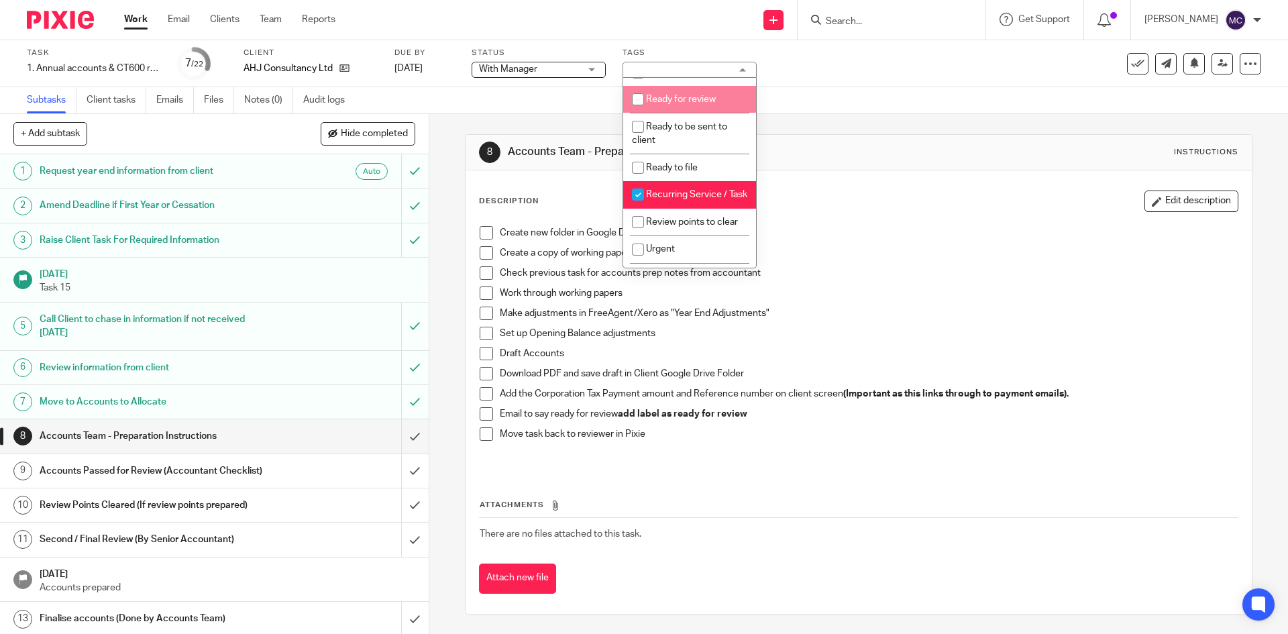
click at [669, 104] on li "Ready for review" at bounding box center [689, 100] width 133 height 28
checkbox input "true"
click at [881, 168] on div "8 Accounts Team - Preparation Instructions Instructions" at bounding box center [859, 153] width 786 height 36
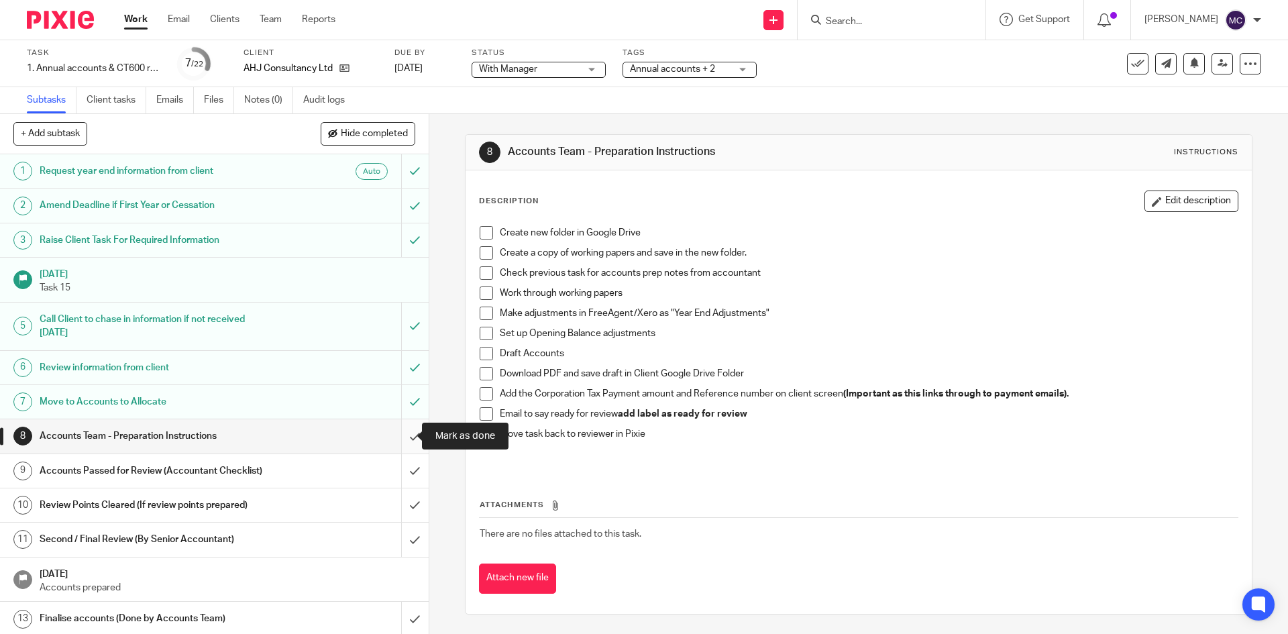
click at [401, 439] on input "submit" at bounding box center [214, 436] width 429 height 34
click at [401, 459] on input "submit" at bounding box center [214, 471] width 429 height 34
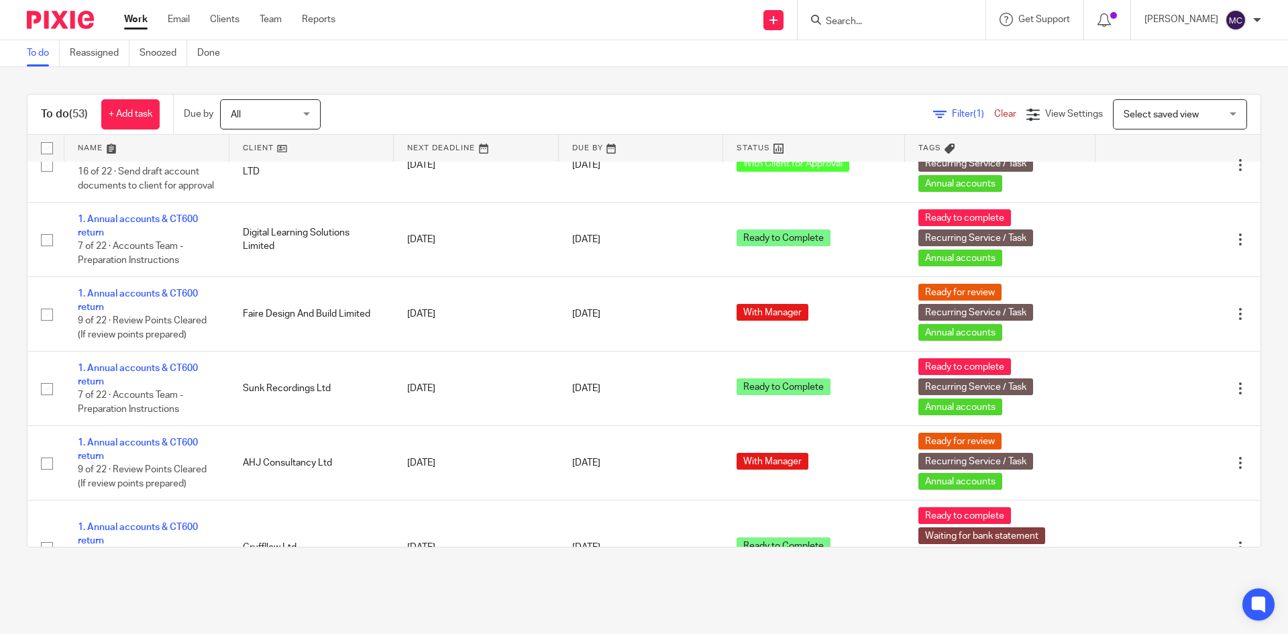
scroll to position [2751, 0]
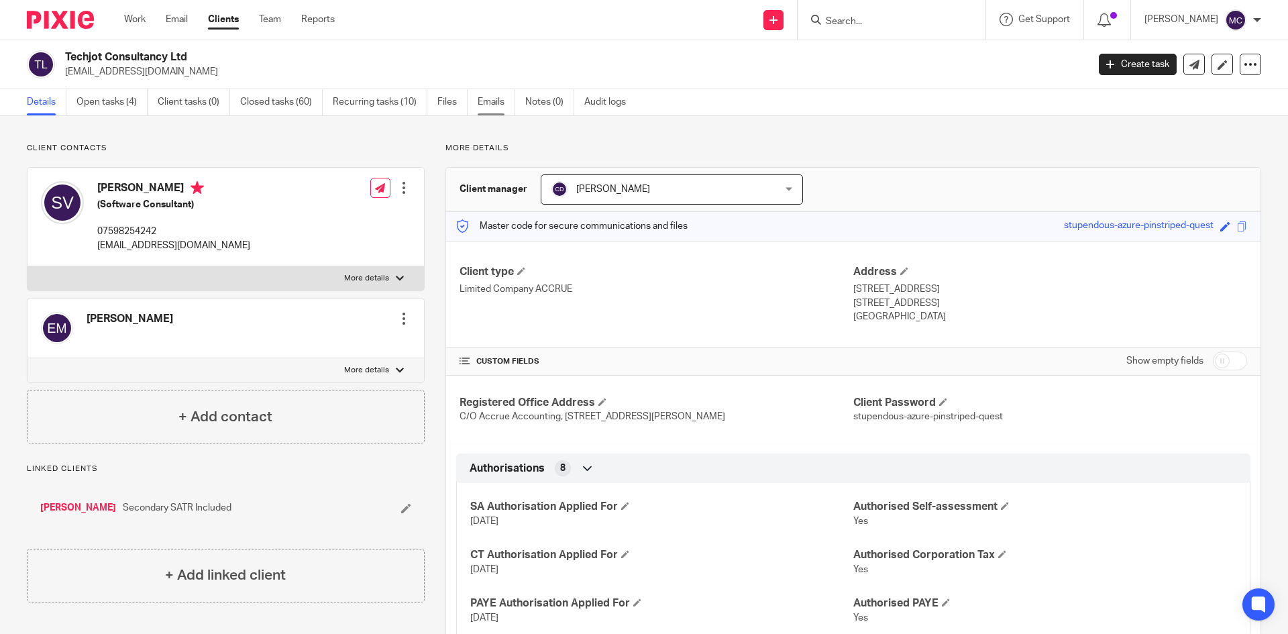
click at [483, 104] on link "Emails" at bounding box center [497, 102] width 38 height 26
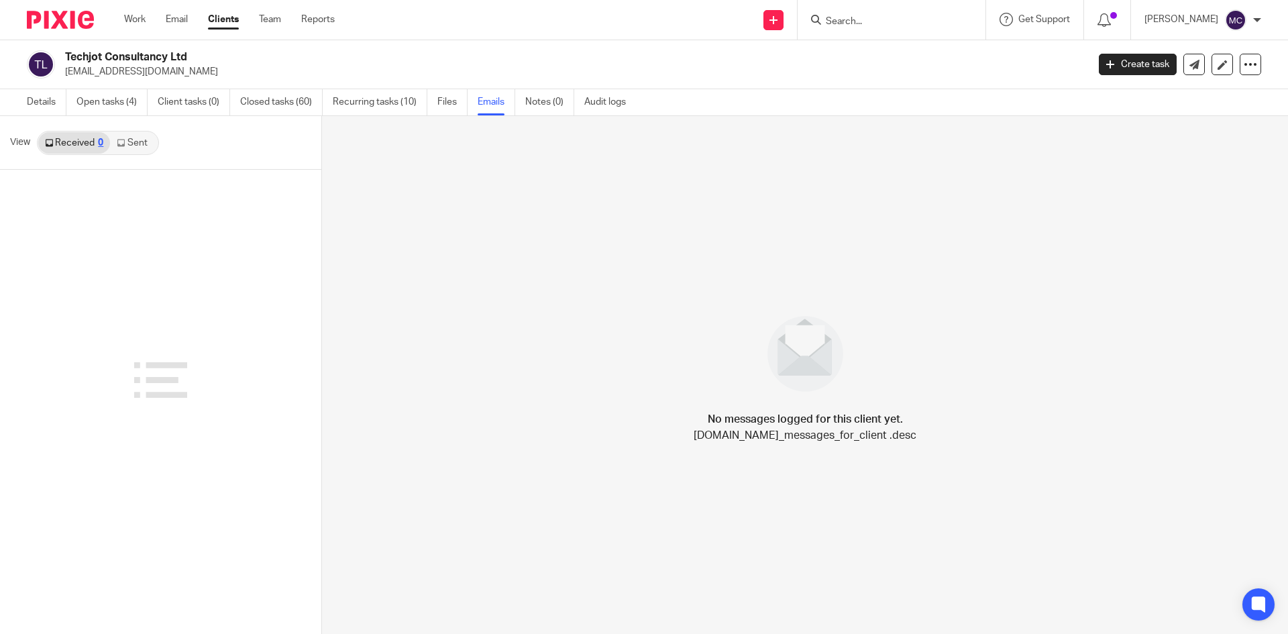
click at [444, 104] on link "Files" at bounding box center [453, 102] width 30 height 26
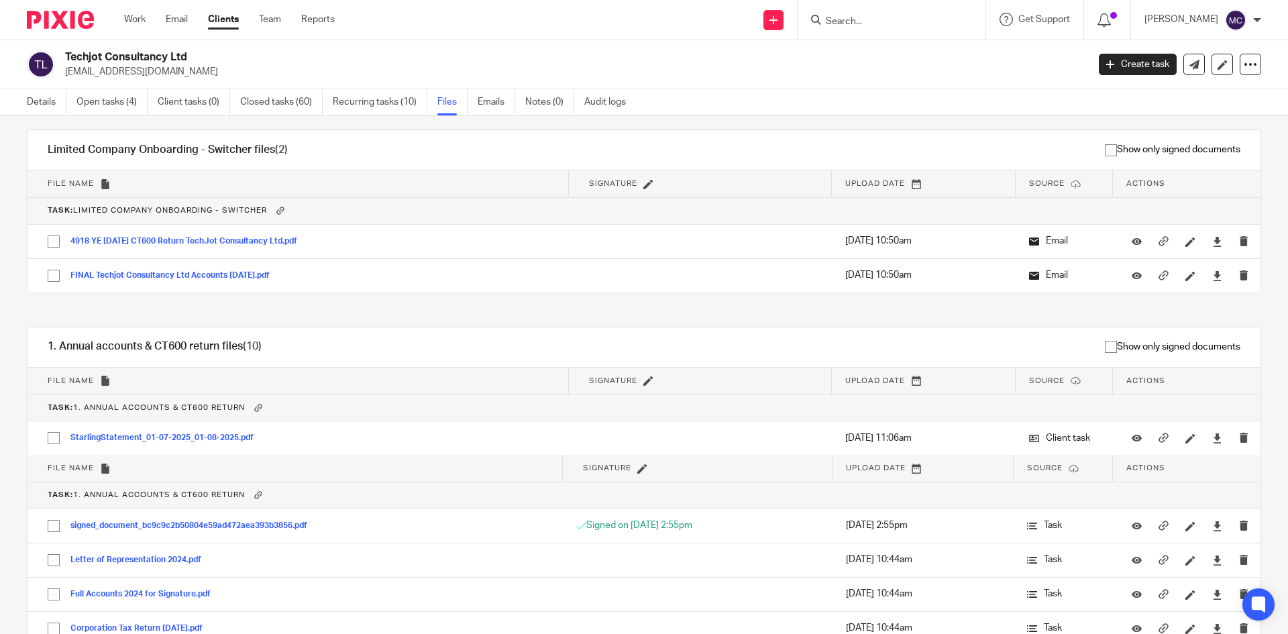
scroll to position [1678, 0]
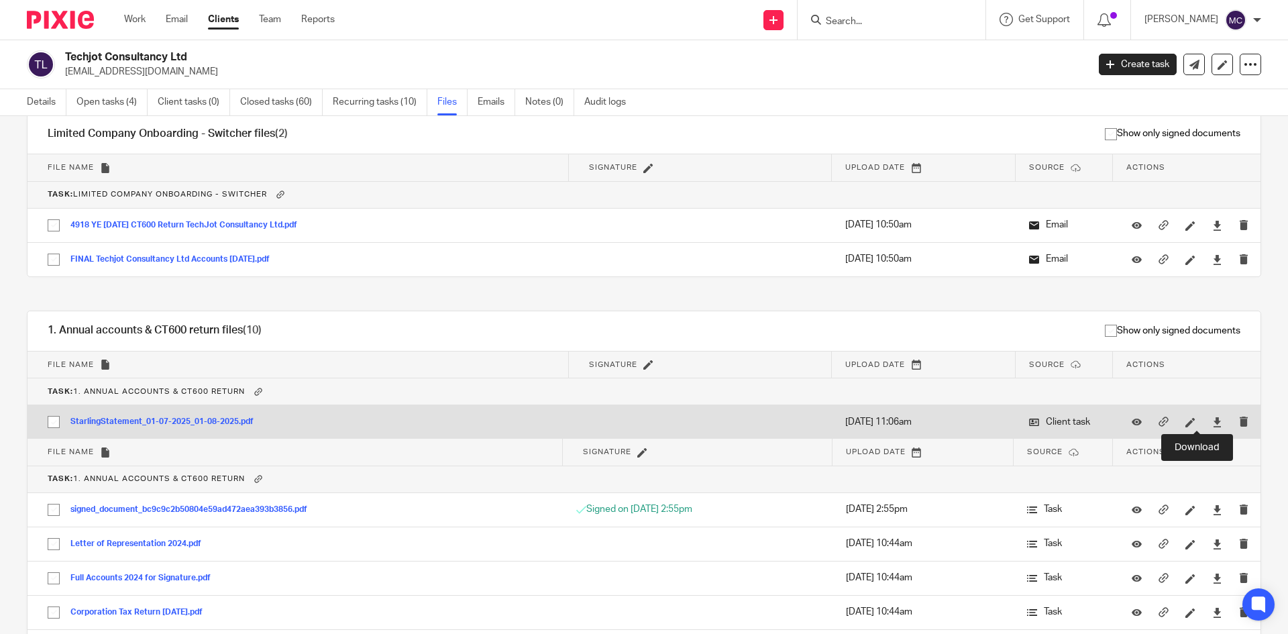
click at [1213, 421] on icon at bounding box center [1218, 422] width 10 height 10
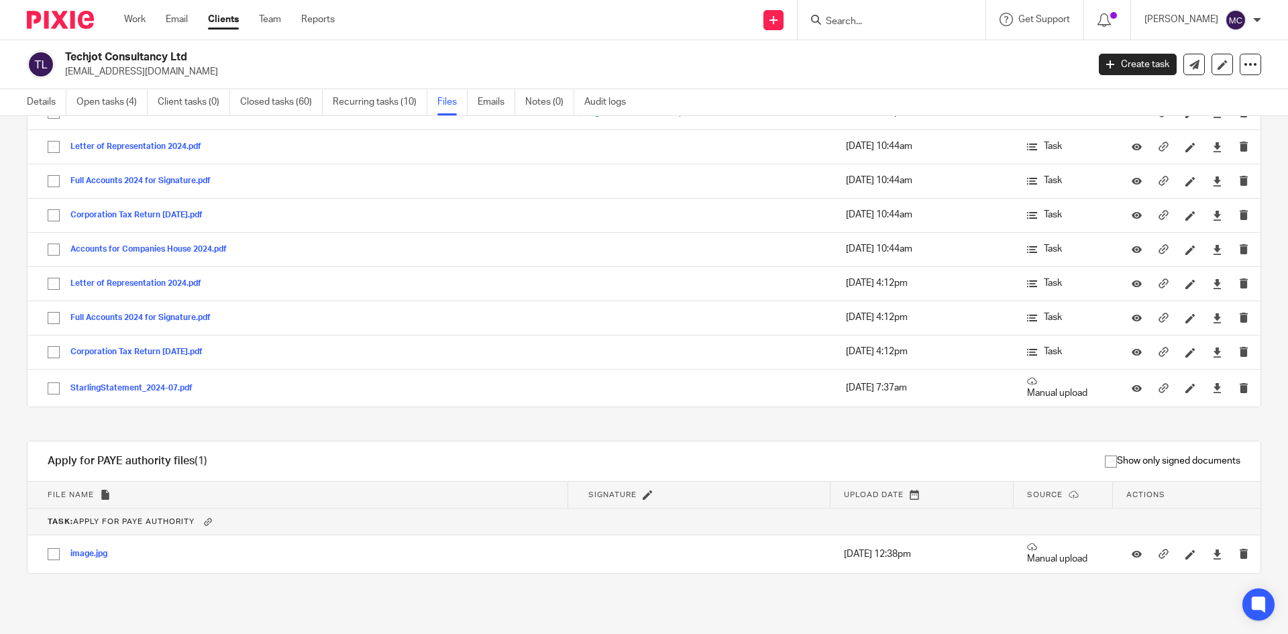
scroll to position [1874, 0]
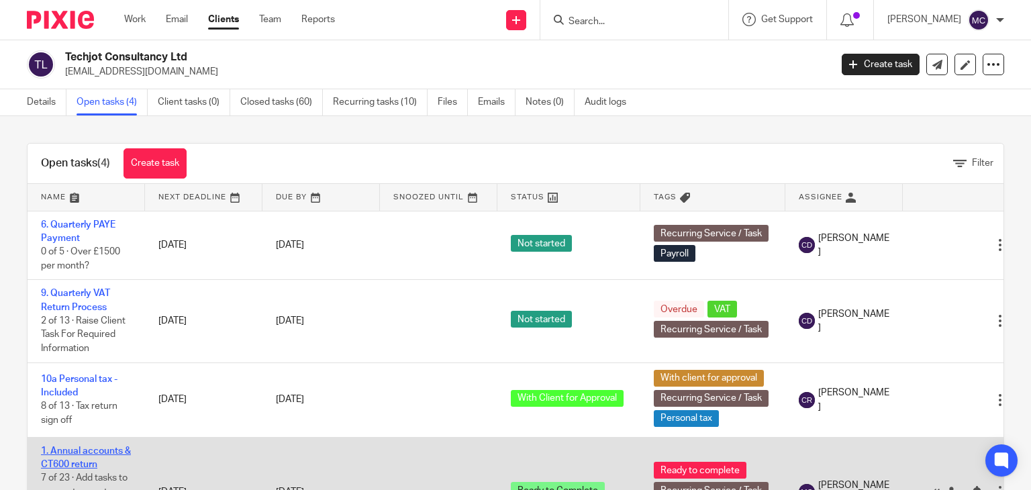
click at [80, 451] on link "1. Annual accounts & CT600 return" at bounding box center [86, 457] width 90 height 23
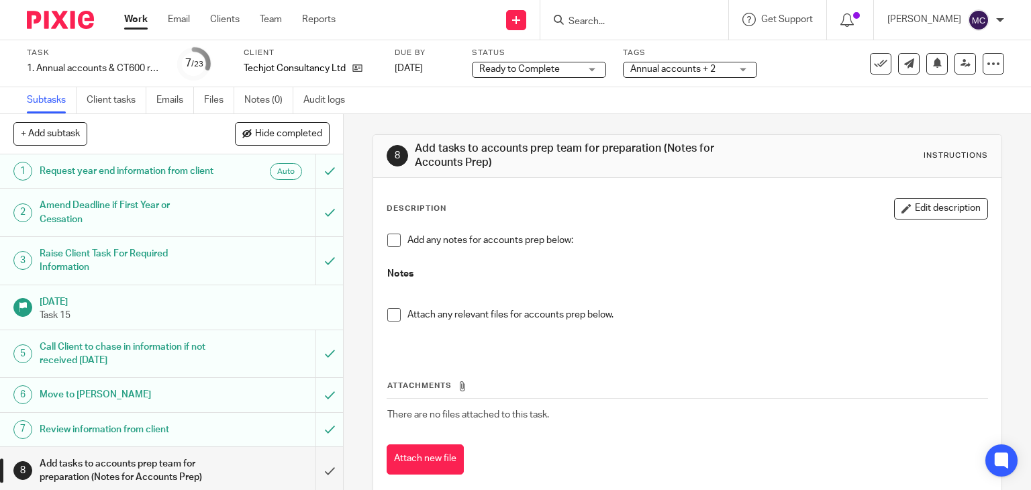
click at [506, 73] on span "Ready to Complete" at bounding box center [519, 68] width 81 height 9
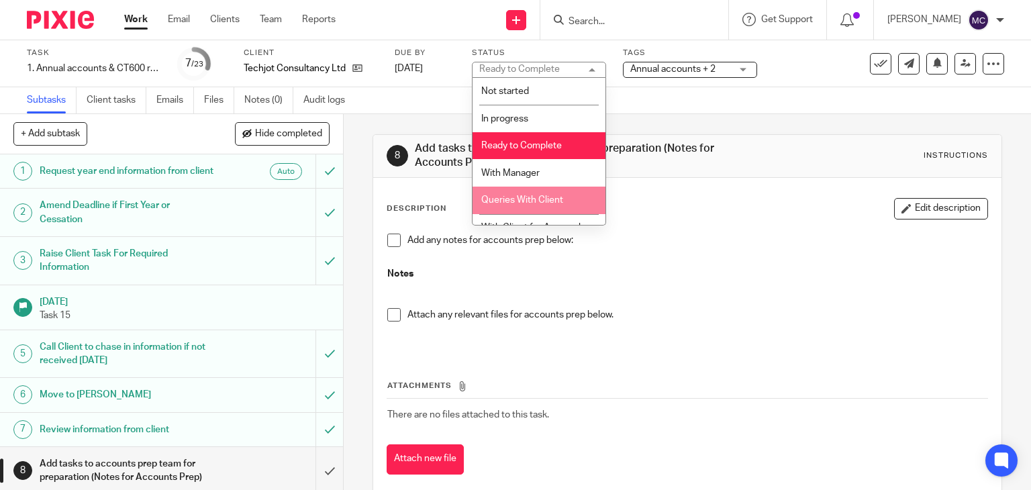
click at [531, 194] on li "Queries With Client" at bounding box center [538, 201] width 133 height 28
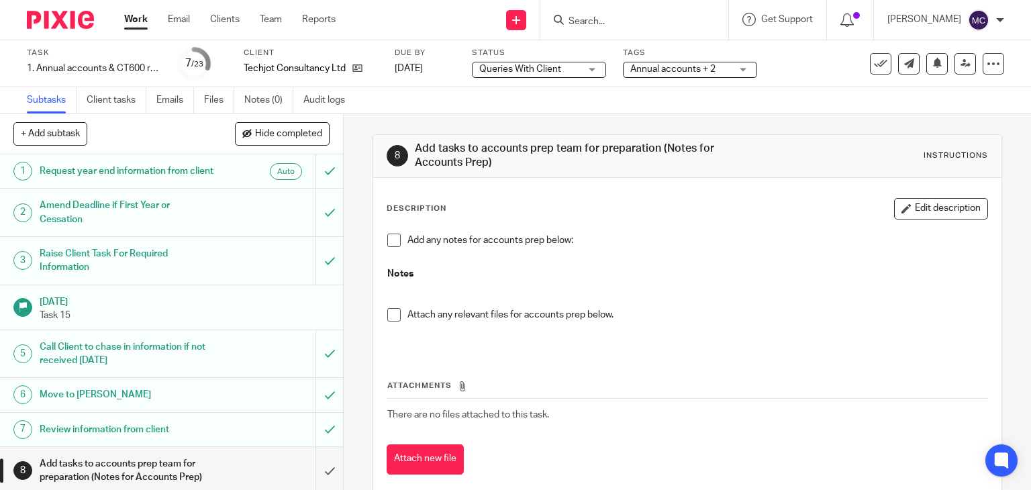
click at [537, 70] on span "Queries With Client" at bounding box center [520, 68] width 82 height 9
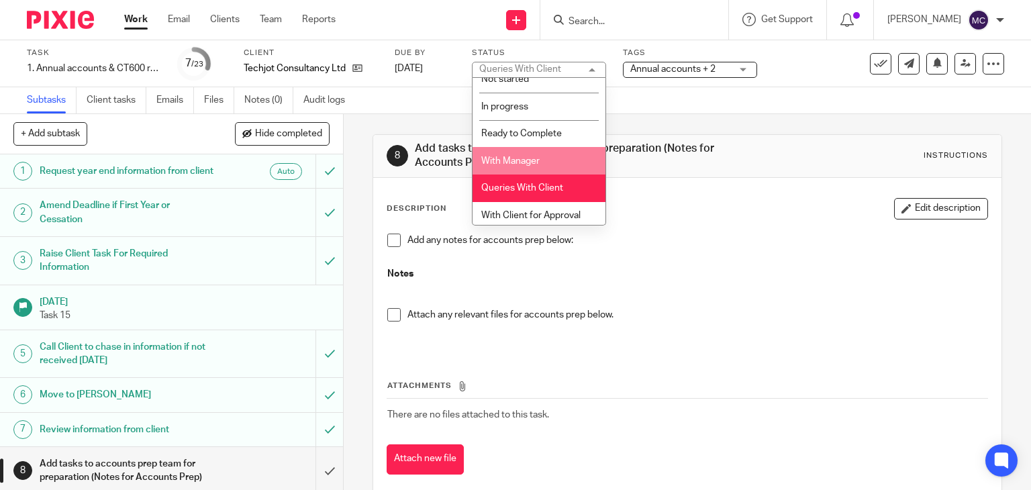
scroll to position [17, 0]
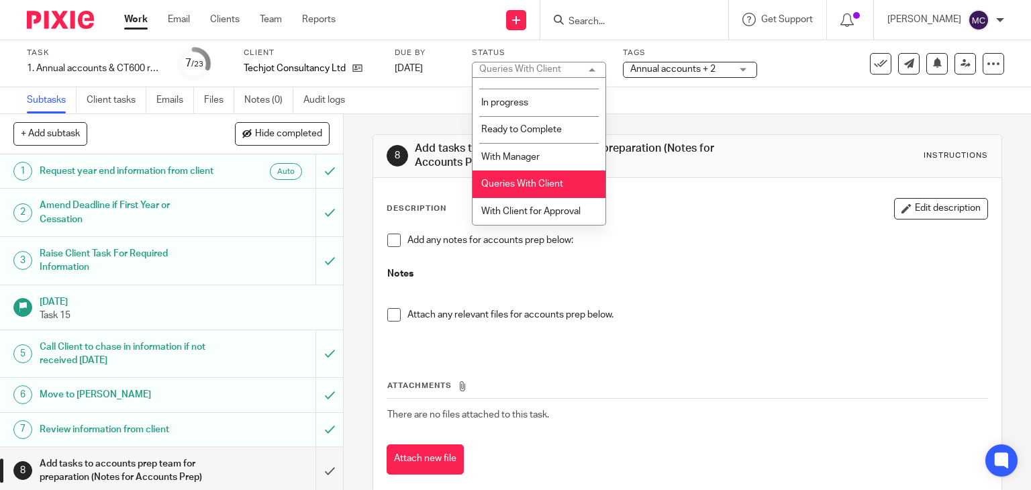
click at [542, 183] on span "Queries With Client" at bounding box center [522, 183] width 82 height 9
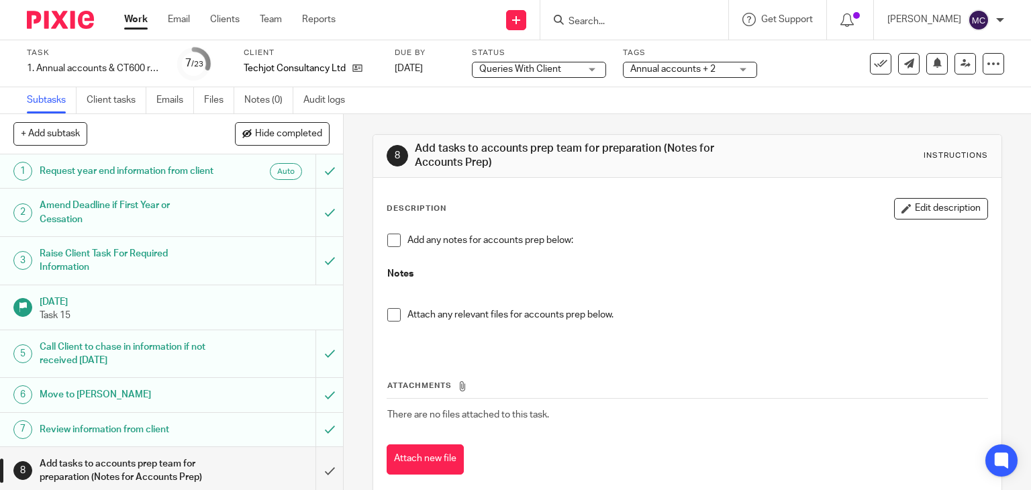
click at [529, 75] on span "Queries With Client" at bounding box center [529, 69] width 101 height 14
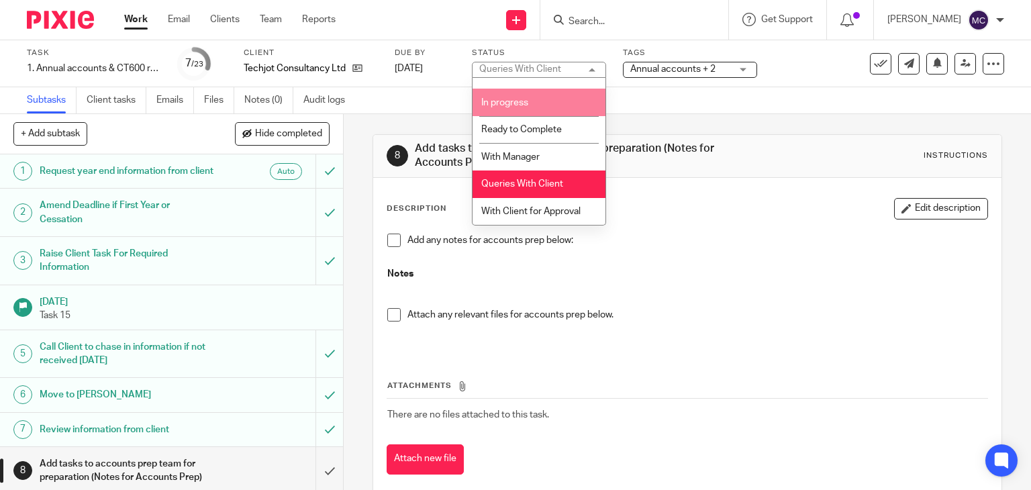
click at [518, 101] on span "In progress" at bounding box center [504, 102] width 47 height 9
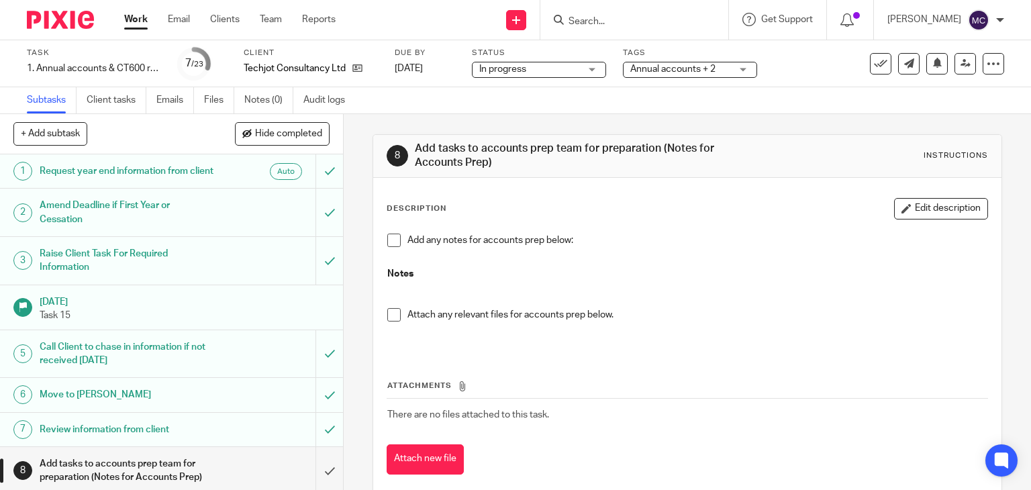
click at [701, 57] on label "Tags" at bounding box center [690, 53] width 134 height 11
click at [698, 68] on span "Annual accounts + 2" at bounding box center [672, 68] width 85 height 9
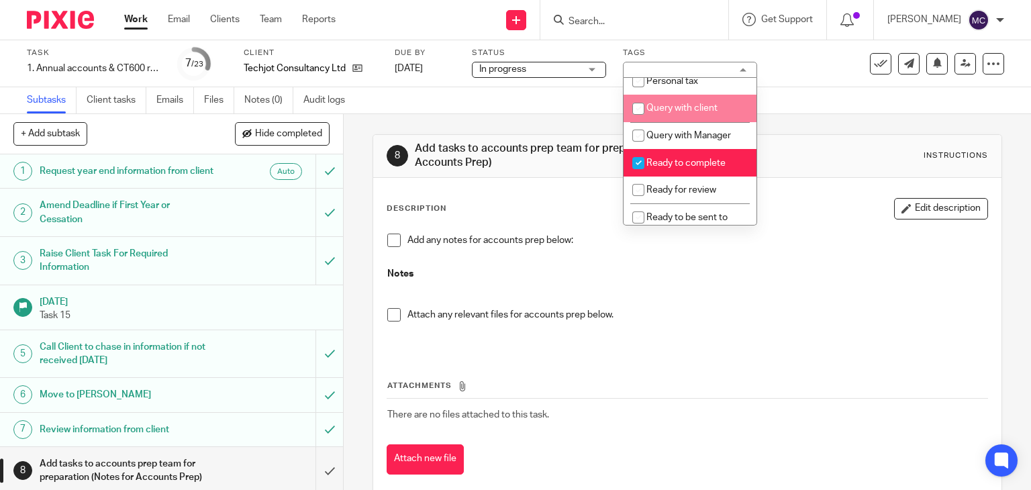
scroll to position [470, 0]
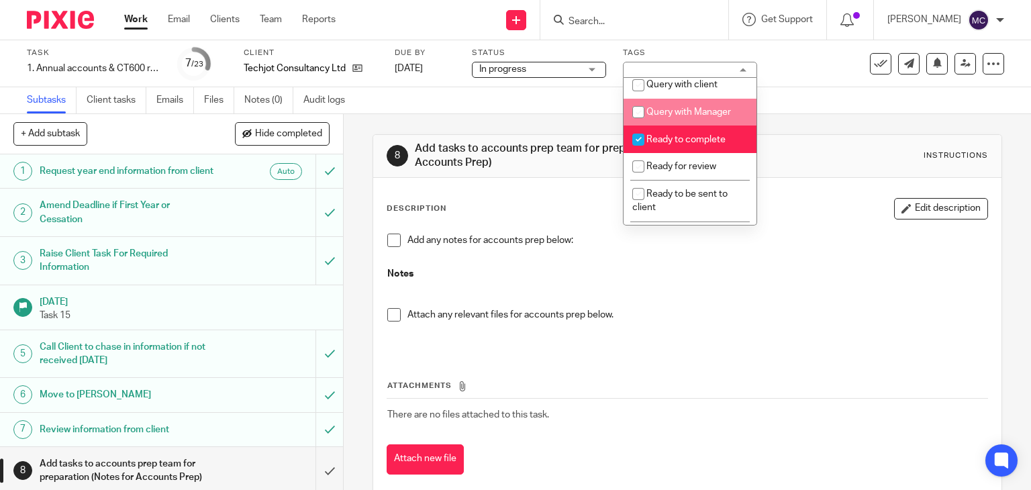
click at [663, 117] on span "Query with Manager" at bounding box center [688, 111] width 85 height 9
checkbox input "true"
click at [670, 144] on span "Ready to complete" at bounding box center [685, 139] width 79 height 9
checkbox input "false"
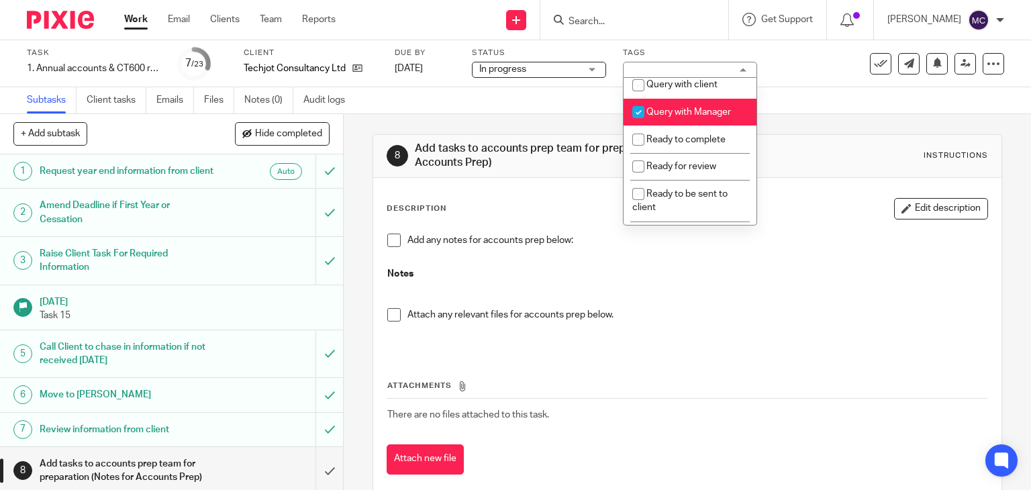
click at [678, 117] on span "Query with Manager" at bounding box center [688, 111] width 85 height 9
click at [683, 117] on span "Query with Manager" at bounding box center [688, 111] width 85 height 9
click at [777, 283] on p at bounding box center [687, 295] width 601 height 28
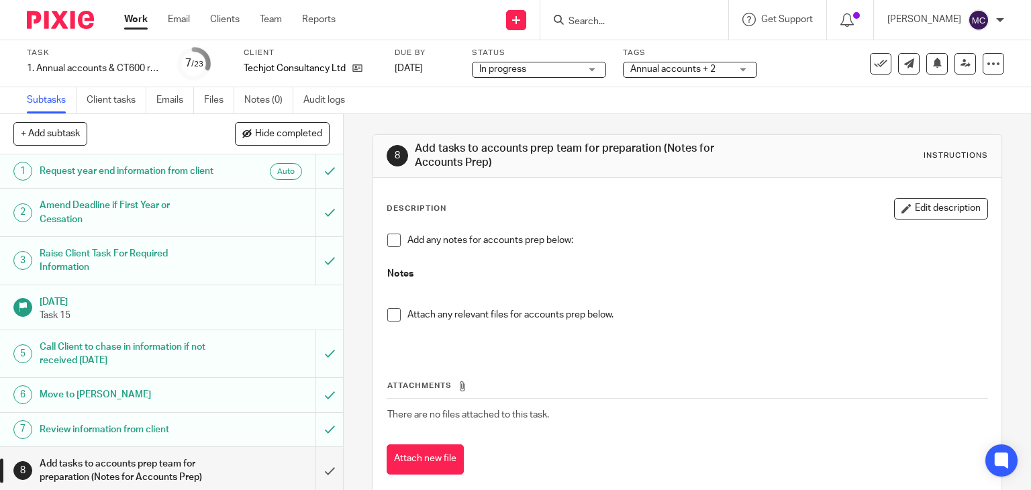
click at [654, 64] on span "Annual accounts + 2" at bounding box center [672, 68] width 85 height 9
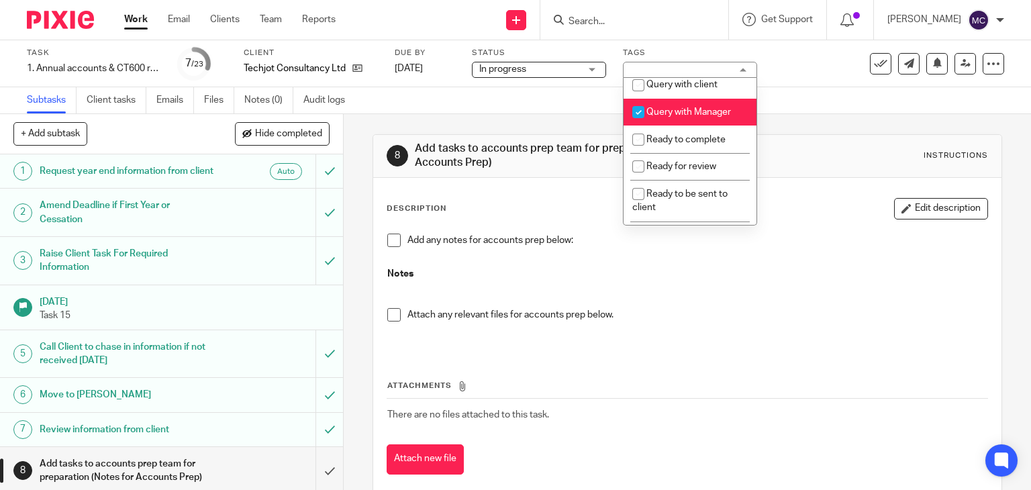
click at [677, 126] on li "Query with Manager" at bounding box center [689, 113] width 133 height 28
click at [676, 117] on span "Query with Manager" at bounding box center [688, 111] width 85 height 9
checkbox input "true"
click at [672, 261] on p at bounding box center [687, 260] width 601 height 13
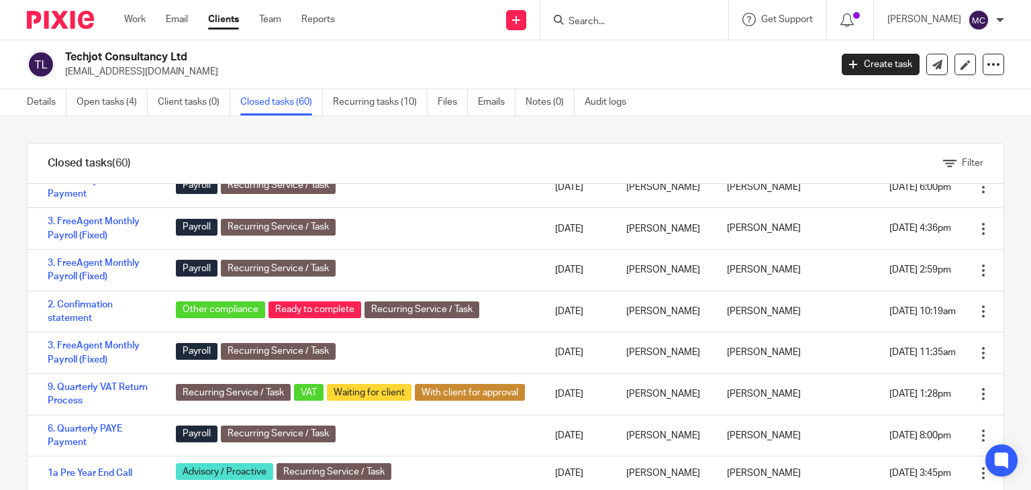
scroll to position [1208, 0]
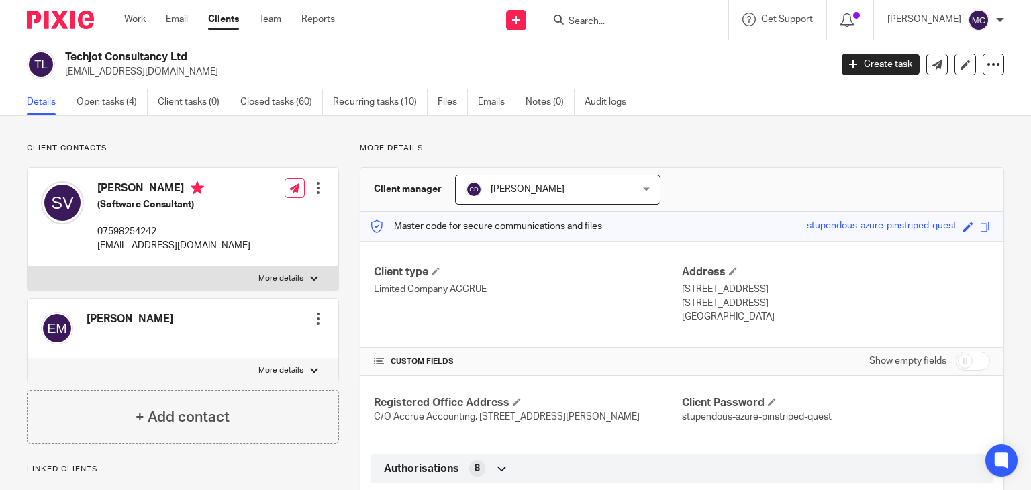
click at [652, 16] on input "Search" at bounding box center [627, 22] width 121 height 12
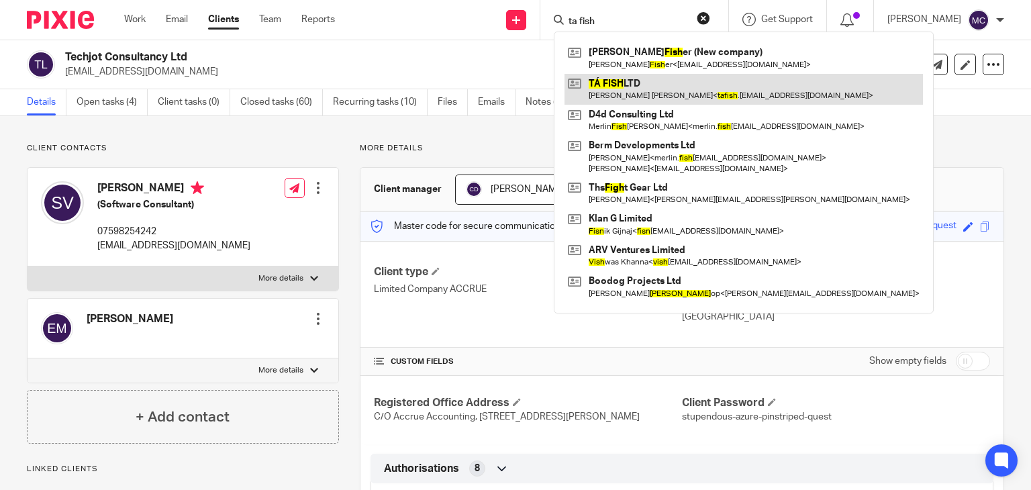
type input "ta fish"
click at [629, 95] on link at bounding box center [743, 89] width 358 height 31
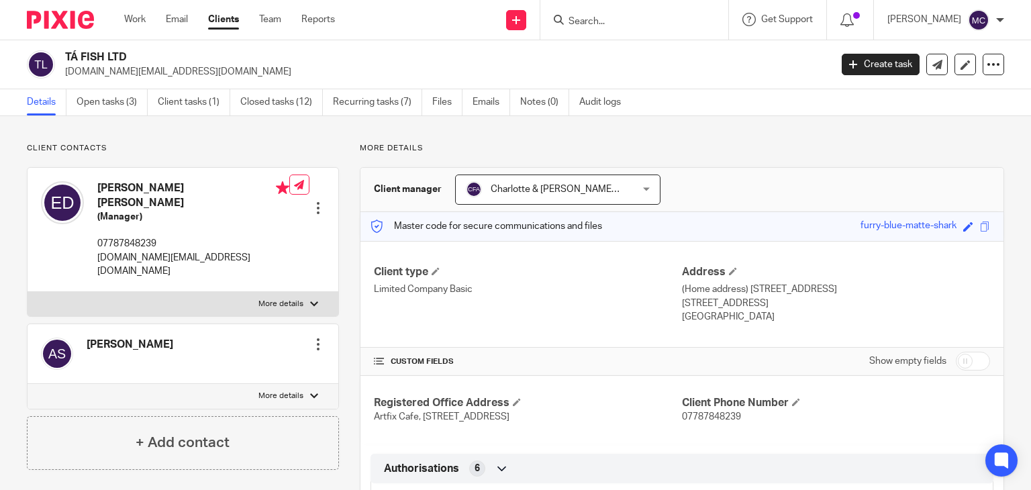
drag, startPoint x: 98, startPoint y: 62, endPoint x: 191, endPoint y: 66, distance: 92.7
click at [191, 66] on div "TÁ FISH LTD [DOMAIN_NAME][EMAIL_ADDRESS][DOMAIN_NAME]" at bounding box center [424, 64] width 795 height 28
click at [191, 66] on p "[DOMAIN_NAME][EMAIL_ADDRESS][DOMAIN_NAME]" at bounding box center [443, 71] width 756 height 13
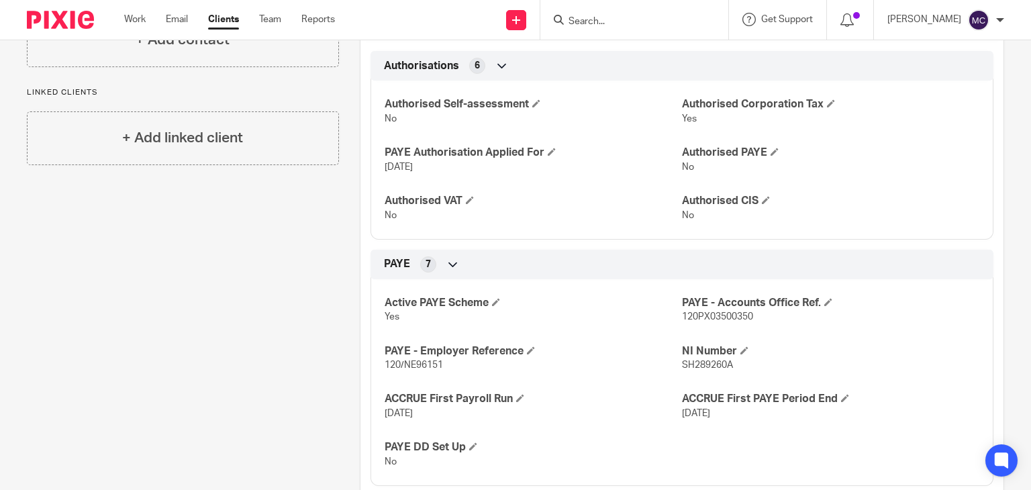
scroll to position [604, 0]
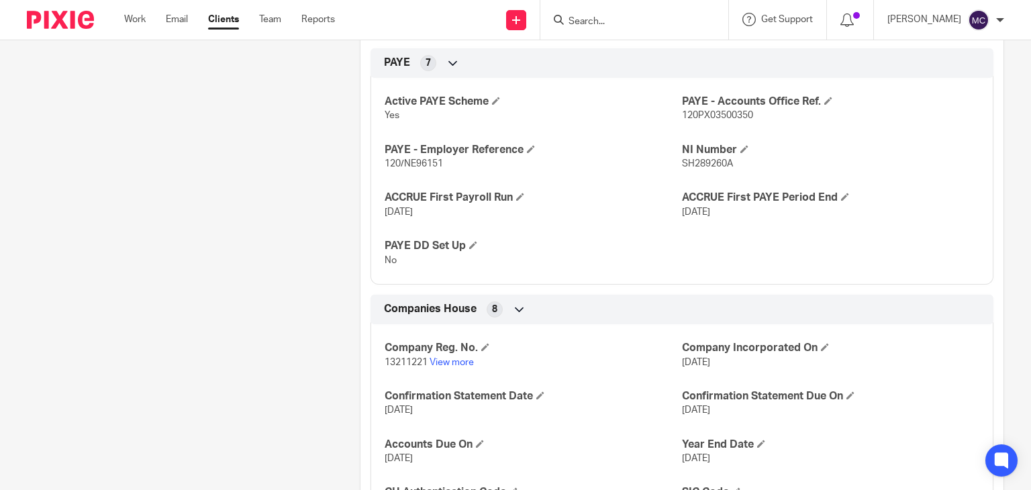
click at [416, 360] on span "13211221" at bounding box center [406, 362] width 43 height 9
copy p "13211221"
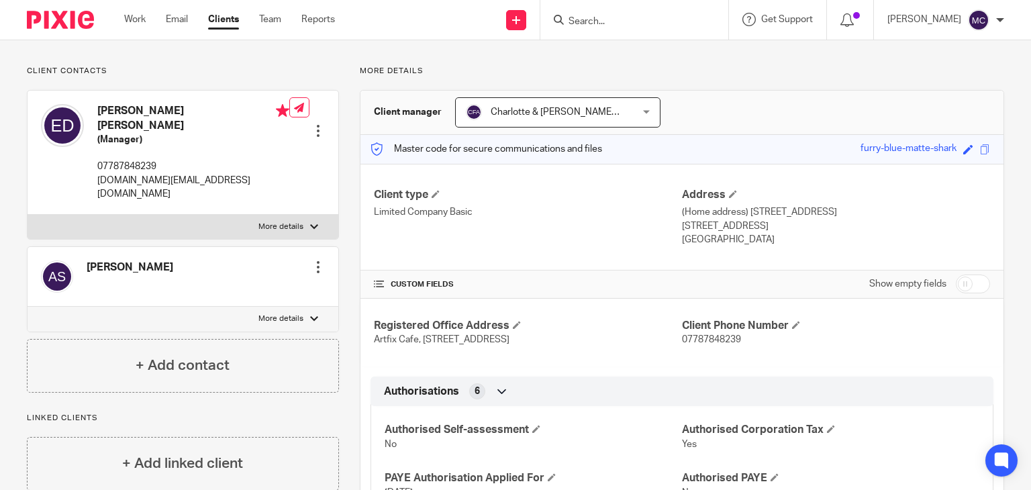
scroll to position [0, 0]
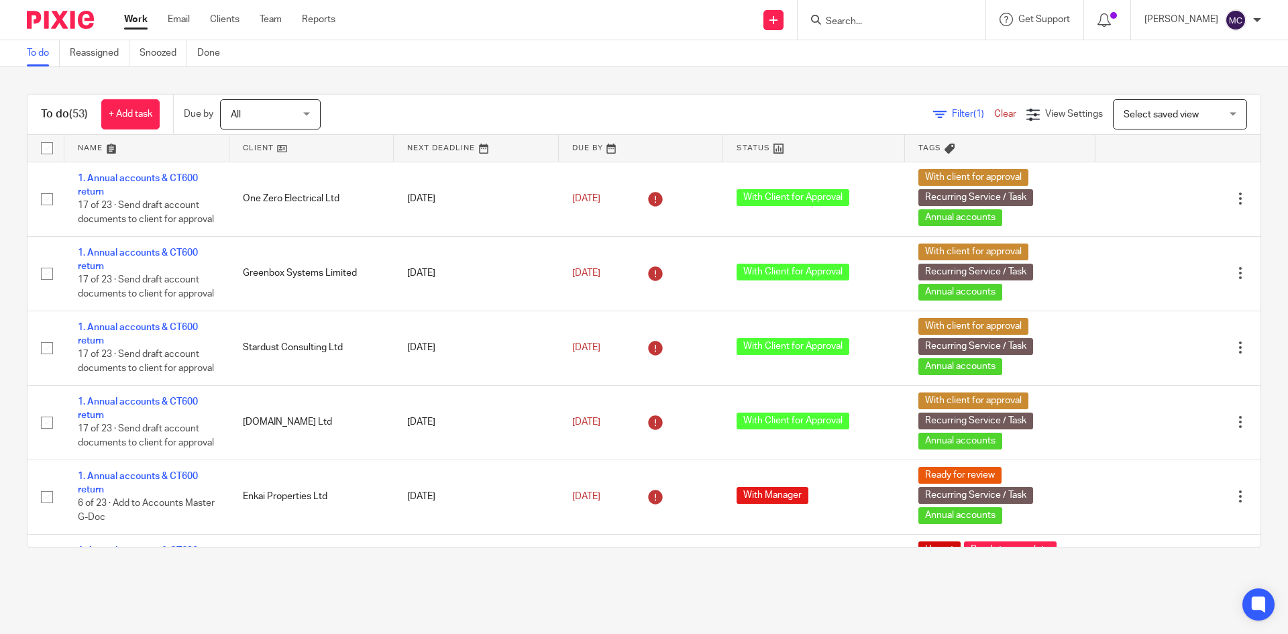
click at [860, 21] on input "Search" at bounding box center [885, 22] width 121 height 12
type input "instance in the cloud"
click at [872, 39] on div "Instance In The Cloud Ltd [PERSON_NAME] < [PERSON_NAME][EMAIL_ADDRESS][DOMAIN_N…" at bounding box center [965, 58] width 309 height 52
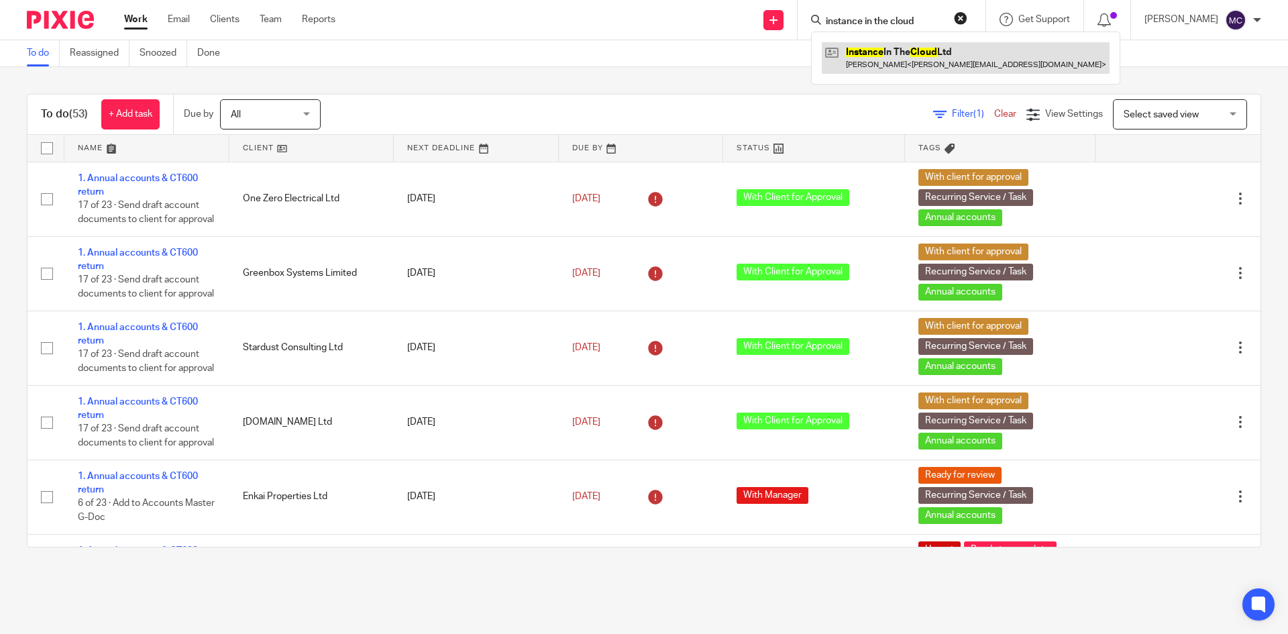
click at [883, 66] on link at bounding box center [966, 57] width 288 height 31
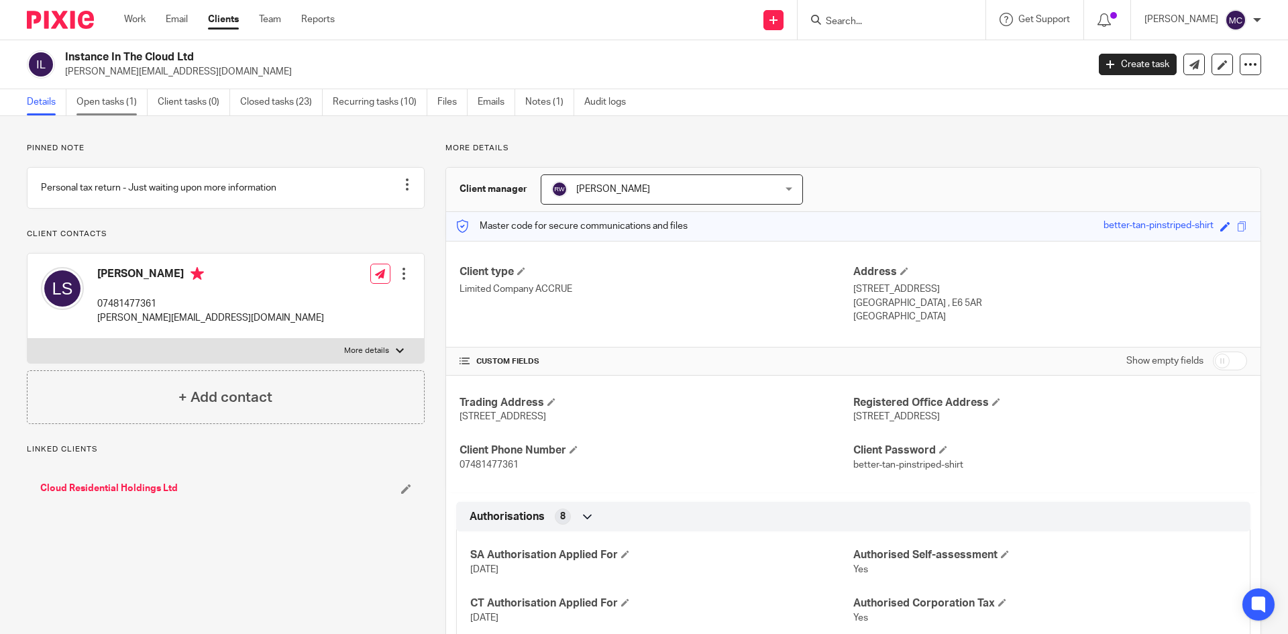
click at [112, 89] on link "Open tasks (1)" at bounding box center [112, 102] width 71 height 26
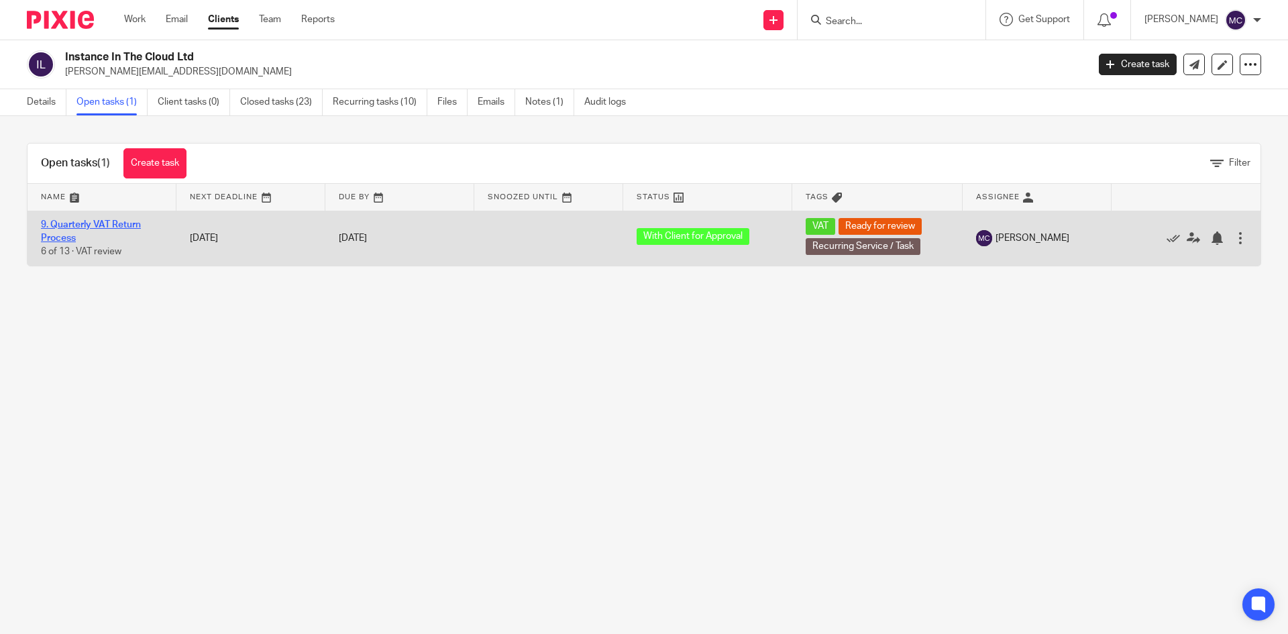
click at [107, 220] on link "9. Quarterly VAT Return Process" at bounding box center [91, 231] width 100 height 23
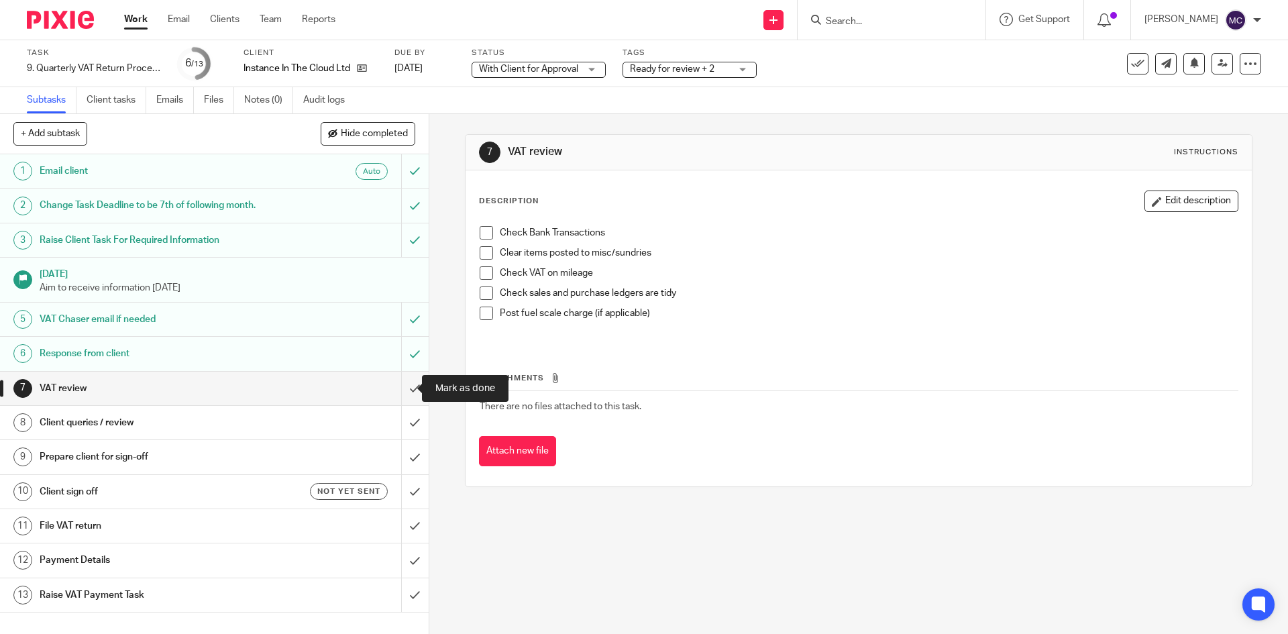
click at [399, 393] on input "submit" at bounding box center [214, 389] width 429 height 34
click at [399, 417] on input "submit" at bounding box center [214, 423] width 429 height 34
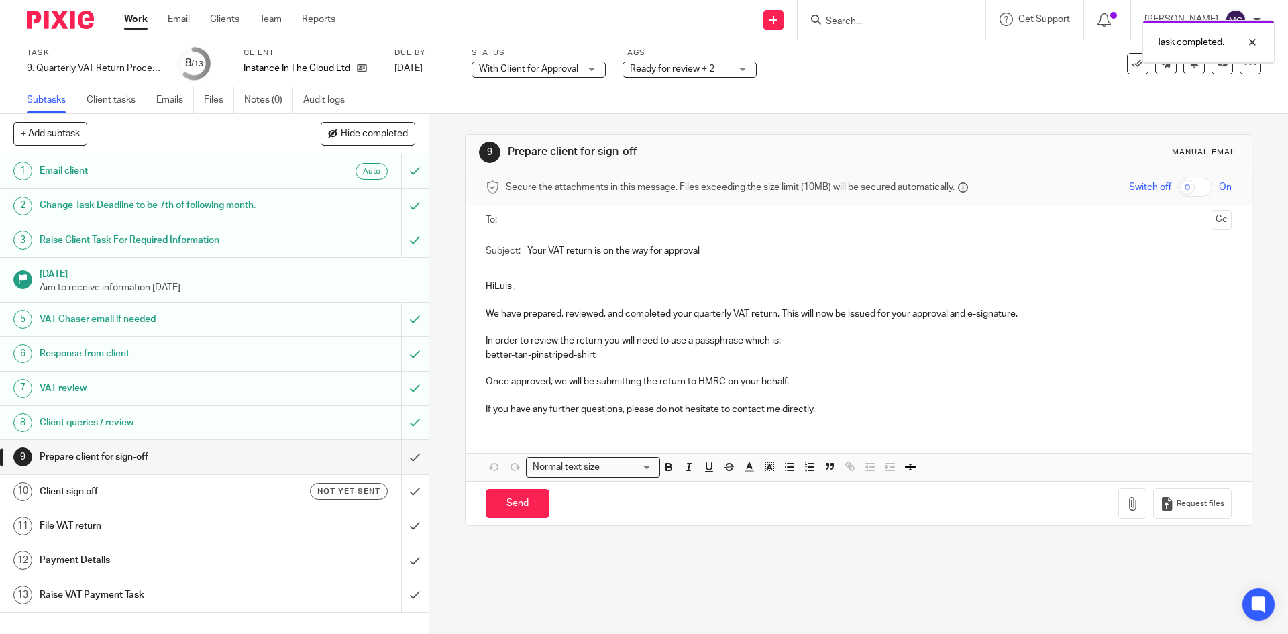
click at [493, 288] on p "HiLuis ," at bounding box center [859, 286] width 746 height 13
click at [548, 229] on ul at bounding box center [859, 220] width 704 height 22
click at [565, 224] on input "text" at bounding box center [858, 220] width 695 height 15
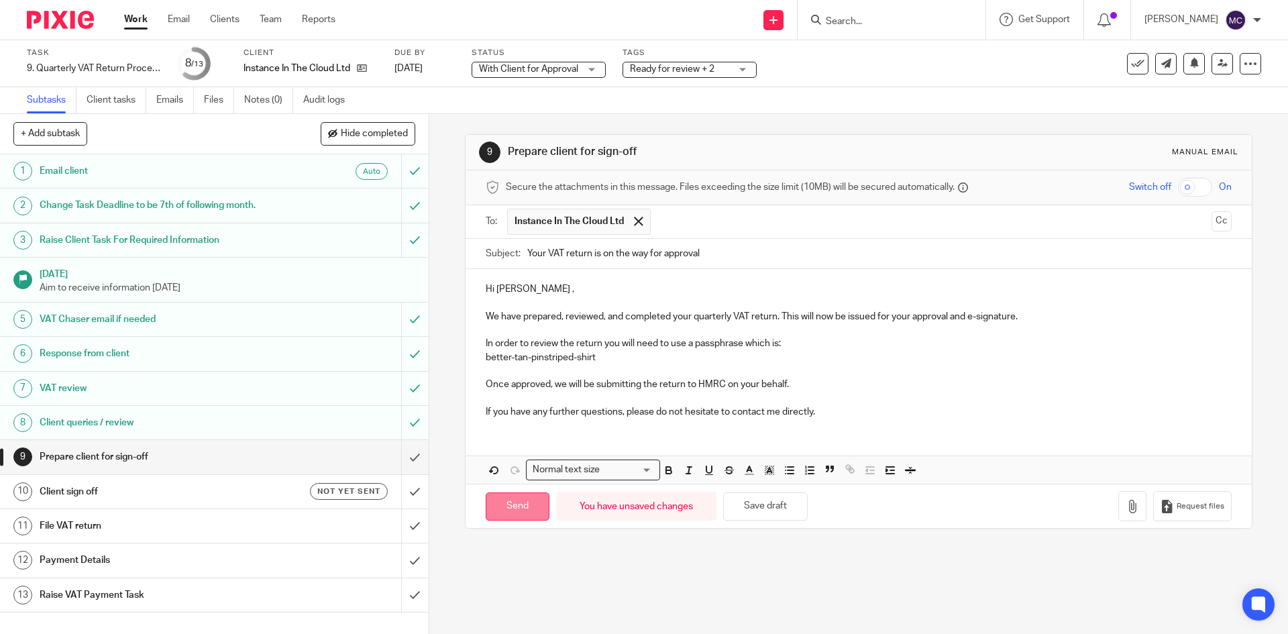
click at [505, 510] on input "Send" at bounding box center [518, 507] width 64 height 29
click at [189, 475] on link "10 Client sign off Not yet sent" at bounding box center [200, 492] width 401 height 34
type input "Sent"
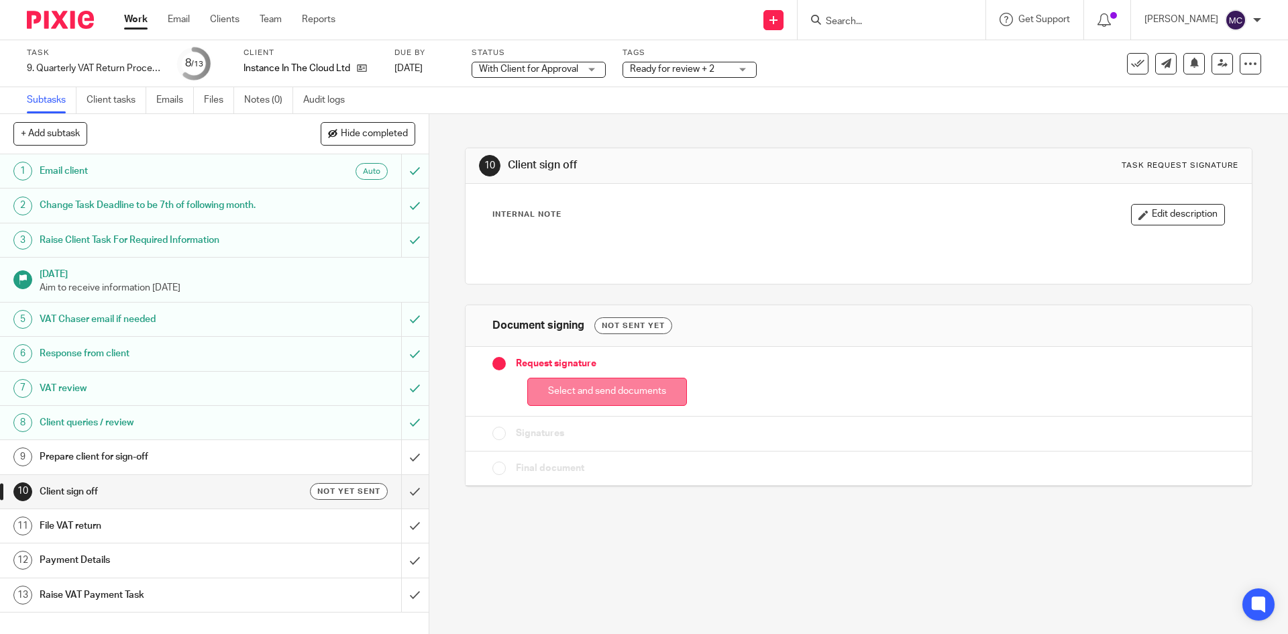
click at [600, 392] on button "Select and send documents" at bounding box center [607, 392] width 160 height 29
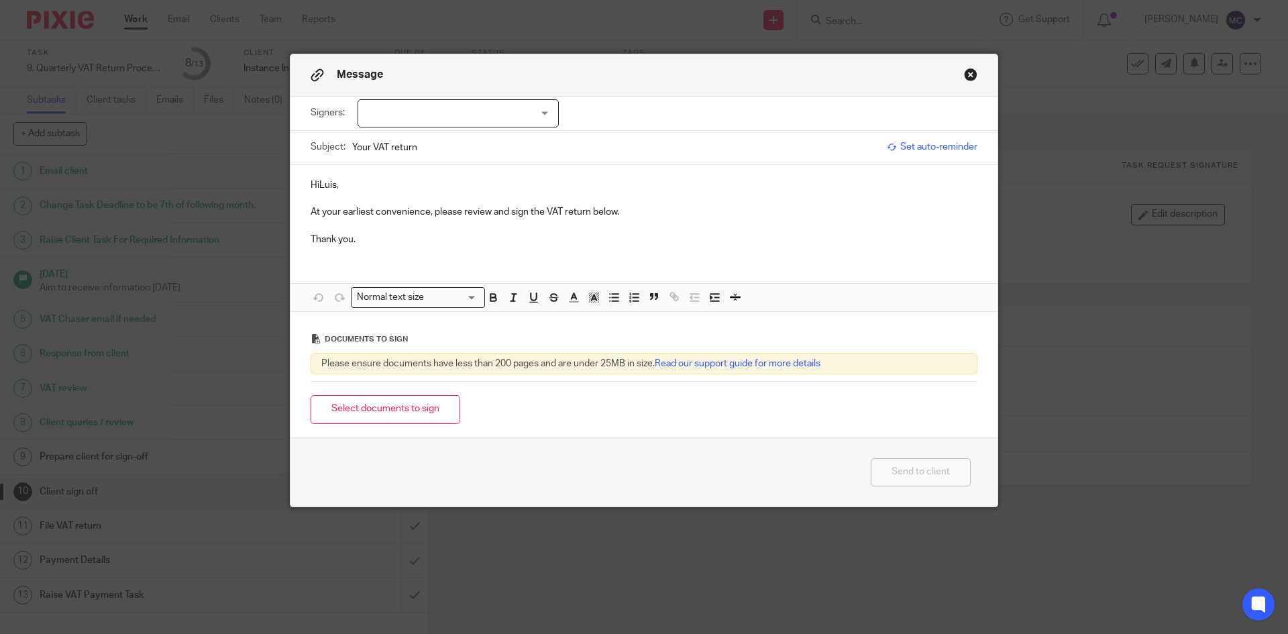
click at [313, 181] on p "HiLuis," at bounding box center [644, 185] width 667 height 13
click at [370, 184] on p "Hi [PERSON_NAME]," at bounding box center [644, 185] width 667 height 13
click at [408, 406] on button "Select documents to sign" at bounding box center [386, 409] width 150 height 29
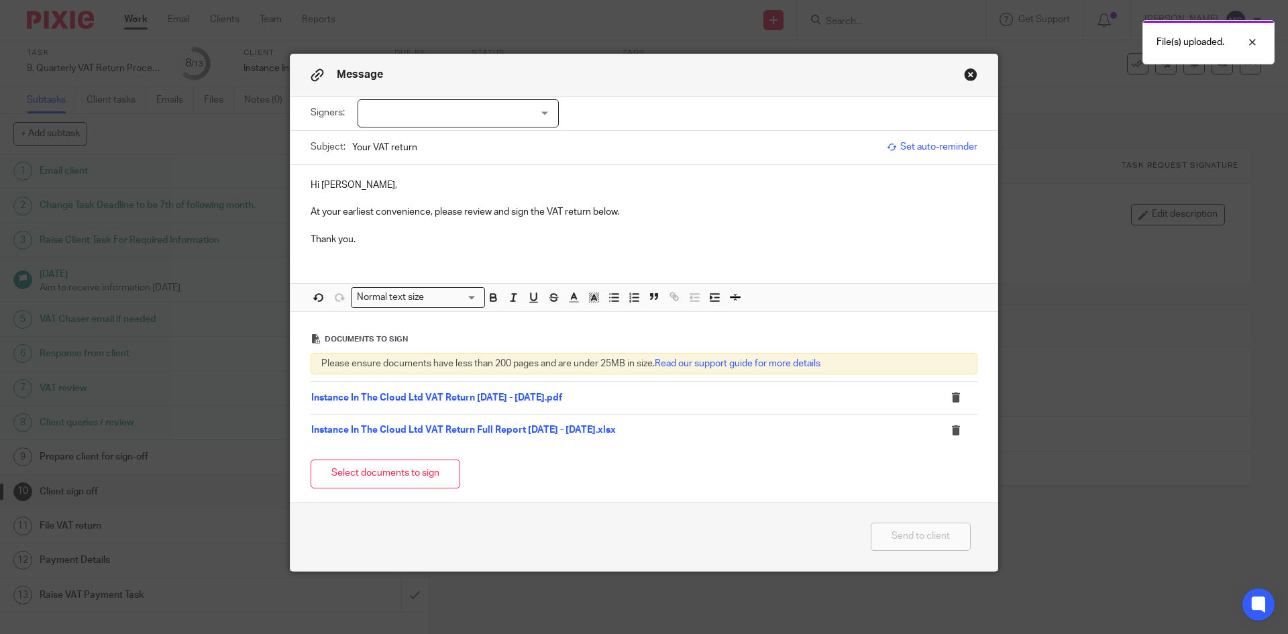
click at [442, 105] on div at bounding box center [458, 113] width 201 height 28
click at [440, 130] on li "[PERSON_NAME]" at bounding box center [454, 142] width 200 height 28
checkbox input "true"
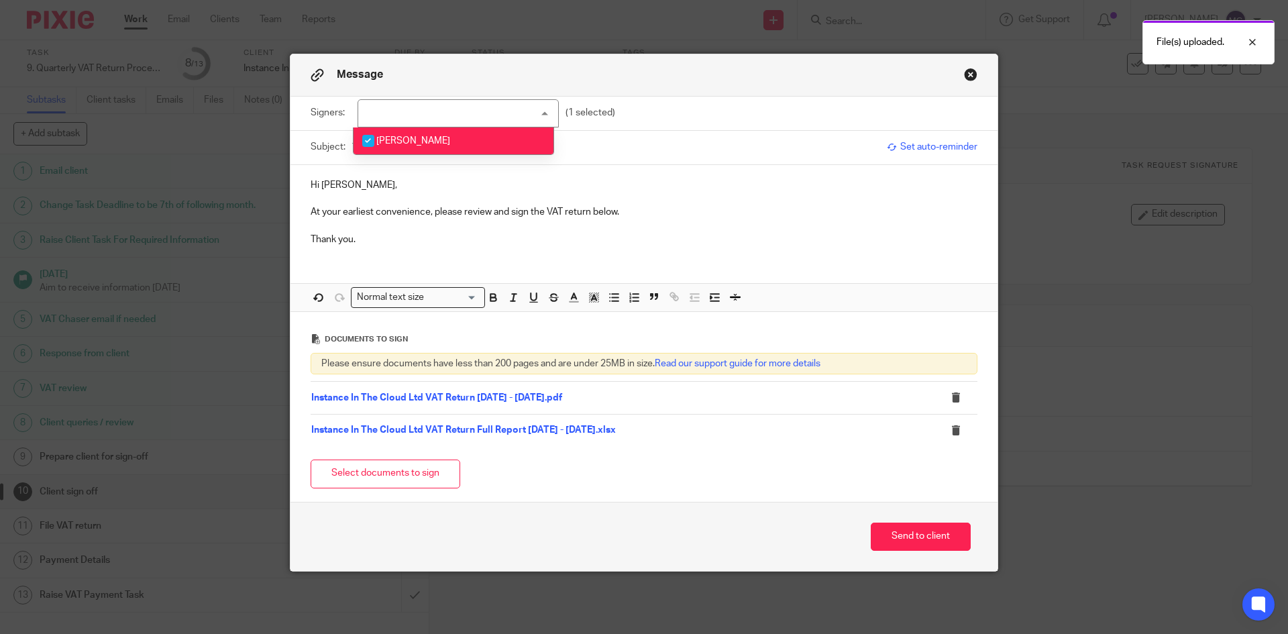
click at [501, 223] on p at bounding box center [644, 225] width 667 height 13
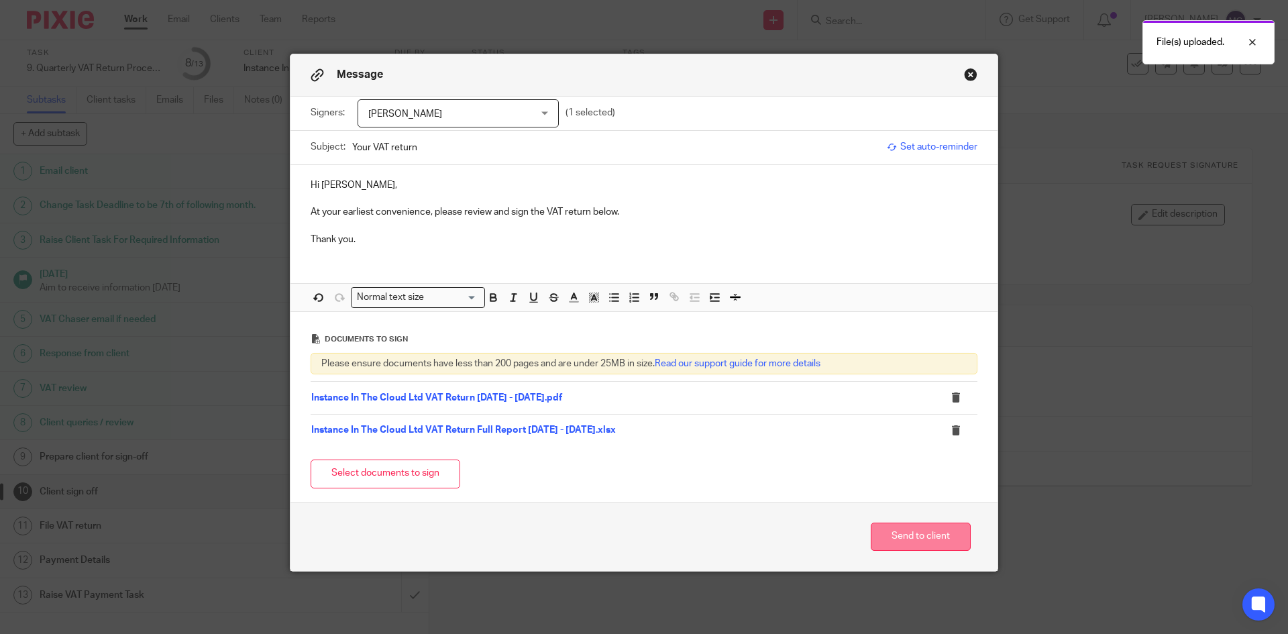
click at [903, 534] on button "Send to client" at bounding box center [921, 537] width 100 height 29
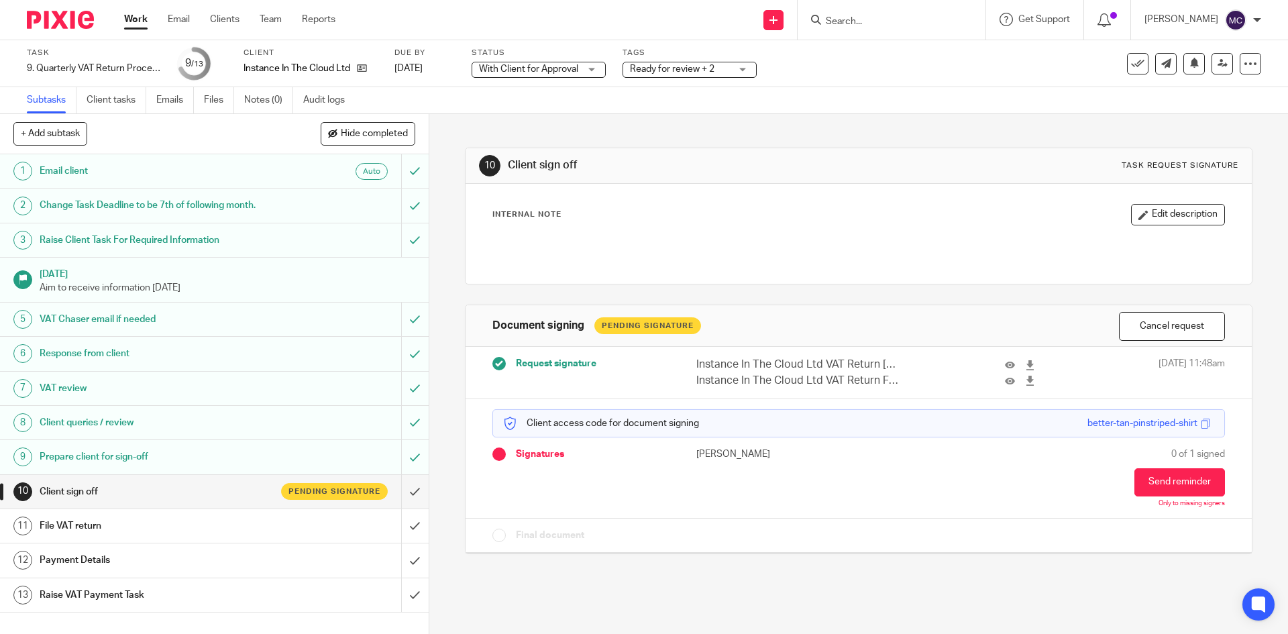
click at [719, 186] on div "Internal Note Edit description" at bounding box center [859, 234] width 786 height 100
click at [654, 75] on span "Ready for review + 2" at bounding box center [680, 69] width 101 height 14
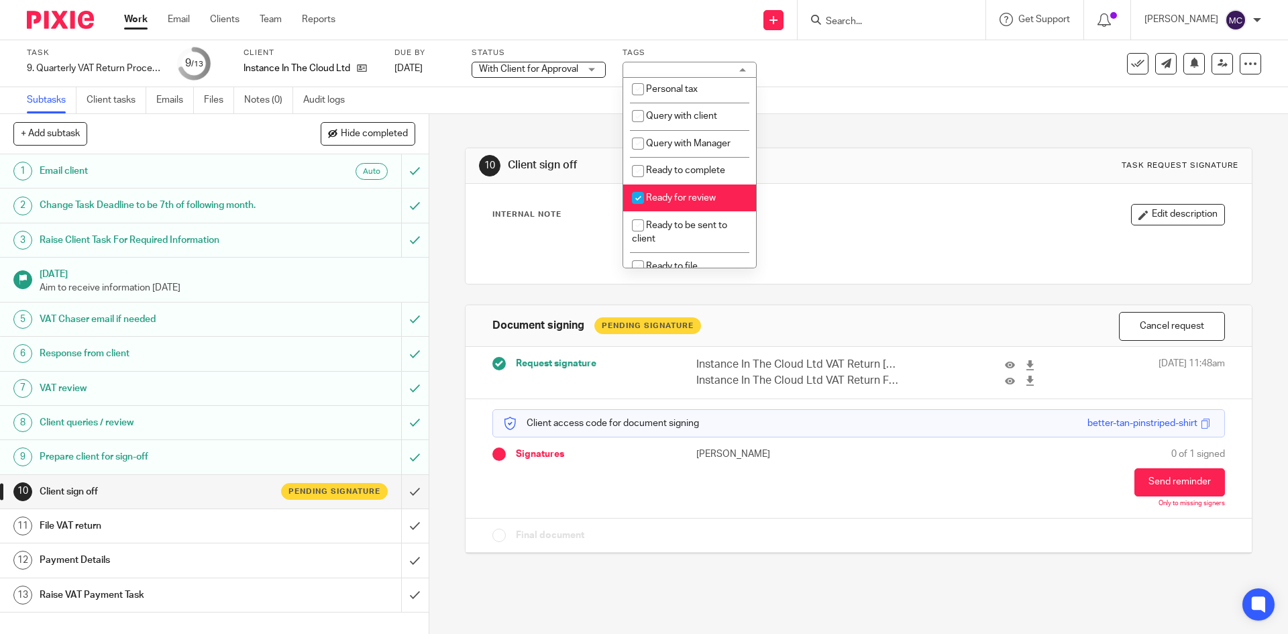
scroll to position [470, 0]
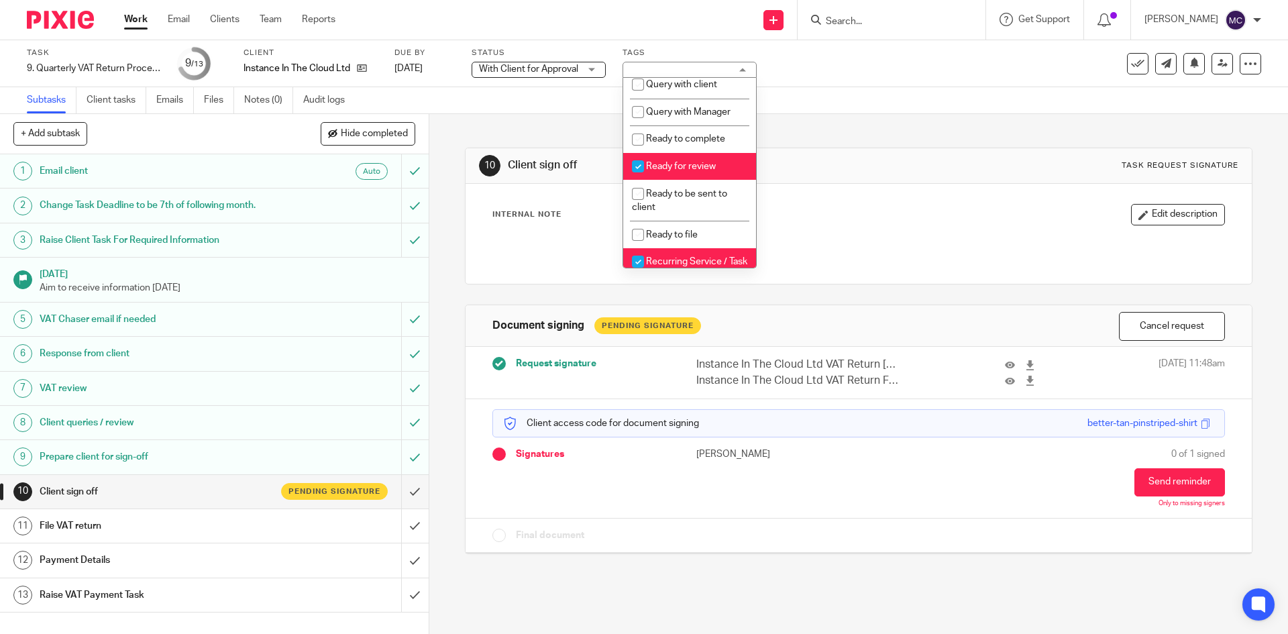
click at [682, 171] on span "Ready for review" at bounding box center [681, 166] width 70 height 9
checkbox input "false"
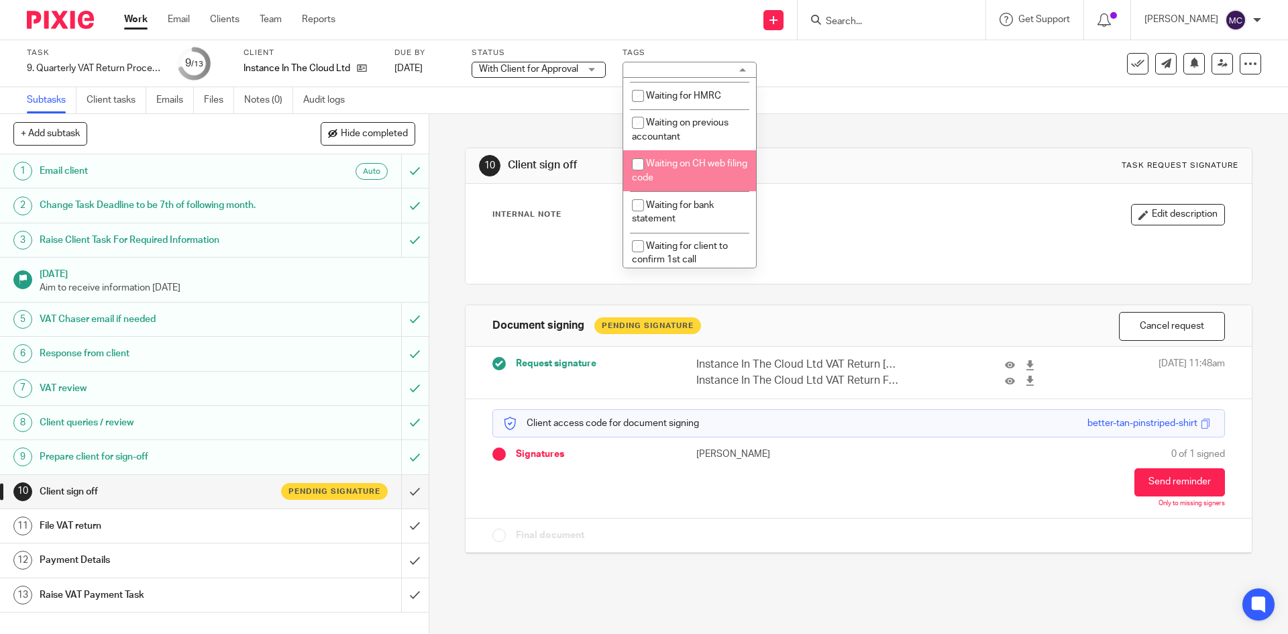
scroll to position [732, 0]
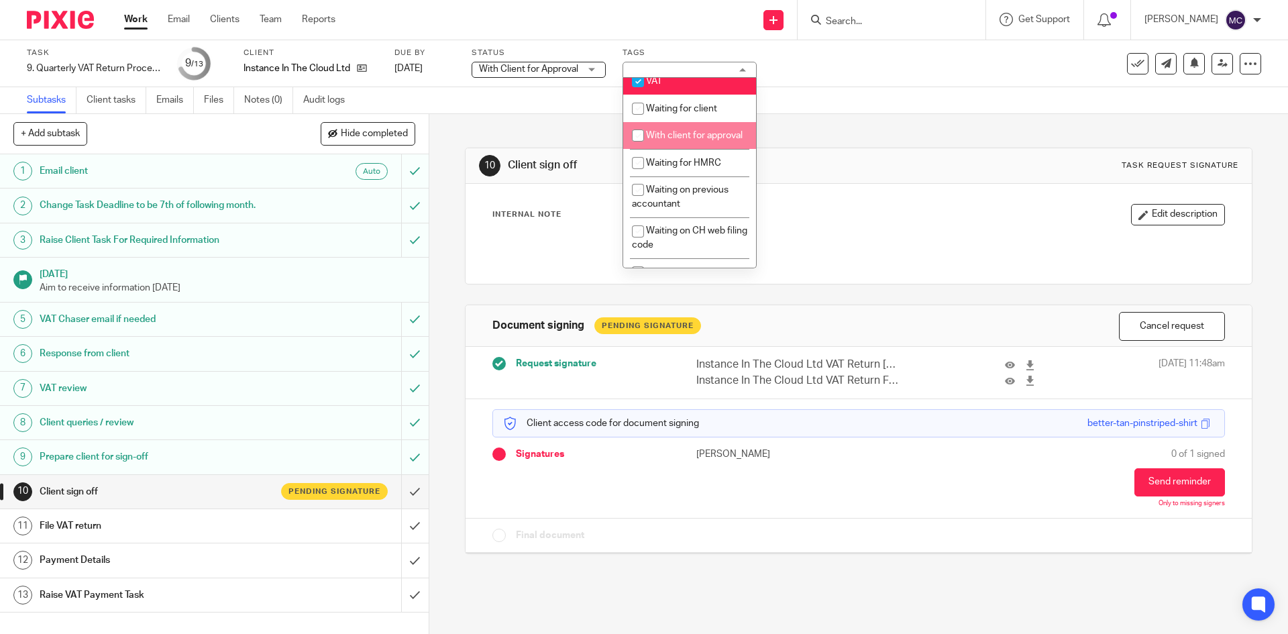
click at [687, 150] on li "With client for approval" at bounding box center [689, 136] width 133 height 28
checkbox input "true"
click at [862, 219] on div "Internal Note Edit description" at bounding box center [859, 214] width 732 height 21
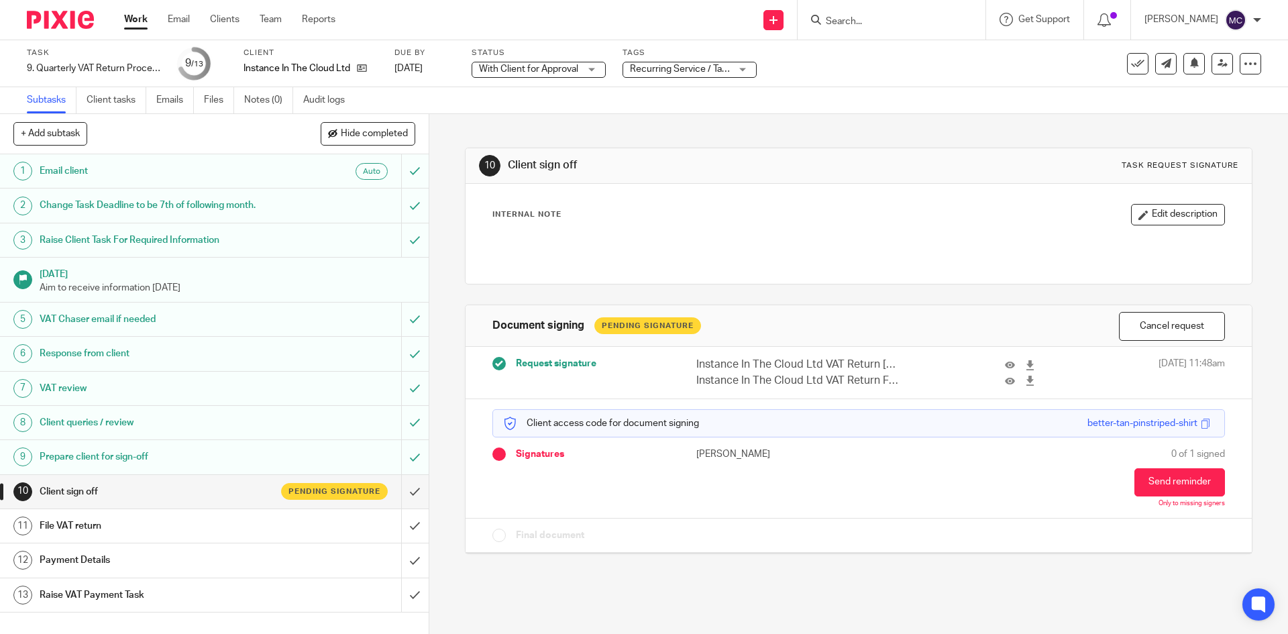
click at [123, 19] on div "Work Email Clients Team Reports Work Email Clients Team Reports Settings" at bounding box center [233, 20] width 245 height 40
click at [128, 15] on link "Work" at bounding box center [135, 19] width 23 height 13
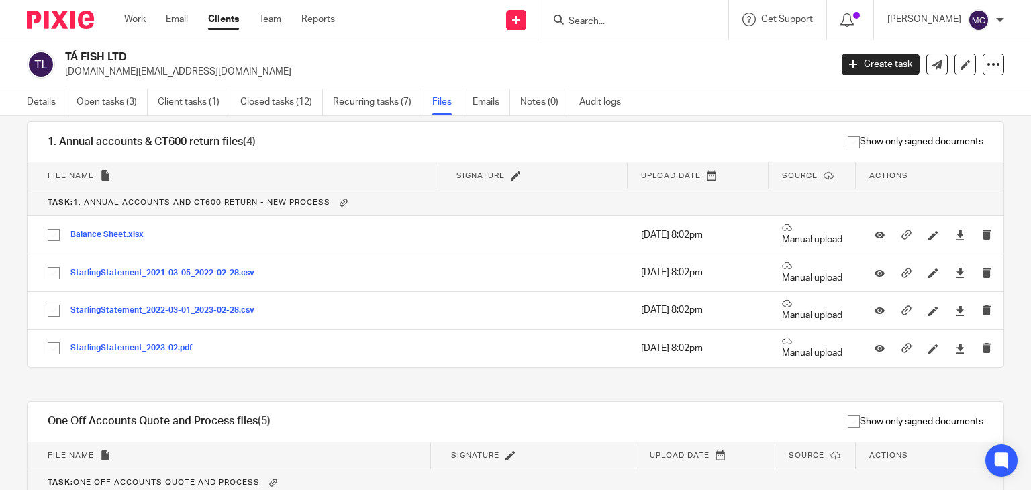
scroll to position [155, 0]
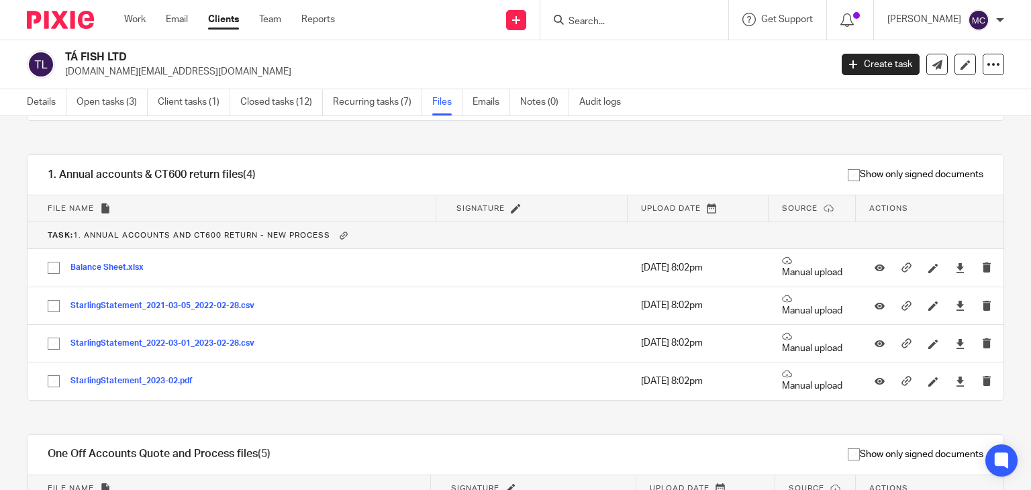
click at [650, 25] on input "Search" at bounding box center [627, 22] width 121 height 12
click at [115, 108] on link "Open tasks (3)" at bounding box center [112, 102] width 71 height 26
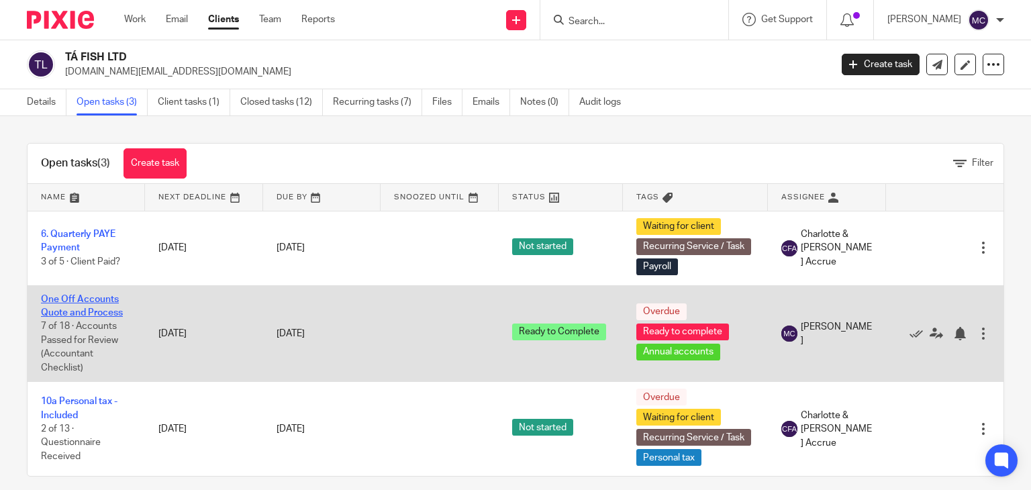
click at [91, 302] on link "One Off Accounts Quote and Process" at bounding box center [82, 306] width 82 height 23
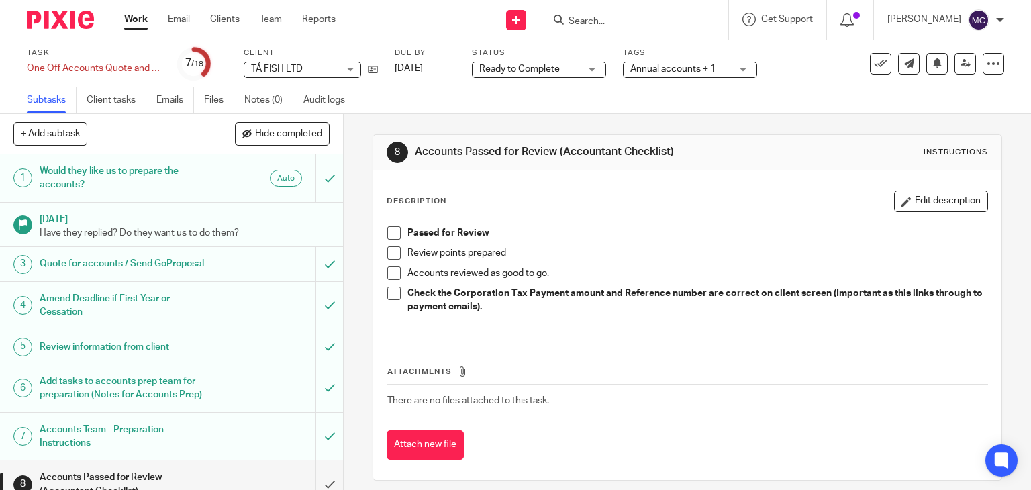
click at [511, 75] on span "Ready to Complete" at bounding box center [529, 69] width 101 height 14
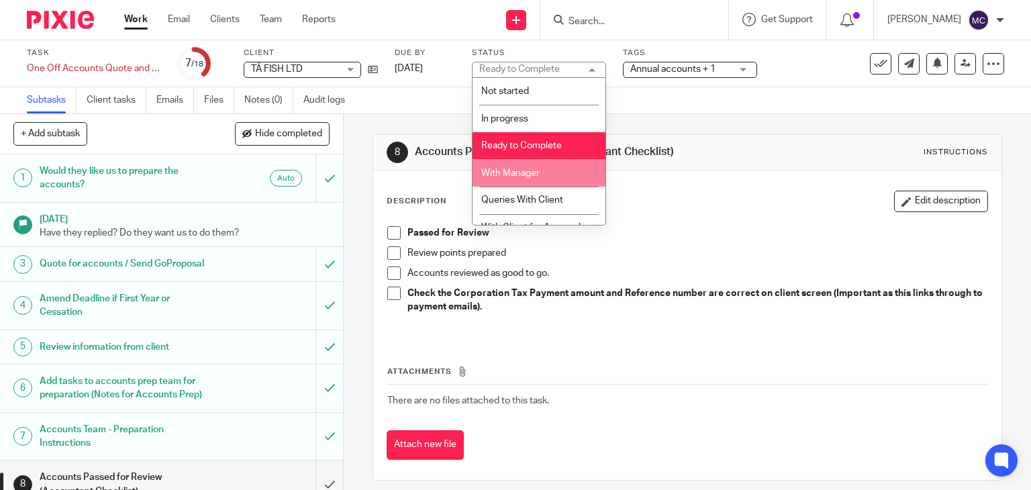
click at [528, 179] on li "With Manager" at bounding box center [538, 173] width 133 height 28
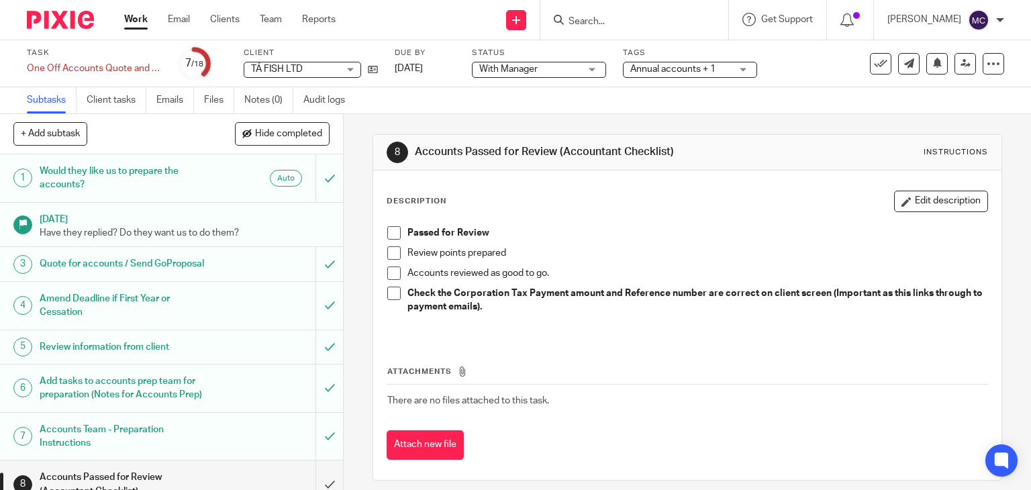
click at [655, 68] on span "Annual accounts + 1" at bounding box center [672, 68] width 85 height 9
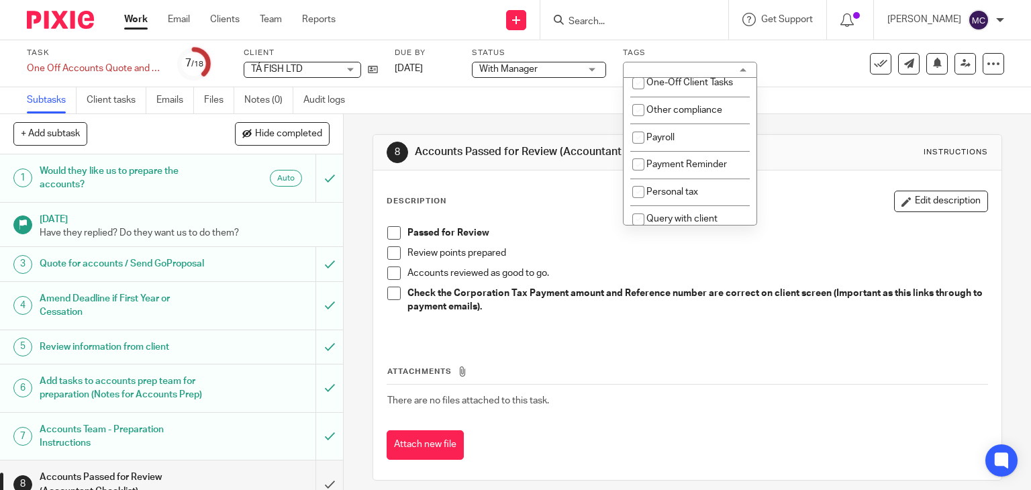
scroll to position [470, 0]
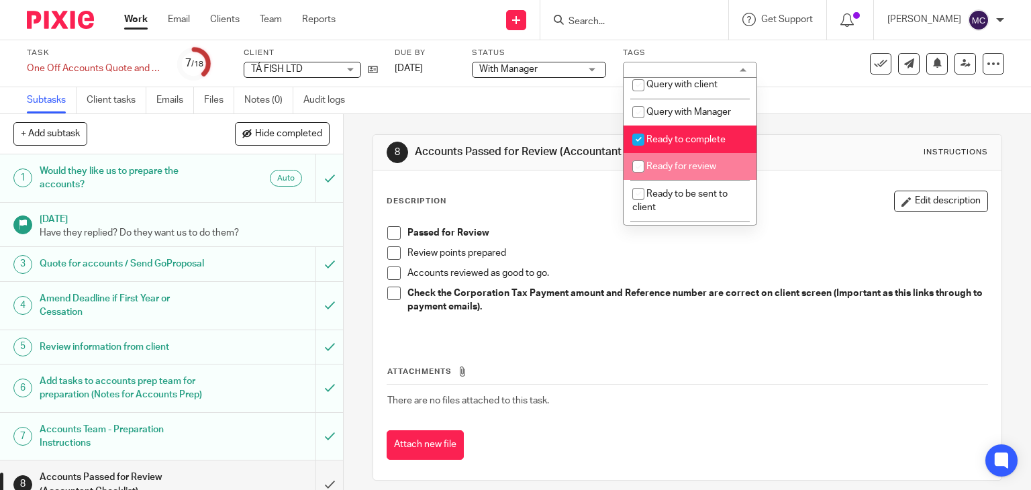
click at [680, 175] on li "Ready for review" at bounding box center [689, 167] width 133 height 28
checkbox input "true"
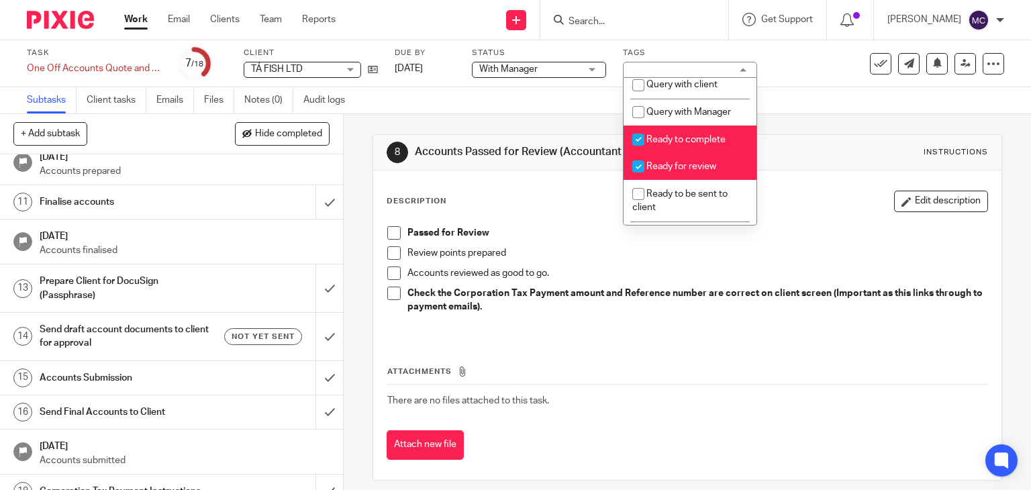
scroll to position [268, 0]
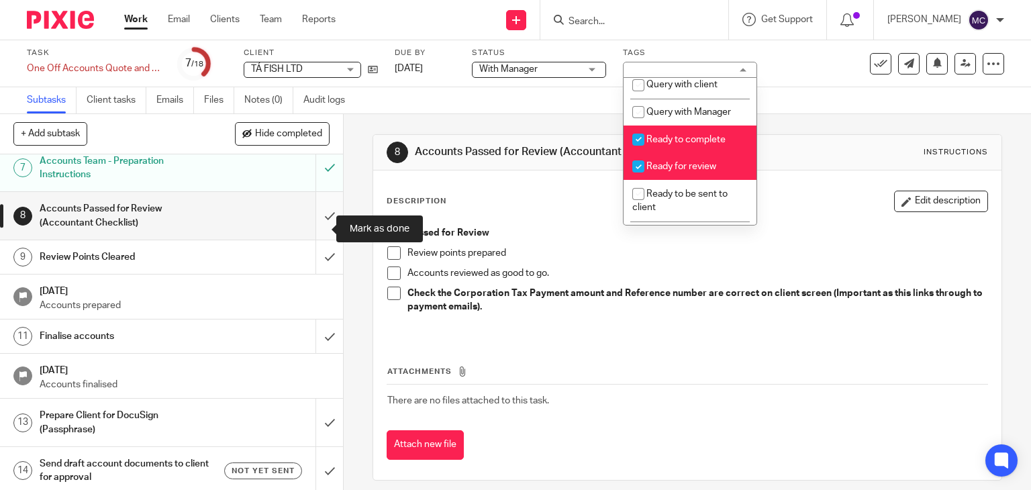
click at [316, 228] on input "submit" at bounding box center [171, 216] width 343 height 48
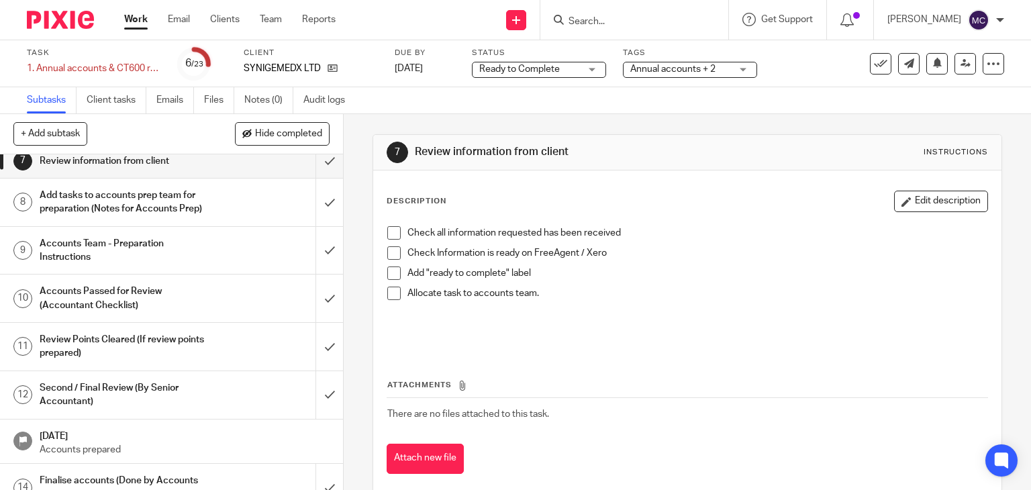
scroll to position [201, 0]
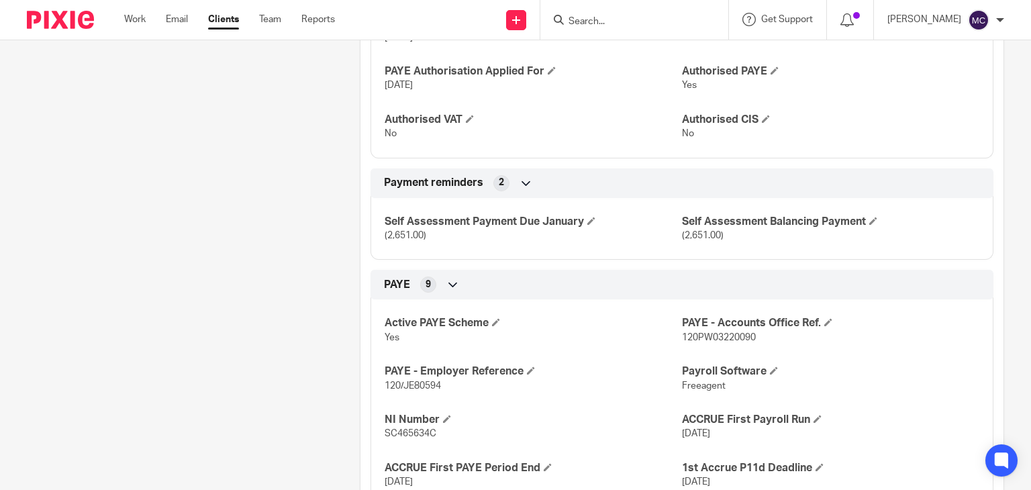
scroll to position [872, 0]
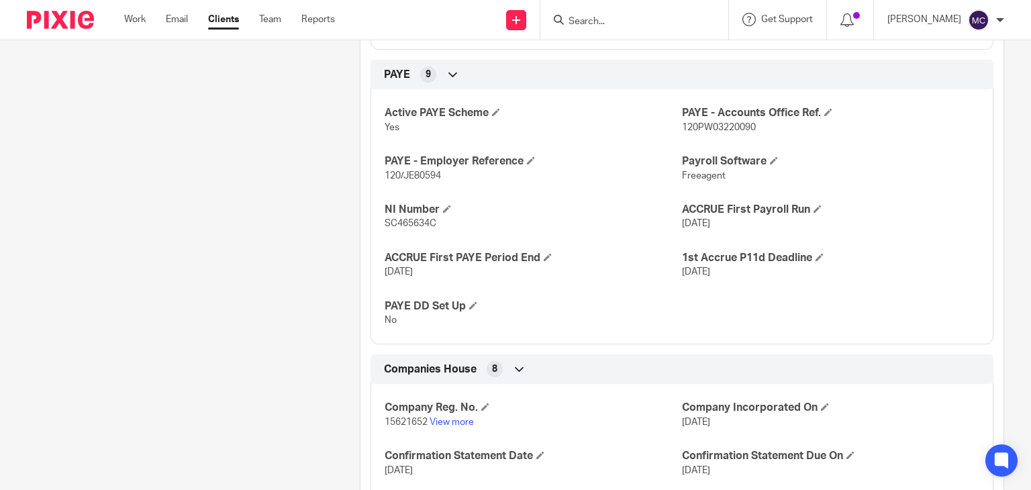
click at [411, 422] on span "15621652" at bounding box center [406, 421] width 43 height 9
copy p "15621652"
click at [550, 279] on div "Active PAYE Scheme Yes PAYE - Accounts Office Ref. 120PW03220090 PAYE - Employe…" at bounding box center [681, 211] width 623 height 265
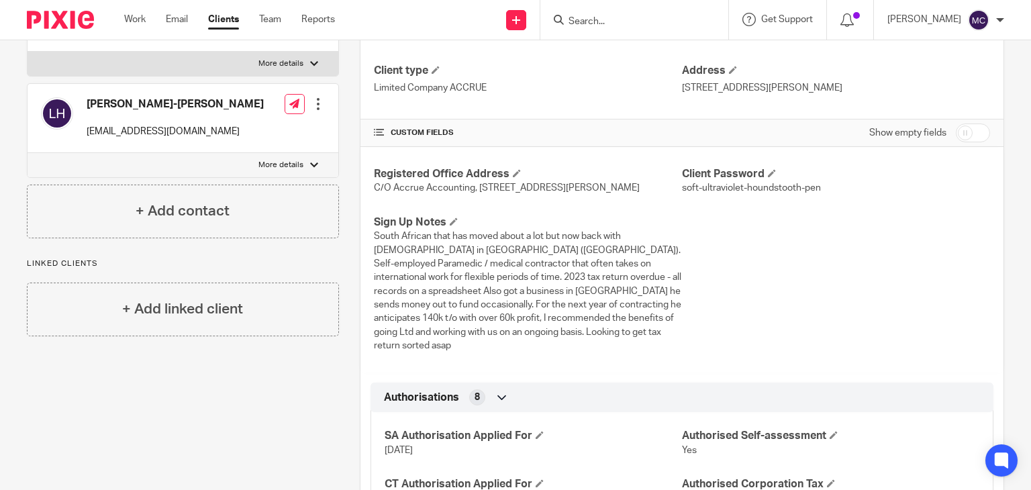
scroll to position [0, 0]
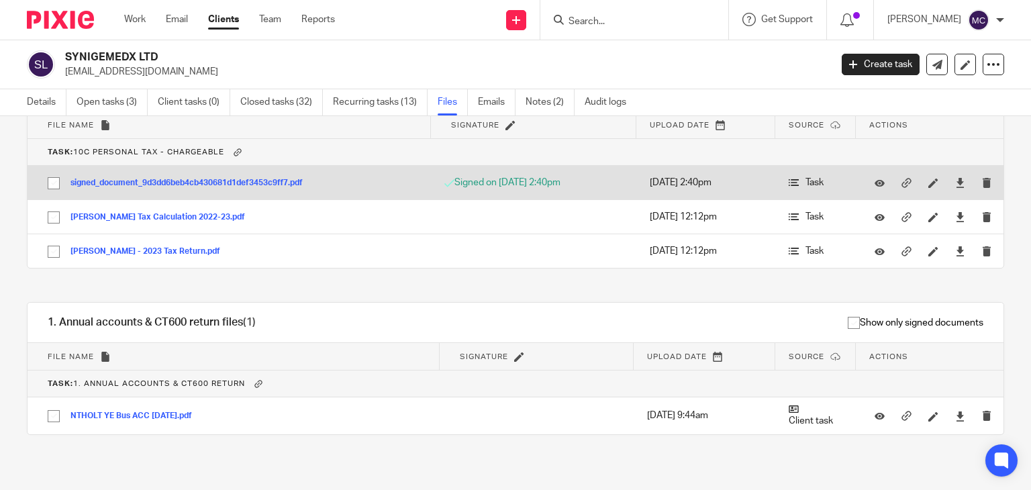
scroll to position [744, 0]
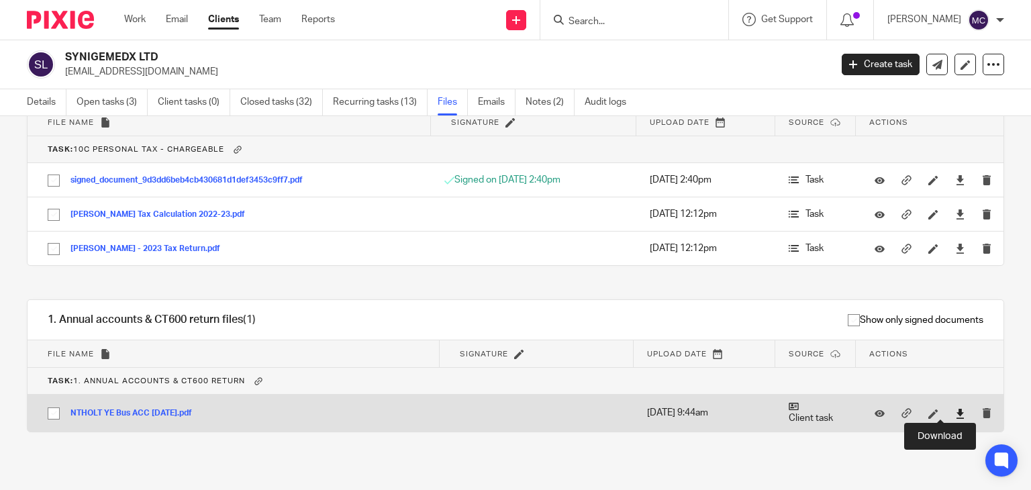
click at [955, 409] on icon at bounding box center [960, 414] width 10 height 10
click at [955, 412] on icon at bounding box center [960, 414] width 10 height 10
